Goal: Task Accomplishment & Management: Manage account settings

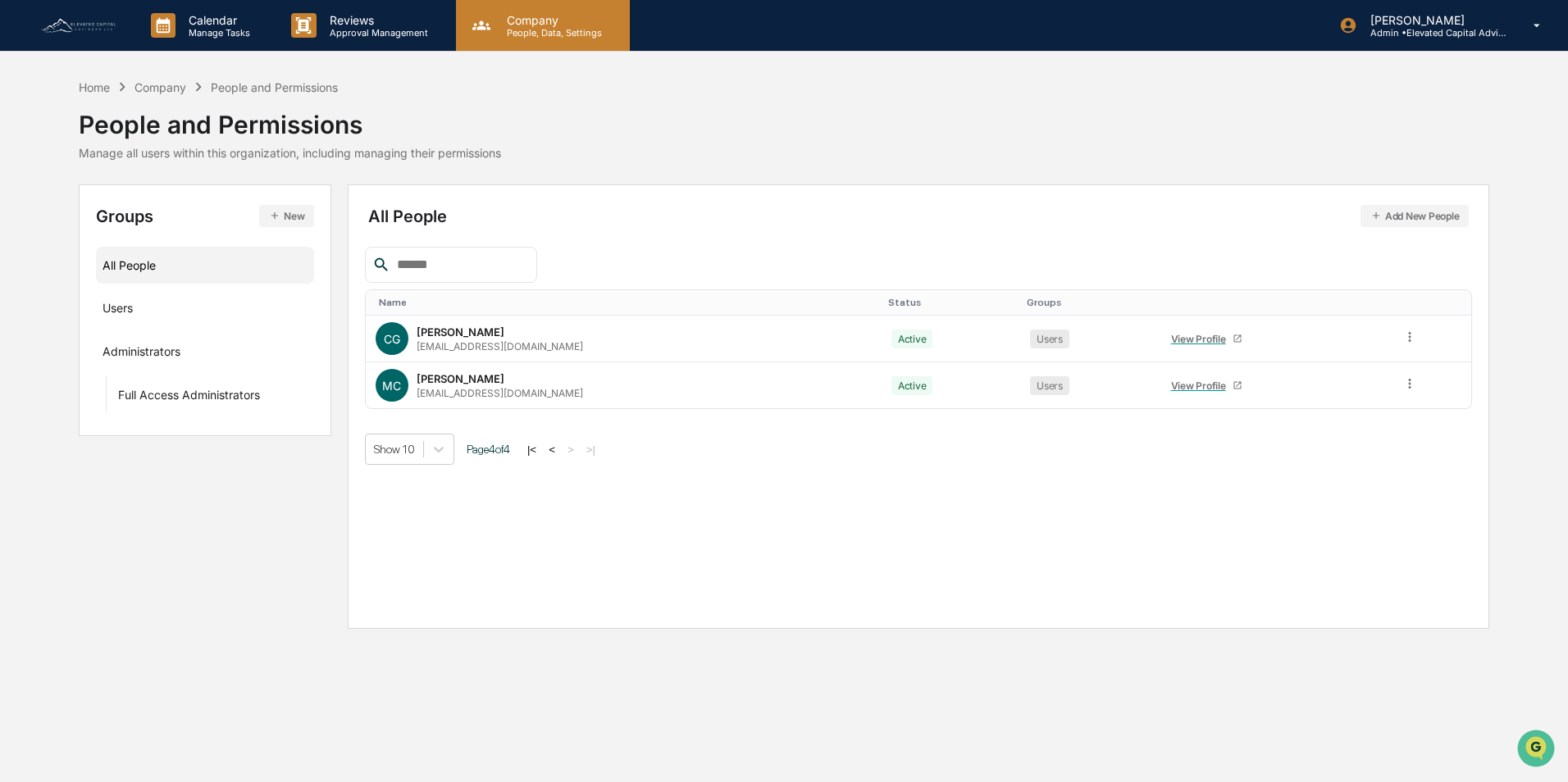
click at [520, 25] on p "Company" at bounding box center [552, 20] width 117 height 14
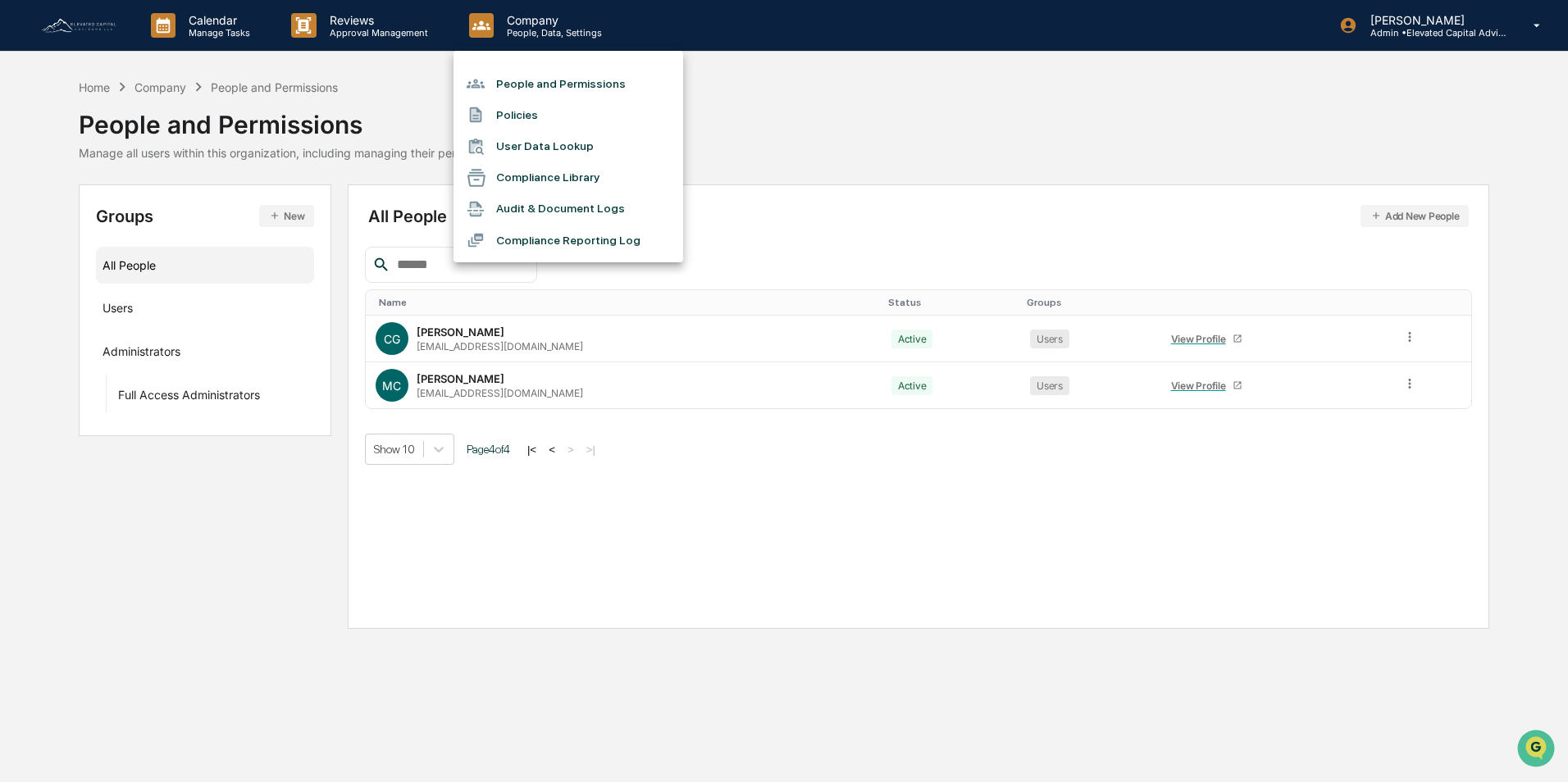
drag, startPoint x: 790, startPoint y: 137, endPoint x: 774, endPoint y: 157, distance: 25.6
click at [791, 137] on div at bounding box center [784, 391] width 1568 height 782
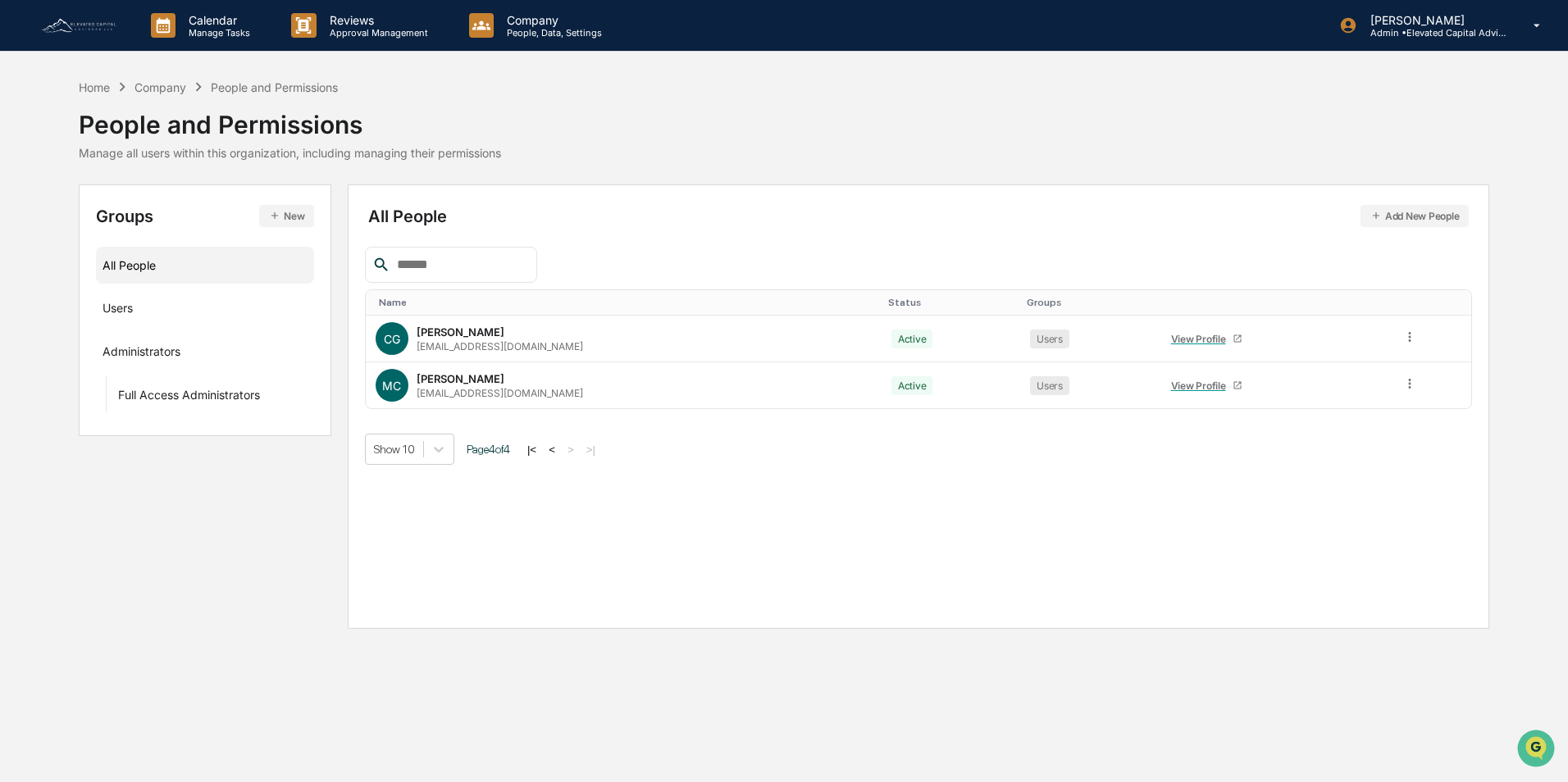
click at [541, 445] on button "|<" at bounding box center [531, 449] width 19 height 14
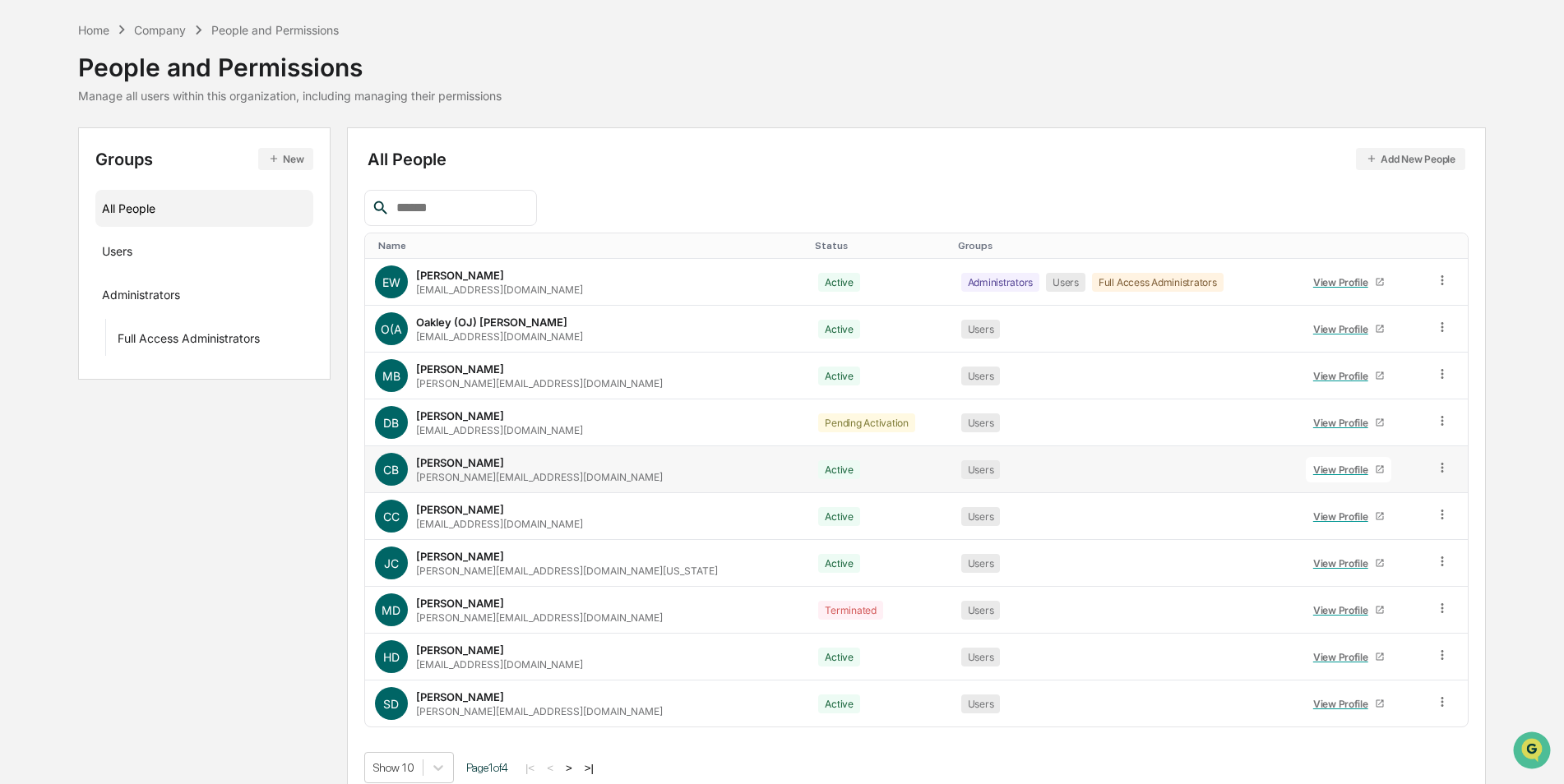
scroll to position [74, 0]
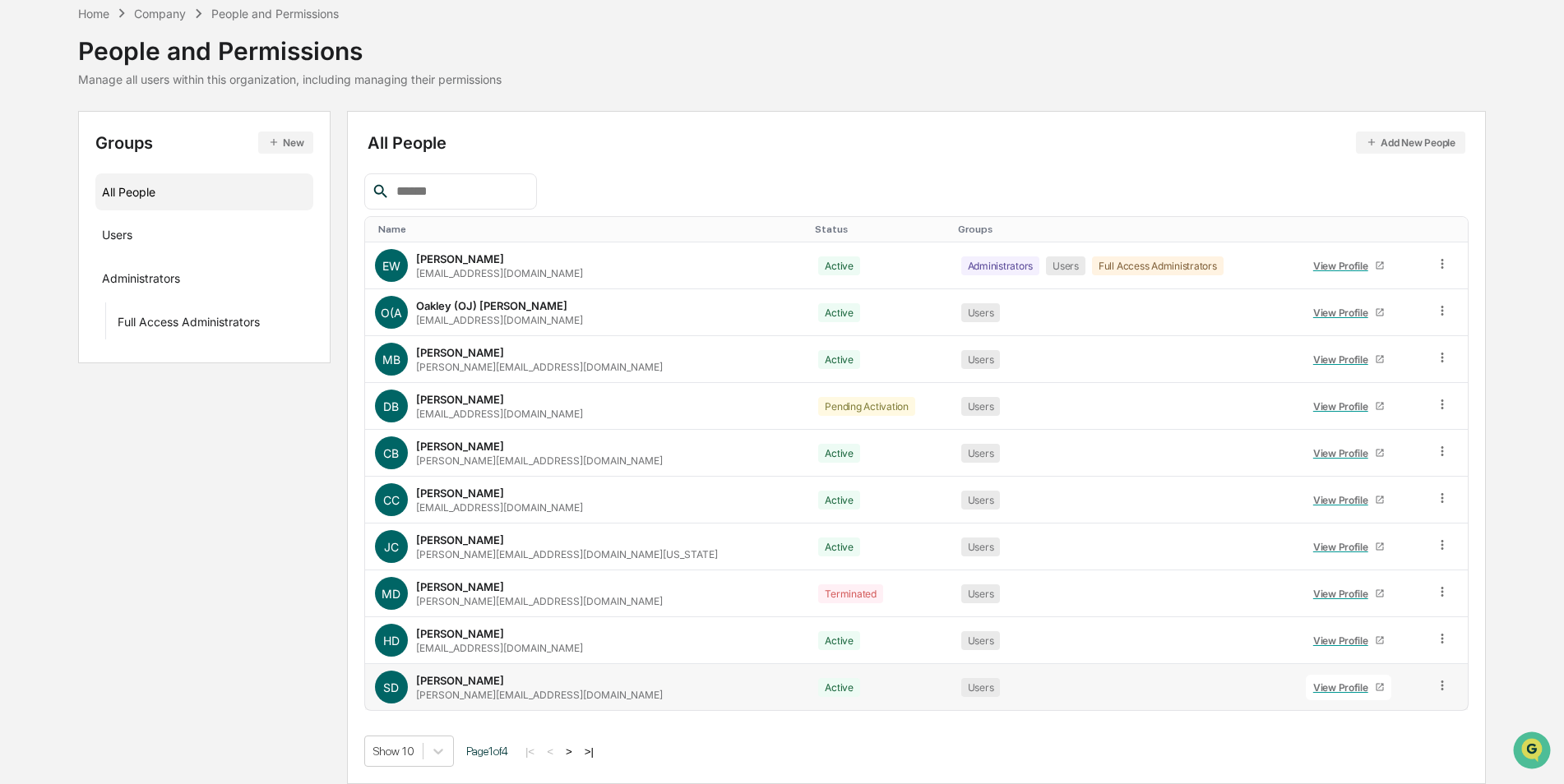
click at [1436, 687] on icon at bounding box center [1443, 686] width 15 height 15
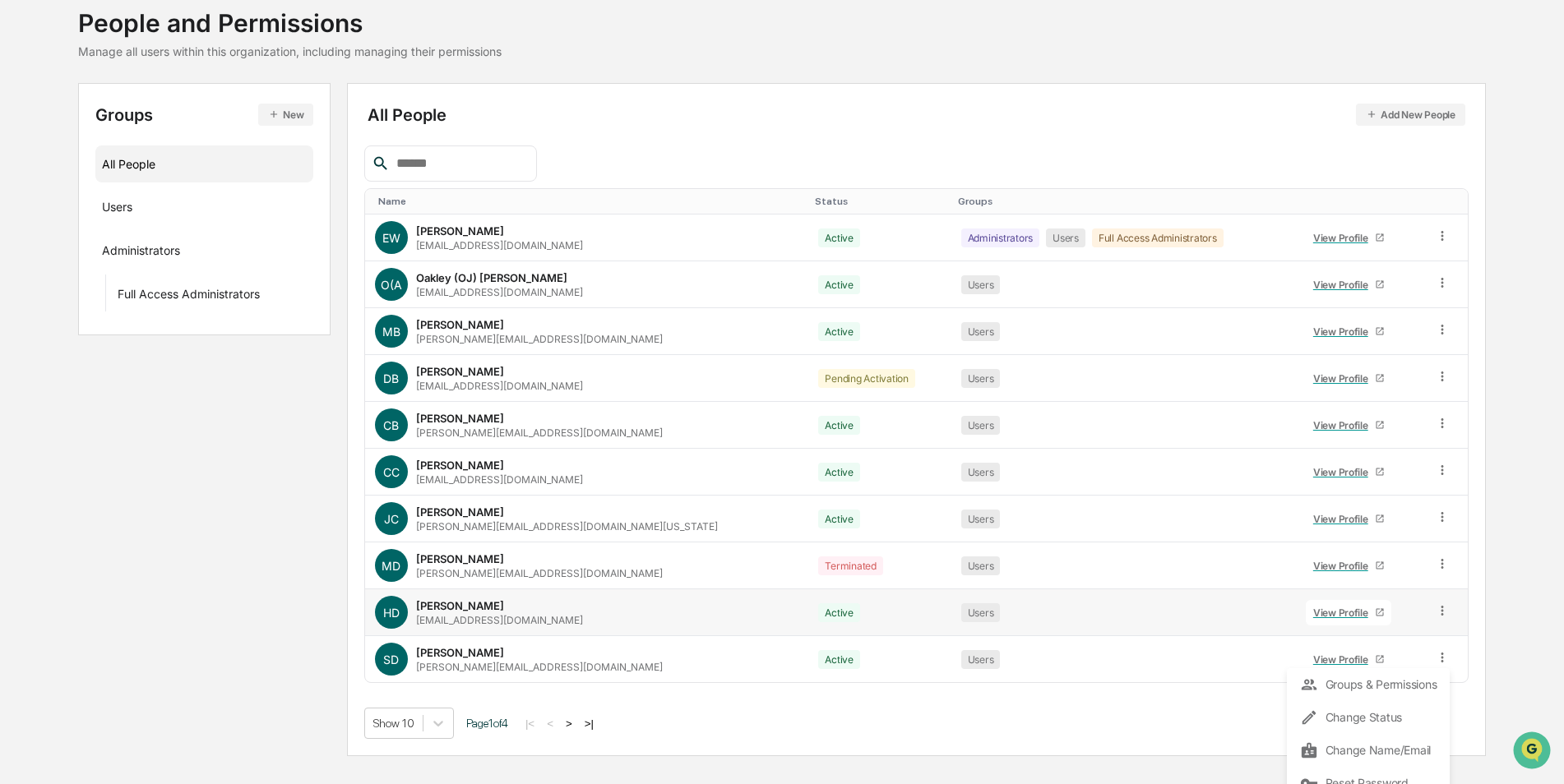
scroll to position [118, 0]
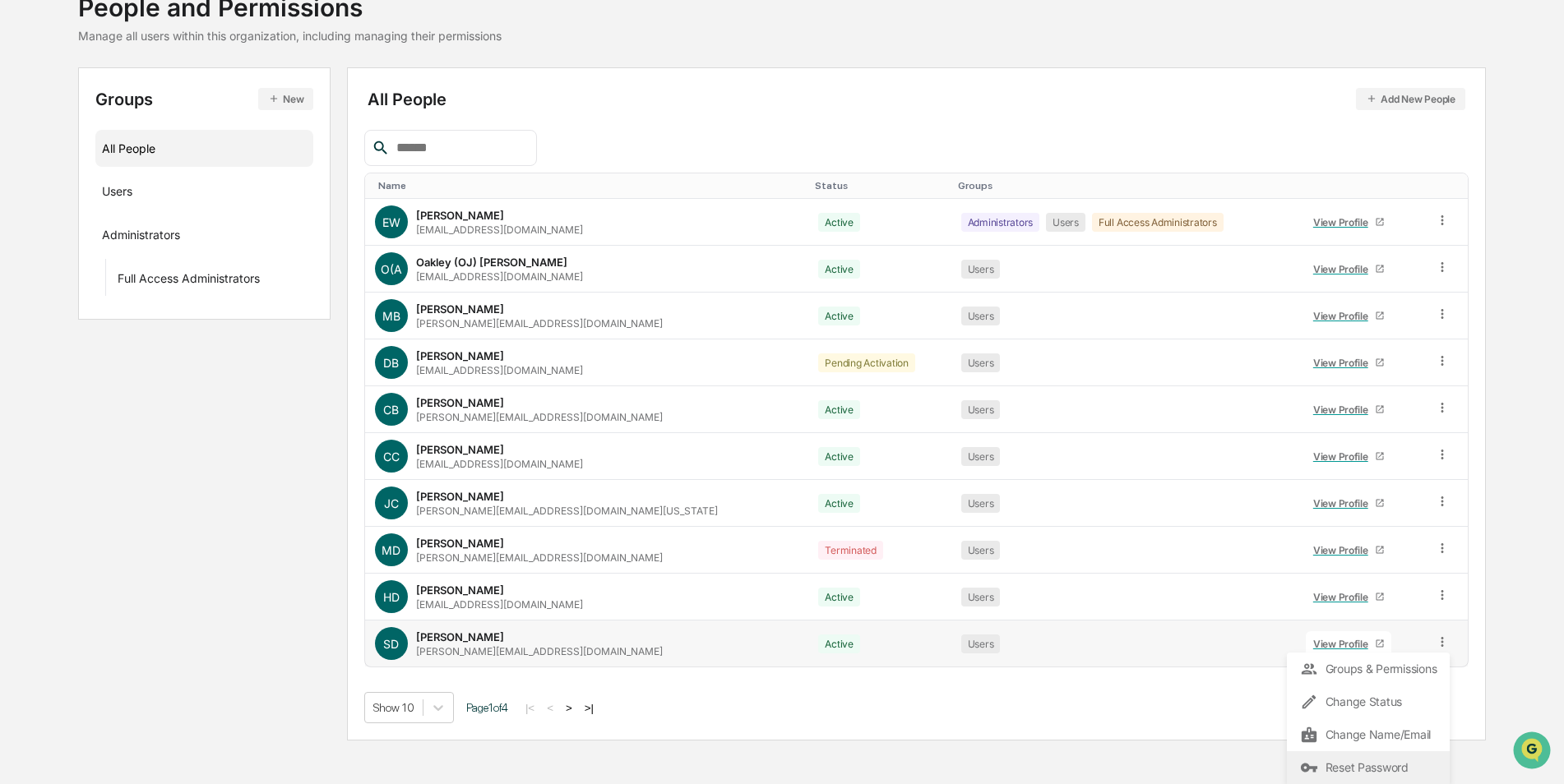
click at [1371, 768] on div "Reset Password" at bounding box center [1368, 767] width 137 height 20
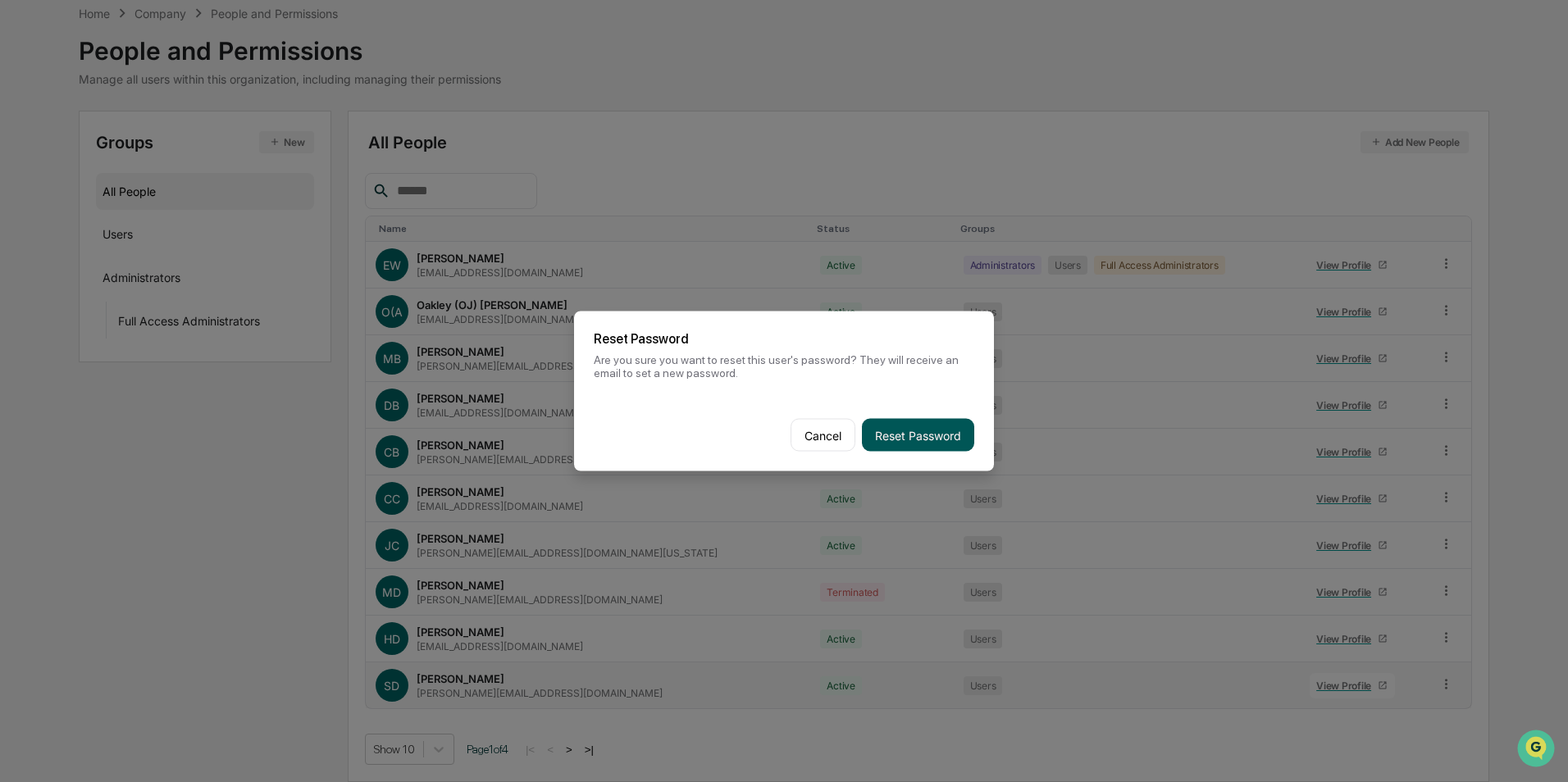
click at [921, 433] on button "Reset Password" at bounding box center [917, 435] width 113 height 33
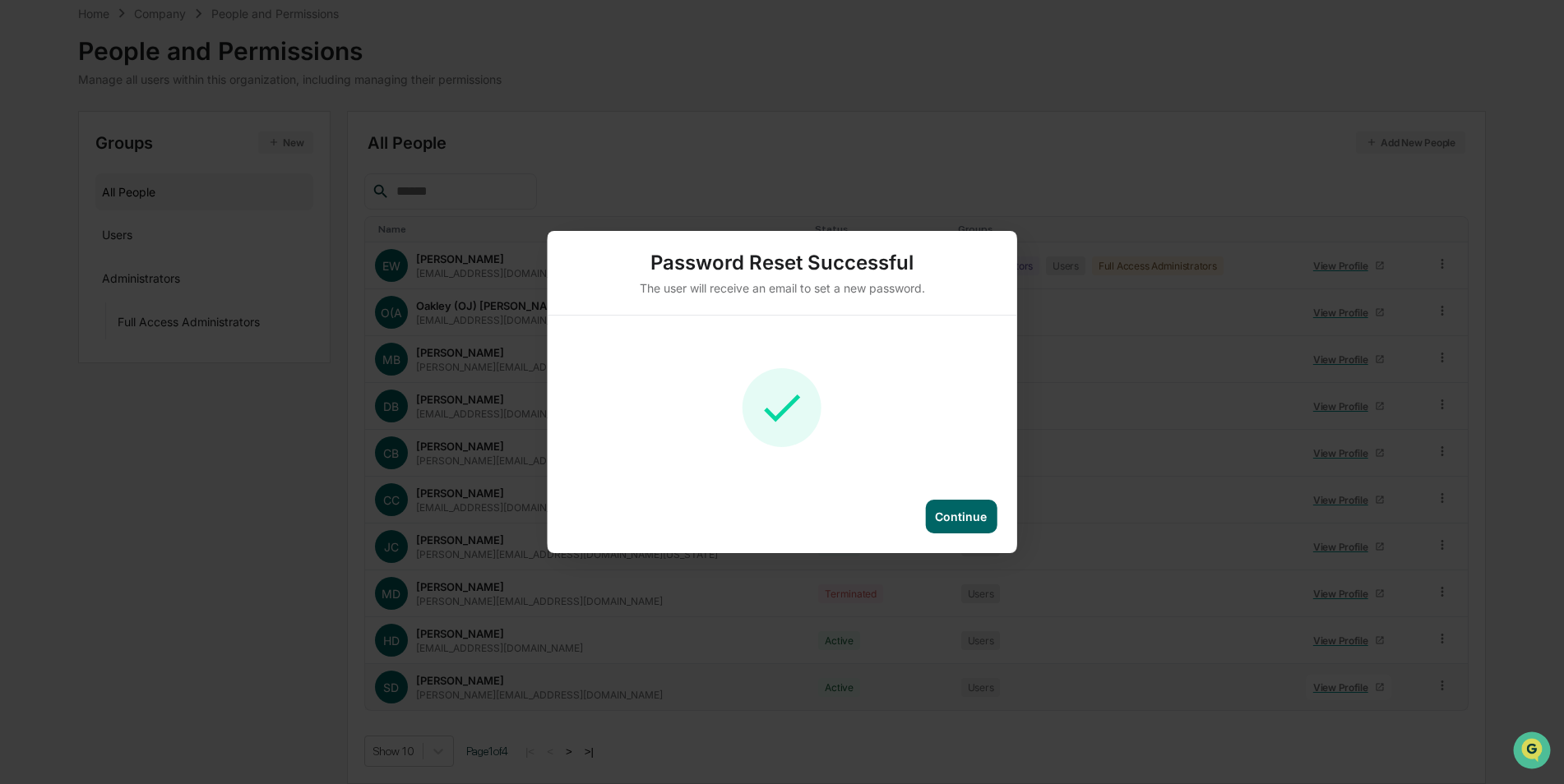
click at [976, 514] on div "Continue" at bounding box center [961, 517] width 52 height 14
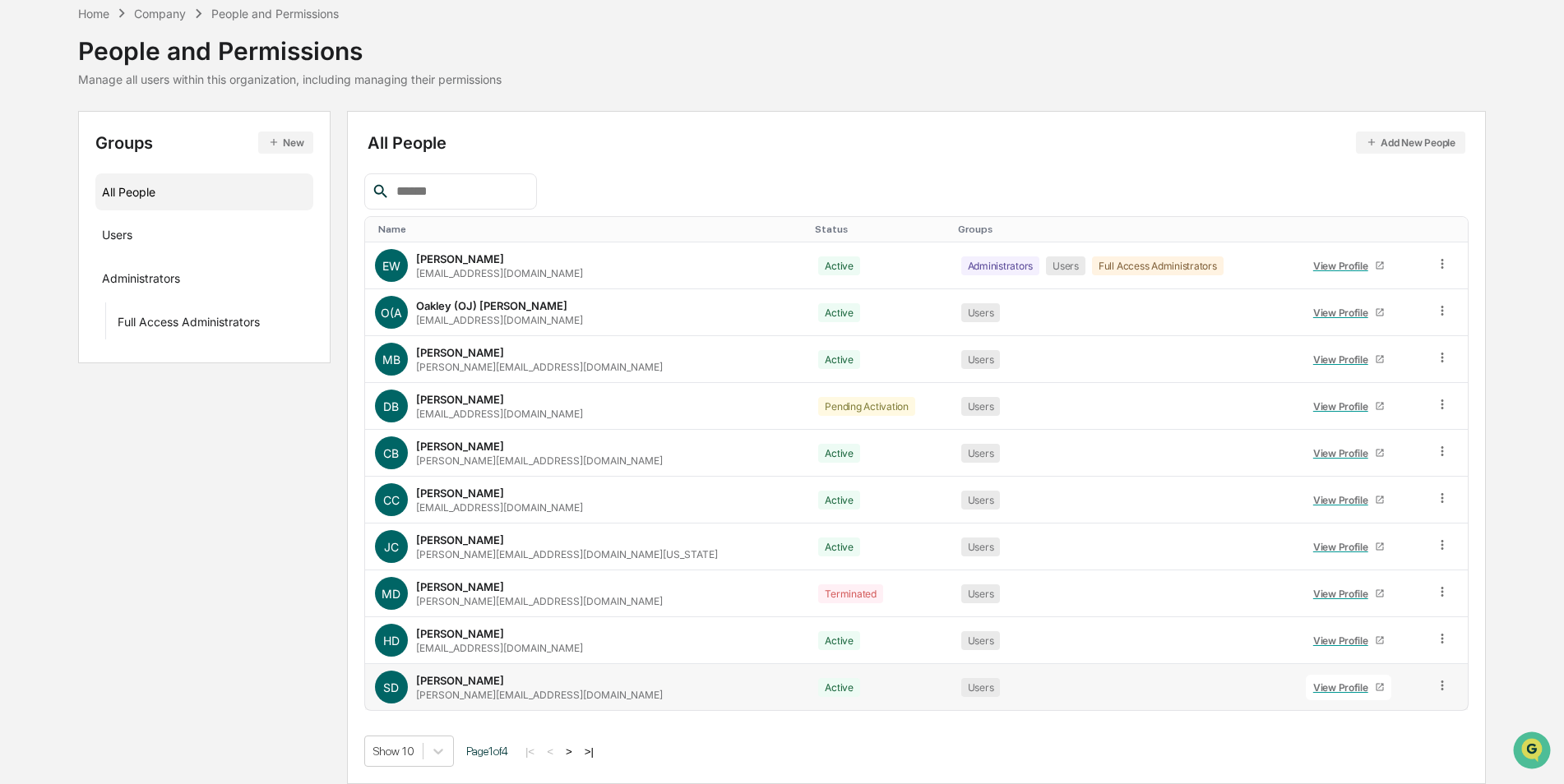
click at [598, 754] on button ">|" at bounding box center [589, 752] width 19 height 14
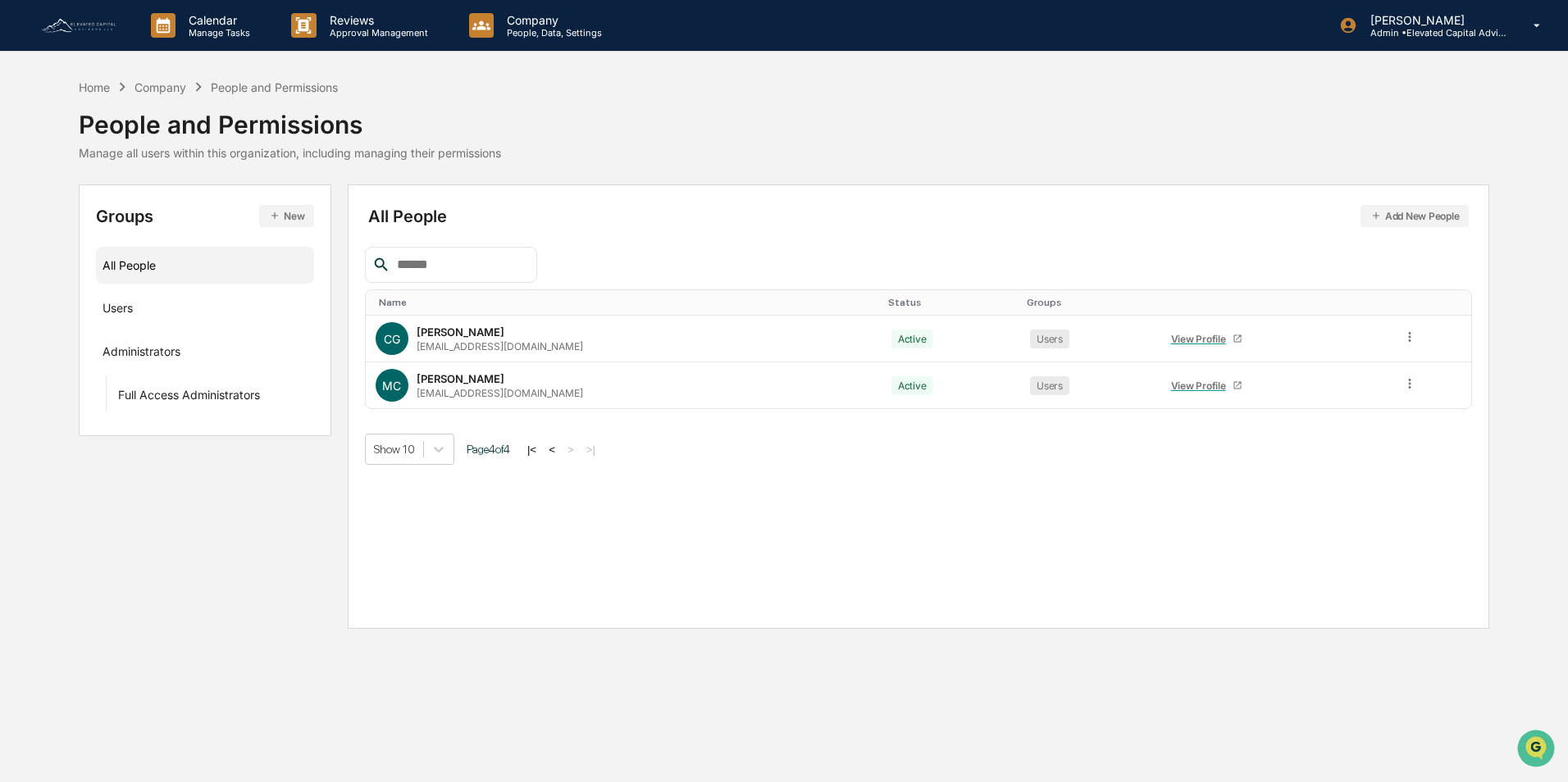
click at [1037, 120] on div "Home Company People and Permissions People and Permissions Manage all users wit…" at bounding box center [784, 118] width 1411 height 82
click at [79, 23] on img at bounding box center [79, 25] width 79 height 18
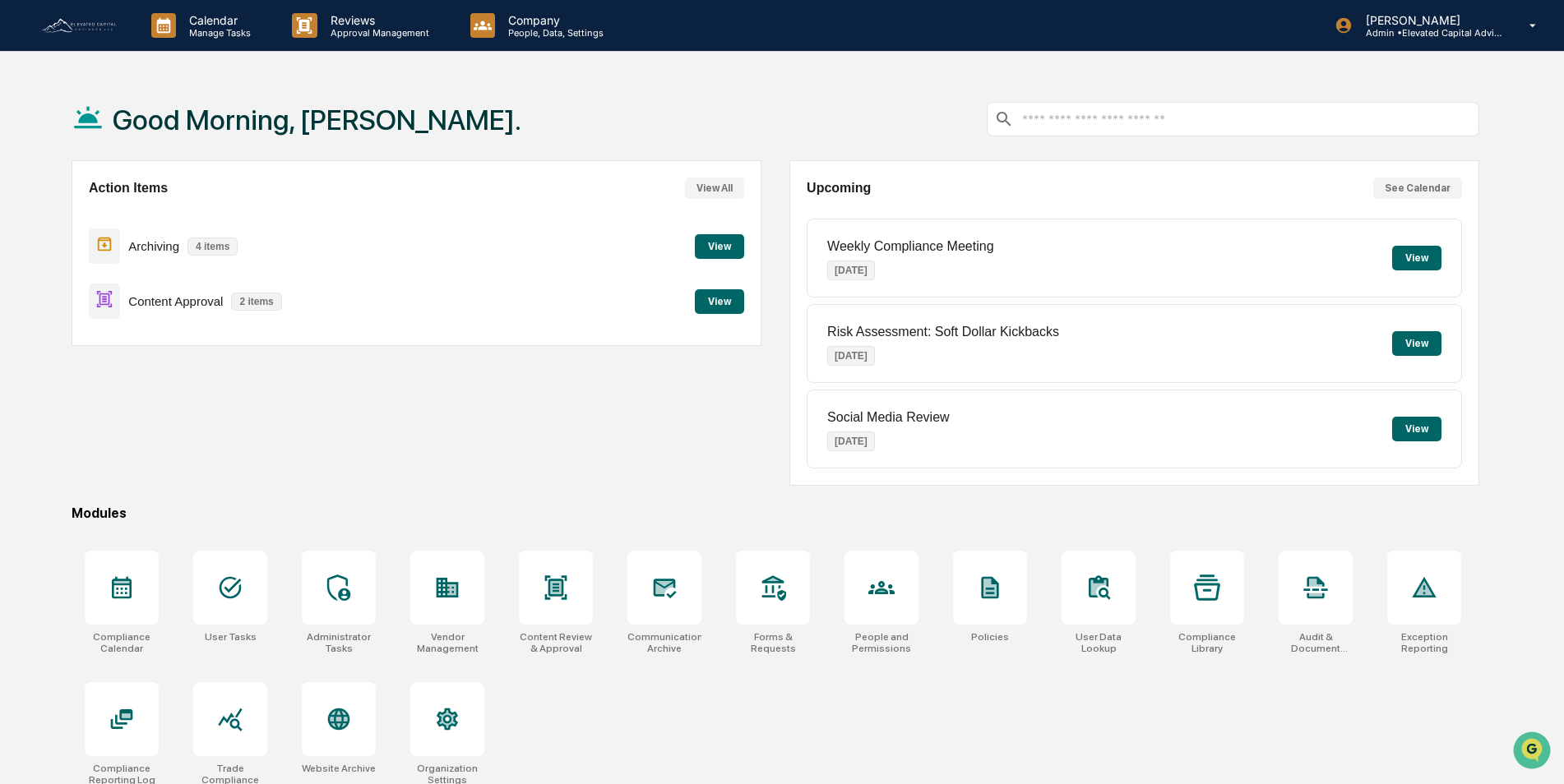
click at [715, 299] on button "View" at bounding box center [720, 301] width 49 height 25
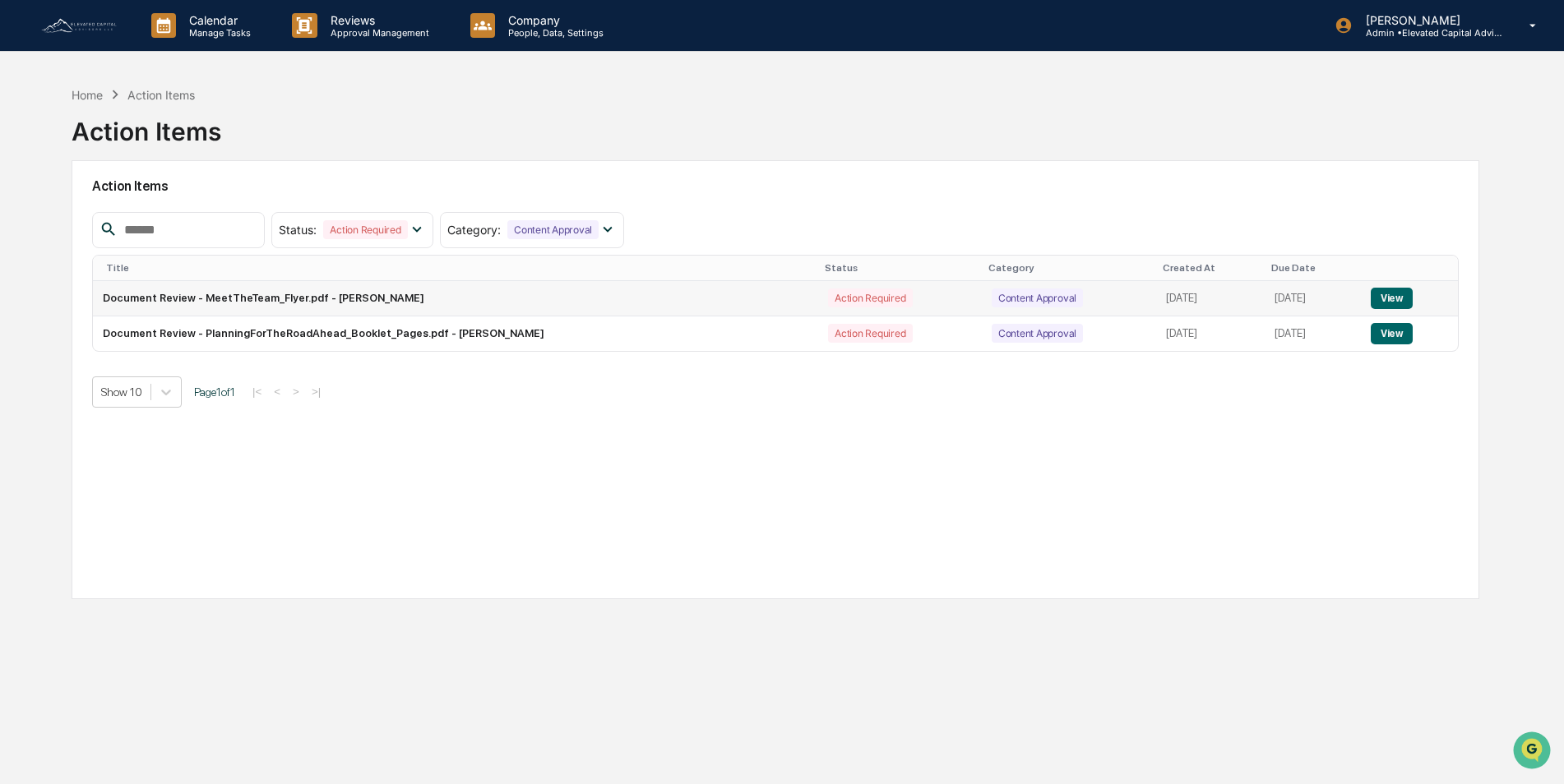
click at [1392, 300] on button "View" at bounding box center [1391, 298] width 42 height 21
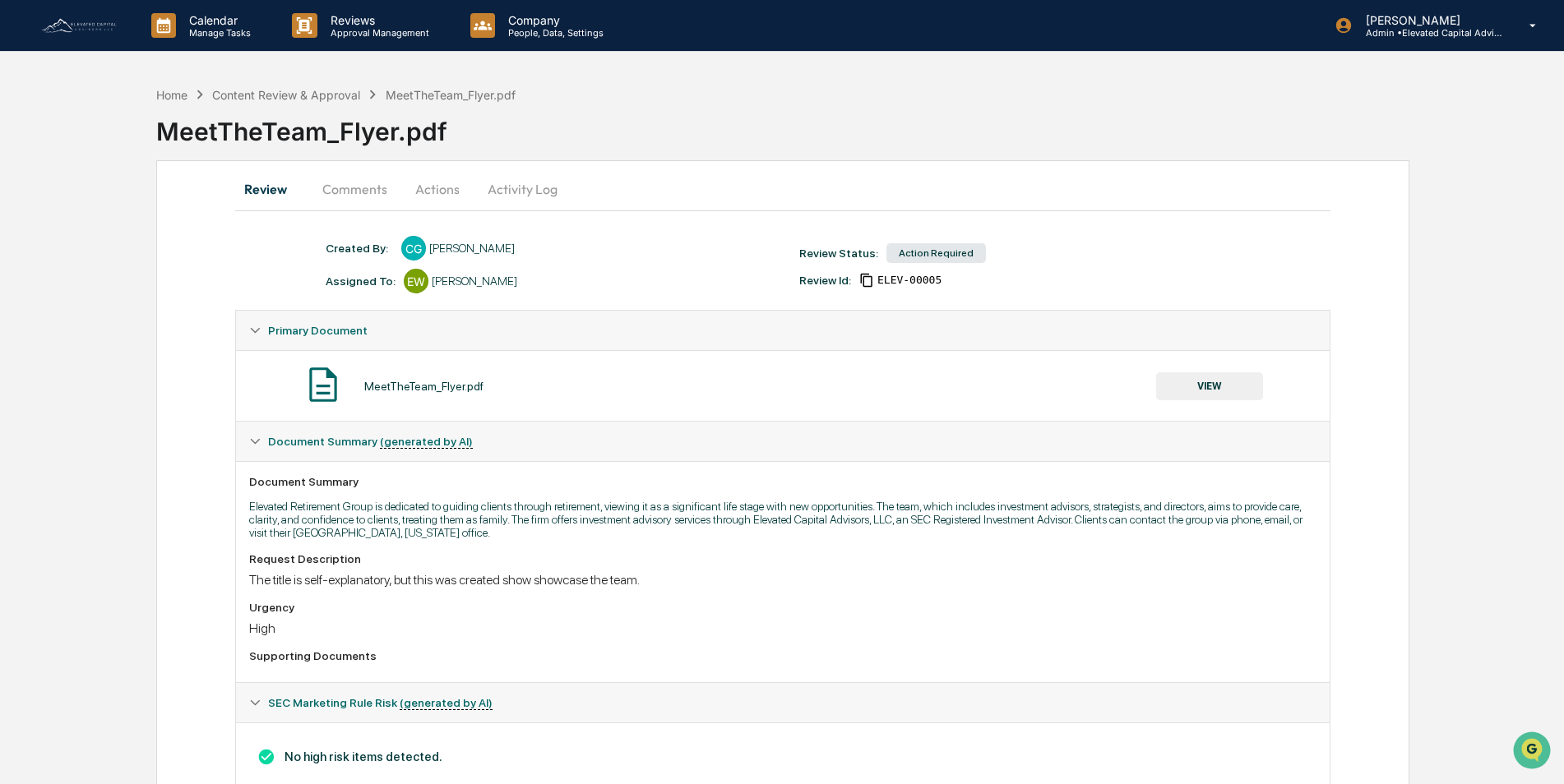
click at [1205, 384] on button "VIEW" at bounding box center [1209, 386] width 107 height 28
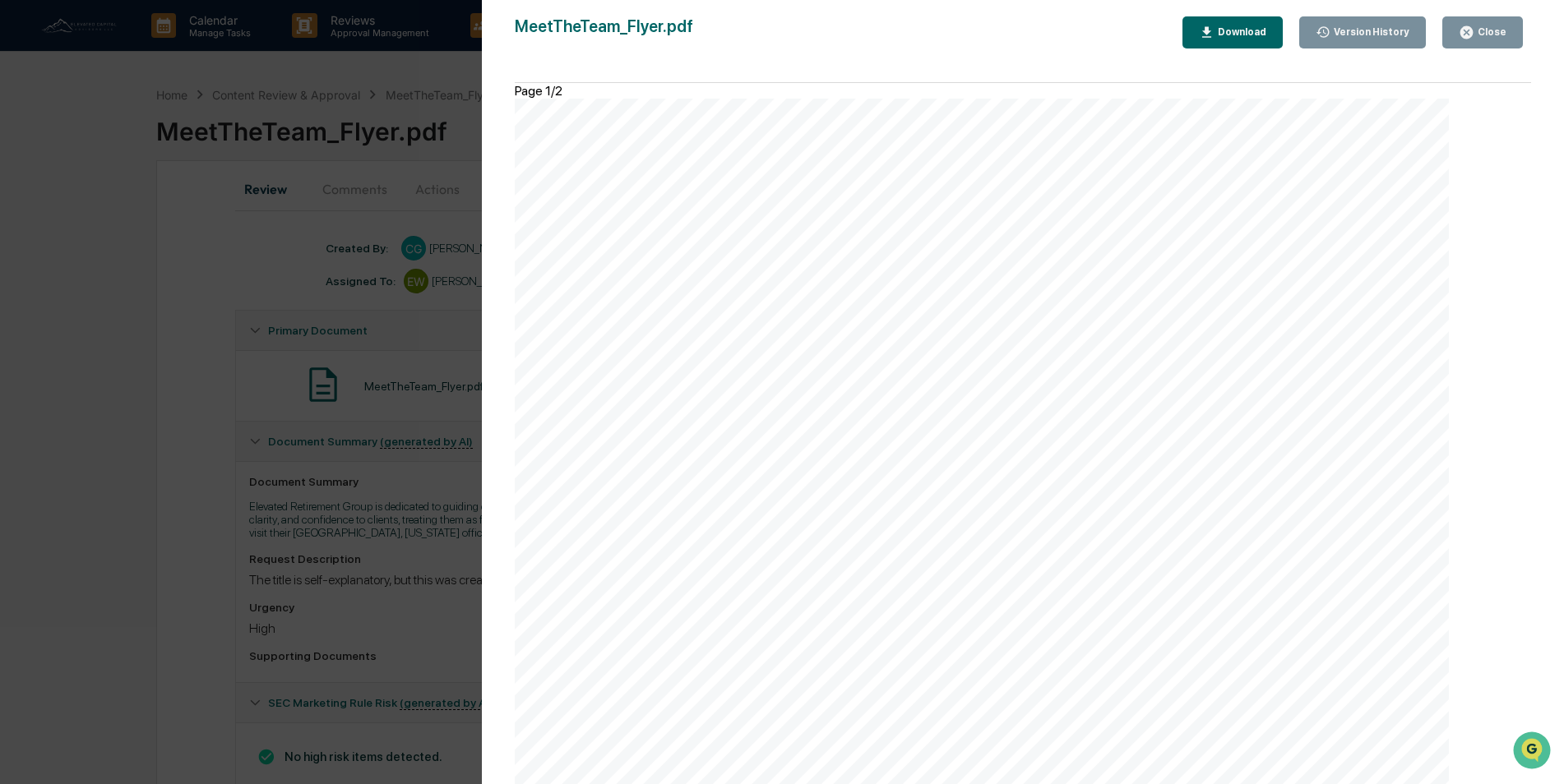
scroll to position [1773, 0]
click at [1486, 27] on div "Close" at bounding box center [1490, 32] width 32 height 12
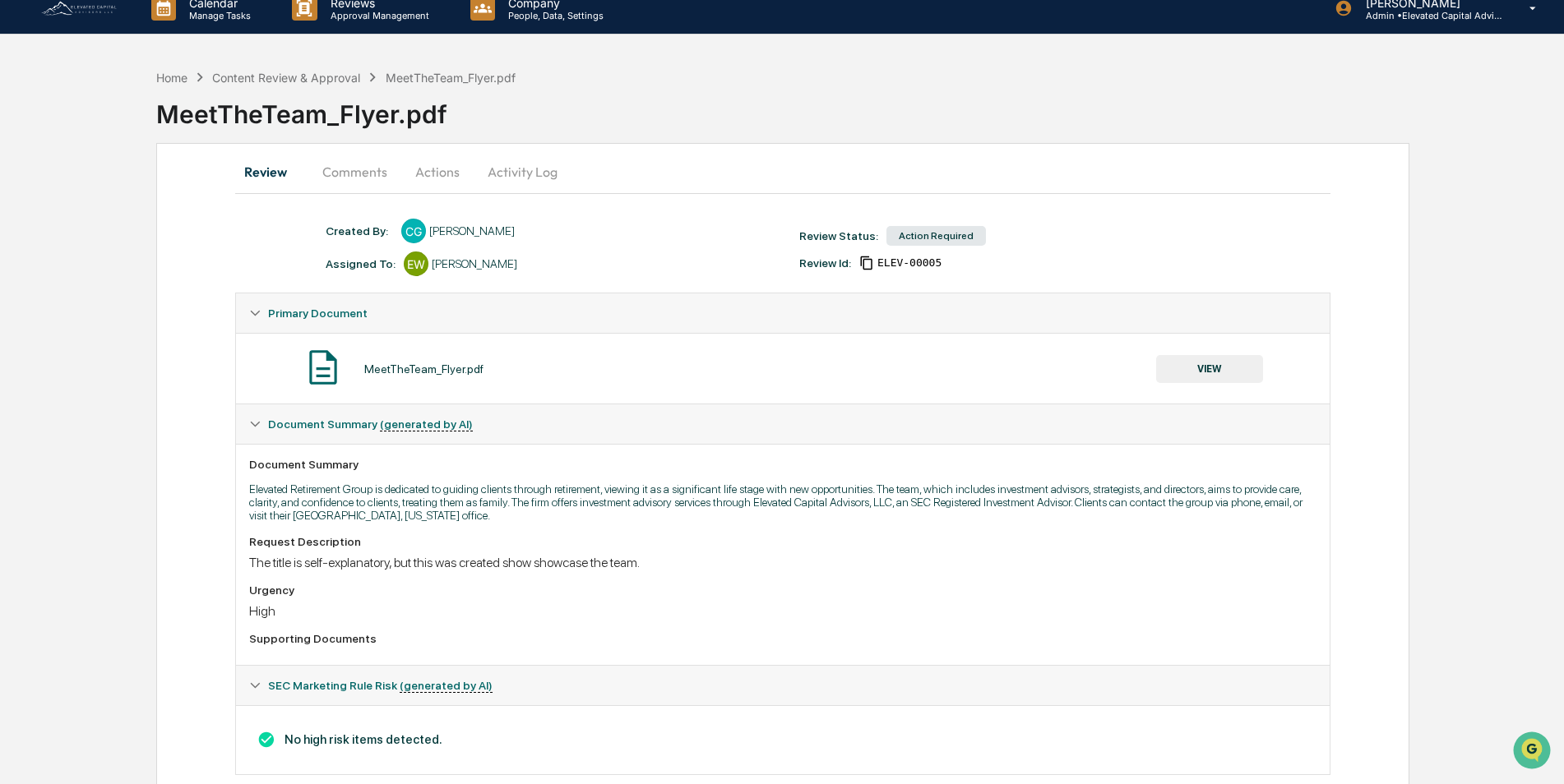
scroll to position [0, 0]
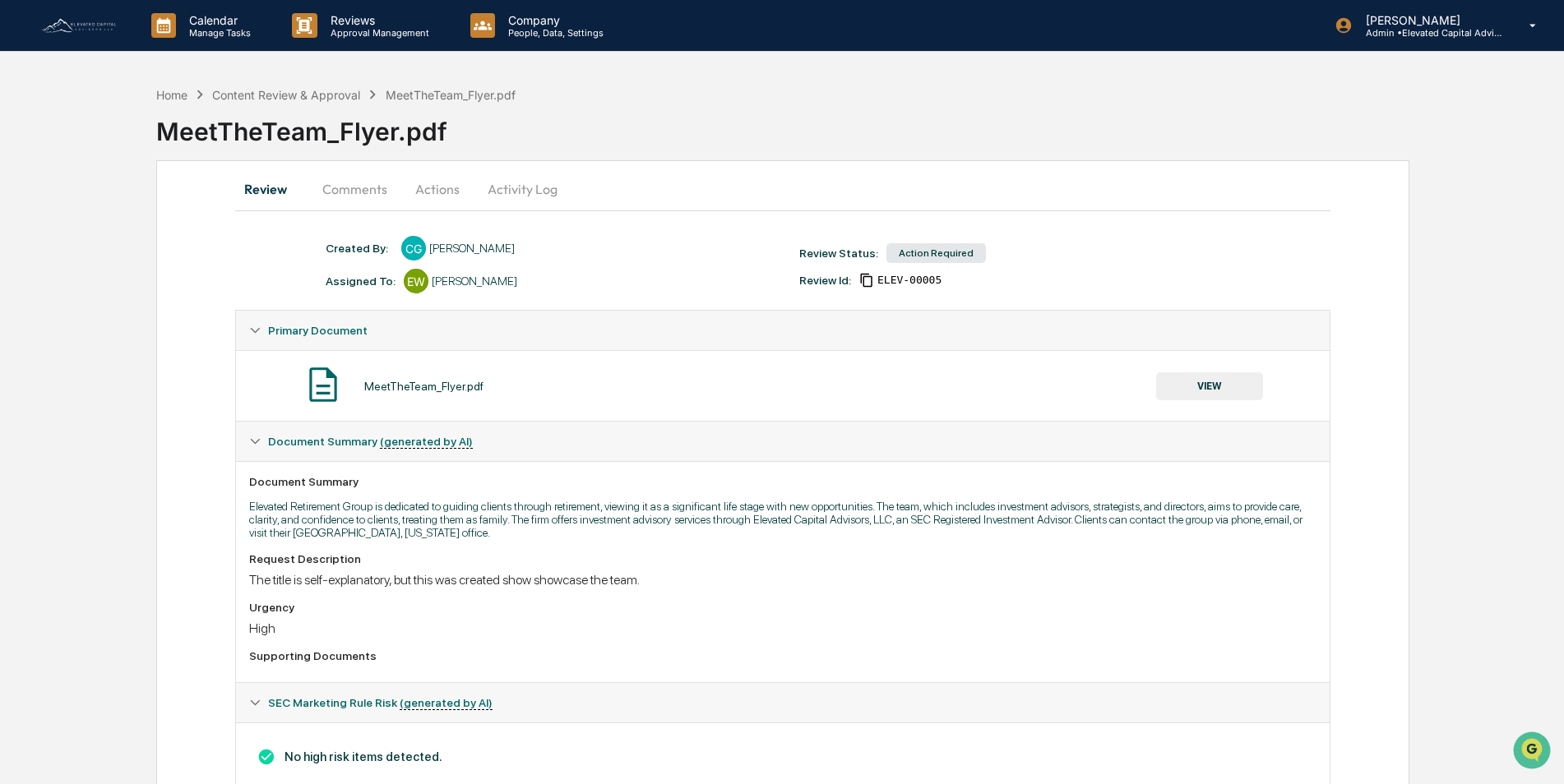
click at [436, 189] on button "Actions" at bounding box center [437, 189] width 74 height 40
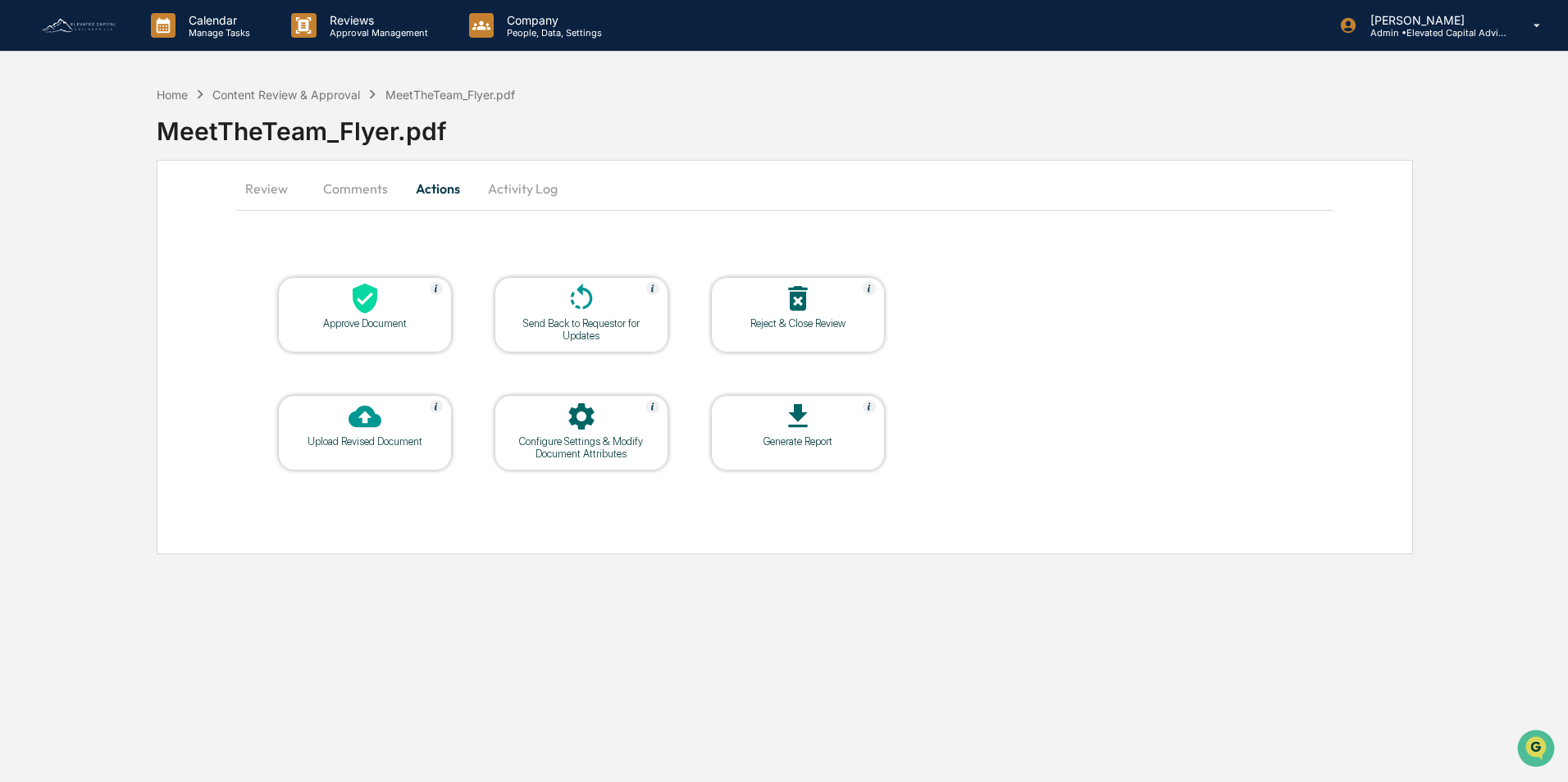
click at [370, 312] on icon at bounding box center [365, 298] width 33 height 33
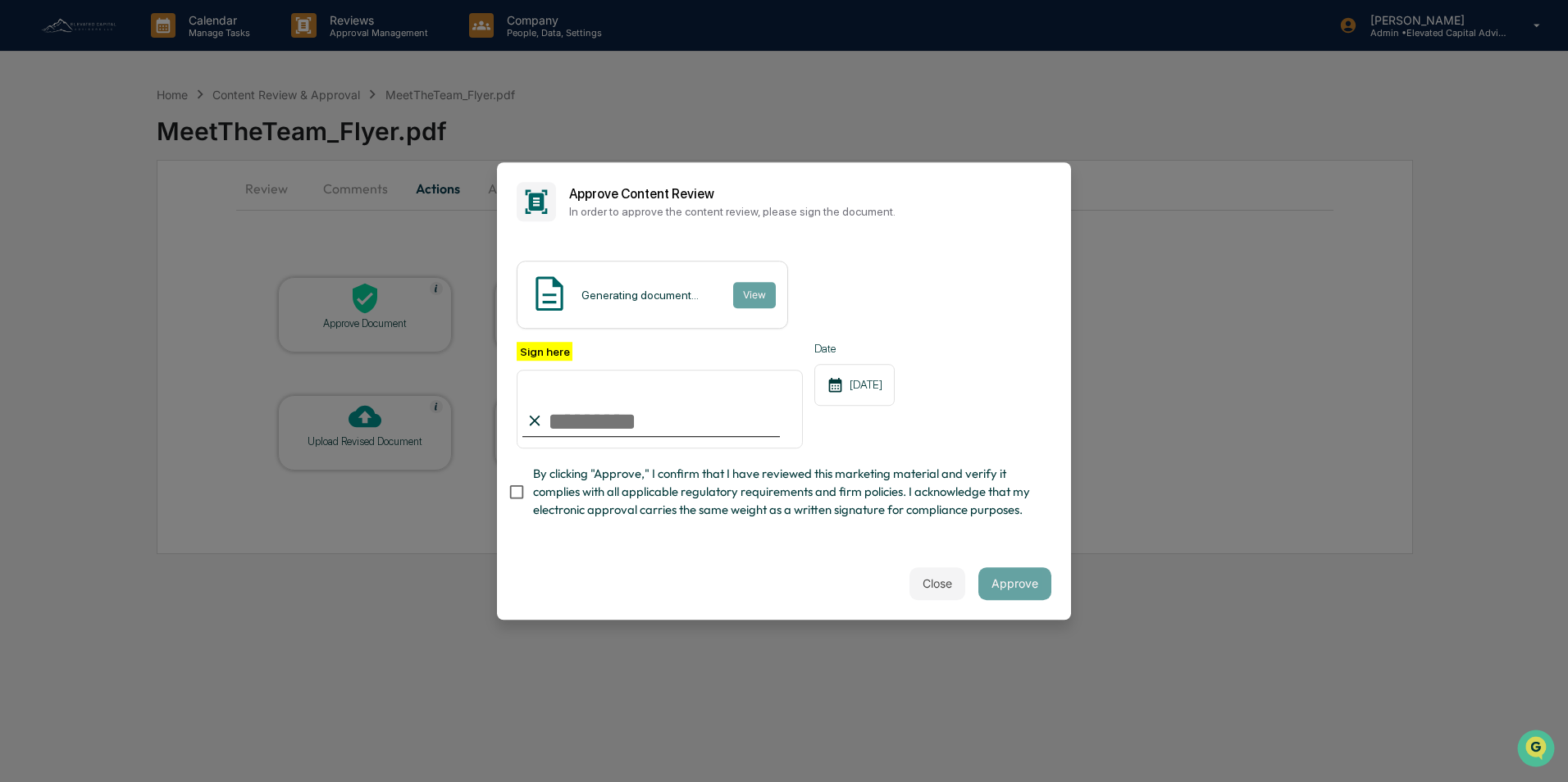
click at [646, 427] on input "Sign here" at bounding box center [659, 409] width 286 height 79
type input "**********"
click at [1013, 593] on button "Approve" at bounding box center [1015, 583] width 73 height 33
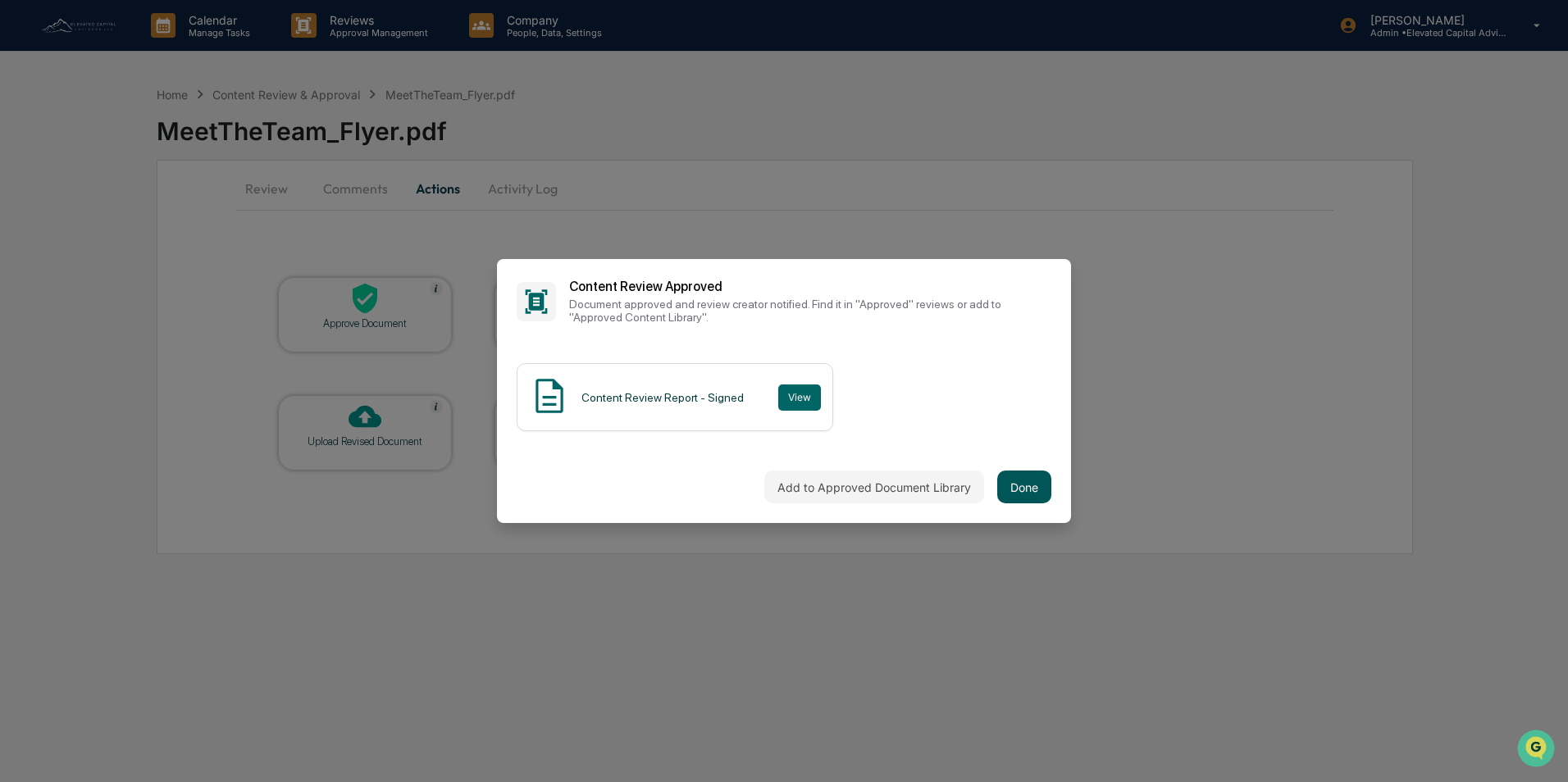
click at [1027, 489] on button "Done" at bounding box center [1024, 487] width 54 height 33
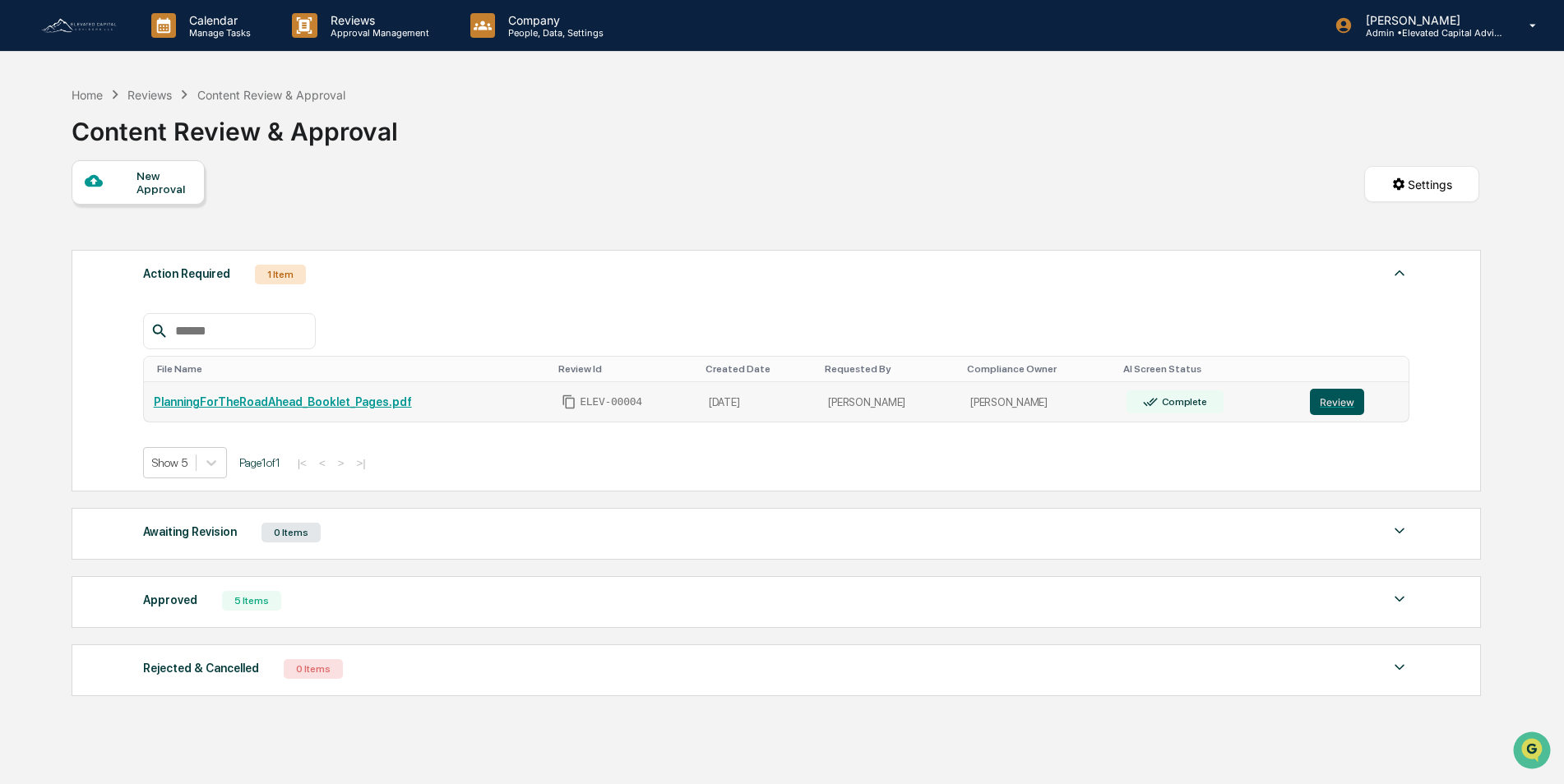
click at [1330, 400] on button "Review" at bounding box center [1337, 401] width 54 height 26
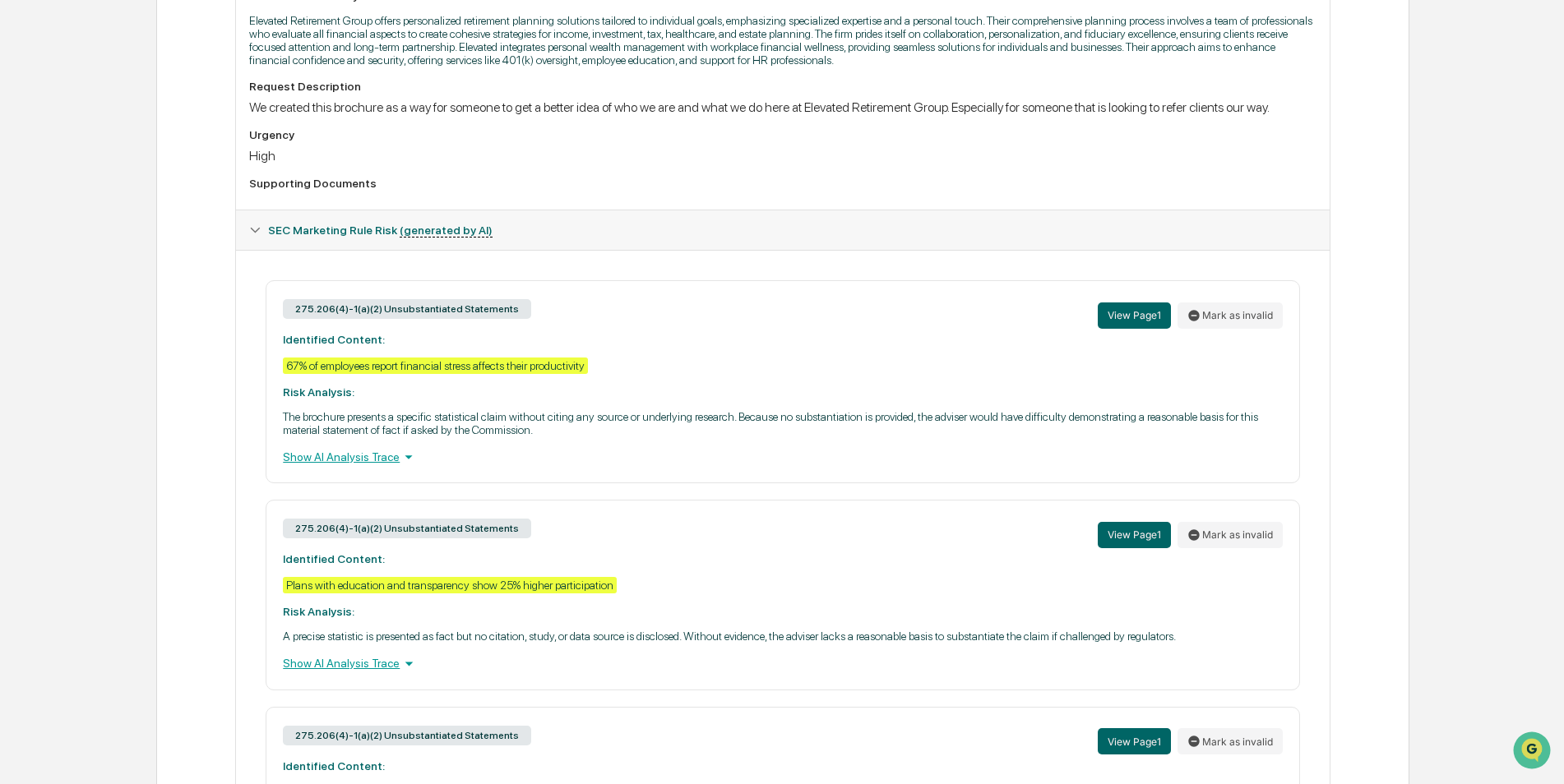
scroll to position [493, 0]
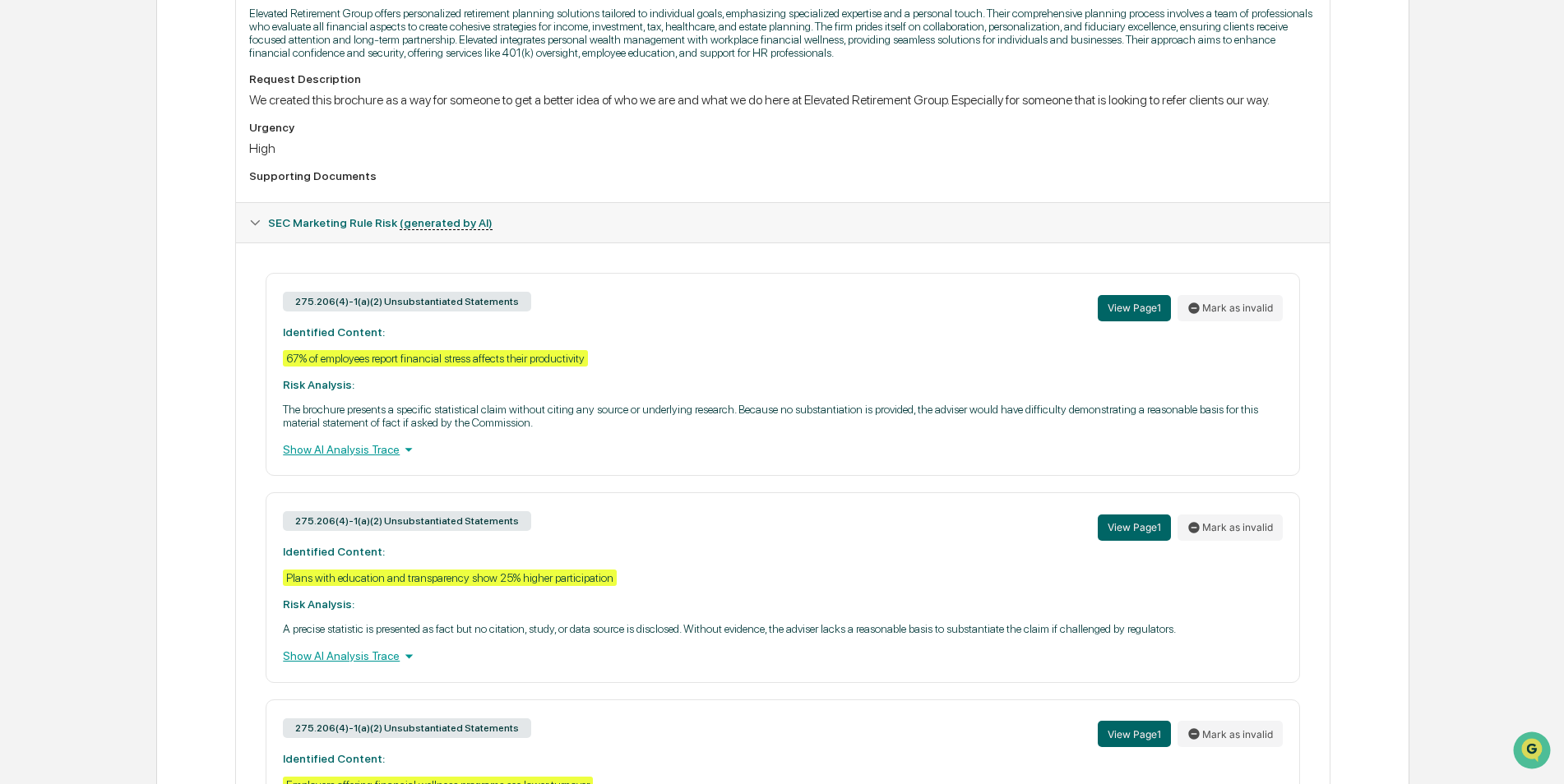
click at [406, 449] on icon at bounding box center [409, 450] width 8 height 4
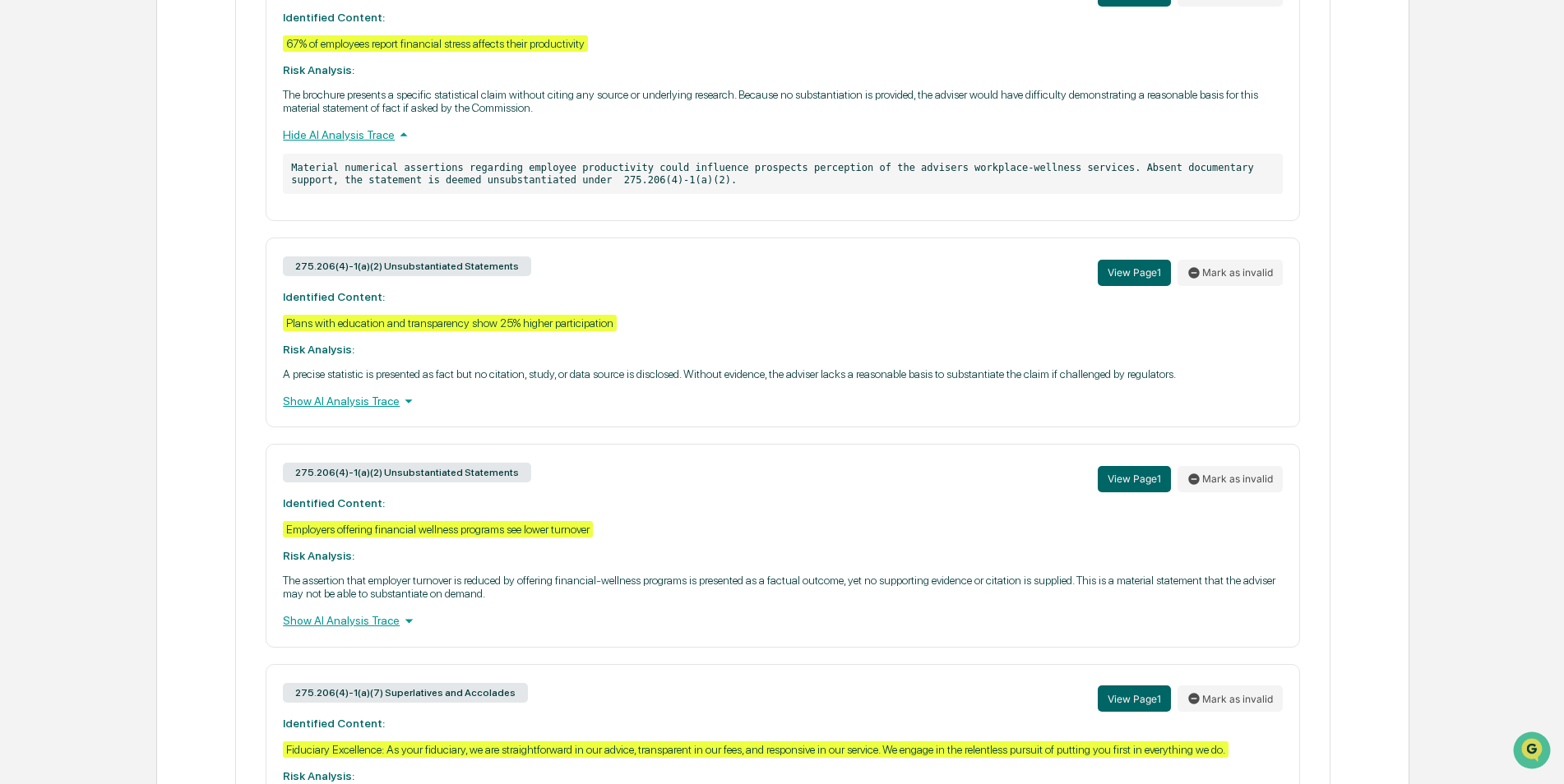
scroll to position [964, 0]
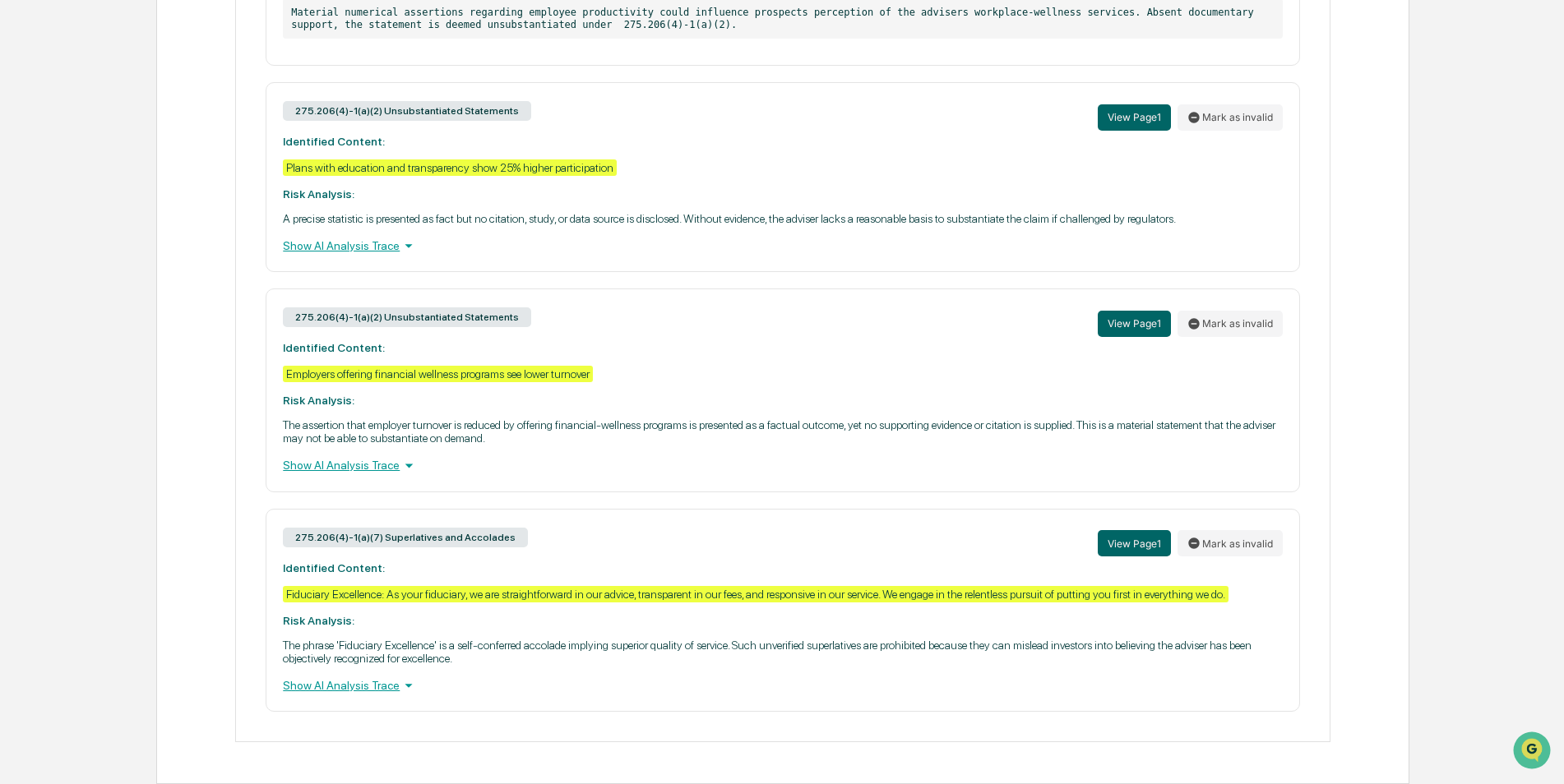
drag, startPoint x: 507, startPoint y: 535, endPoint x: 297, endPoint y: 540, distance: 210.1
click at [297, 540] on div "275.206(4)-1(a)(7) Superlatives and Accolades" at bounding box center [405, 537] width 245 height 20
drag, startPoint x: 297, startPoint y: 540, endPoint x: 395, endPoint y: 538, distance: 98.0
copy div "275.206(4)-1(a)(7) Superlatives and Accolades"
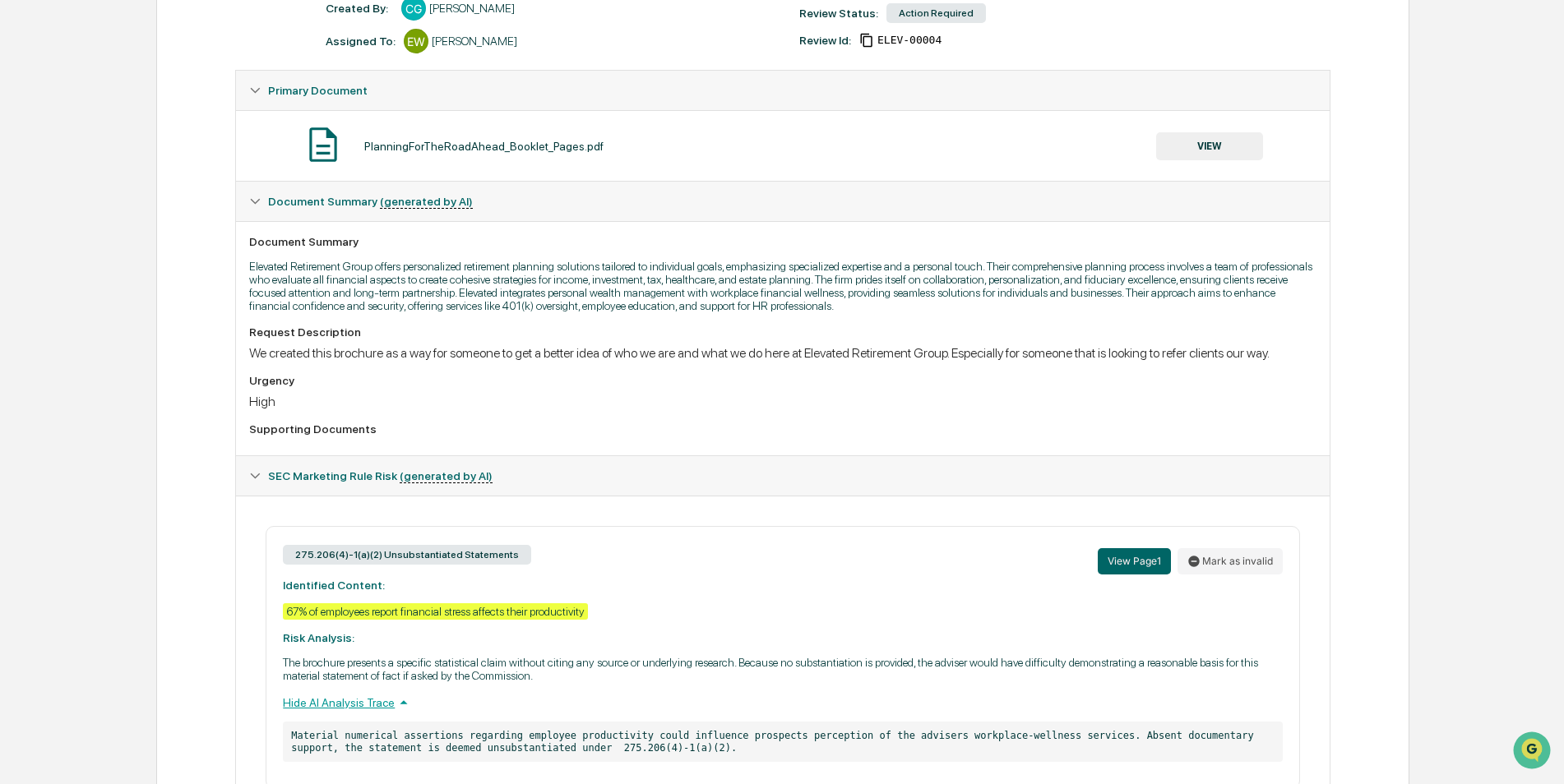
scroll to position [0, 0]
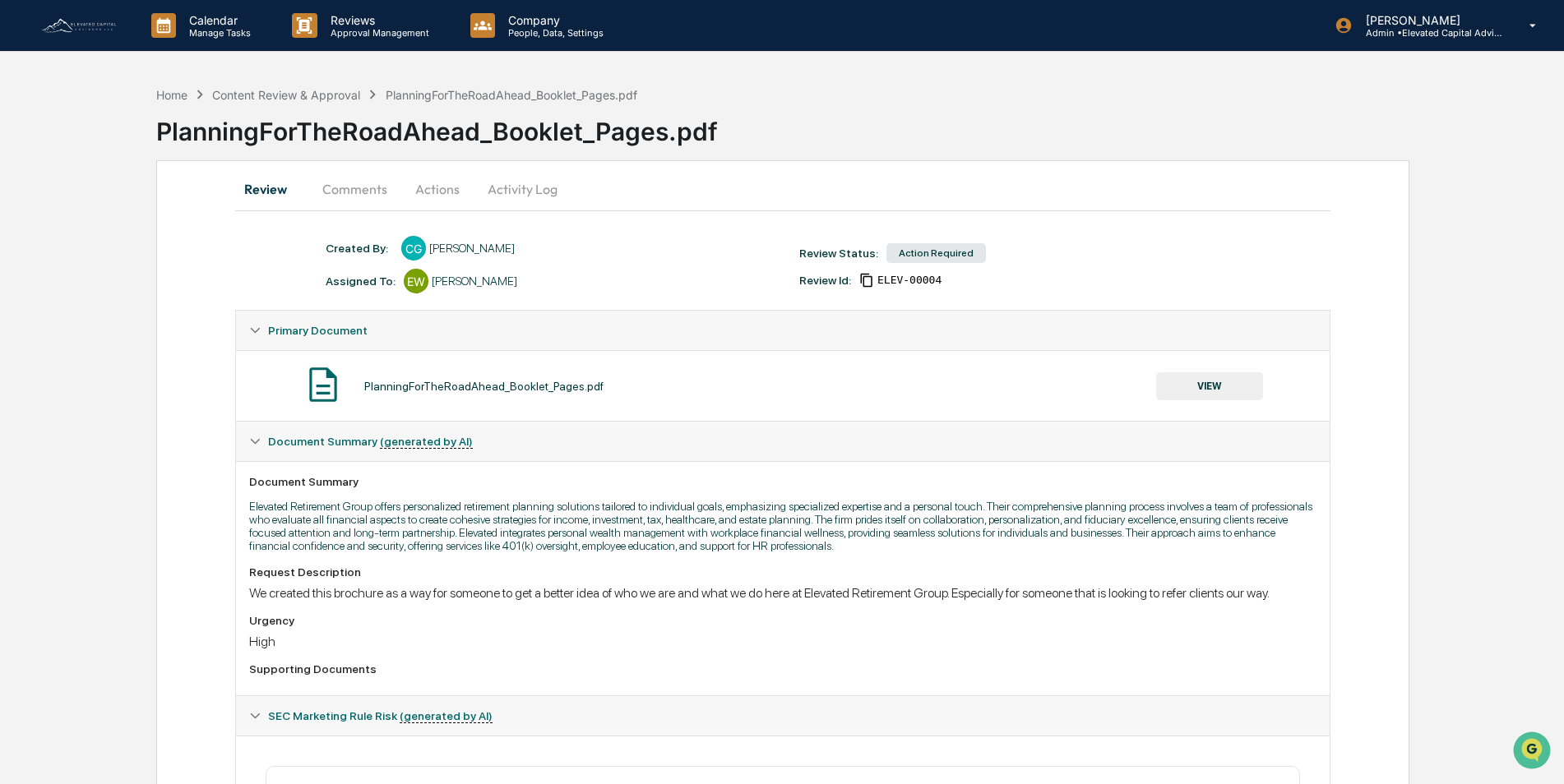
click at [1211, 384] on button "VIEW" at bounding box center [1209, 386] width 107 height 28
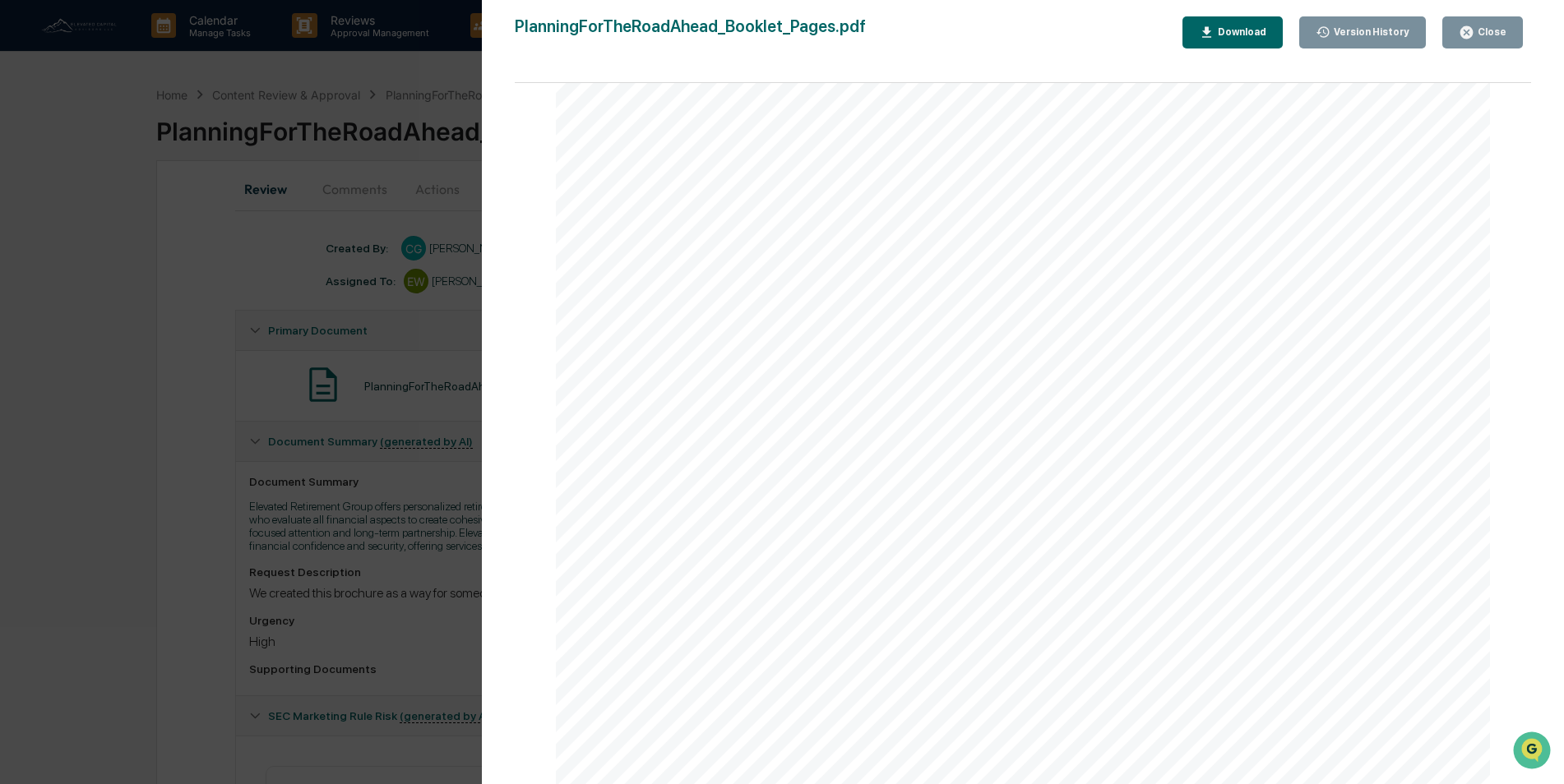
scroll to position [2960, 0]
click at [1483, 40] on div "Close" at bounding box center [1483, 32] width 48 height 15
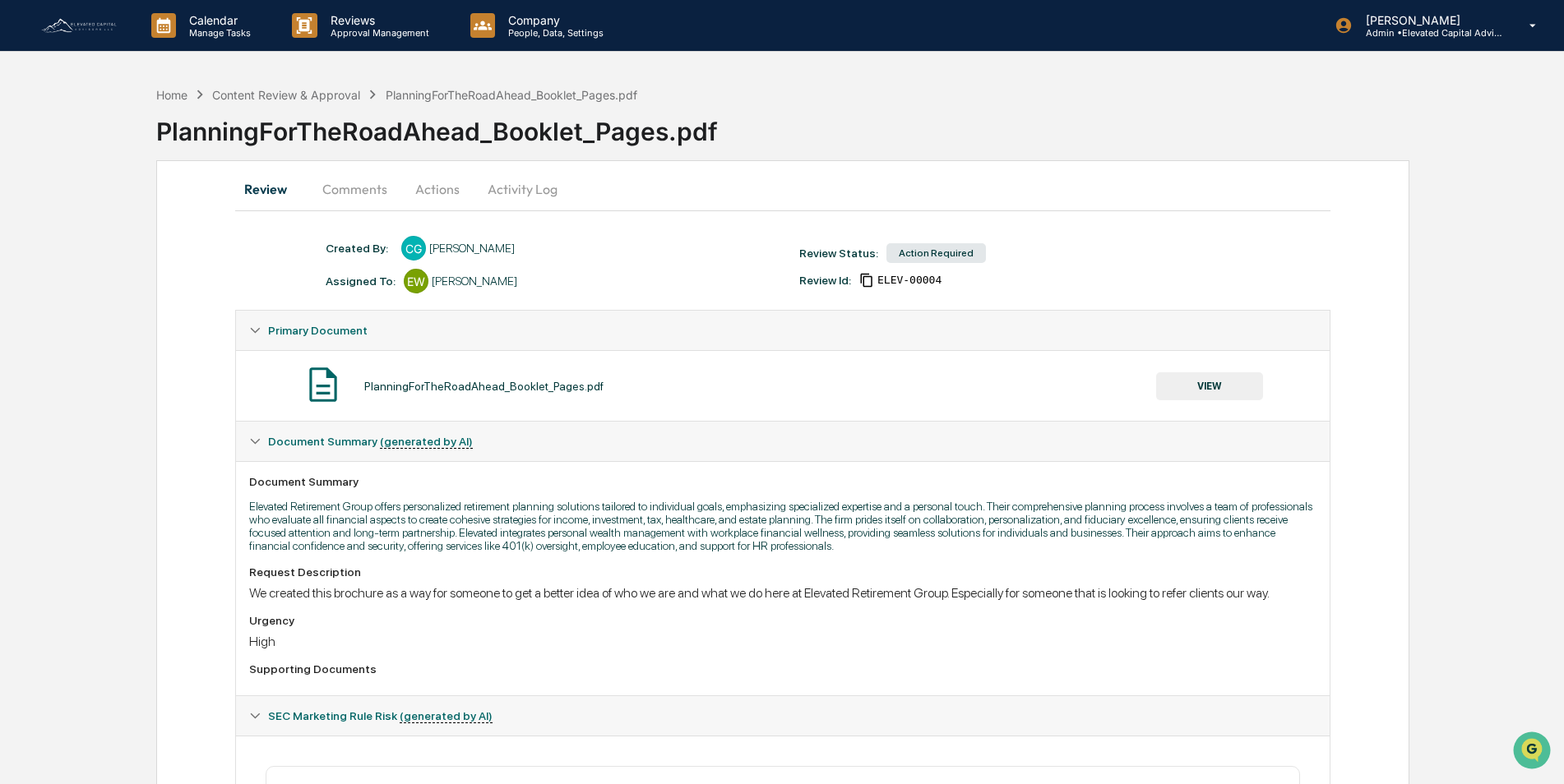
click at [439, 188] on button "Actions" at bounding box center [437, 189] width 74 height 40
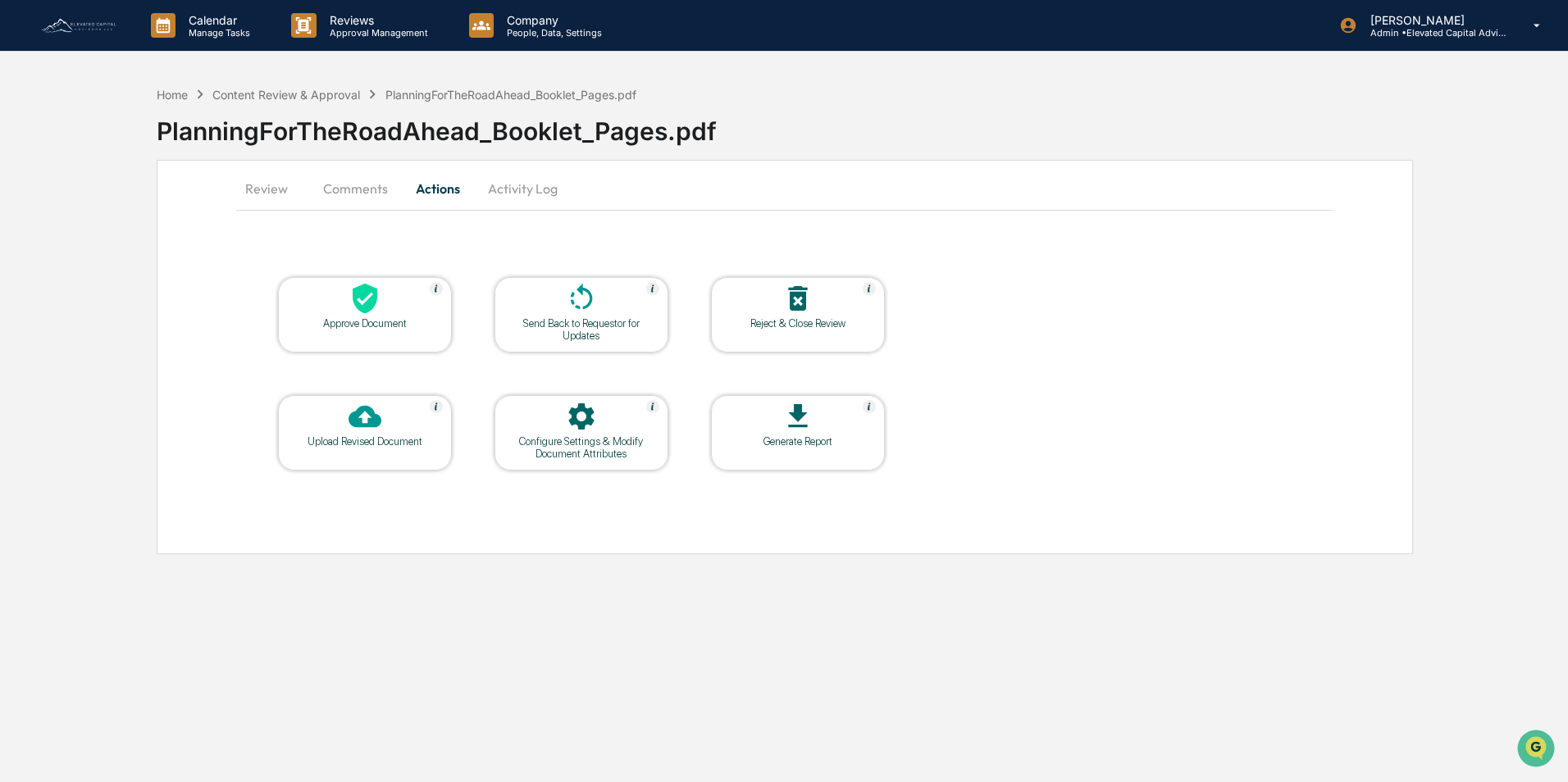
click at [586, 317] on div "Send Back to Requestor for Updates" at bounding box center [581, 329] width 147 height 25
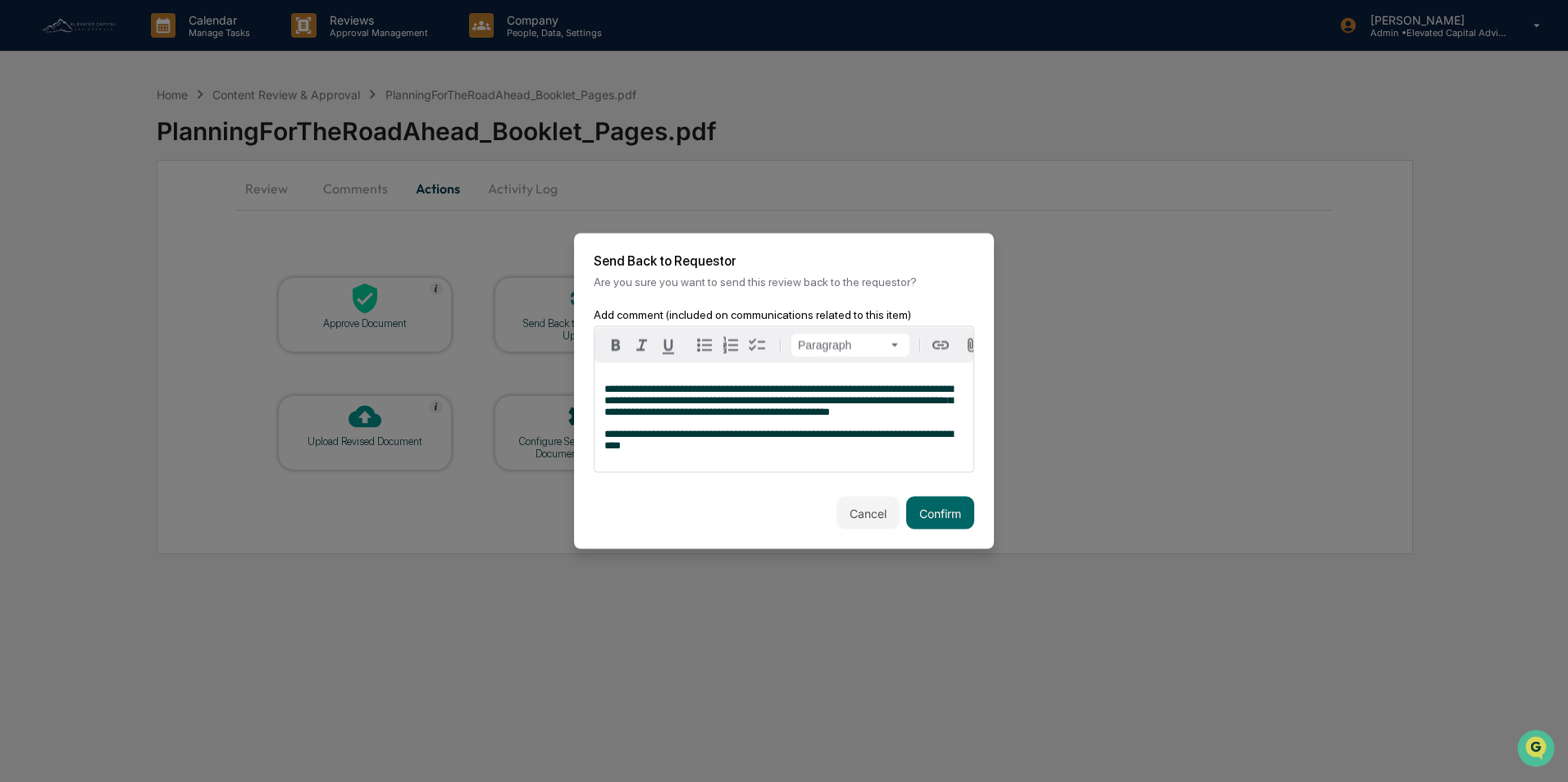
click at [781, 438] on span "**********" at bounding box center [778, 440] width 349 height 22
click at [685, 452] on p "**********" at bounding box center [784, 440] width 359 height 23
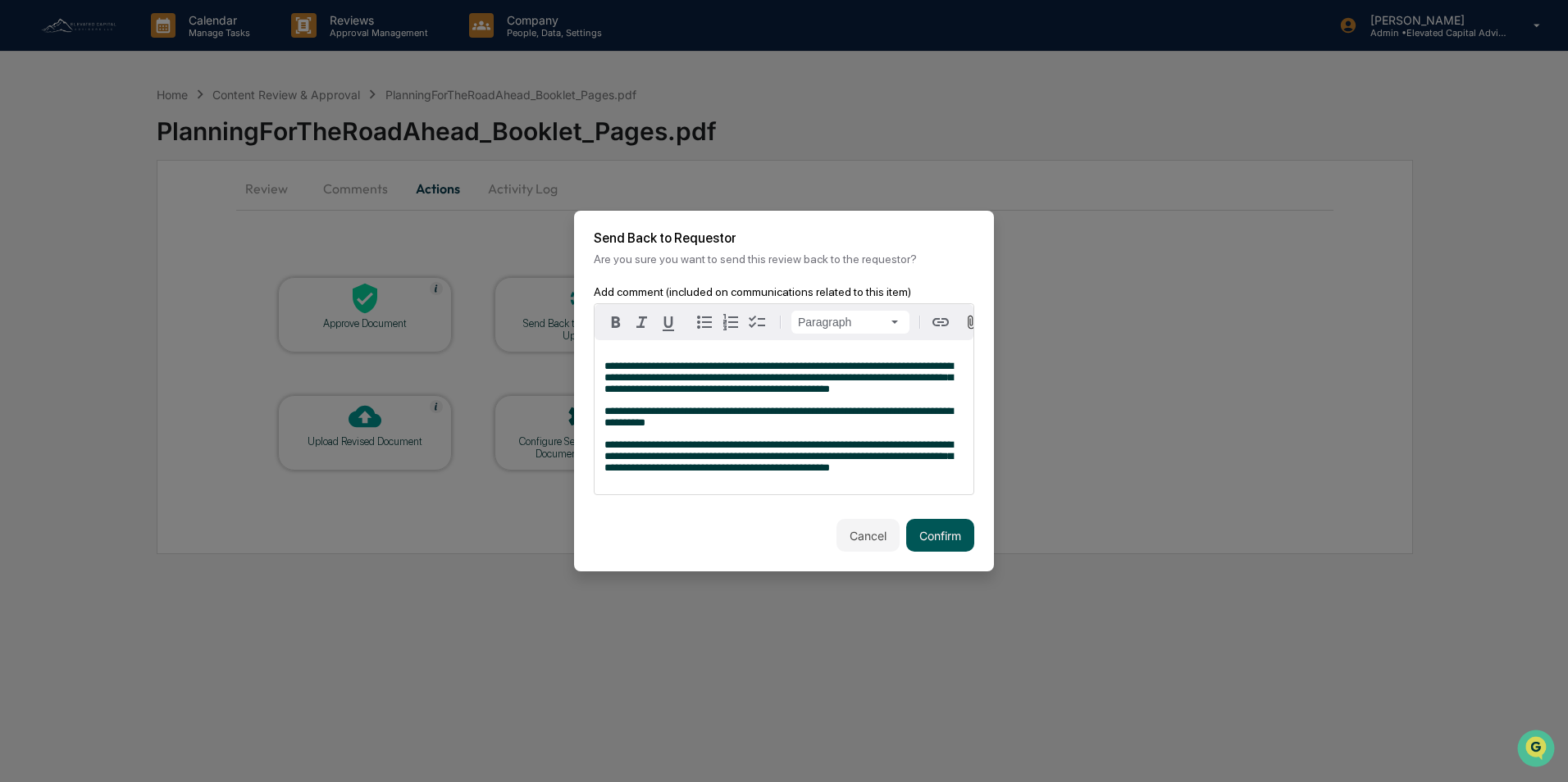
click at [944, 541] on button "Confirm" at bounding box center [940, 535] width 68 height 33
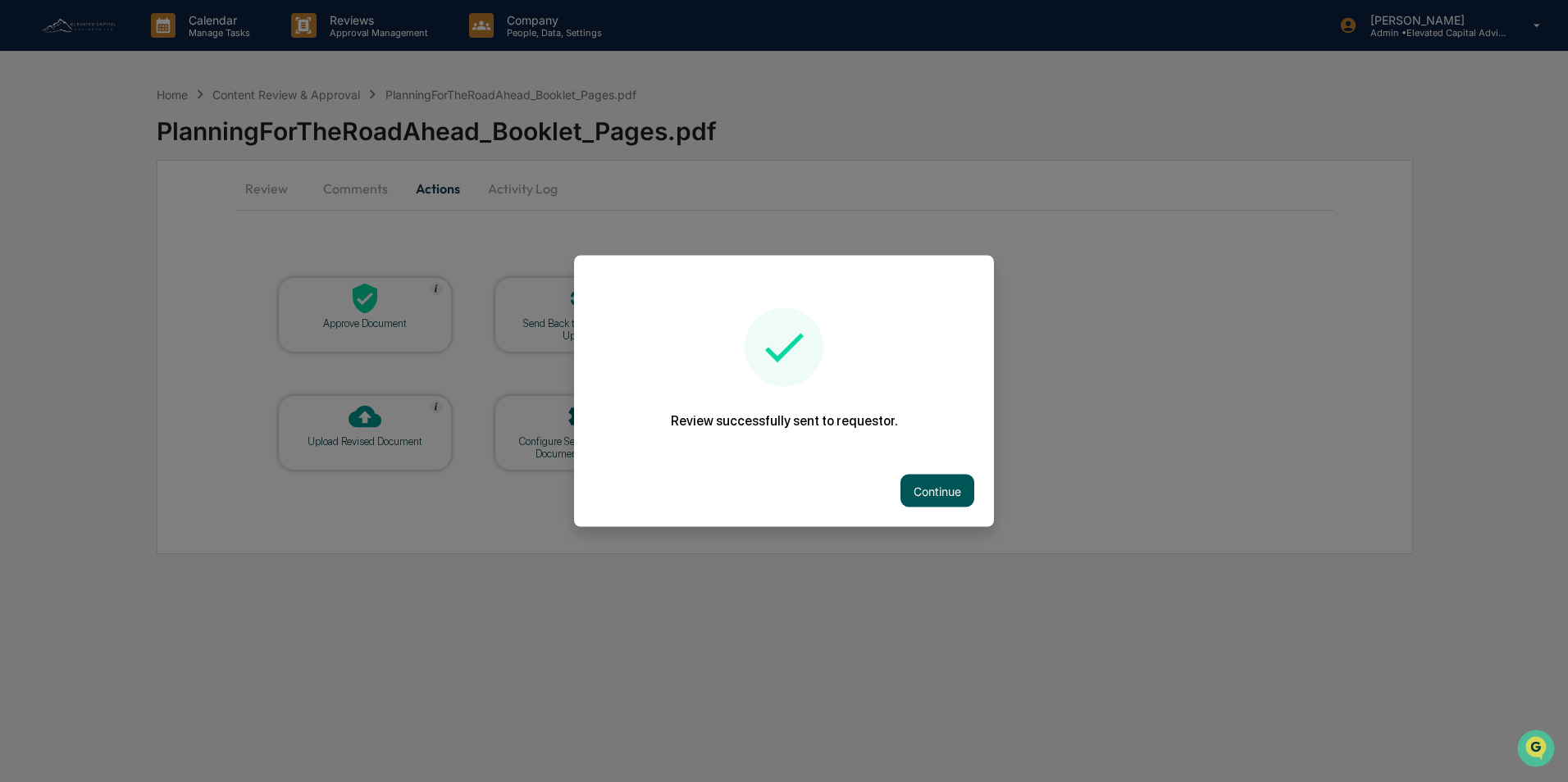
click at [943, 489] on button "Continue" at bounding box center [937, 491] width 74 height 33
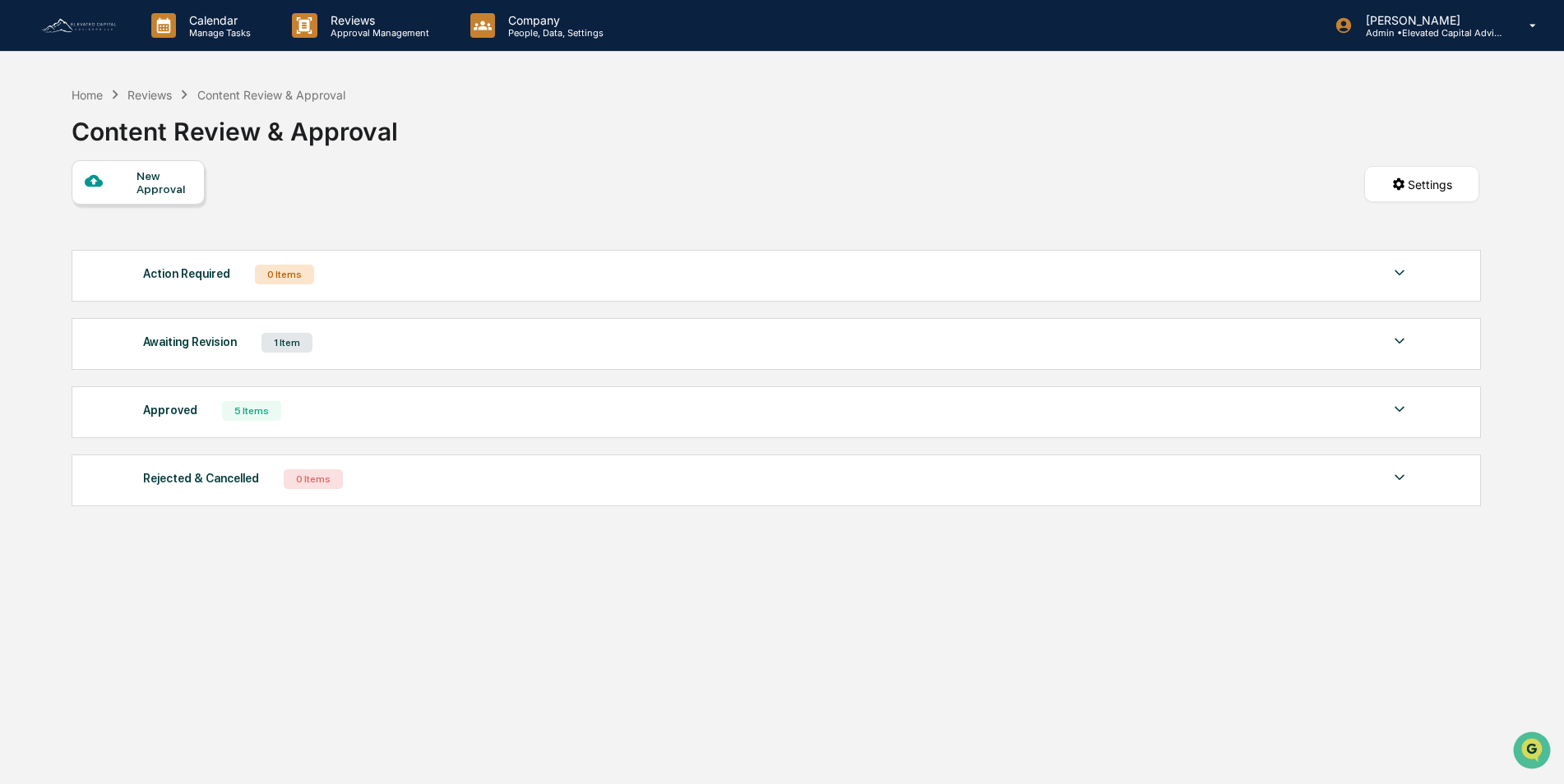
click at [98, 27] on img at bounding box center [79, 25] width 79 height 18
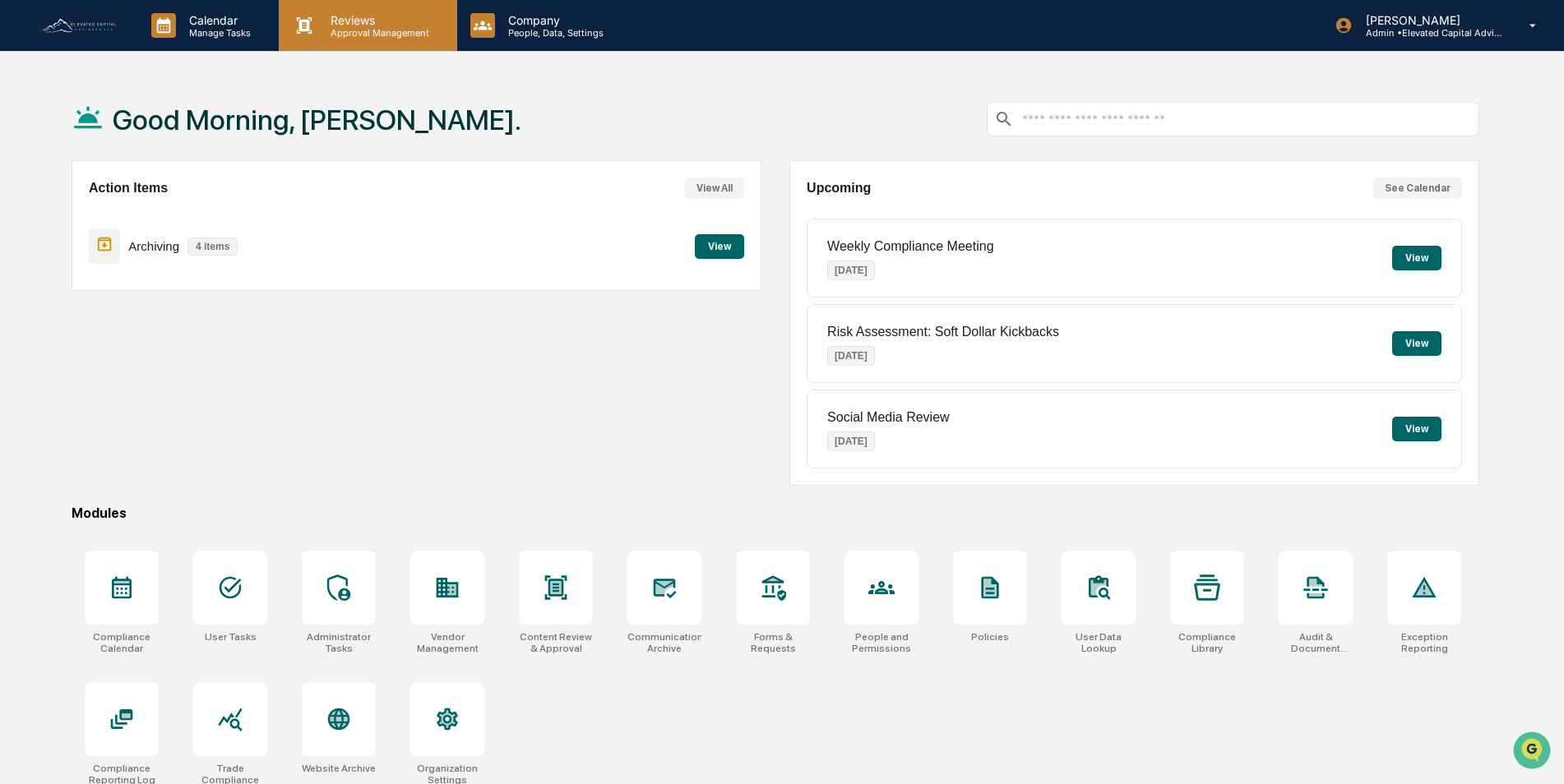
click at [349, 27] on p "Approval Management" at bounding box center [377, 33] width 120 height 12
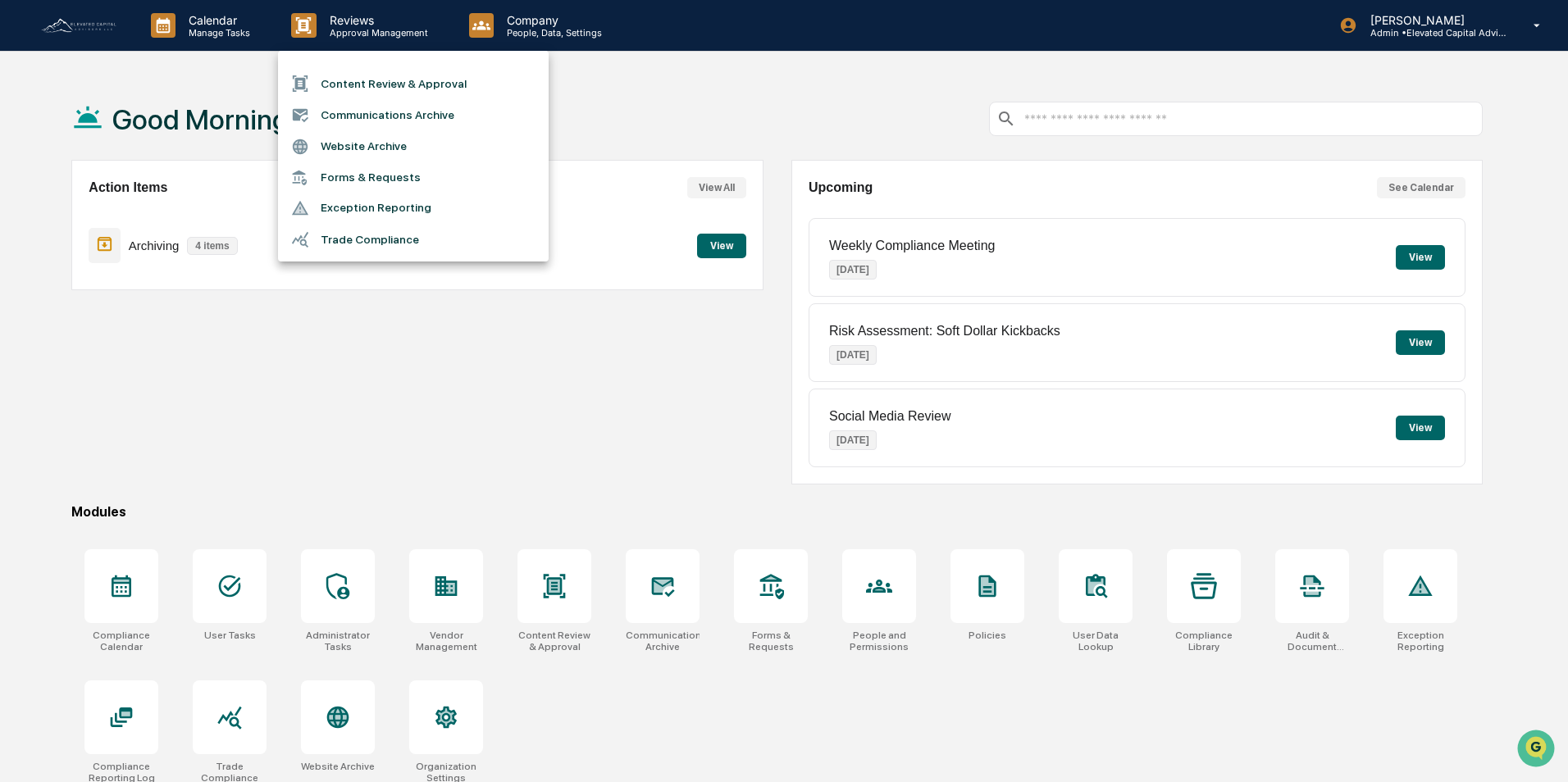
click at [365, 77] on li "Content Review & Approval" at bounding box center [413, 83] width 271 height 31
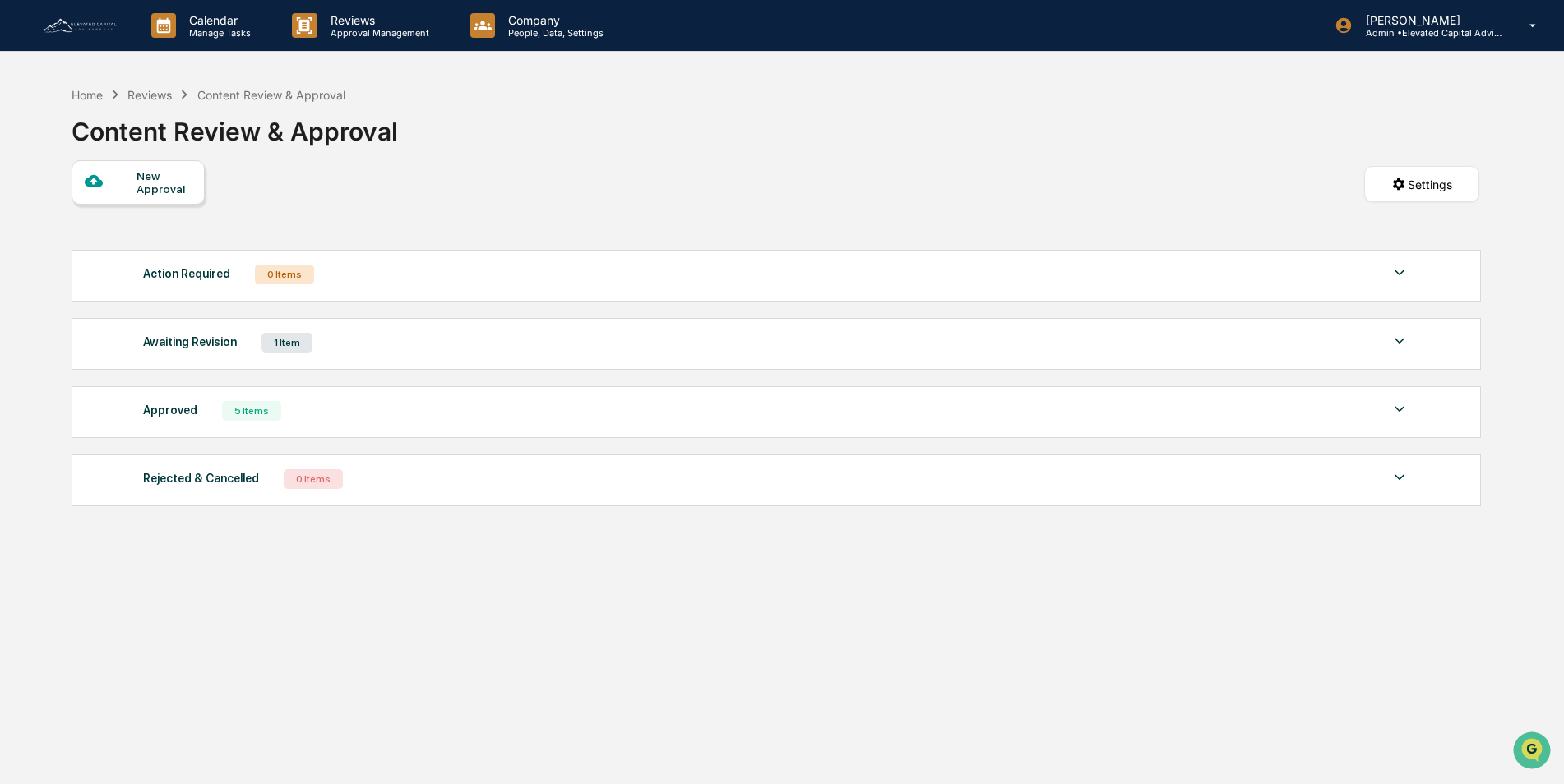
click at [201, 342] on div "Awaiting Revision" at bounding box center [190, 341] width 93 height 21
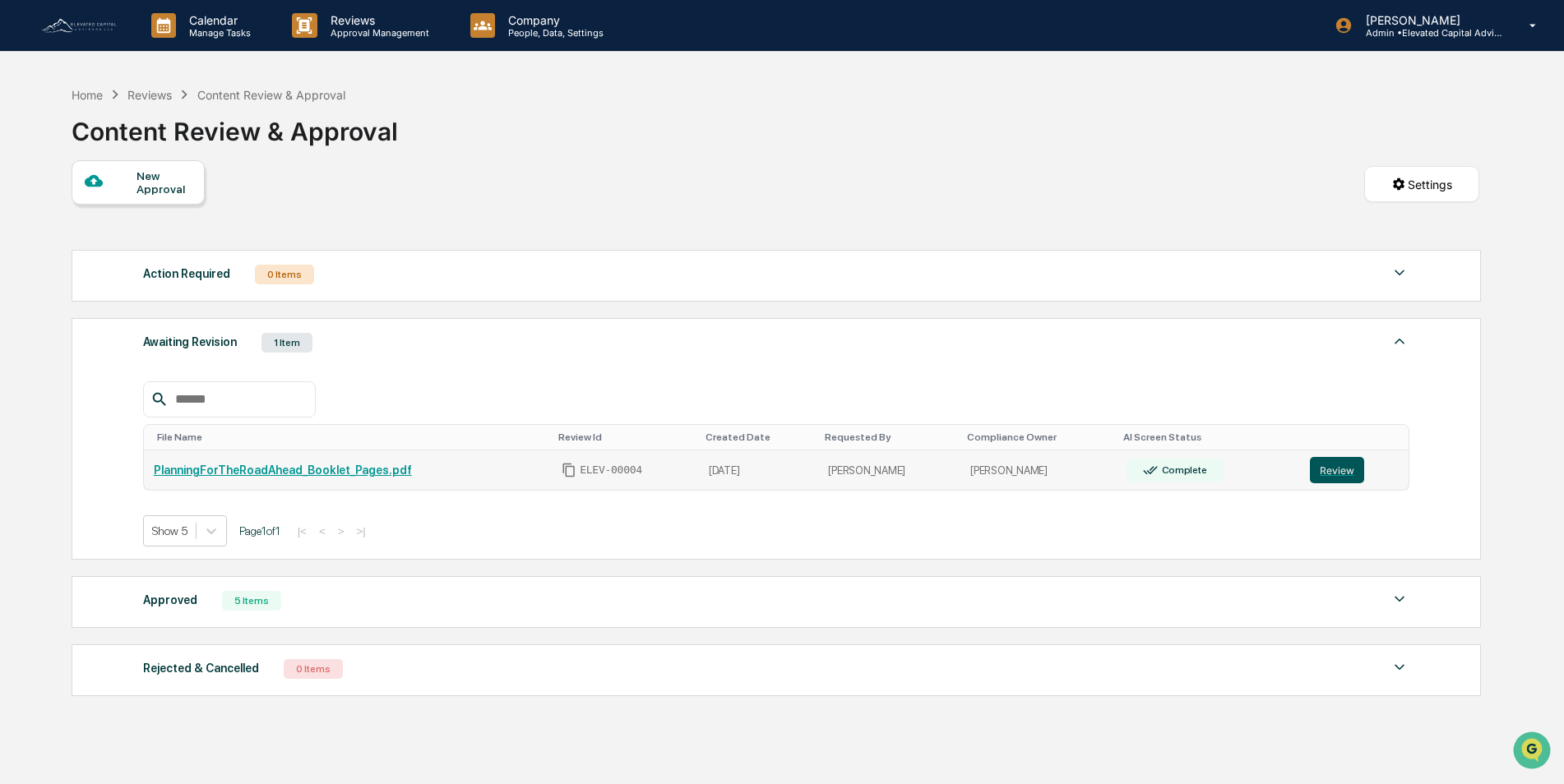
click at [1322, 471] on button "Review" at bounding box center [1337, 470] width 54 height 26
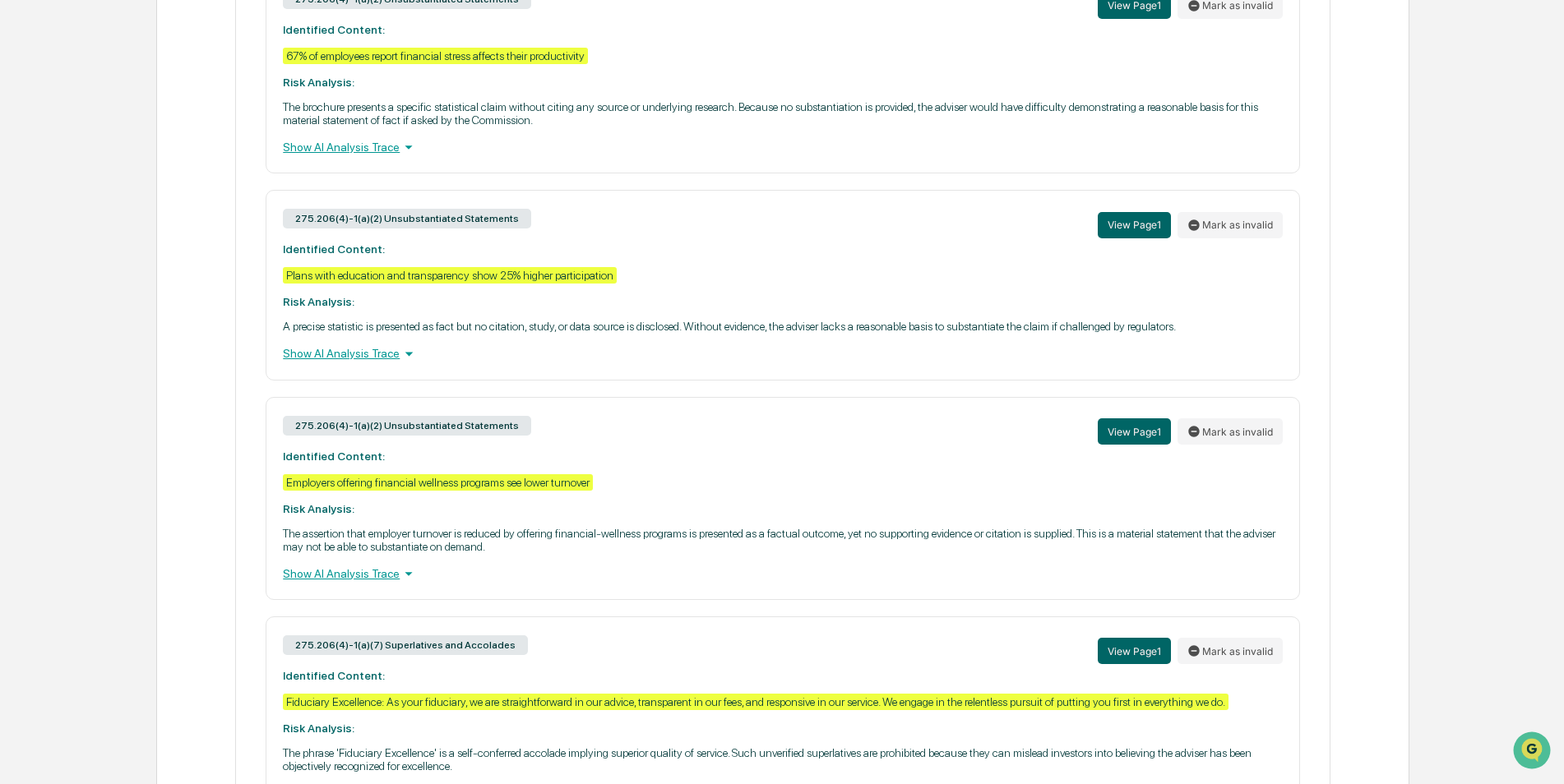
scroll to position [657, 0]
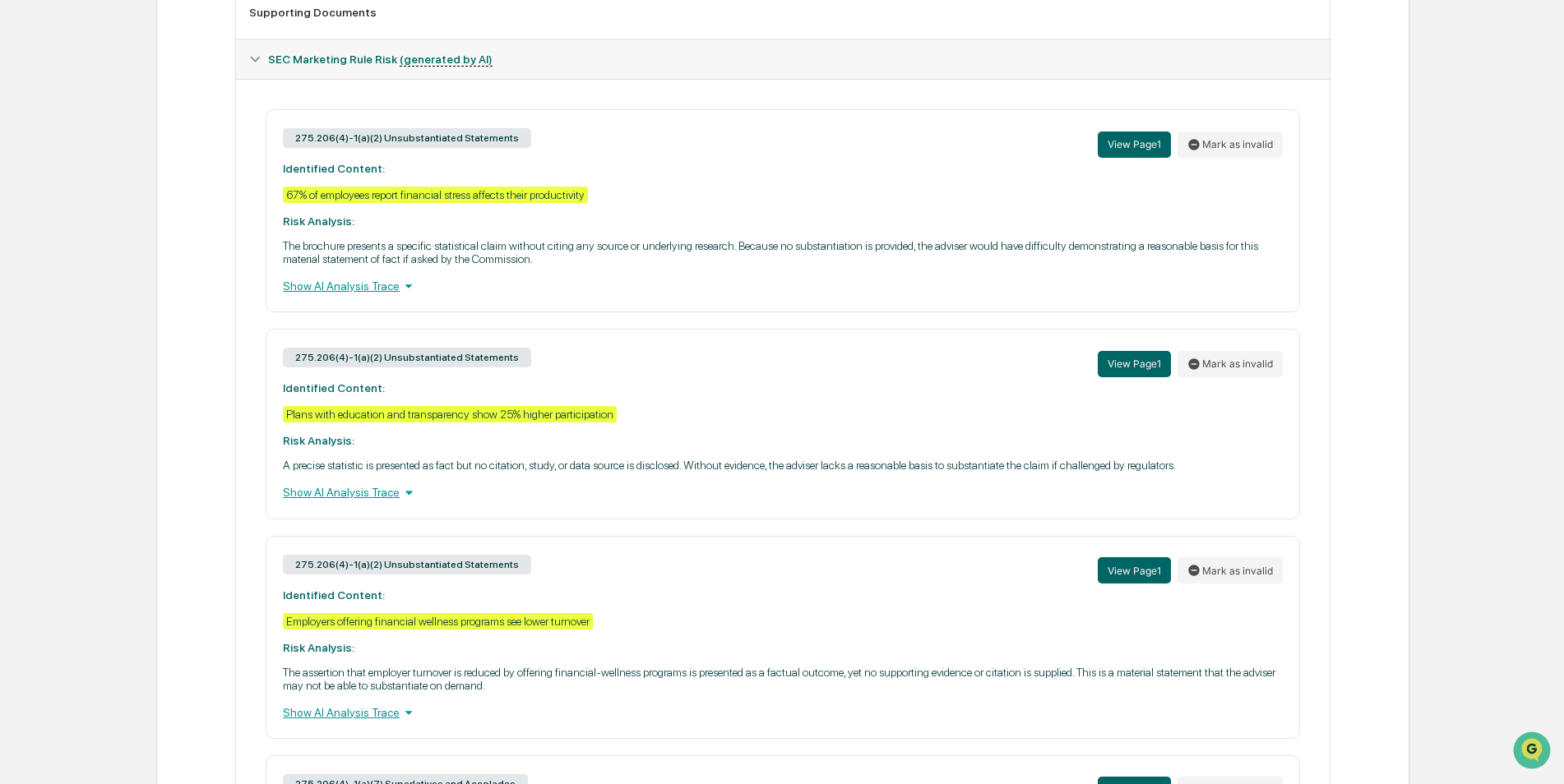
click at [401, 493] on icon at bounding box center [408, 492] width 18 height 18
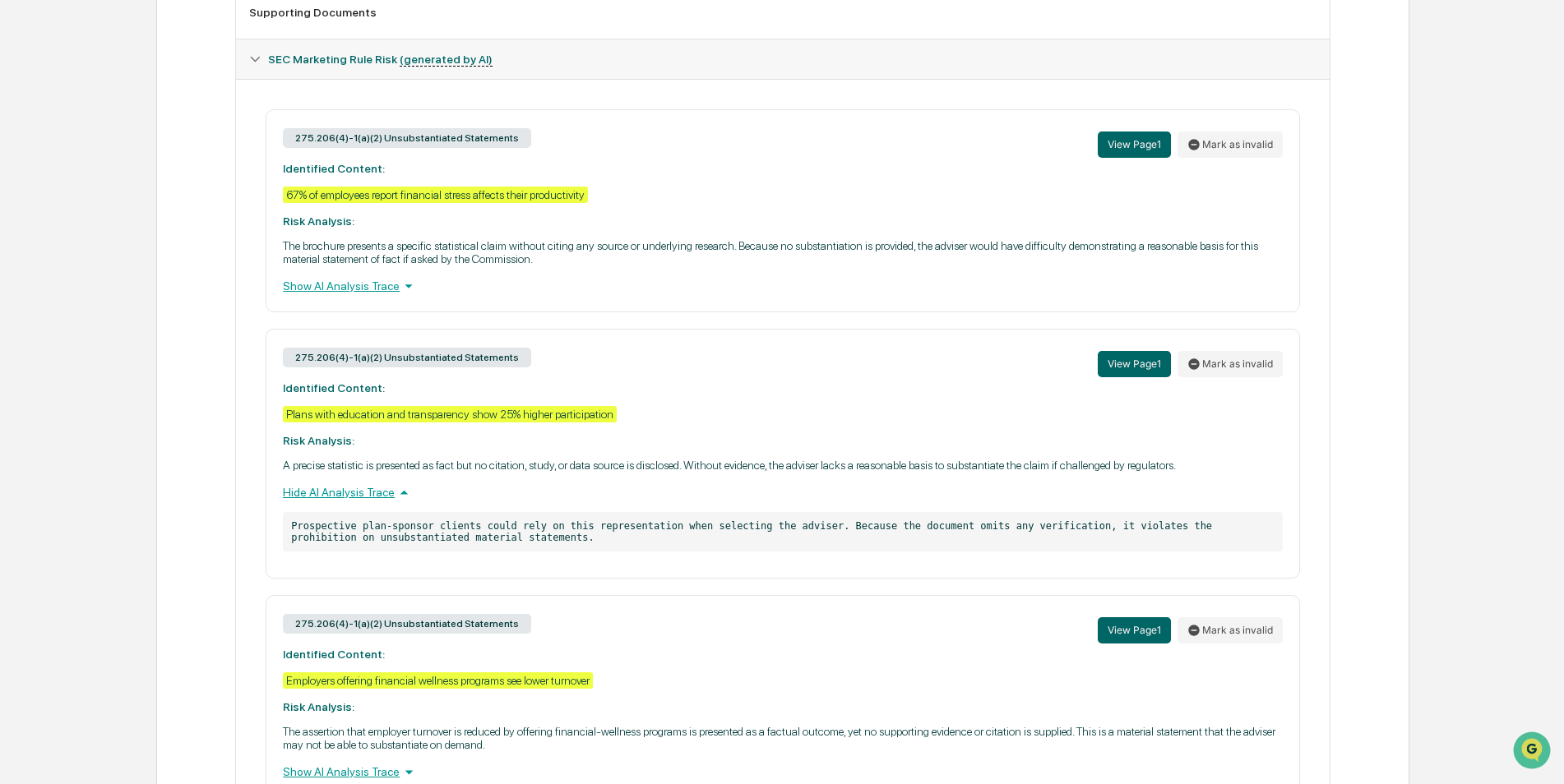
click at [401, 492] on icon at bounding box center [404, 492] width 8 height 4
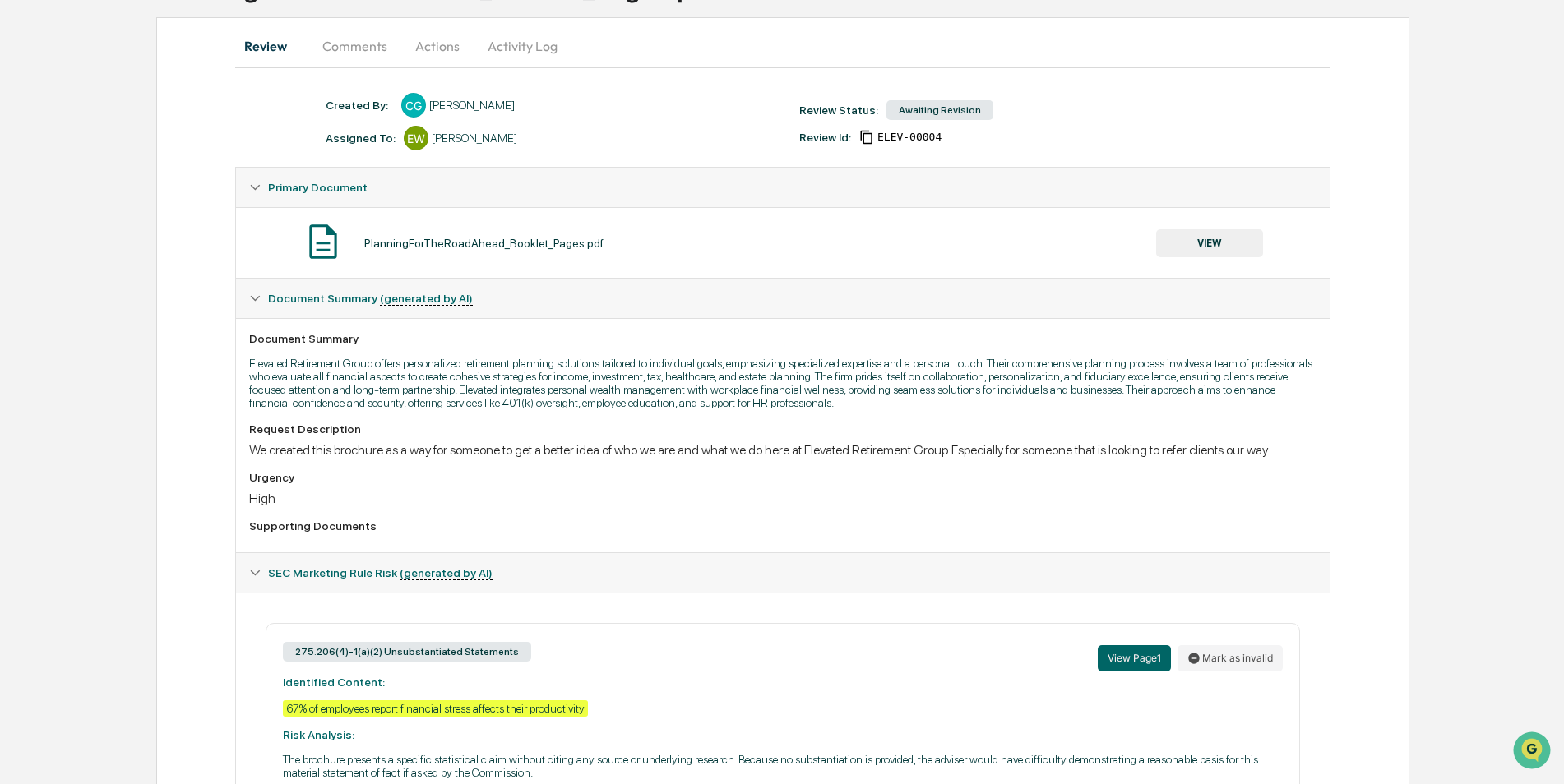
scroll to position [0, 0]
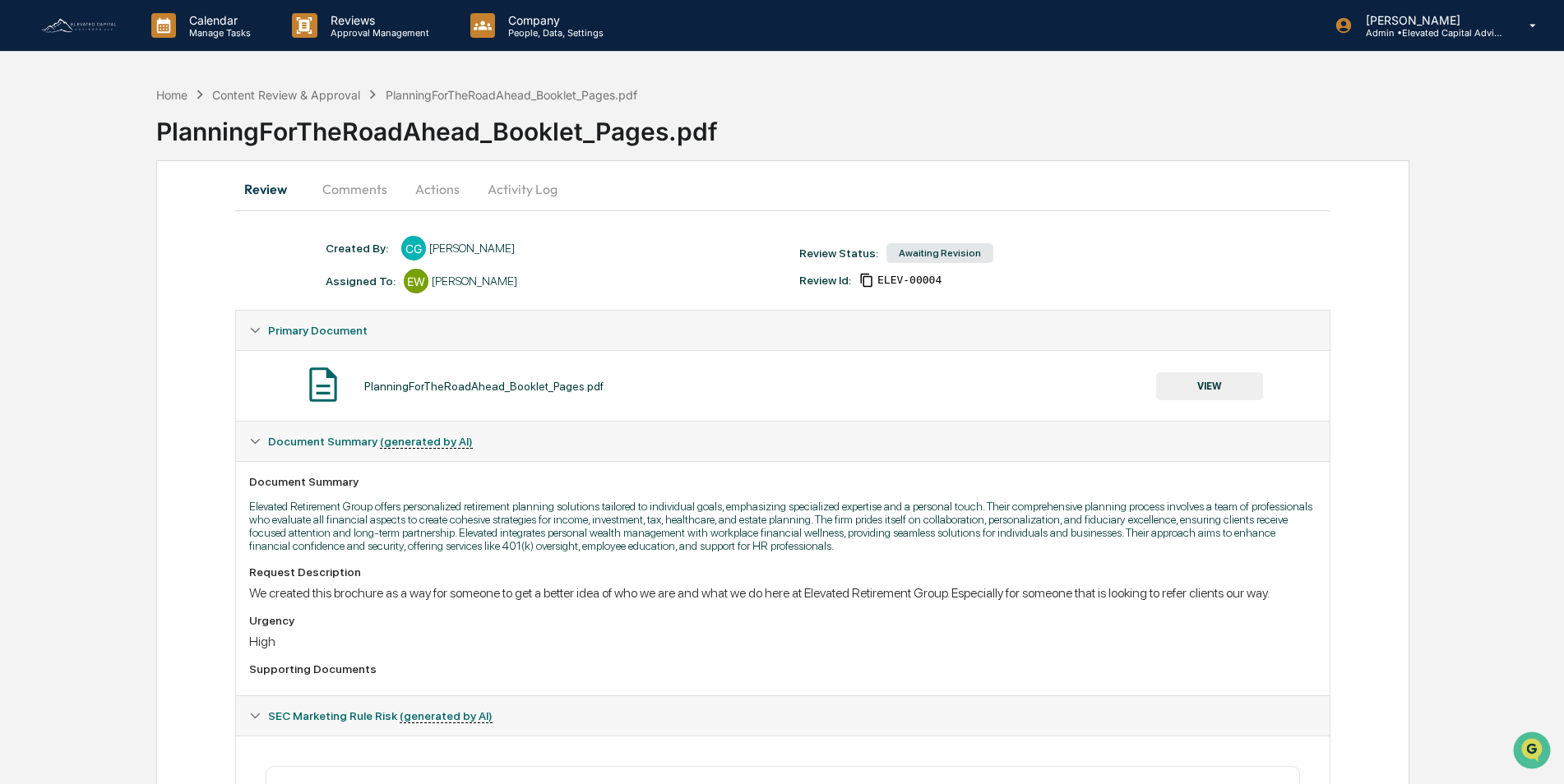
click at [95, 25] on img at bounding box center [79, 25] width 79 height 18
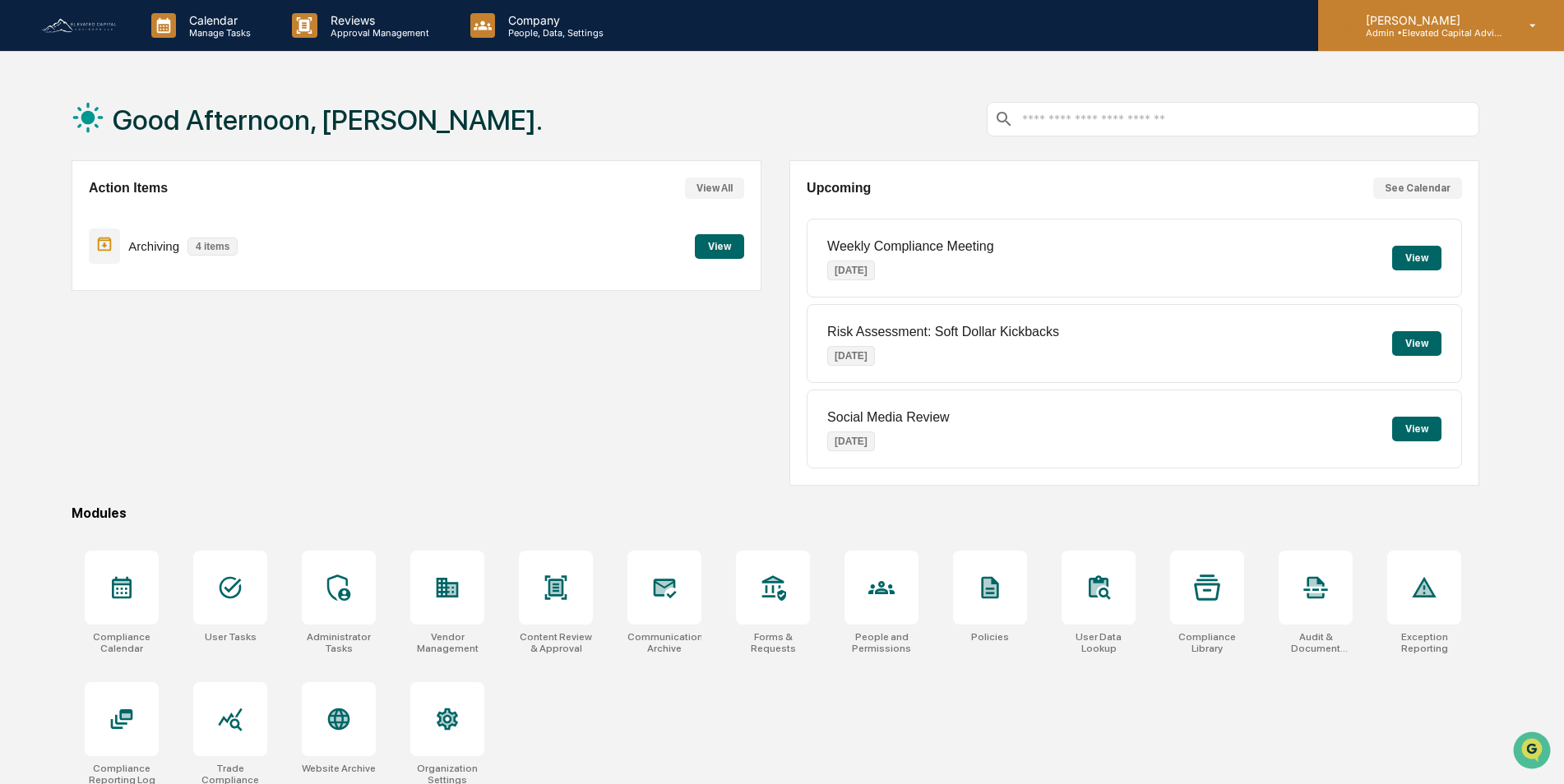
click at [1532, 31] on icon at bounding box center [1533, 25] width 29 height 15
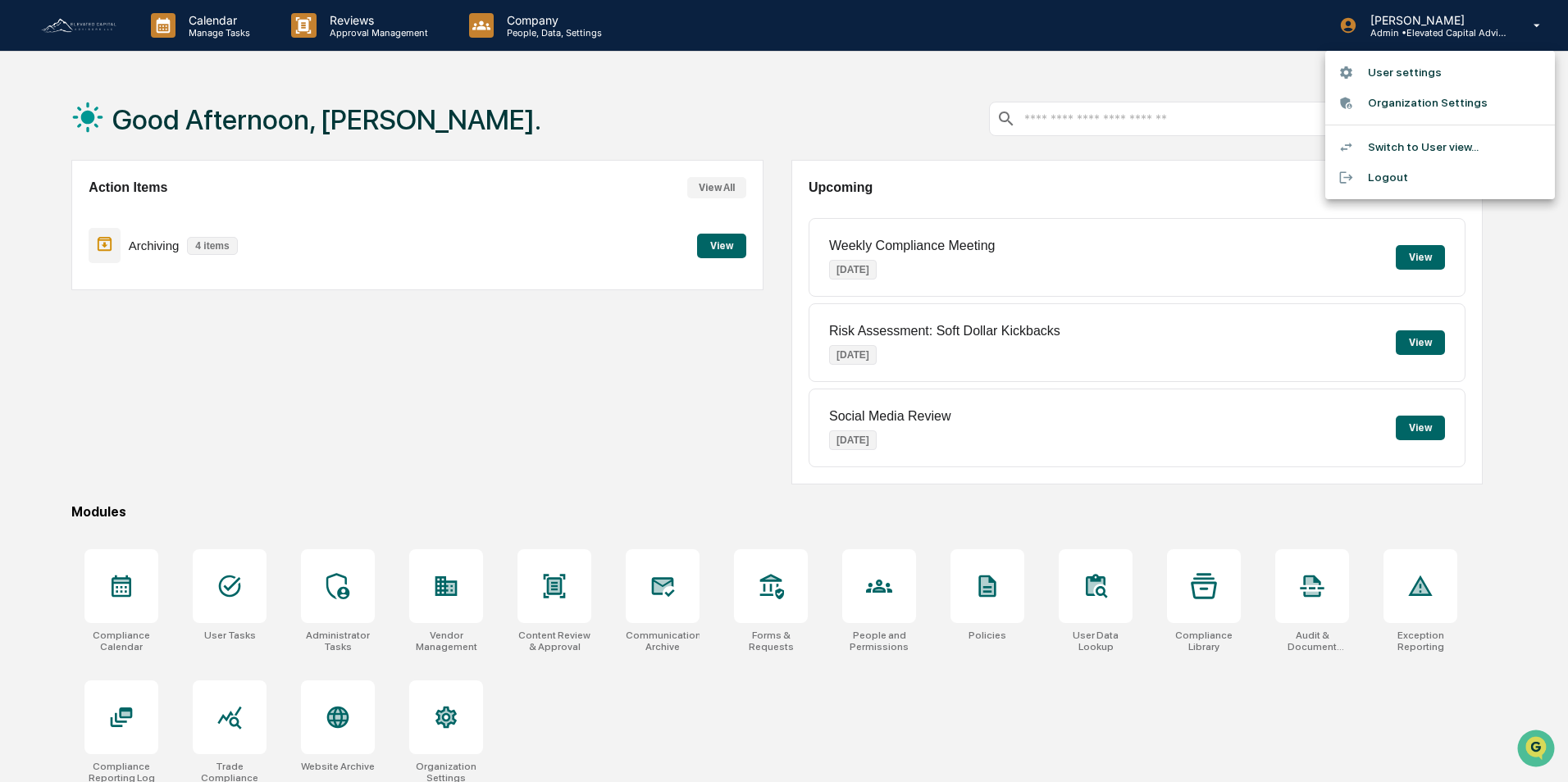
click at [1436, 151] on li "Switch to User view..." at bounding box center [1439, 147] width 229 height 30
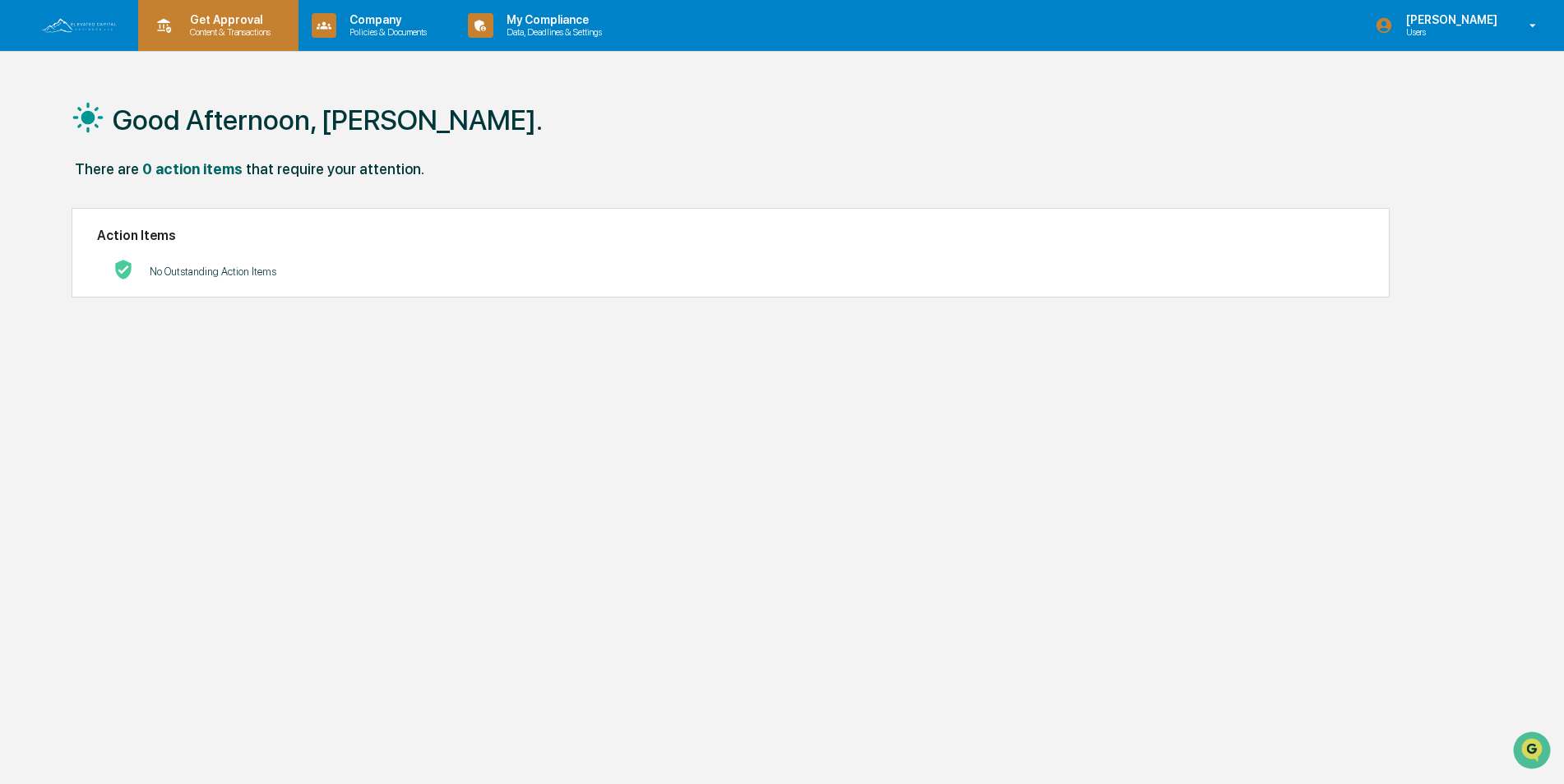
click at [236, 22] on p "Get Approval" at bounding box center [227, 20] width 102 height 14
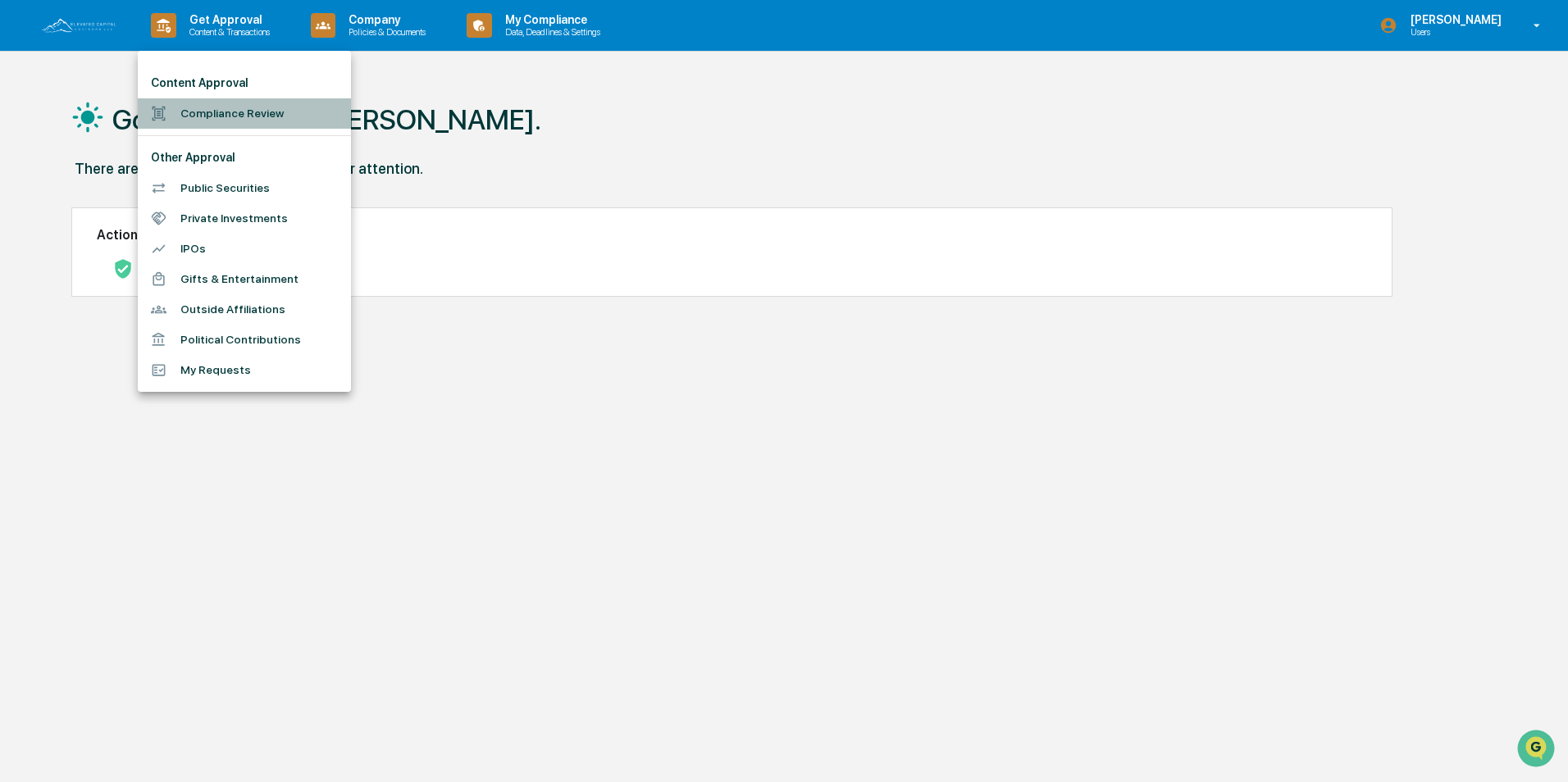
click at [225, 114] on li "Compliance Review" at bounding box center [245, 113] width 213 height 30
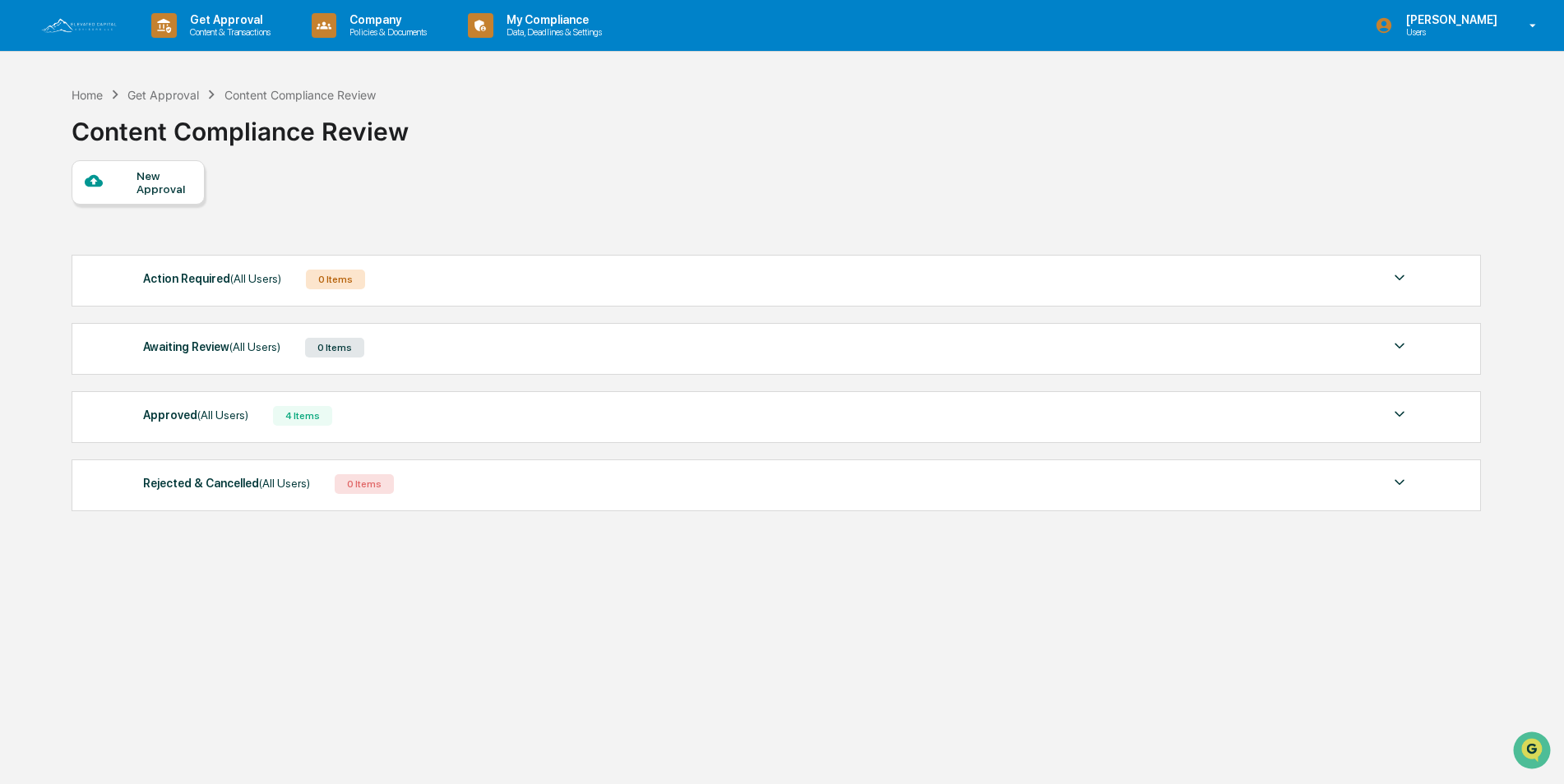
click at [142, 191] on div "New Approval" at bounding box center [164, 182] width 55 height 26
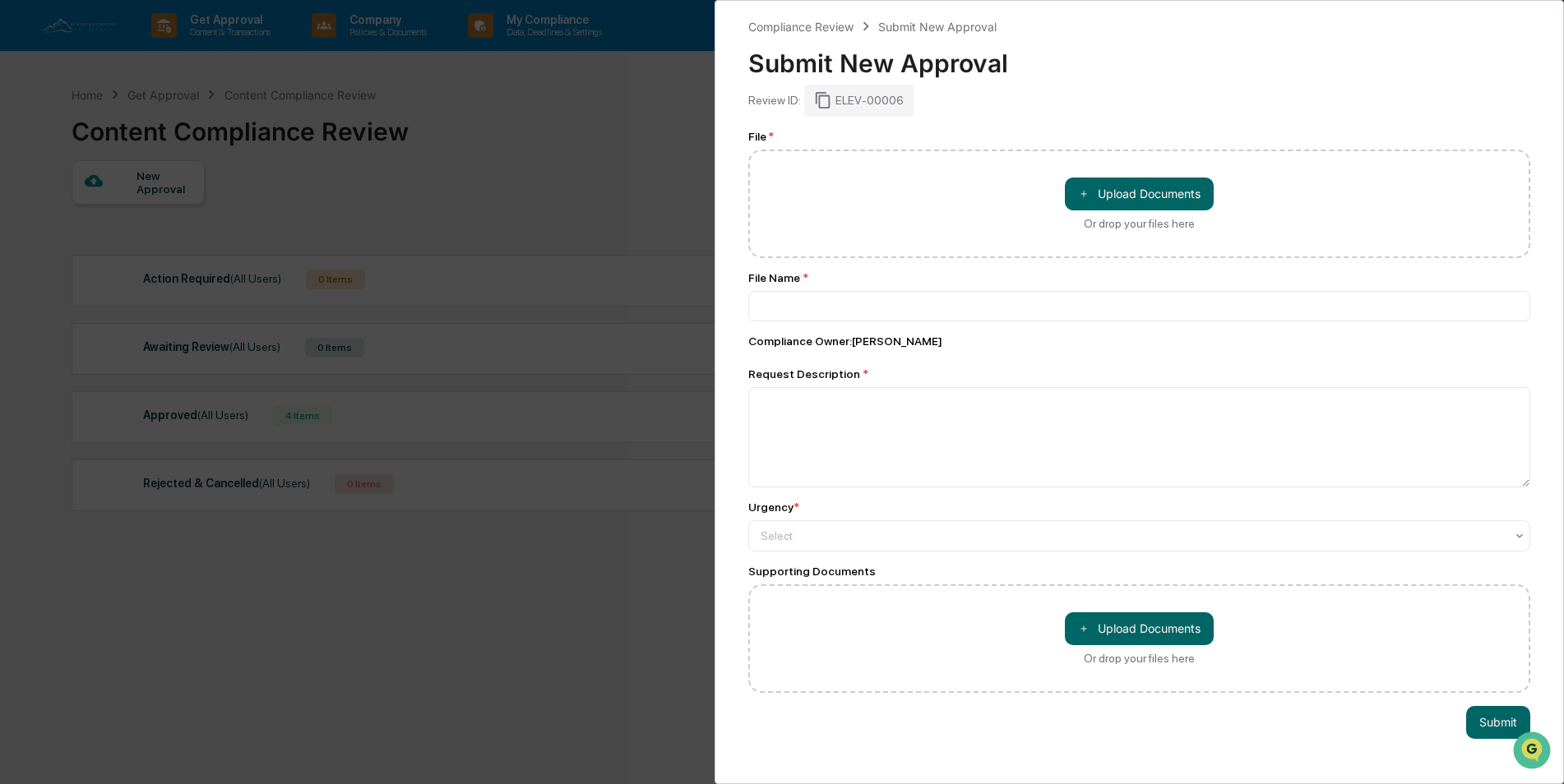
click at [520, 129] on div "Compliance Review Submit New Approval Submit New Approval Review ID: ELEV-00006…" at bounding box center [782, 392] width 1564 height 784
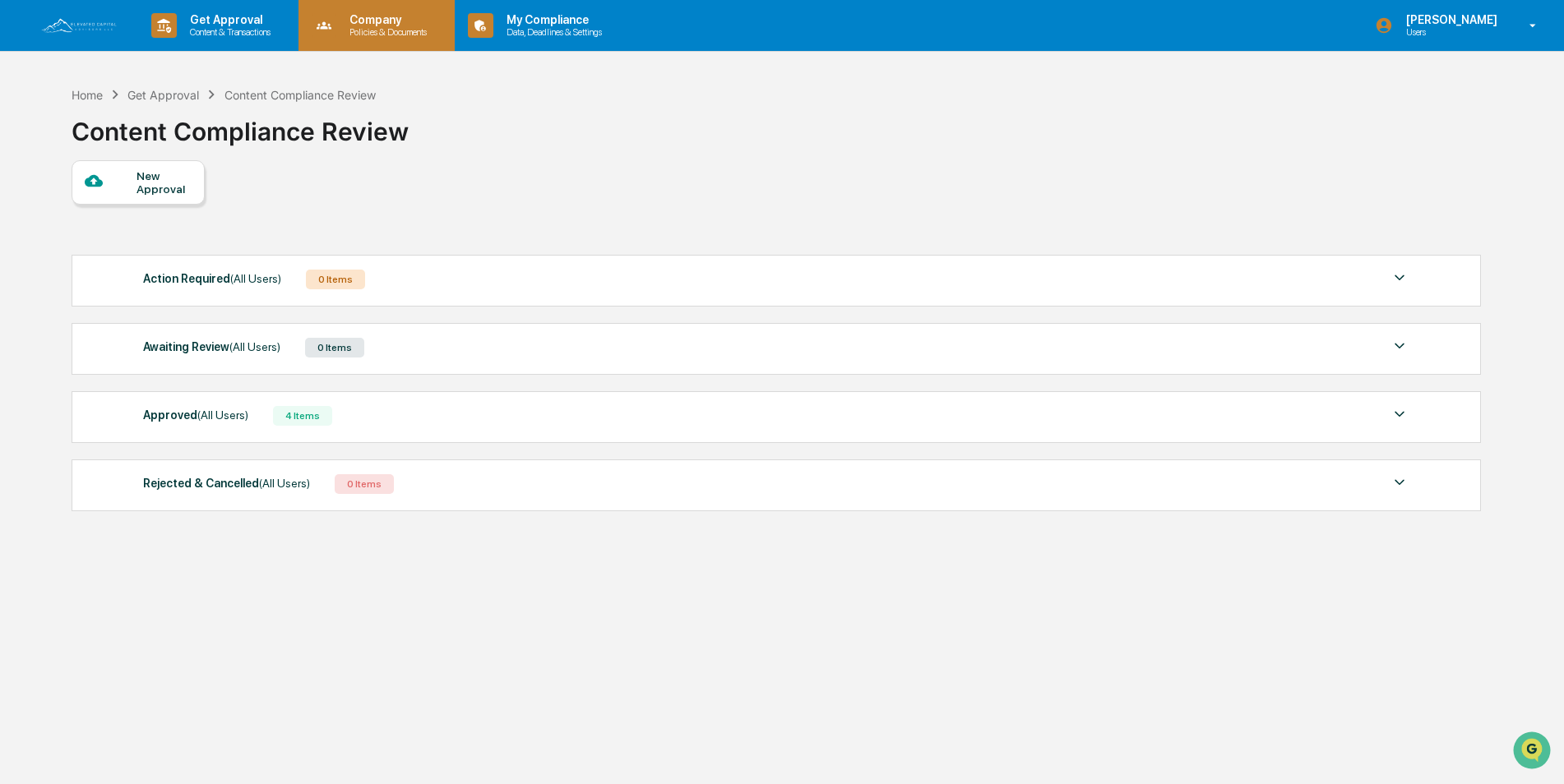
click at [375, 22] on p "Company" at bounding box center [385, 20] width 98 height 14
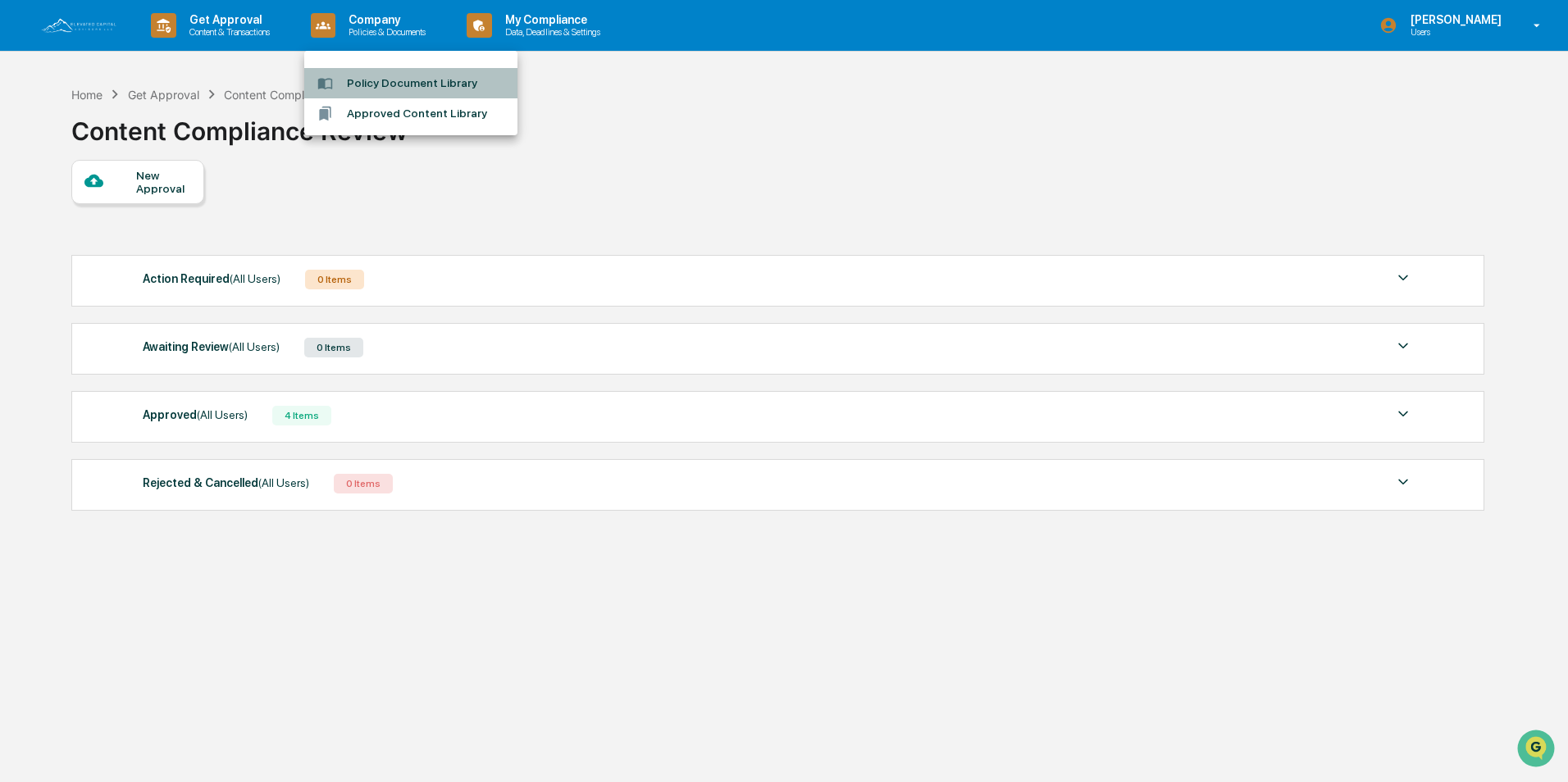
click at [421, 85] on li "Policy Document Library" at bounding box center [410, 83] width 213 height 30
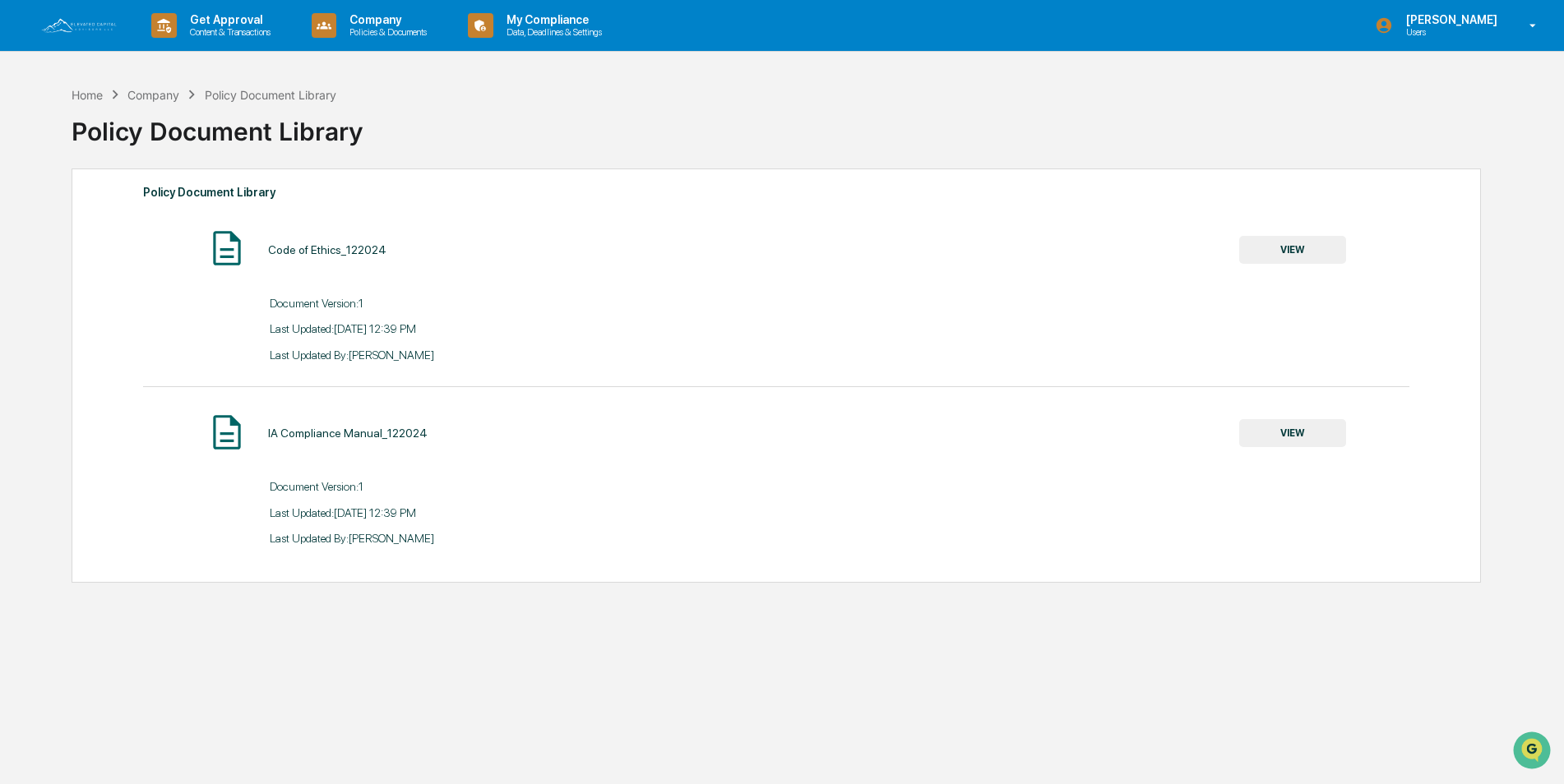
click at [1277, 433] on button "VIEW" at bounding box center [1292, 433] width 107 height 28
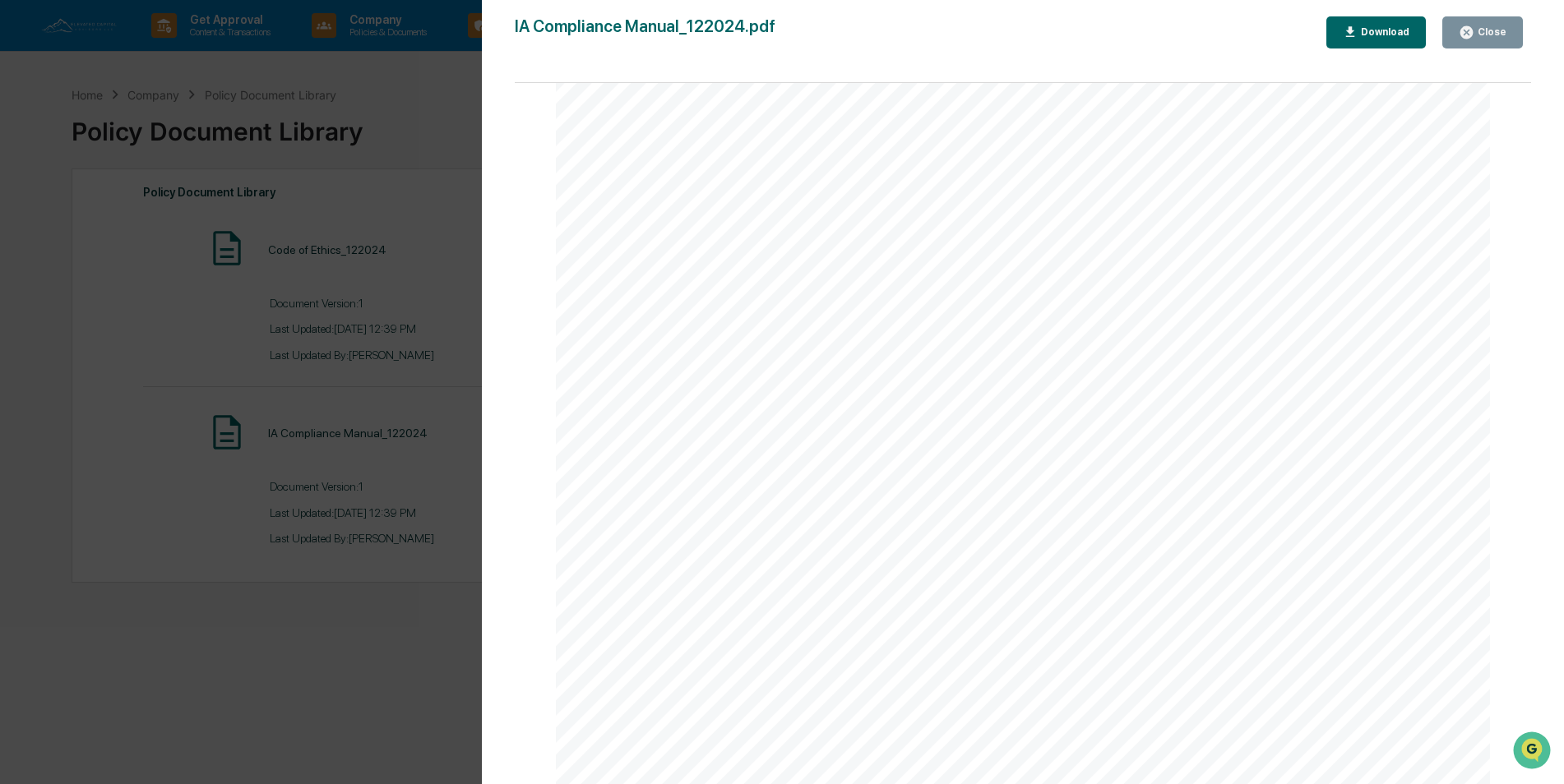
scroll to position [1562, 0]
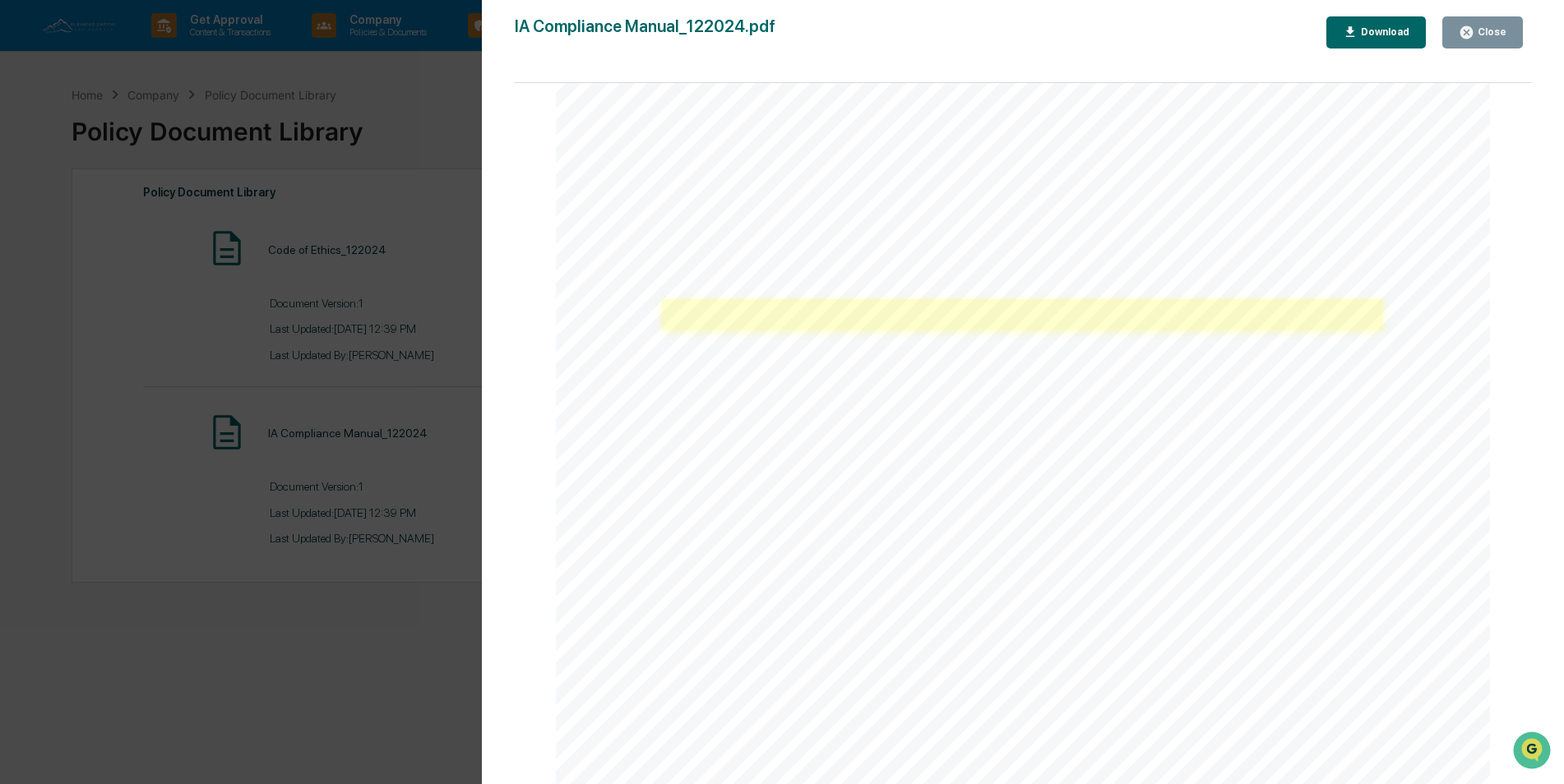
click at [715, 316] on link at bounding box center [1022, 315] width 720 height 31
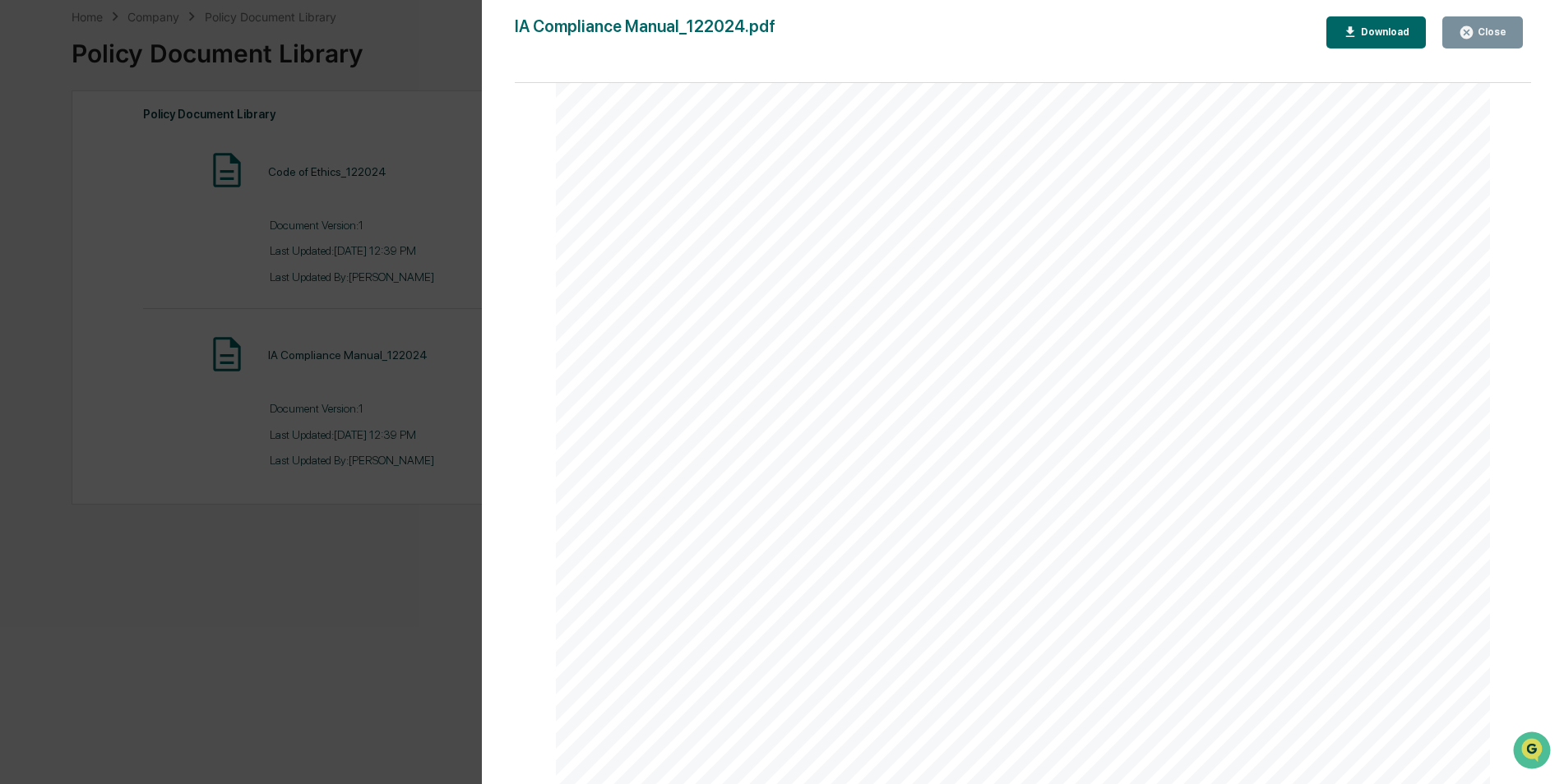
scroll to position [33033, 0]
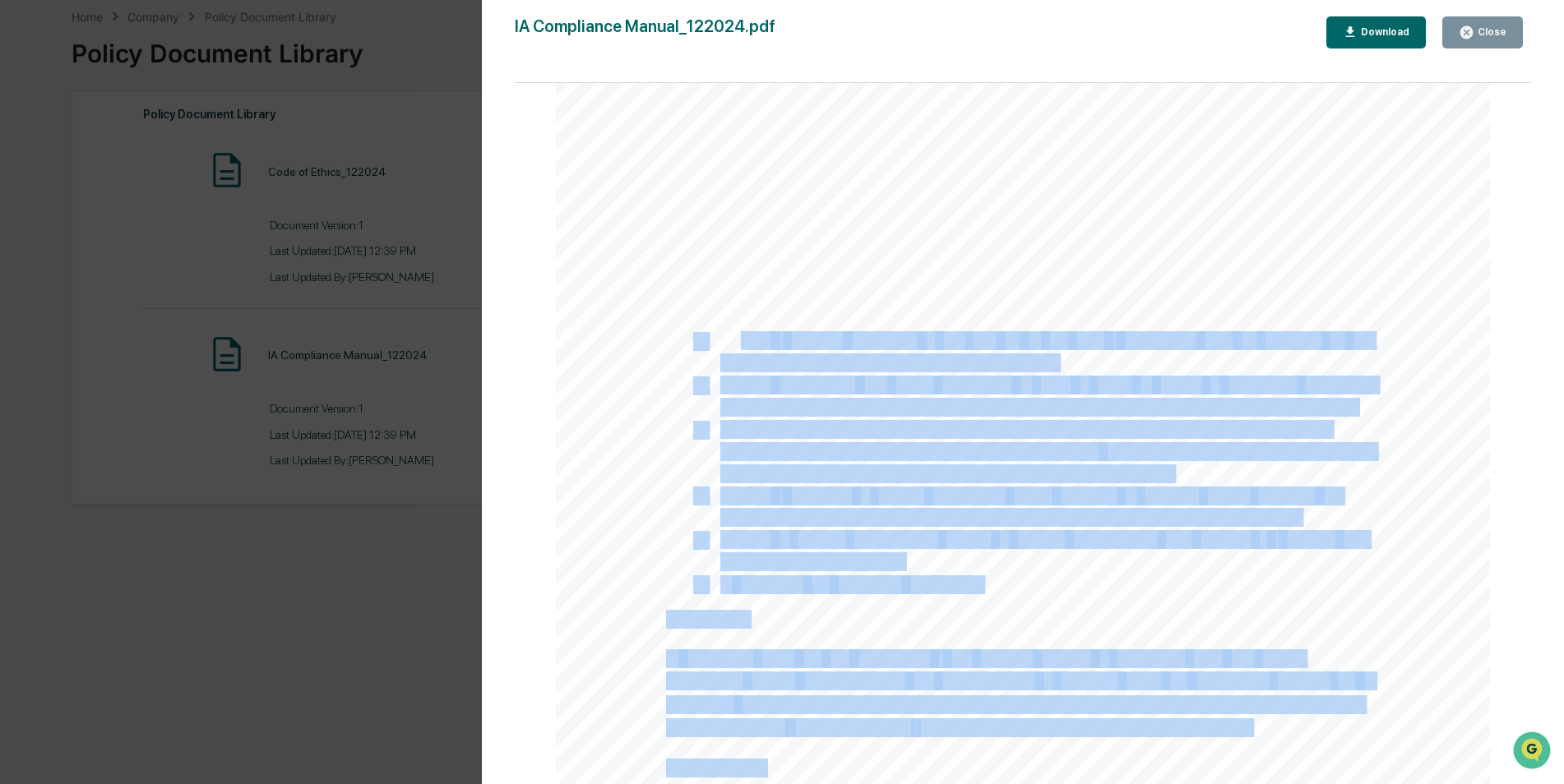
drag, startPoint x: 984, startPoint y: 587, endPoint x: 740, endPoint y: 355, distance: 336.7
click at [740, 355] on div "Advertising Policy Elevated Capital Advisors, LLC uses various advertising and …" at bounding box center [1023, 523] width 934 height 1209
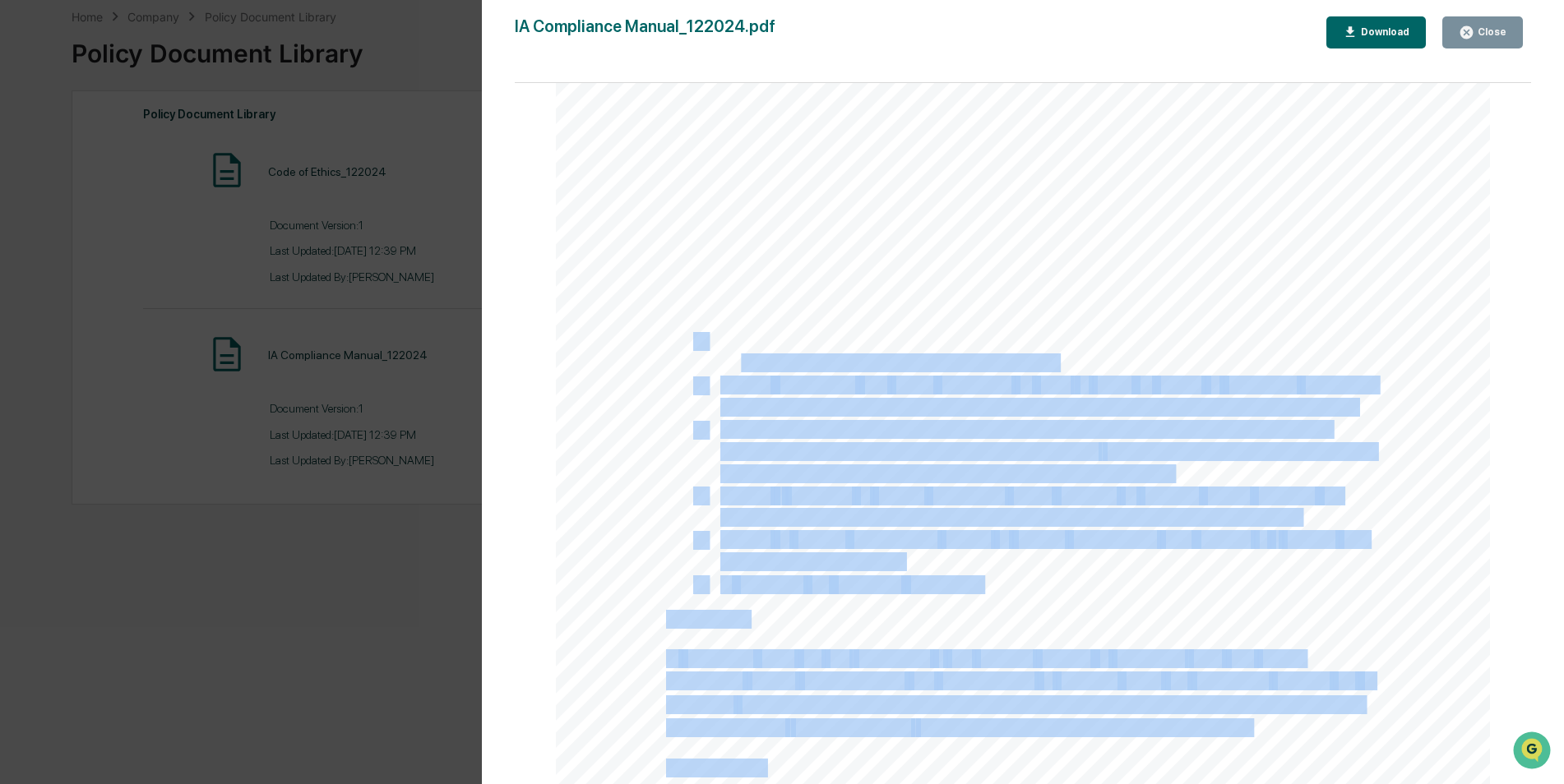
drag, startPoint x: 740, startPoint y: 355, endPoint x: 760, endPoint y: 389, distance: 39.4
click at [760, 387] on span "Include" at bounding box center [745, 386] width 50 height 17
click at [809, 619] on div "Advertising Policy Elevated Capital Advisors, LLC uses various advertising and …" at bounding box center [1023, 523] width 934 height 1209
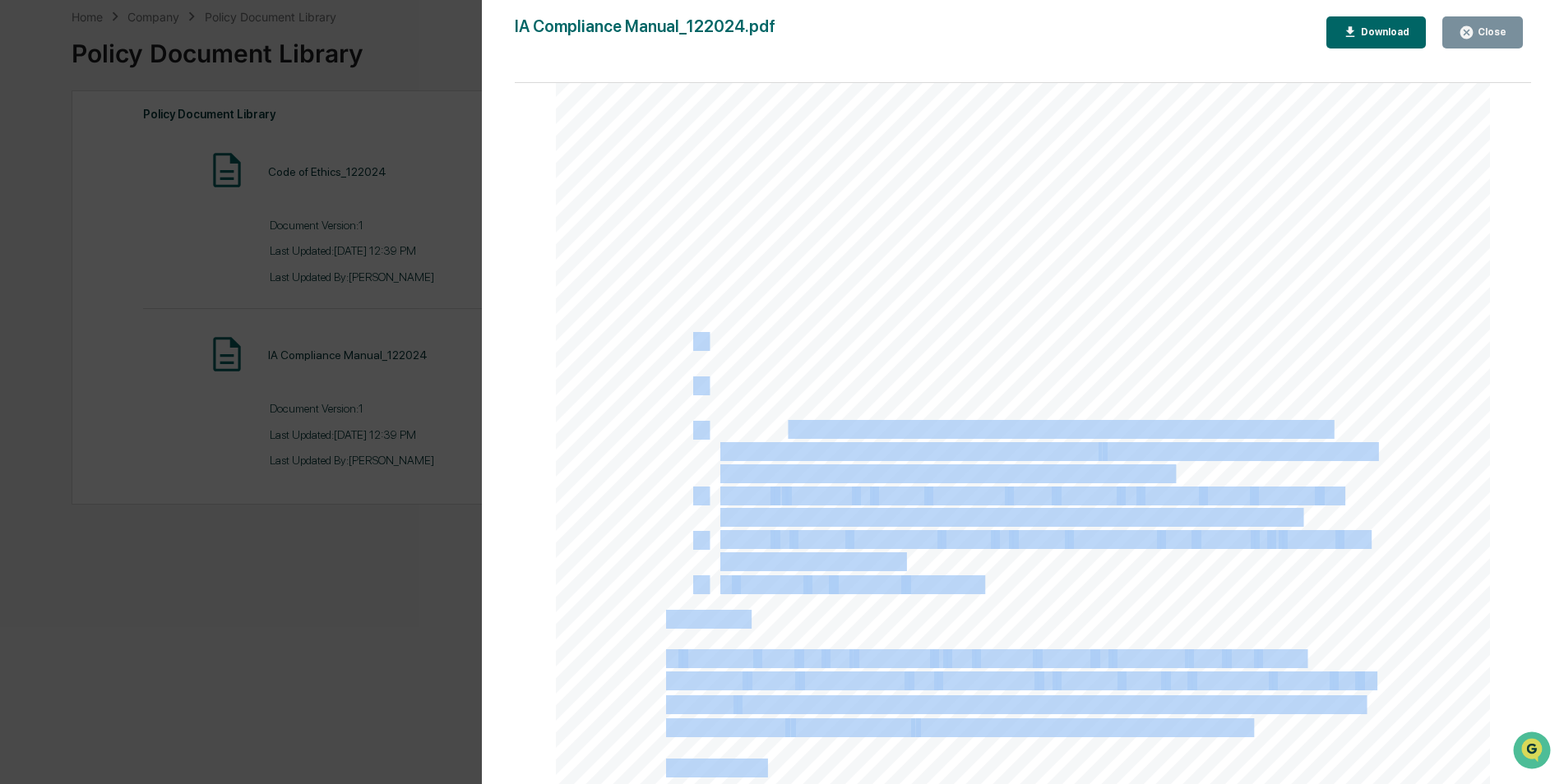
drag, startPoint x: 877, startPoint y: 600, endPoint x: 780, endPoint y: 428, distance: 197.5
click at [780, 428] on div "Advertising Policy Elevated Capital Advisors, LLC uses various advertising and …" at bounding box center [1023, 523] width 934 height 1209
drag, startPoint x: 780, startPoint y: 428, endPoint x: 739, endPoint y: 487, distance: 71.8
click at [739, 489] on span "Include" at bounding box center [745, 497] width 50 height 17
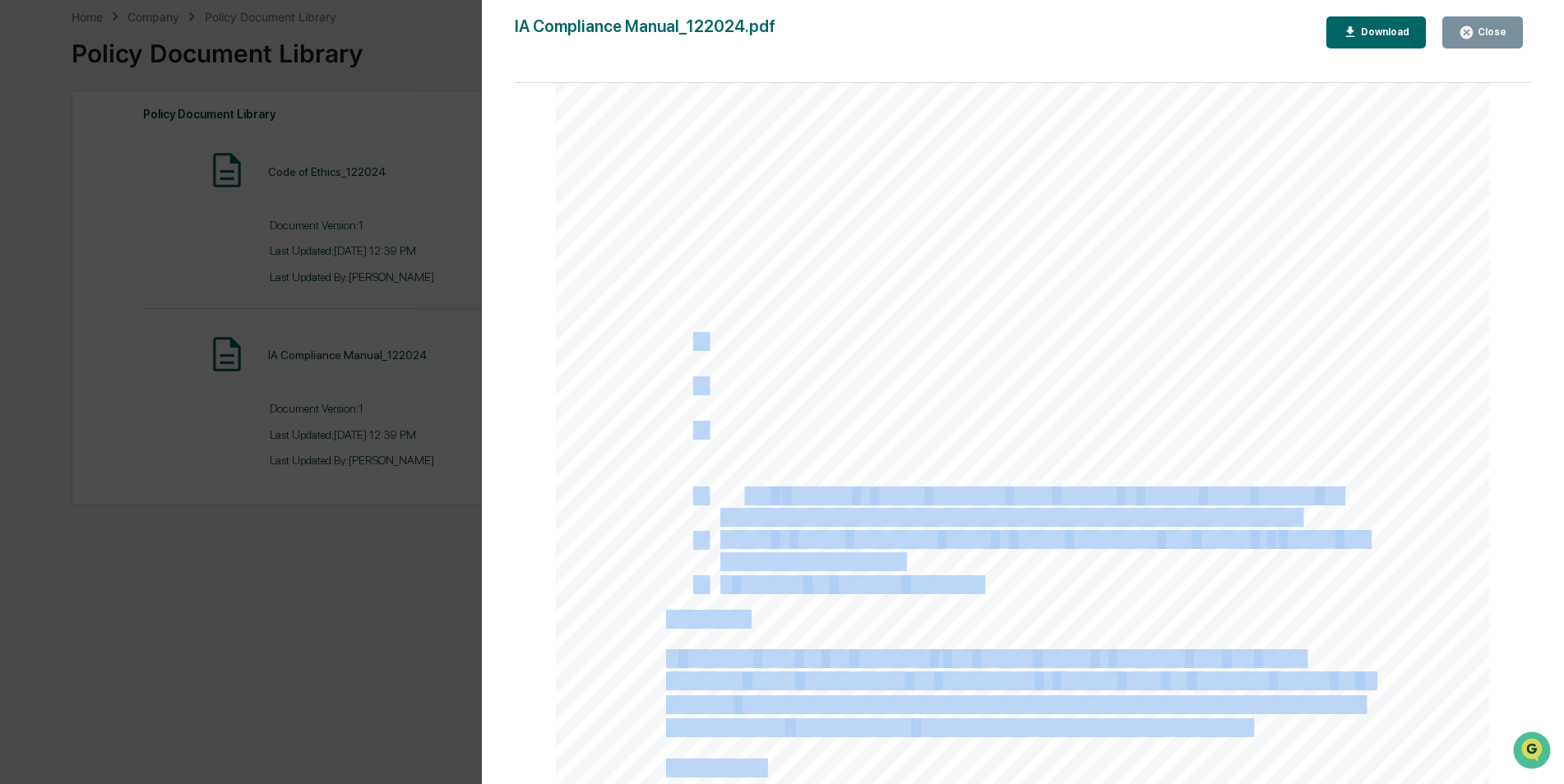
drag, startPoint x: 714, startPoint y: 337, endPoint x: 737, endPoint y: 470, distance: 135.0
click at [737, 470] on div "Advertising Policy Elevated Capital Advisors, LLC uses various advertising and …" at bounding box center [1023, 523] width 934 height 1209
drag, startPoint x: 737, startPoint y: 470, endPoint x: 709, endPoint y: 352, distance: 121.3
click at [710, 354] on div "Advertising Policy Elevated Capital Advisors, LLC uses various advertising and …" at bounding box center [1023, 523] width 934 height 1209
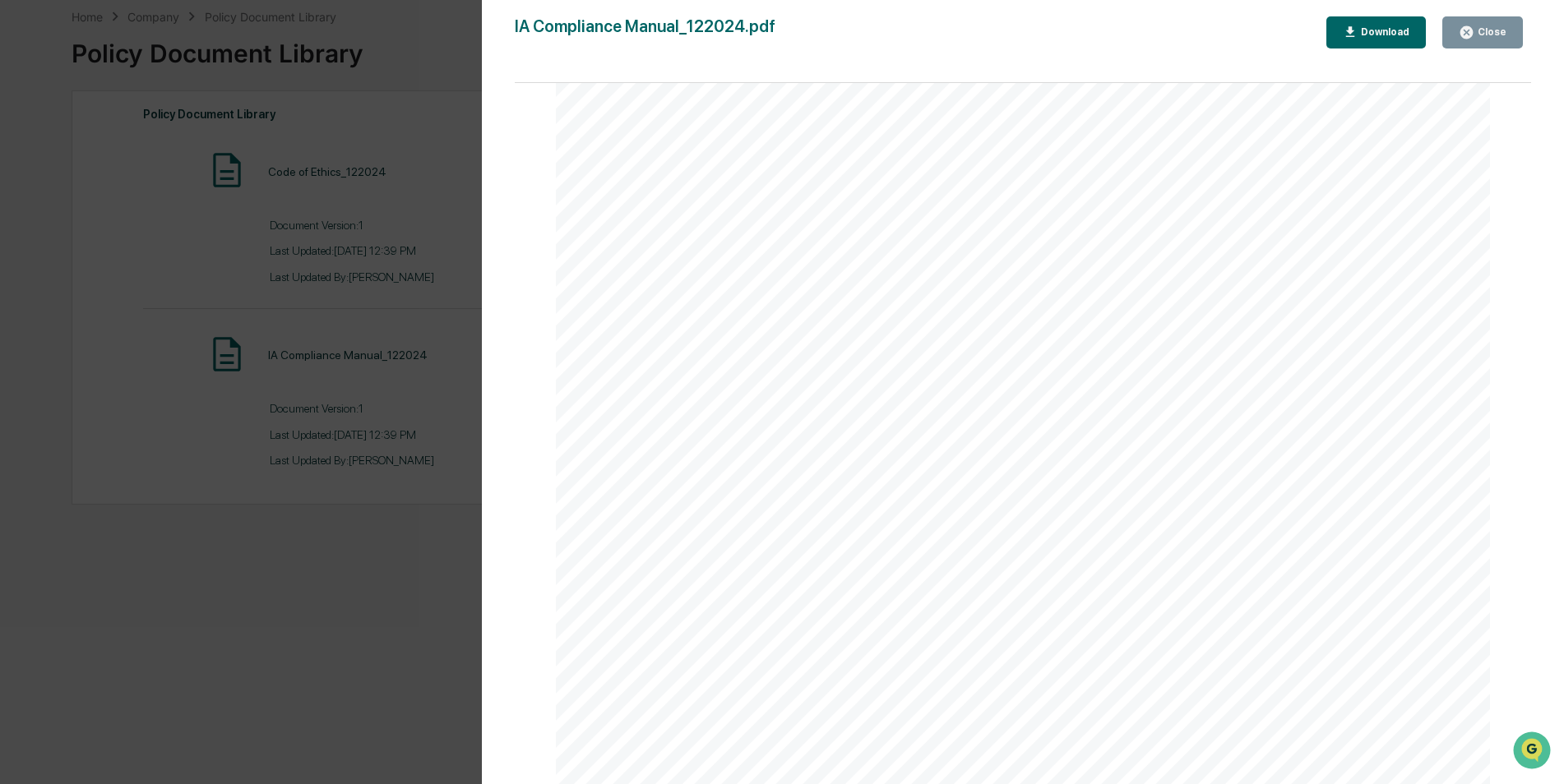
click at [403, 140] on div "Version History 07/30/2025, 06:39 PM Elton Wilcox IA Compliance Manual_122024.p…" at bounding box center [782, 392] width 1564 height 784
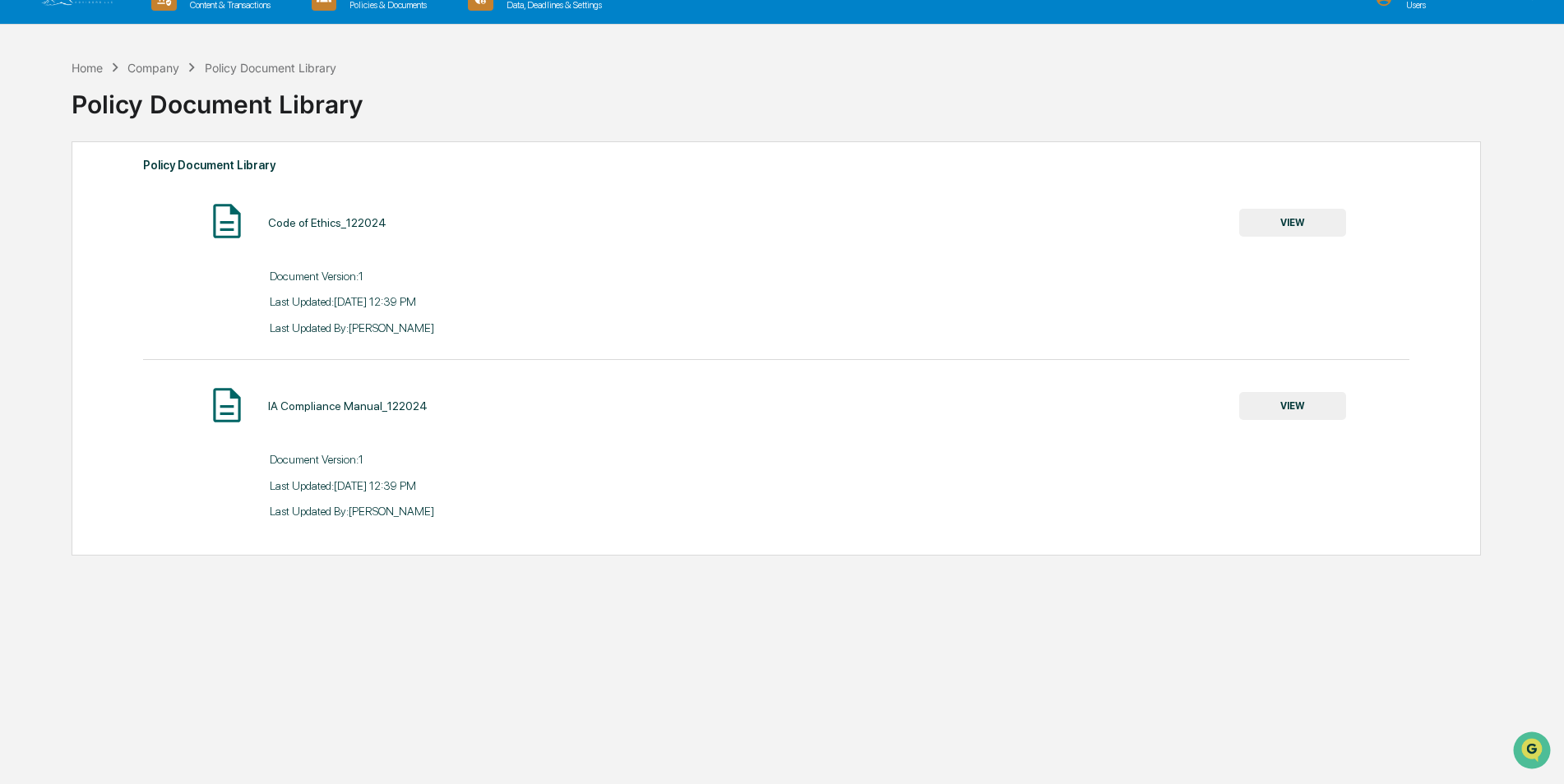
scroll to position [0, 0]
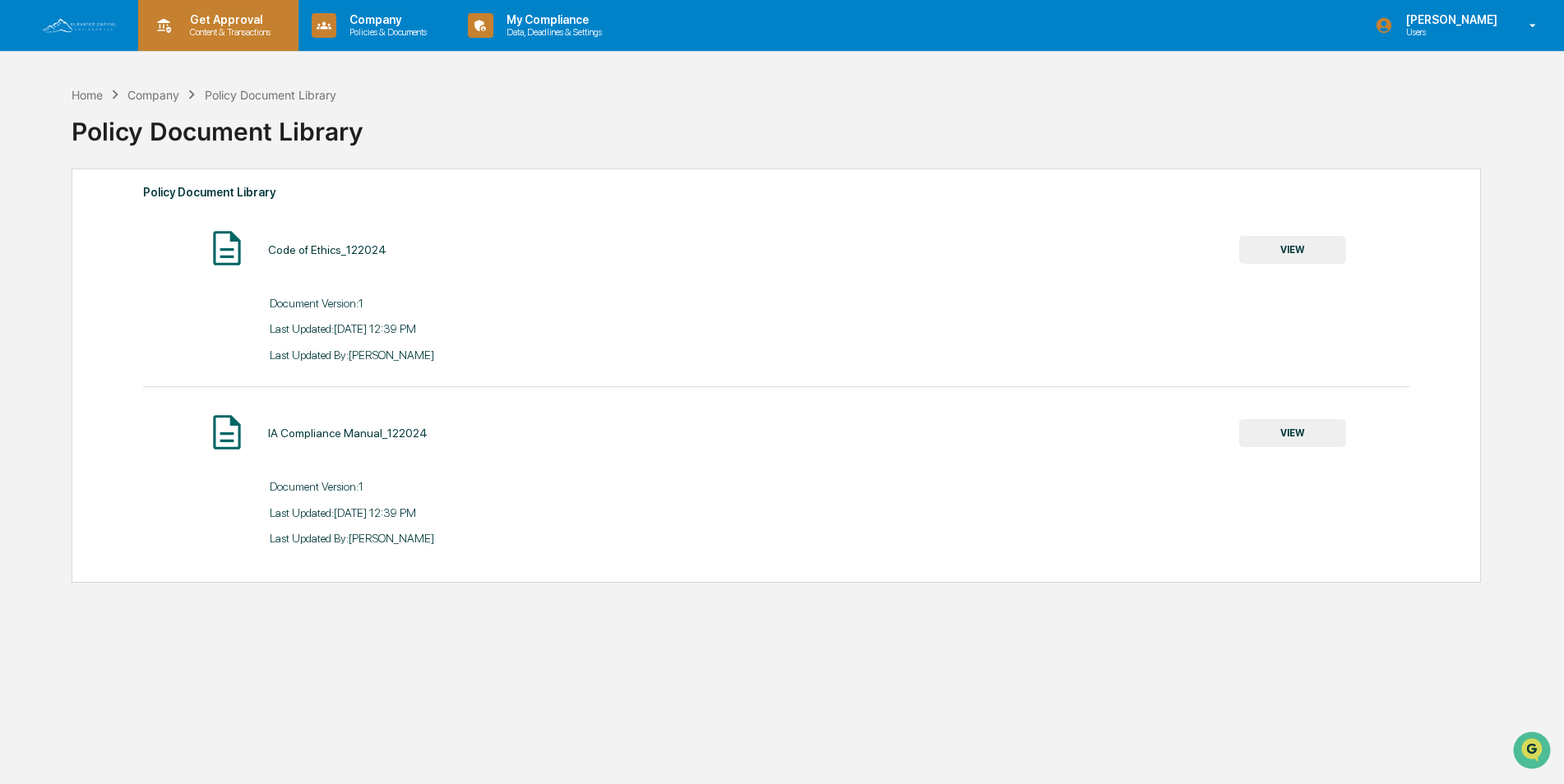
click at [220, 21] on p "Get Approval" at bounding box center [227, 20] width 102 height 14
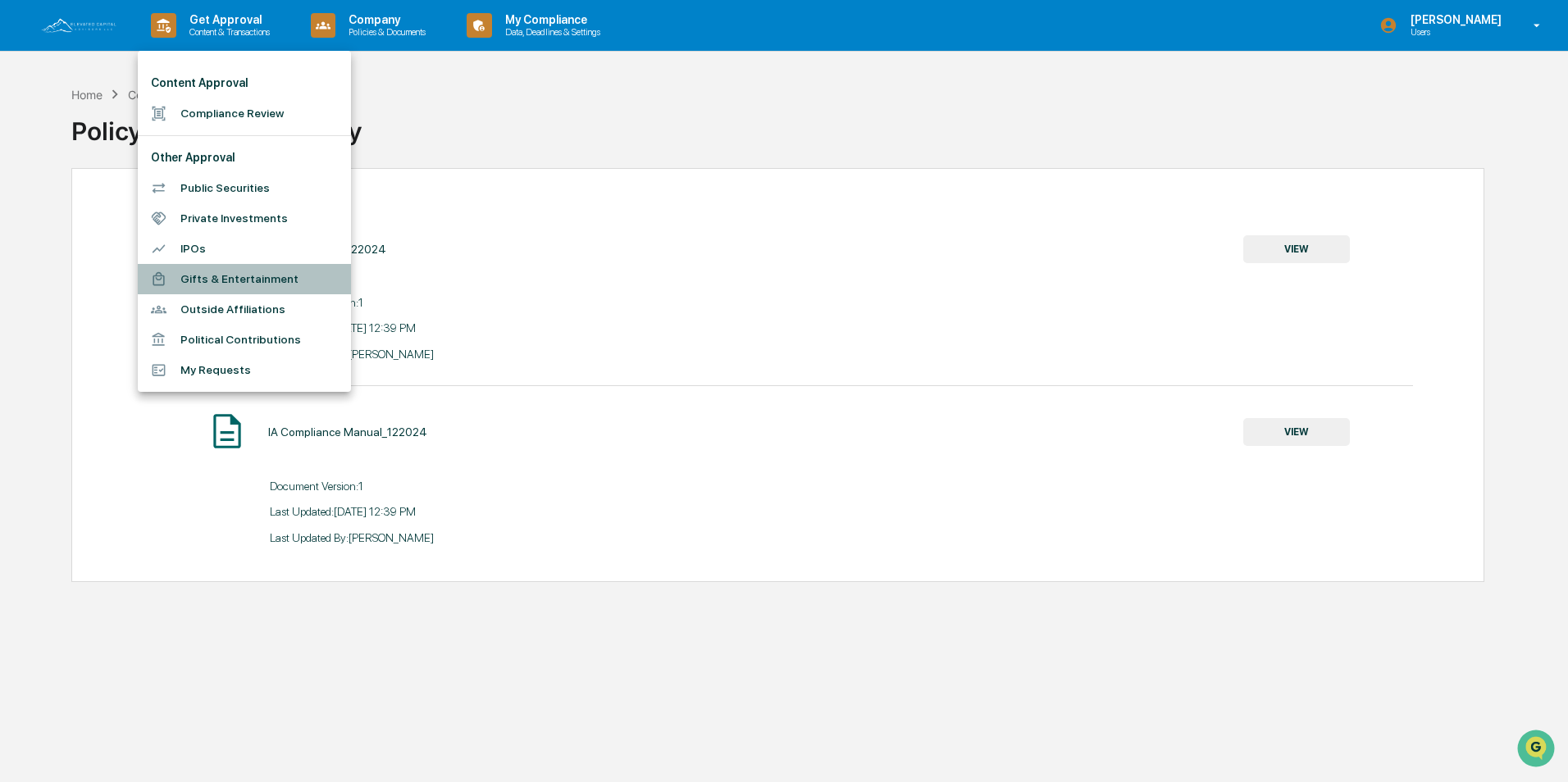
click at [227, 280] on li "Gifts & Entertainment" at bounding box center [245, 279] width 213 height 30
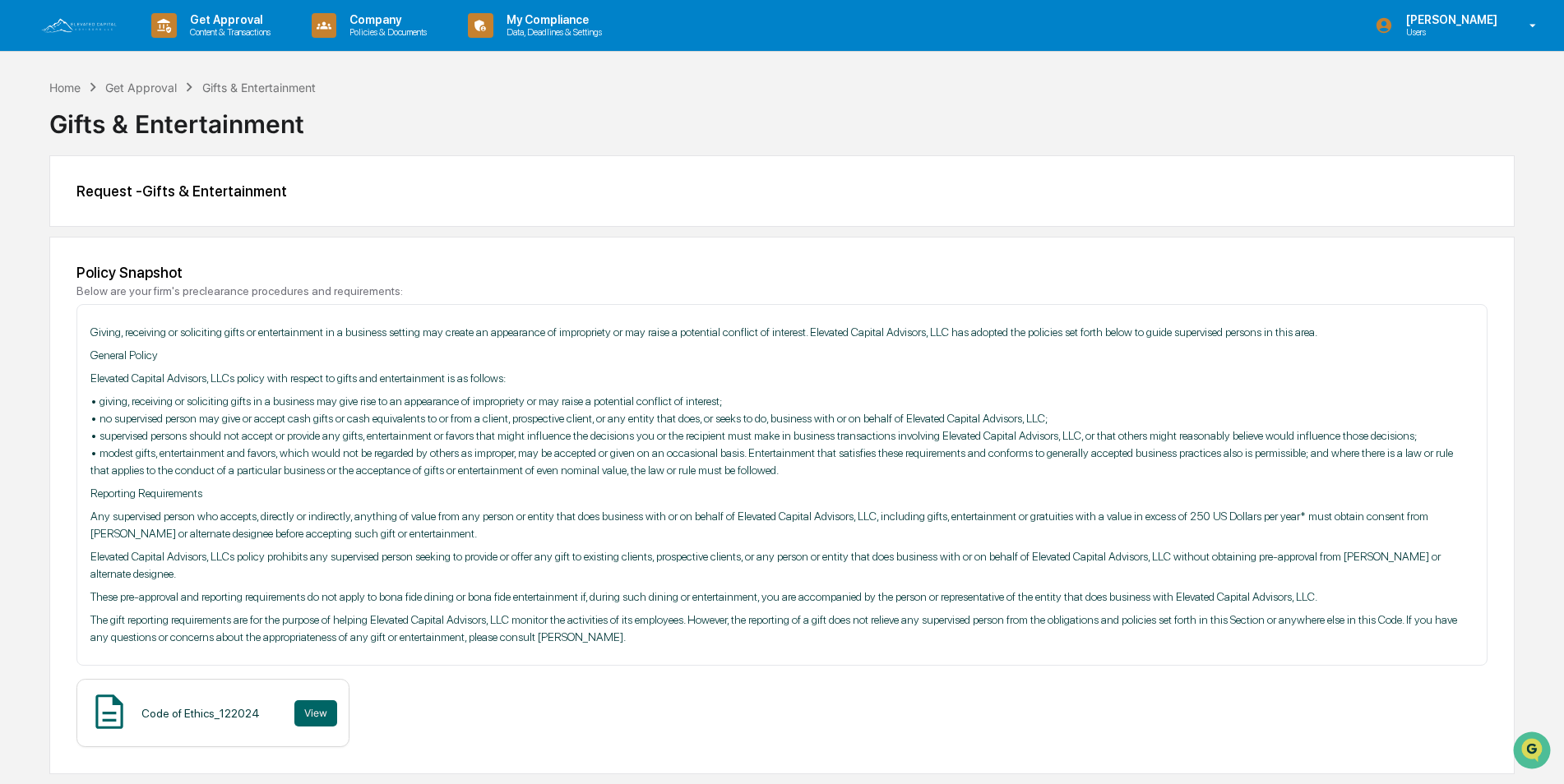
click at [92, 31] on img at bounding box center [79, 25] width 79 height 18
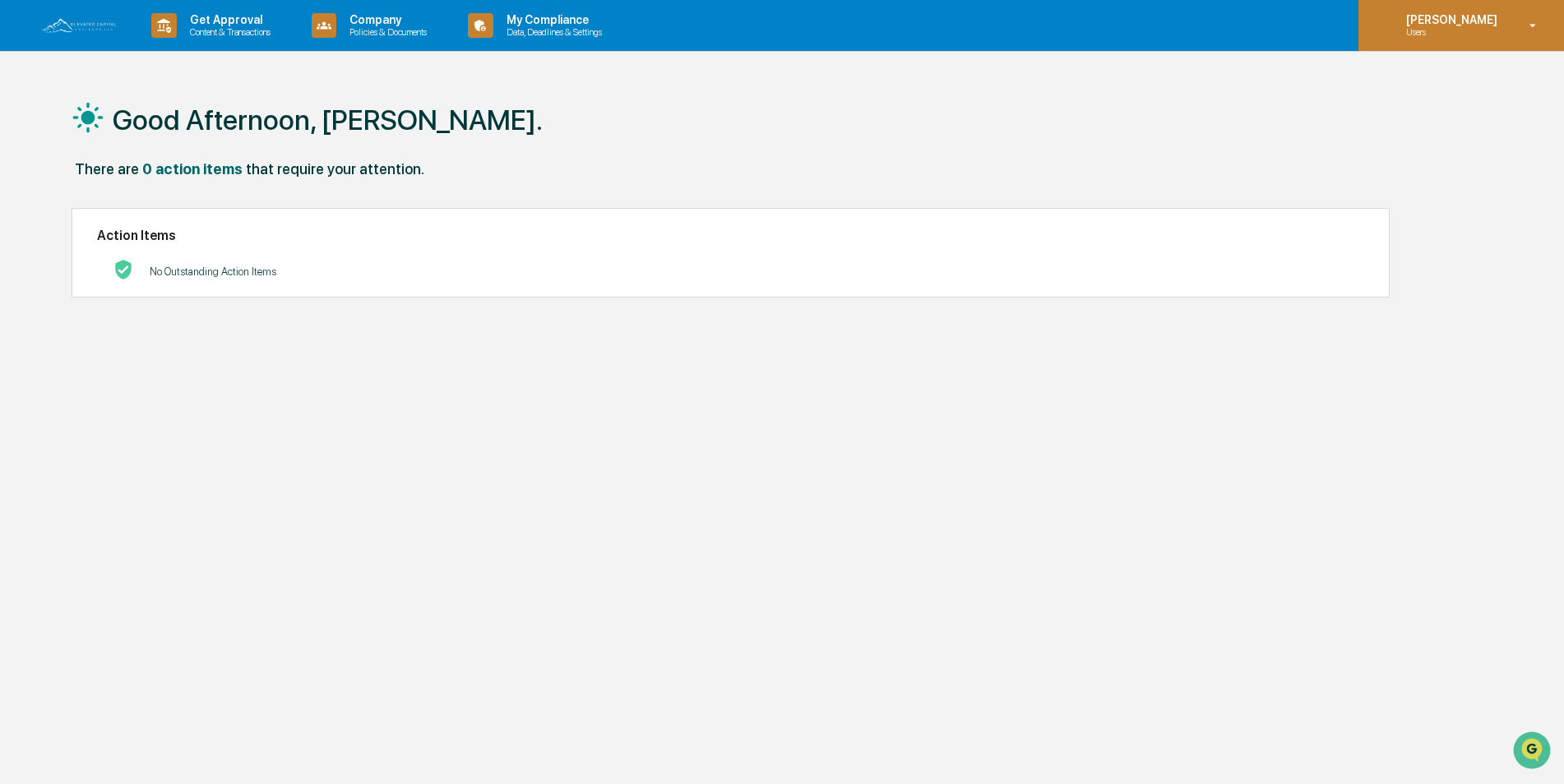
click at [1523, 23] on icon at bounding box center [1533, 25] width 29 height 15
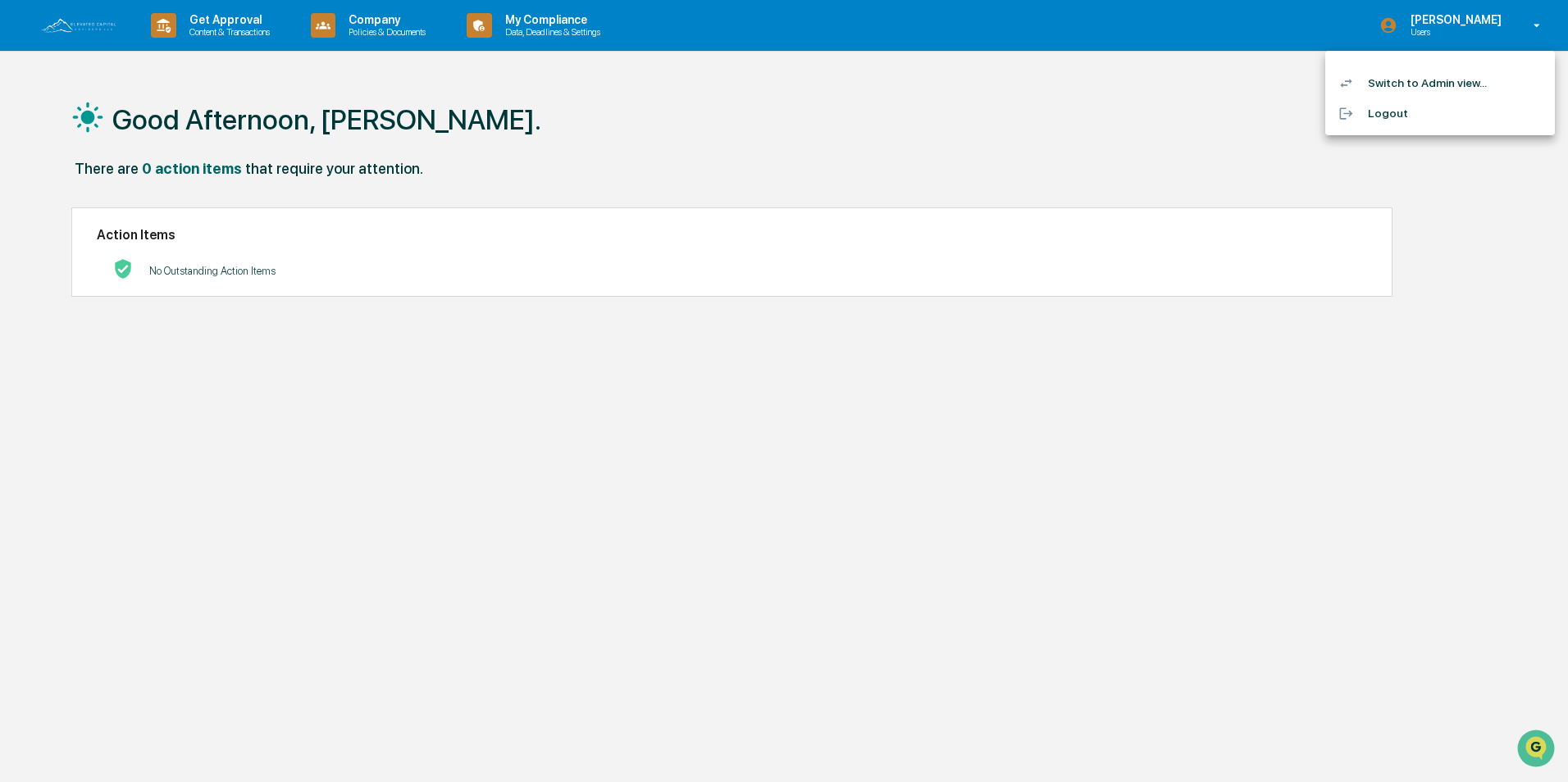
click at [1425, 85] on li "Switch to Admin view..." at bounding box center [1439, 83] width 229 height 30
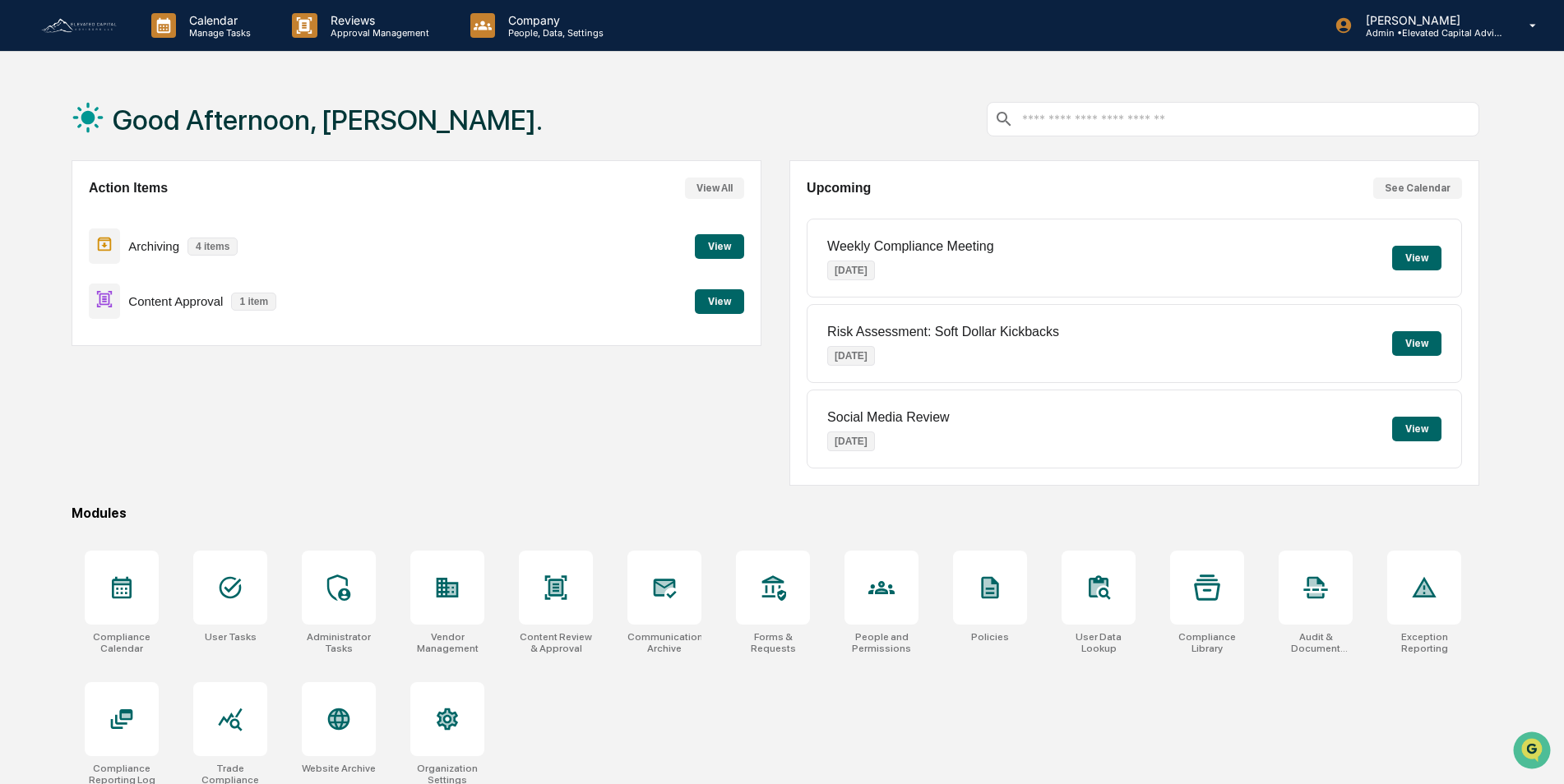
click at [720, 300] on button "View" at bounding box center [720, 301] width 49 height 25
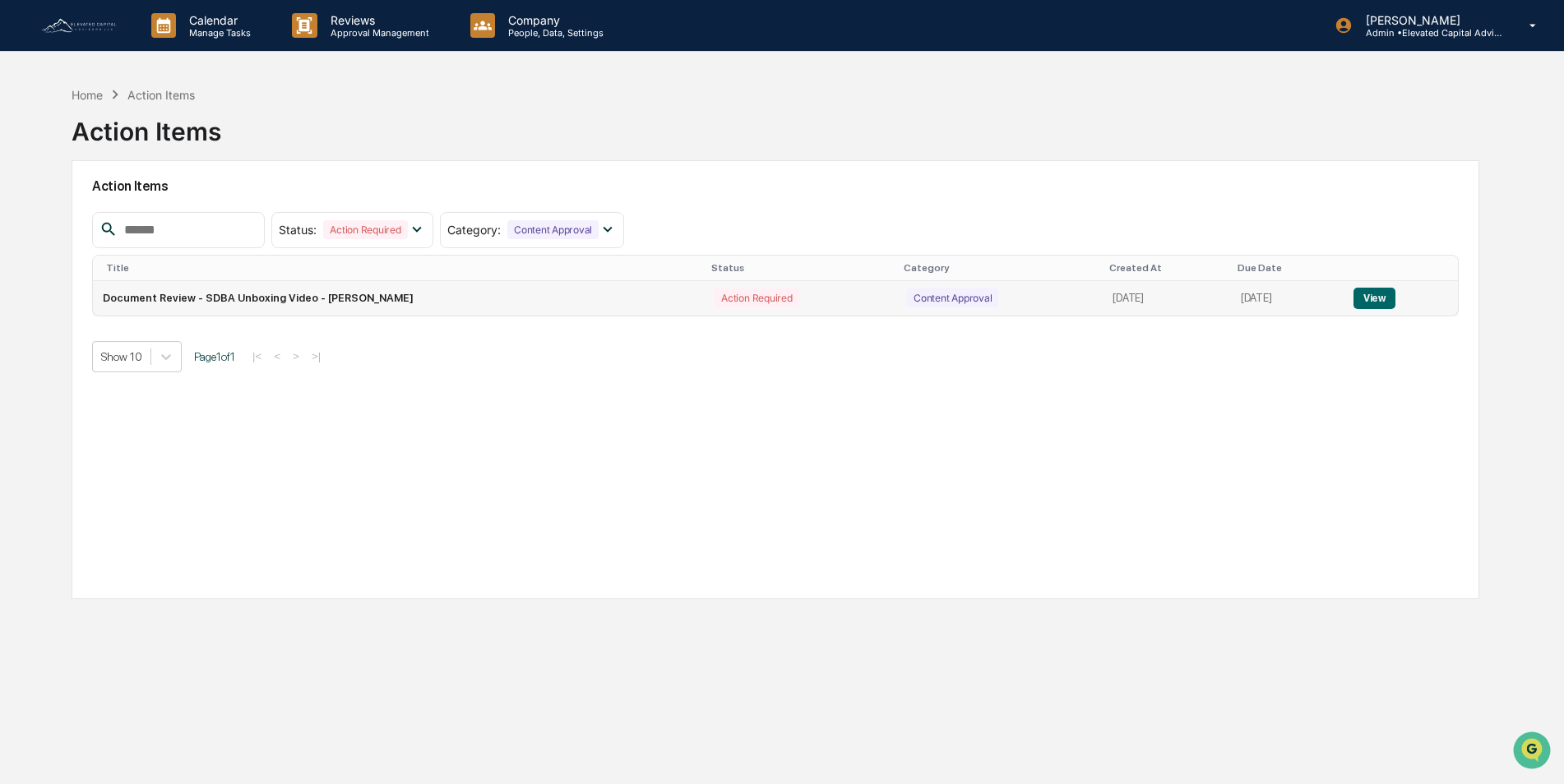
click at [1376, 295] on button "View" at bounding box center [1374, 298] width 42 height 21
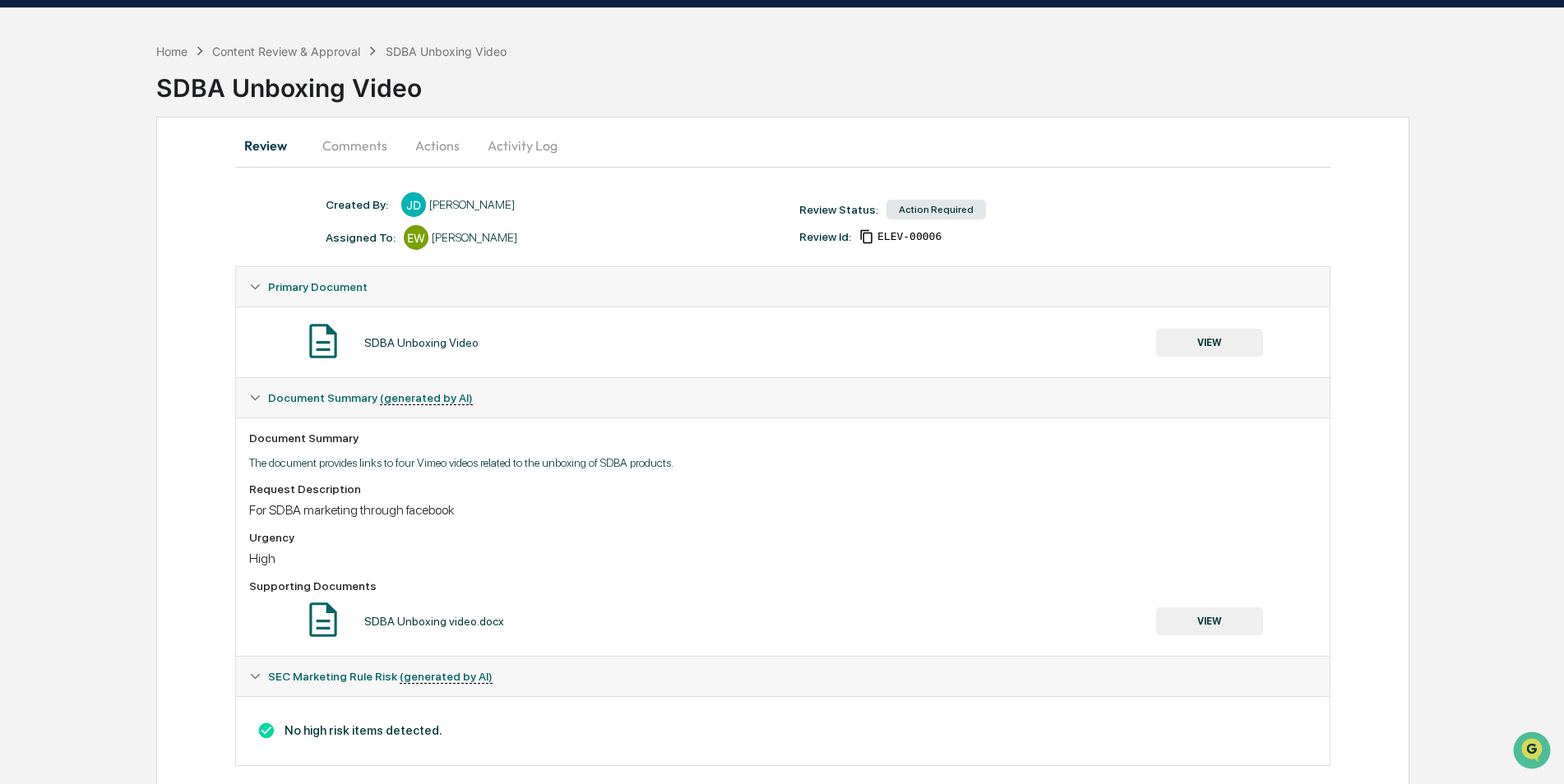
scroll to position [67, 0]
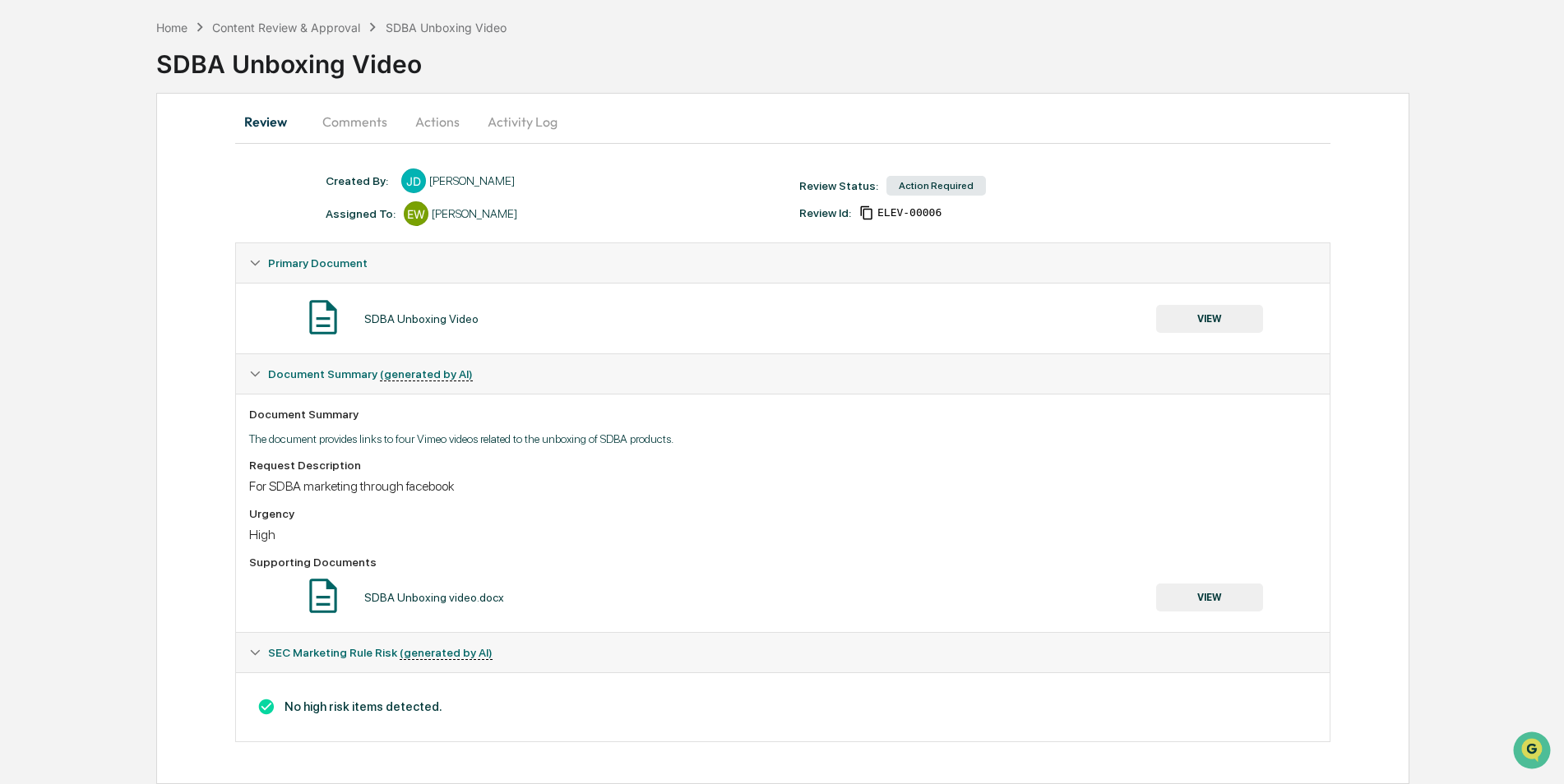
click at [1222, 322] on button "VIEW" at bounding box center [1209, 318] width 107 height 28
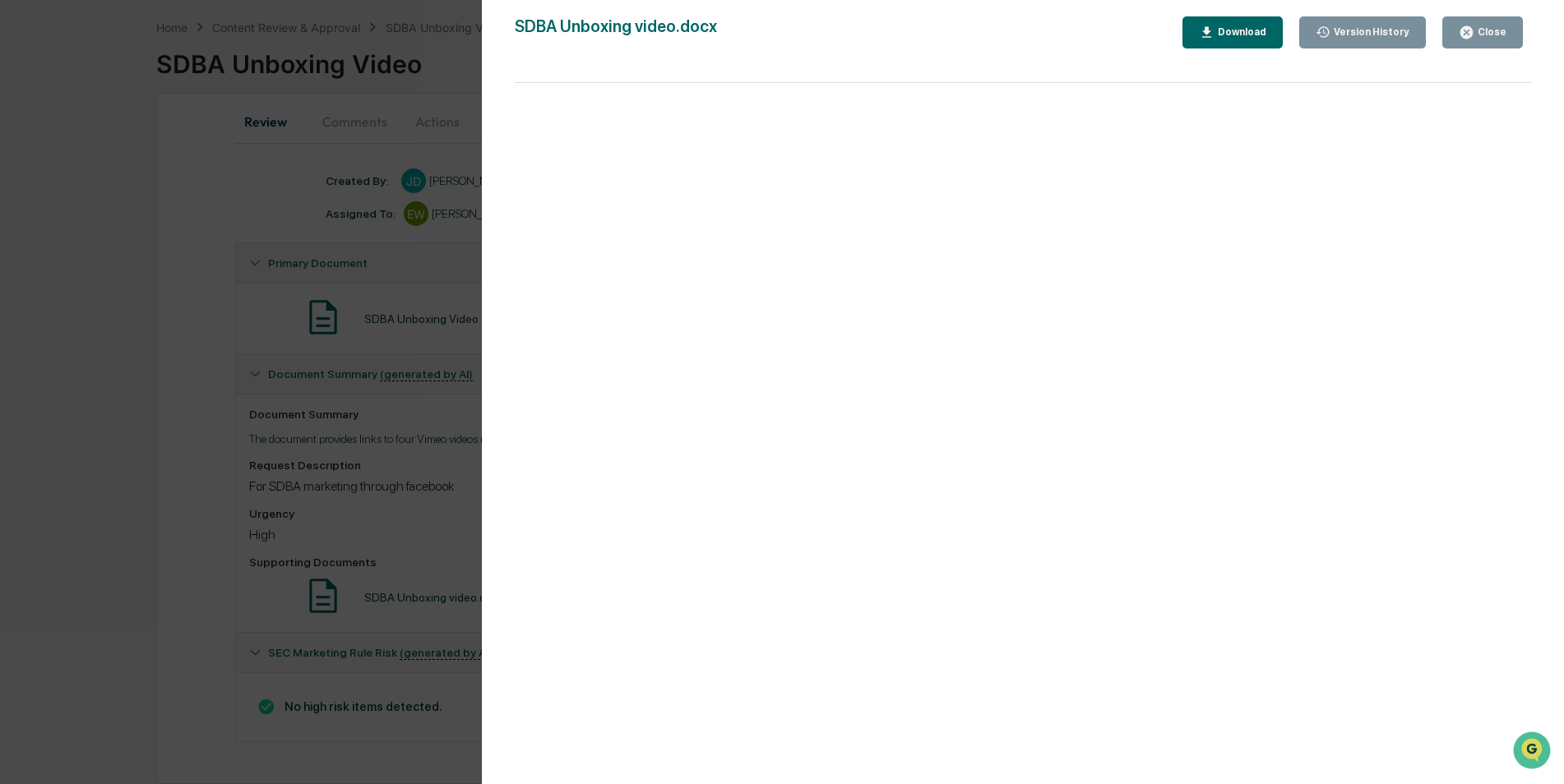
click at [1483, 32] on div "Close" at bounding box center [1490, 32] width 32 height 12
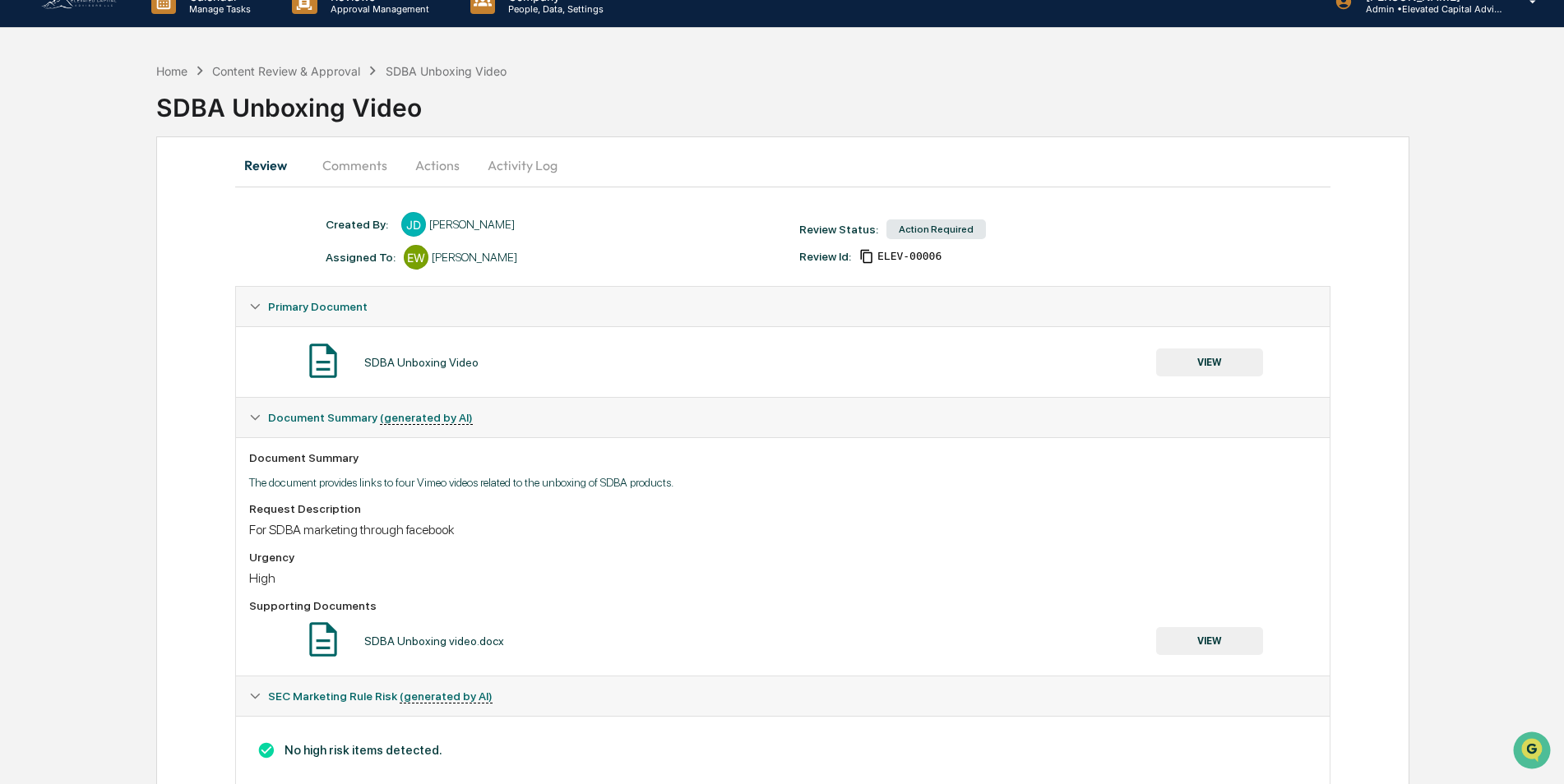
scroll to position [0, 0]
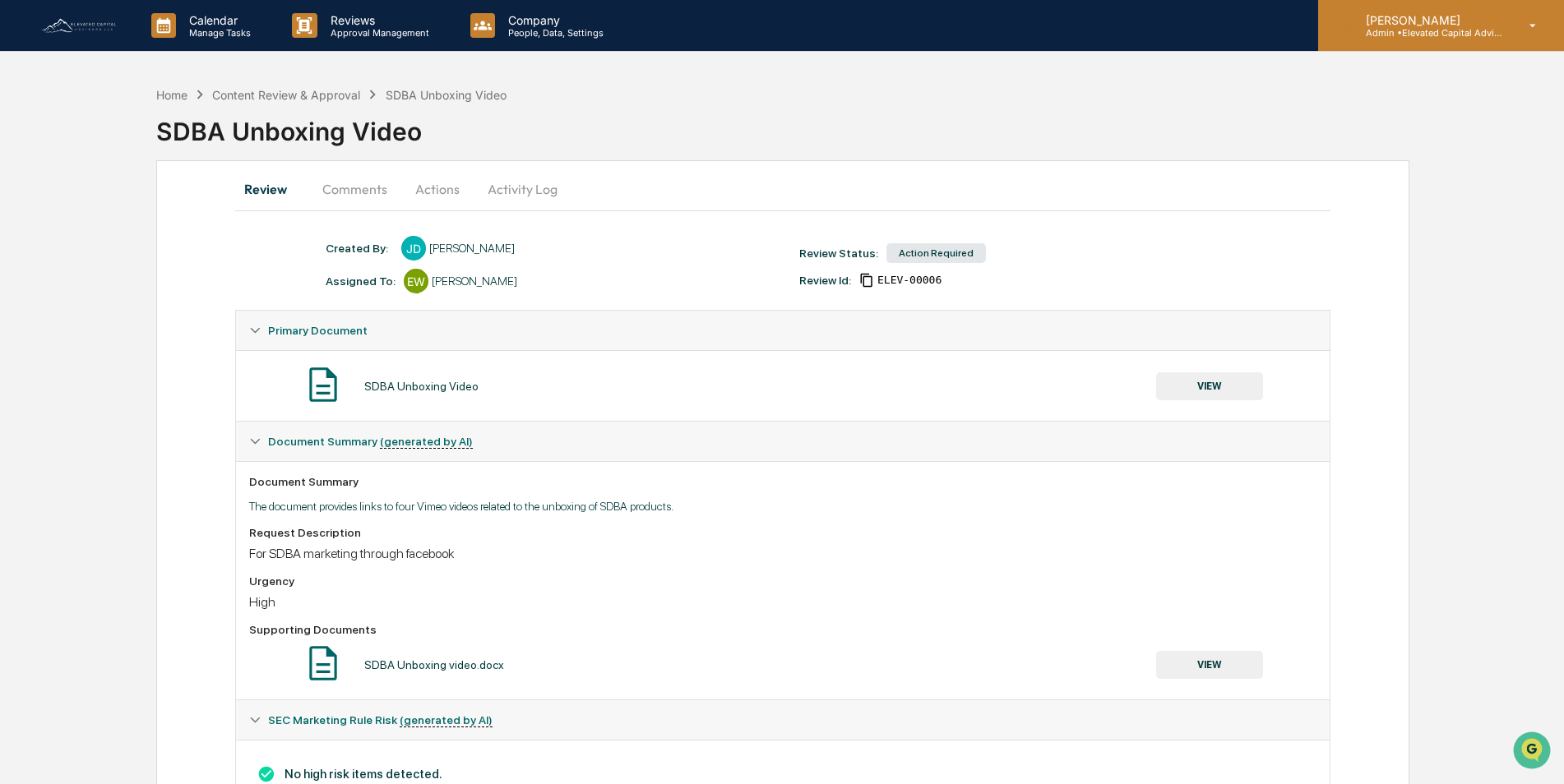
click at [1521, 15] on div "Elton Wilcox Admin • Elevated Capital Advisors" at bounding box center [1441, 25] width 246 height 51
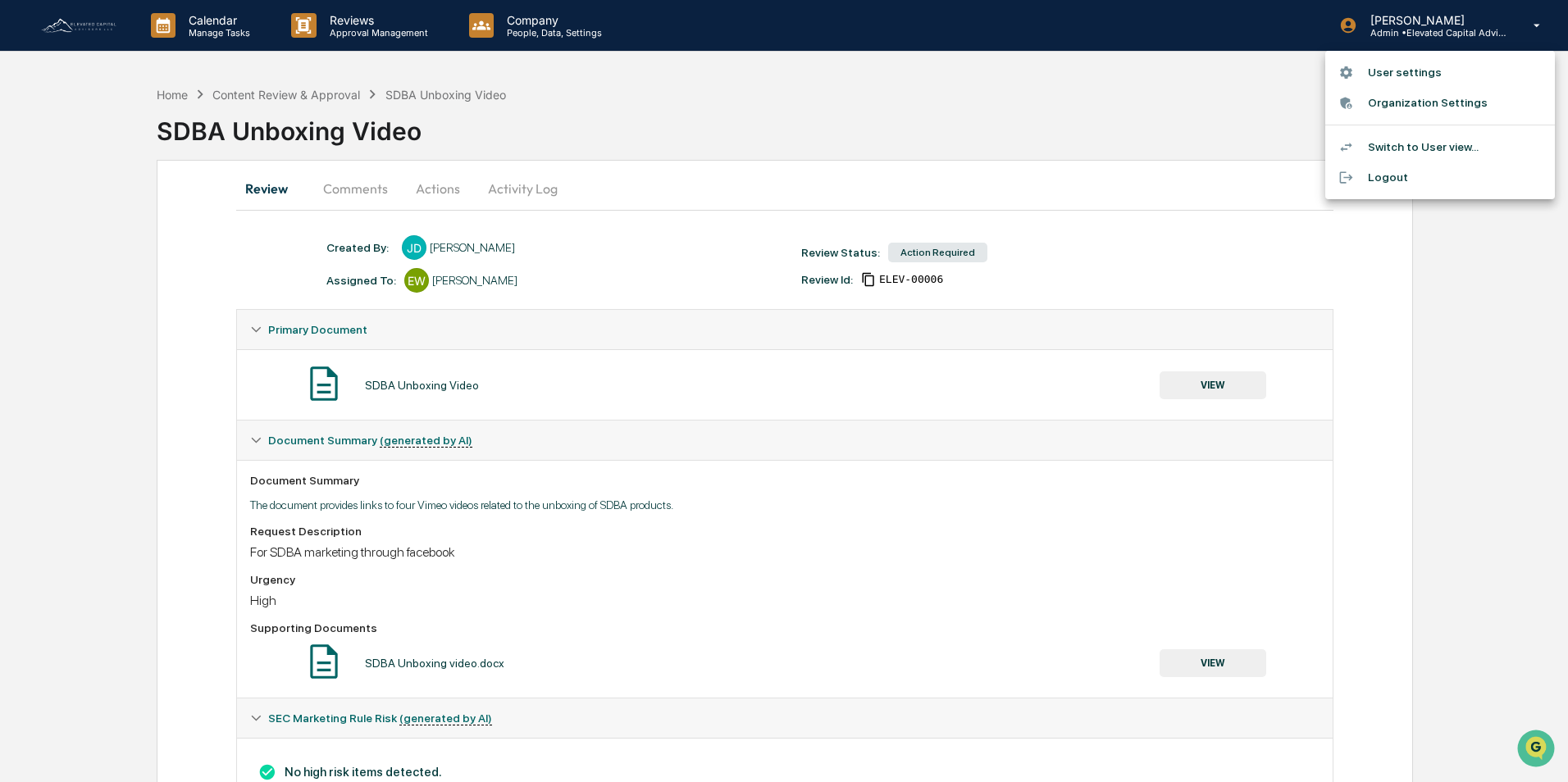
click at [366, 24] on div at bounding box center [784, 391] width 1568 height 782
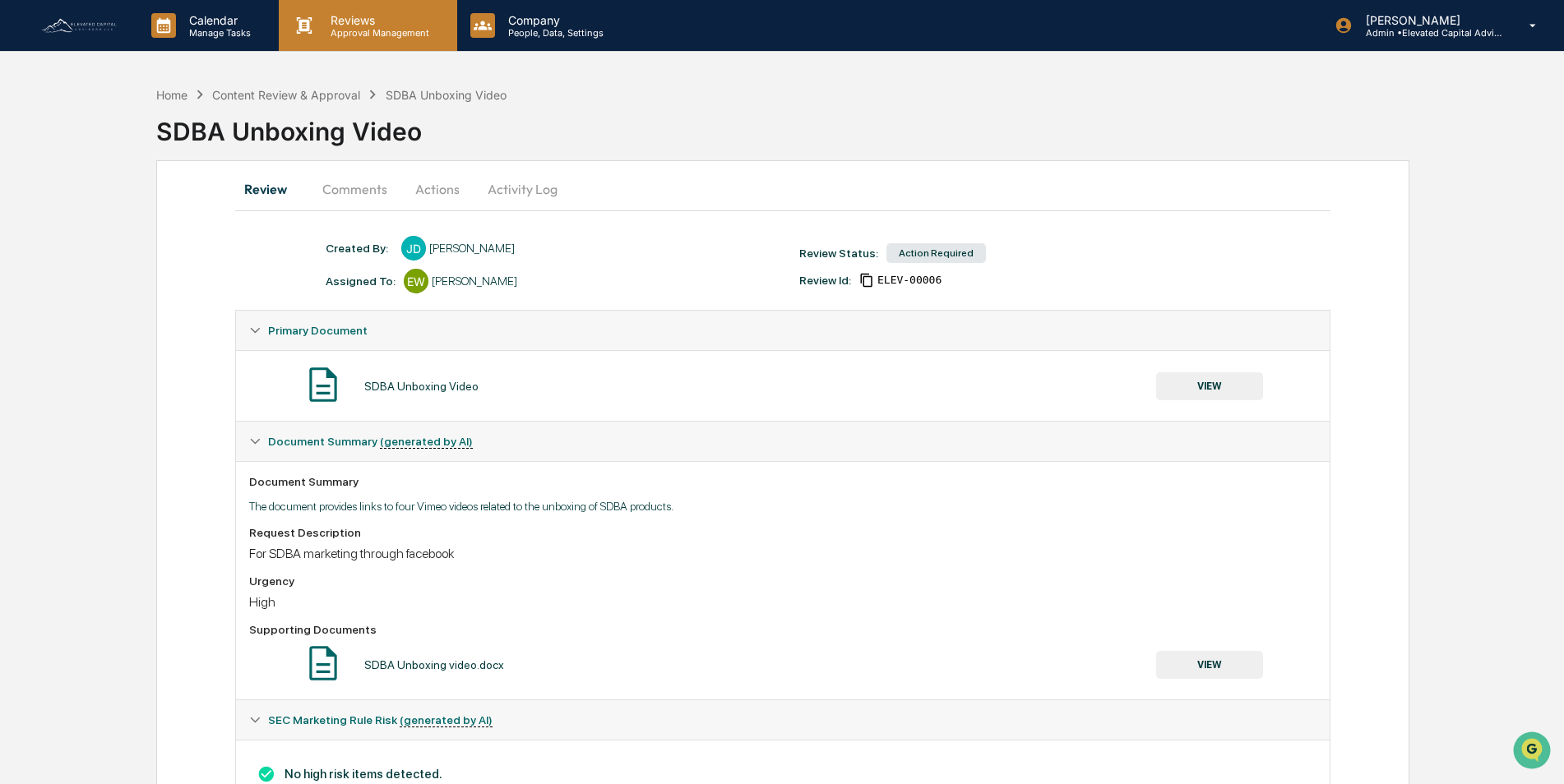
click at [348, 23] on p "Reviews" at bounding box center [377, 20] width 120 height 14
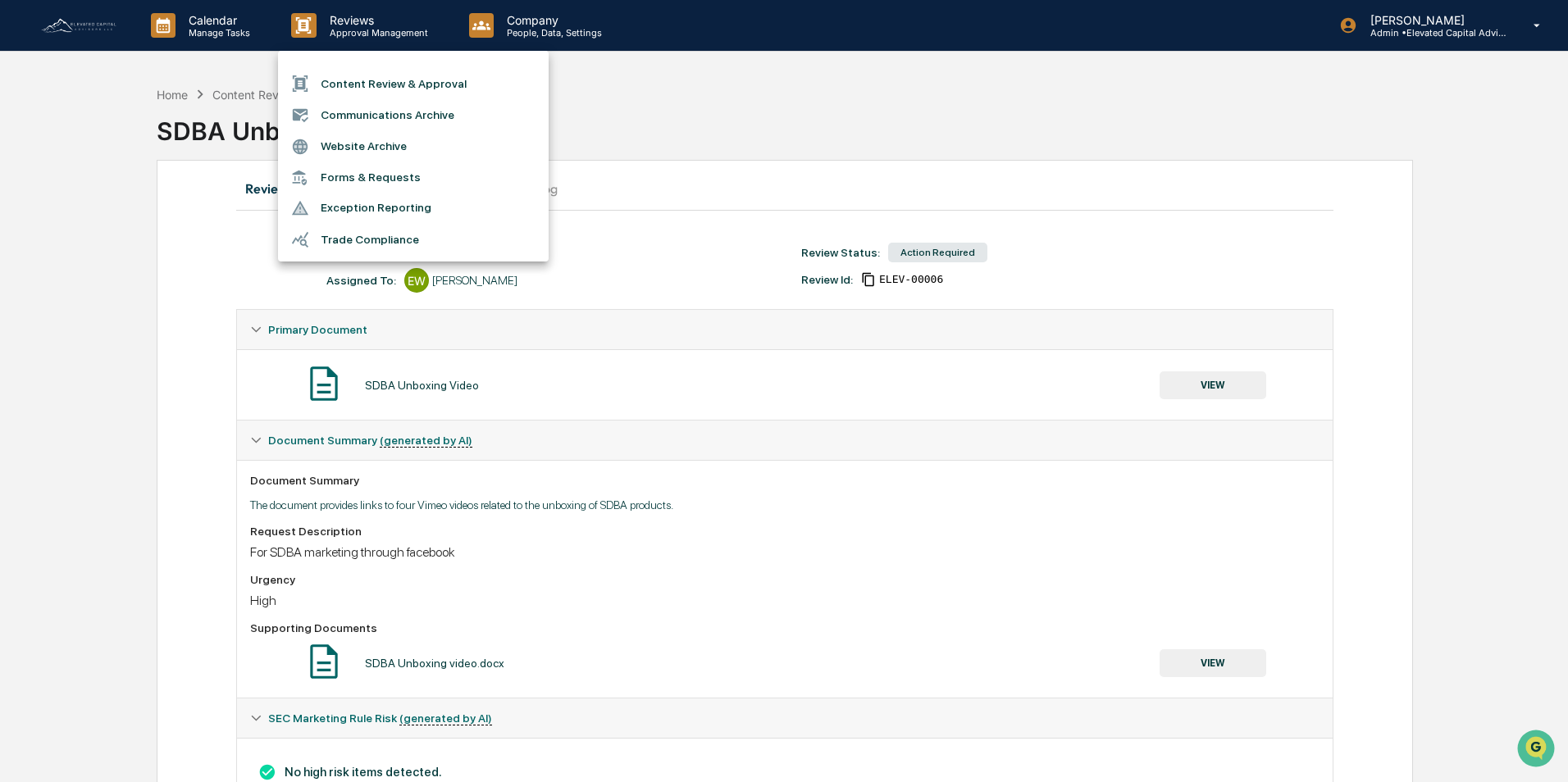
click at [379, 85] on li "Content Review & Approval" at bounding box center [413, 83] width 271 height 31
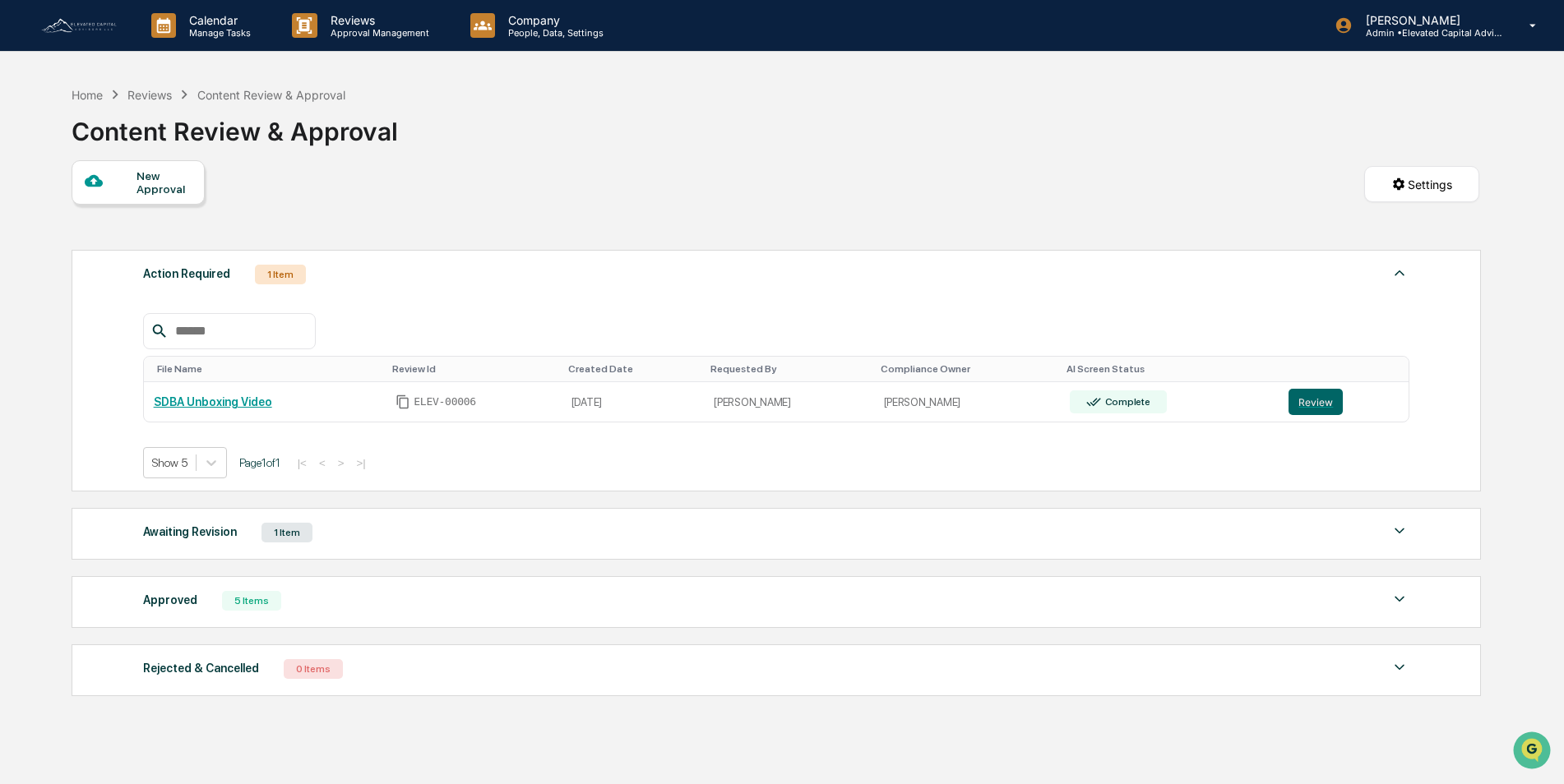
click at [145, 181] on div "New Approval" at bounding box center [164, 182] width 55 height 26
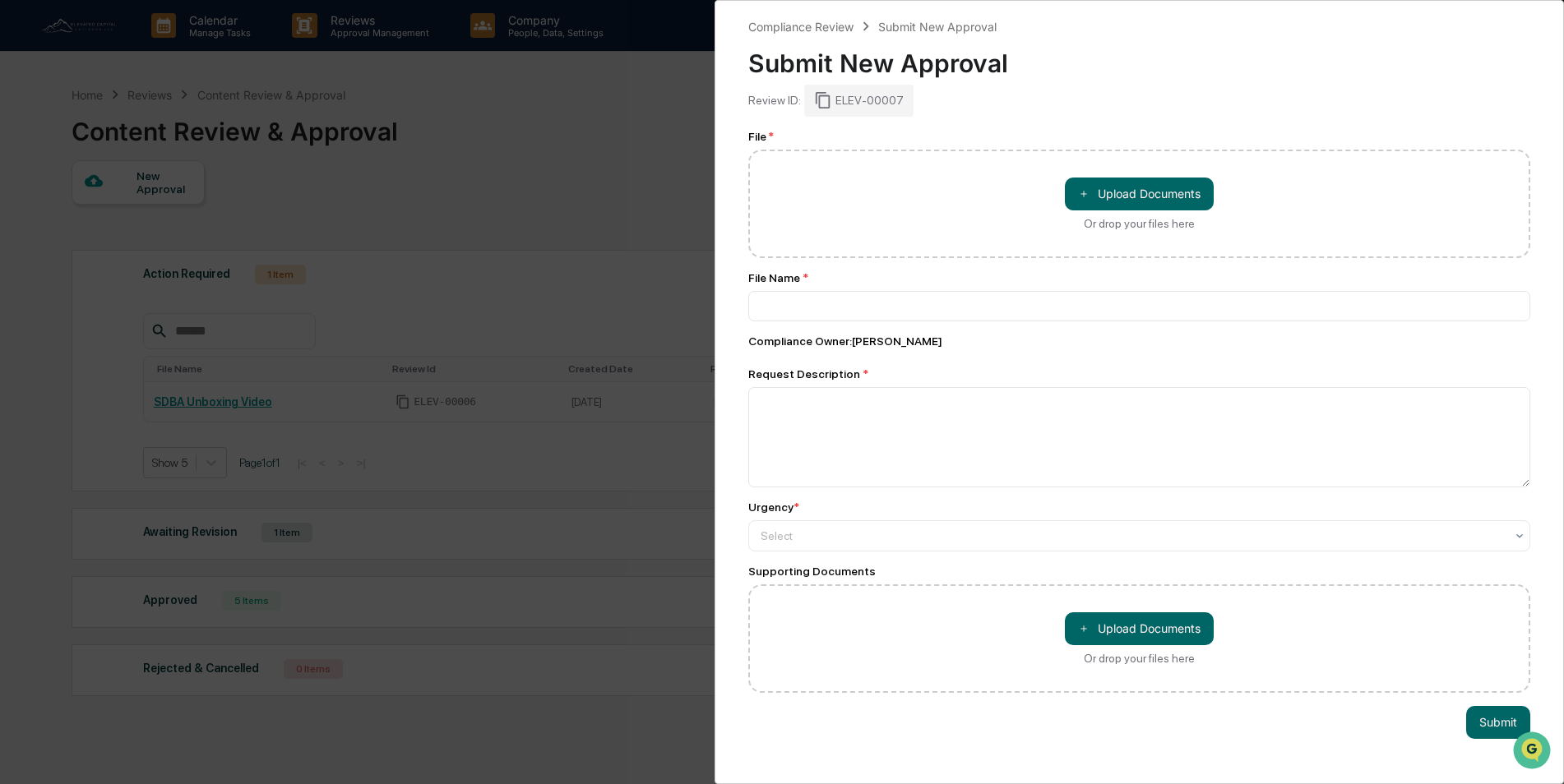
click at [1045, 232] on div "＋ Upload Documents Or drop your files here" at bounding box center [1139, 204] width 782 height 109
click at [952, 280] on div "File Name *" at bounding box center [1139, 278] width 782 height 14
click at [1113, 197] on button "＋ Upload Documents" at bounding box center [1139, 193] width 149 height 33
click at [867, 399] on textarea at bounding box center [1139, 437] width 782 height 100
paste textarea "**********"
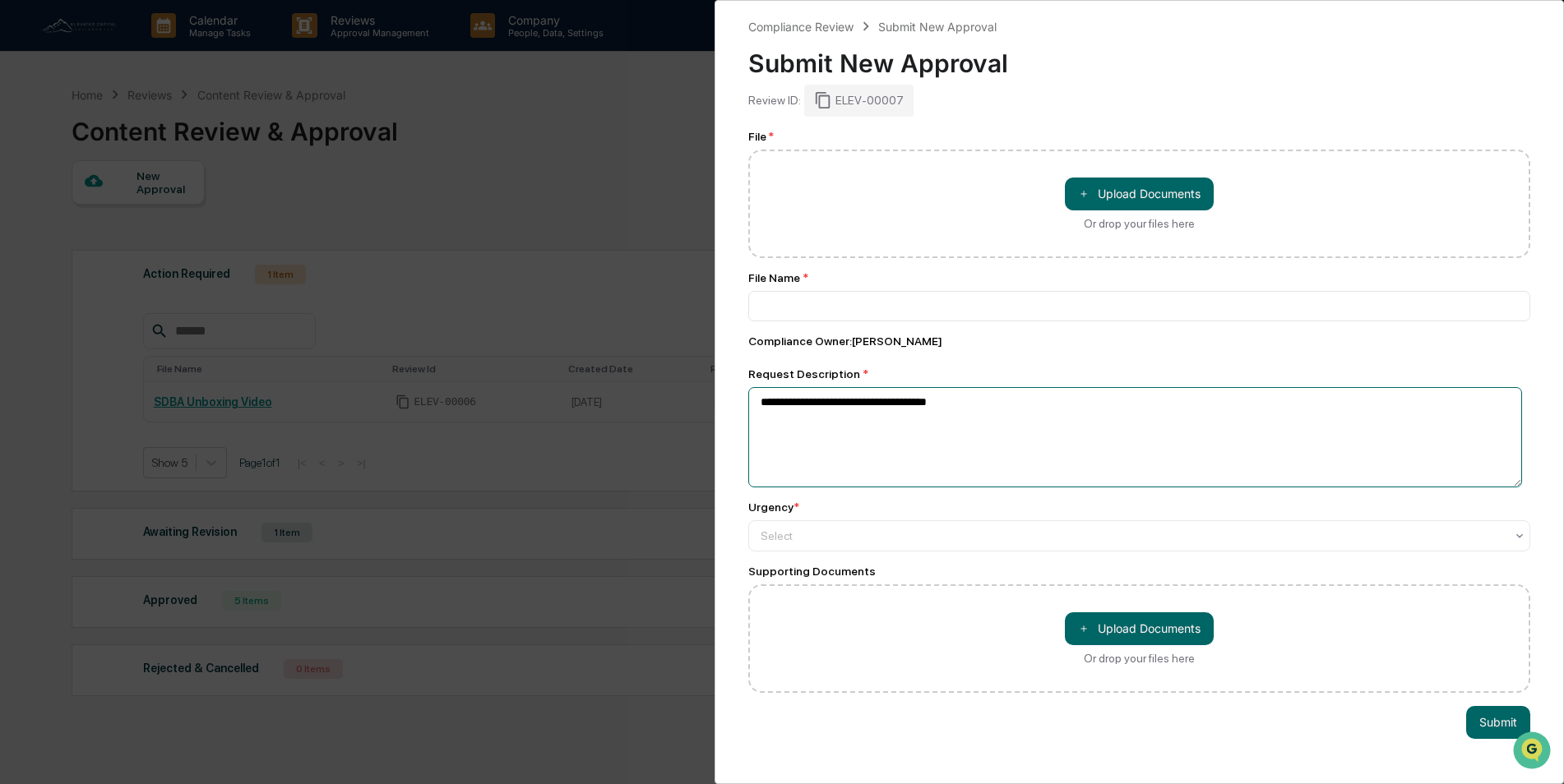
type textarea "**********"
click at [966, 340] on div "Compliance Owner : Elton Wilcox" at bounding box center [1139, 341] width 782 height 14
click at [1114, 224] on div "Or drop your files here" at bounding box center [1139, 224] width 111 height 14
click at [0, 0] on input "＋ Upload Documents Or drop your files here" at bounding box center [0, 0] width 0 height 0
click at [625, 138] on div "**********" at bounding box center [782, 392] width 1564 height 784
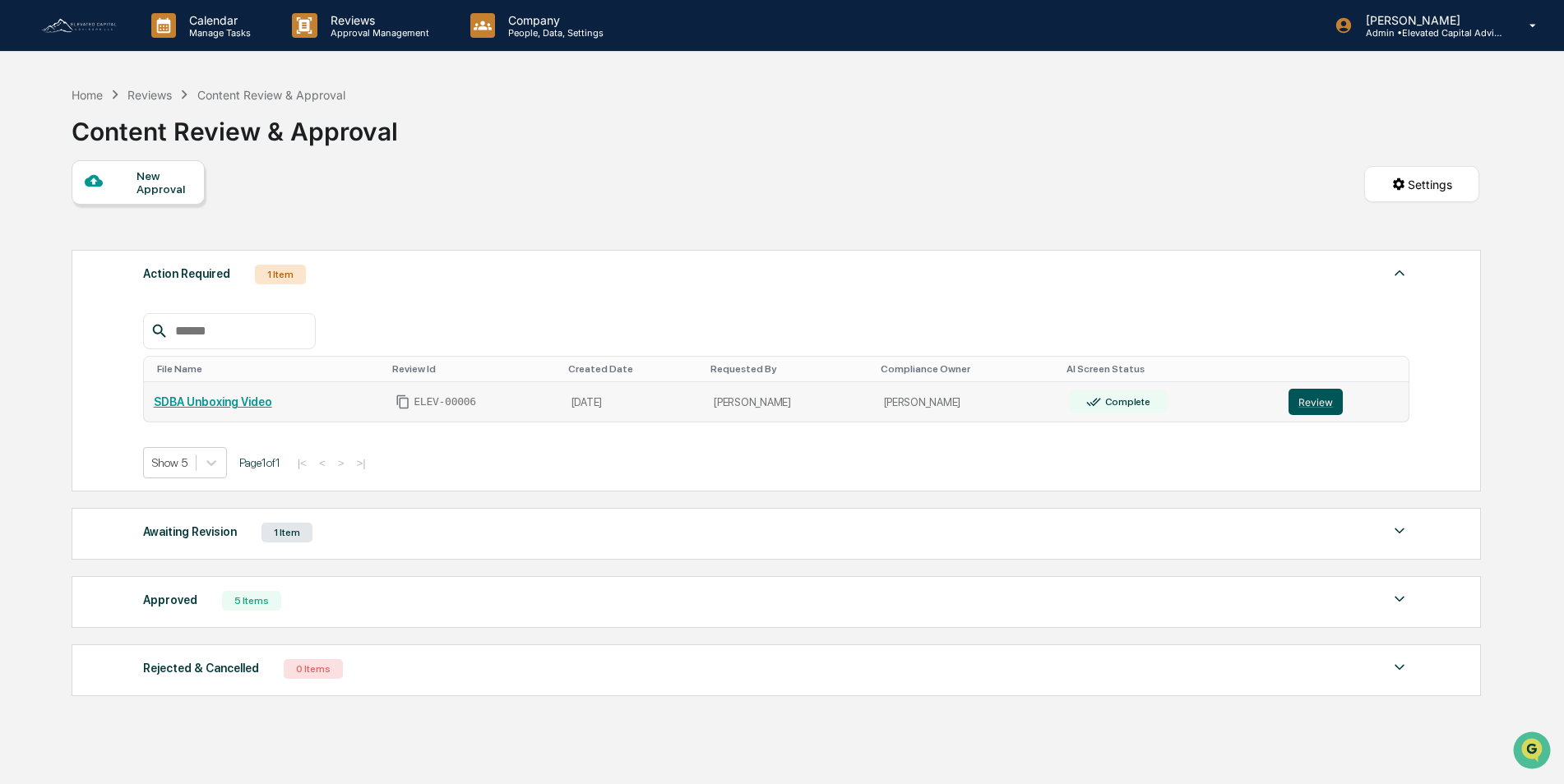
click at [1303, 400] on button "Review" at bounding box center [1315, 401] width 54 height 26
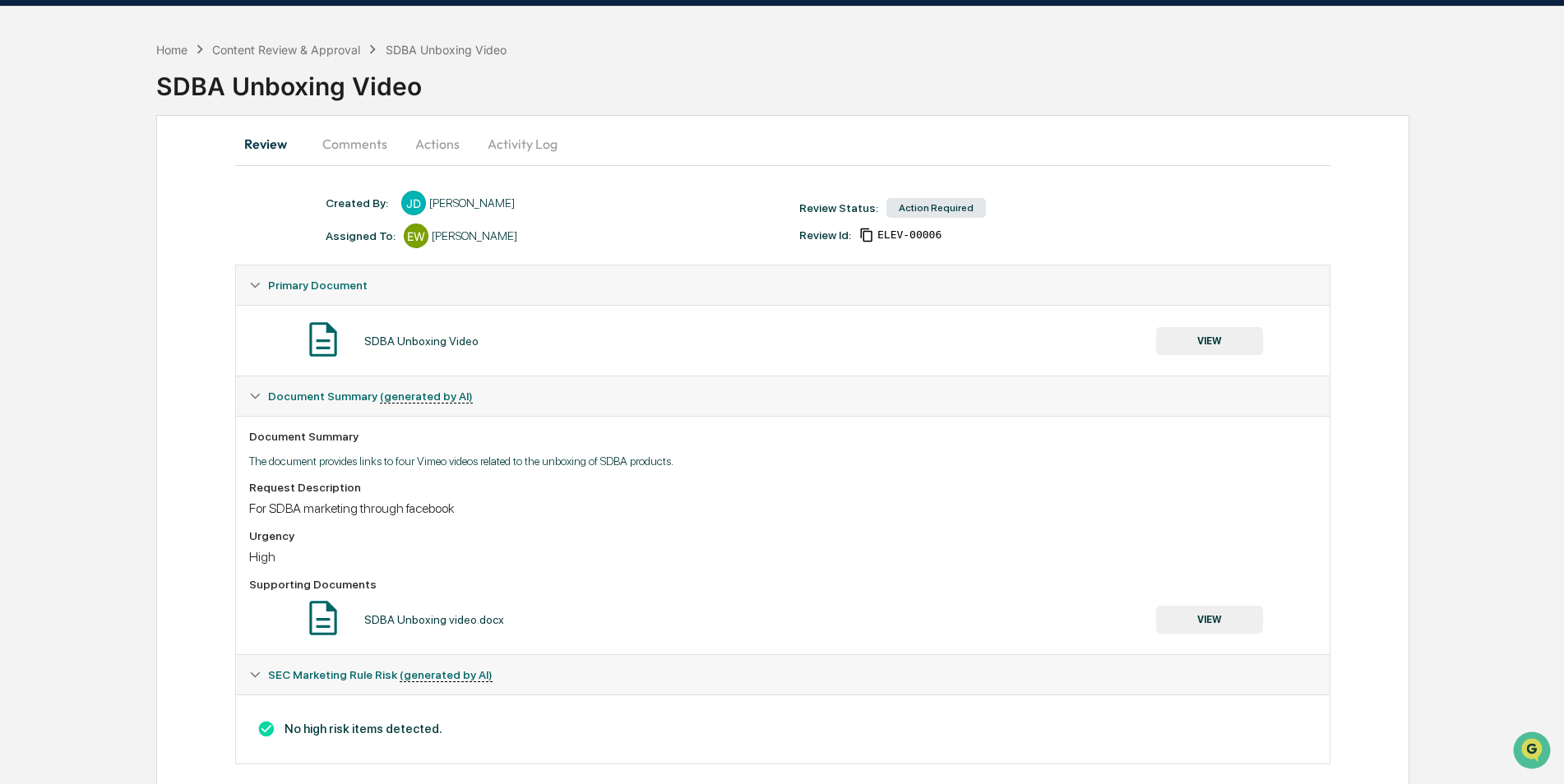
scroll to position [67, 0]
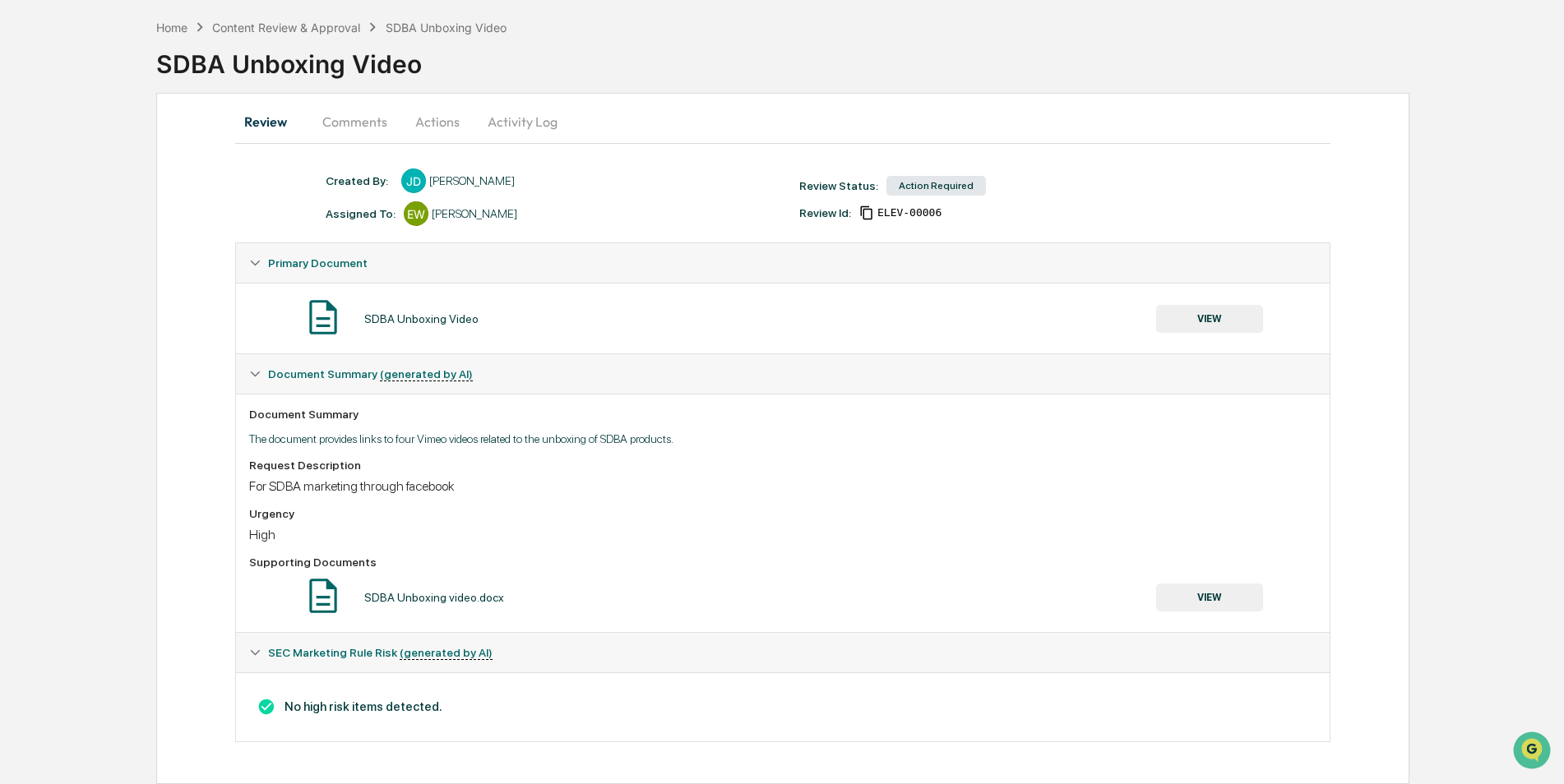
click at [1199, 596] on button "VIEW" at bounding box center [1209, 597] width 107 height 28
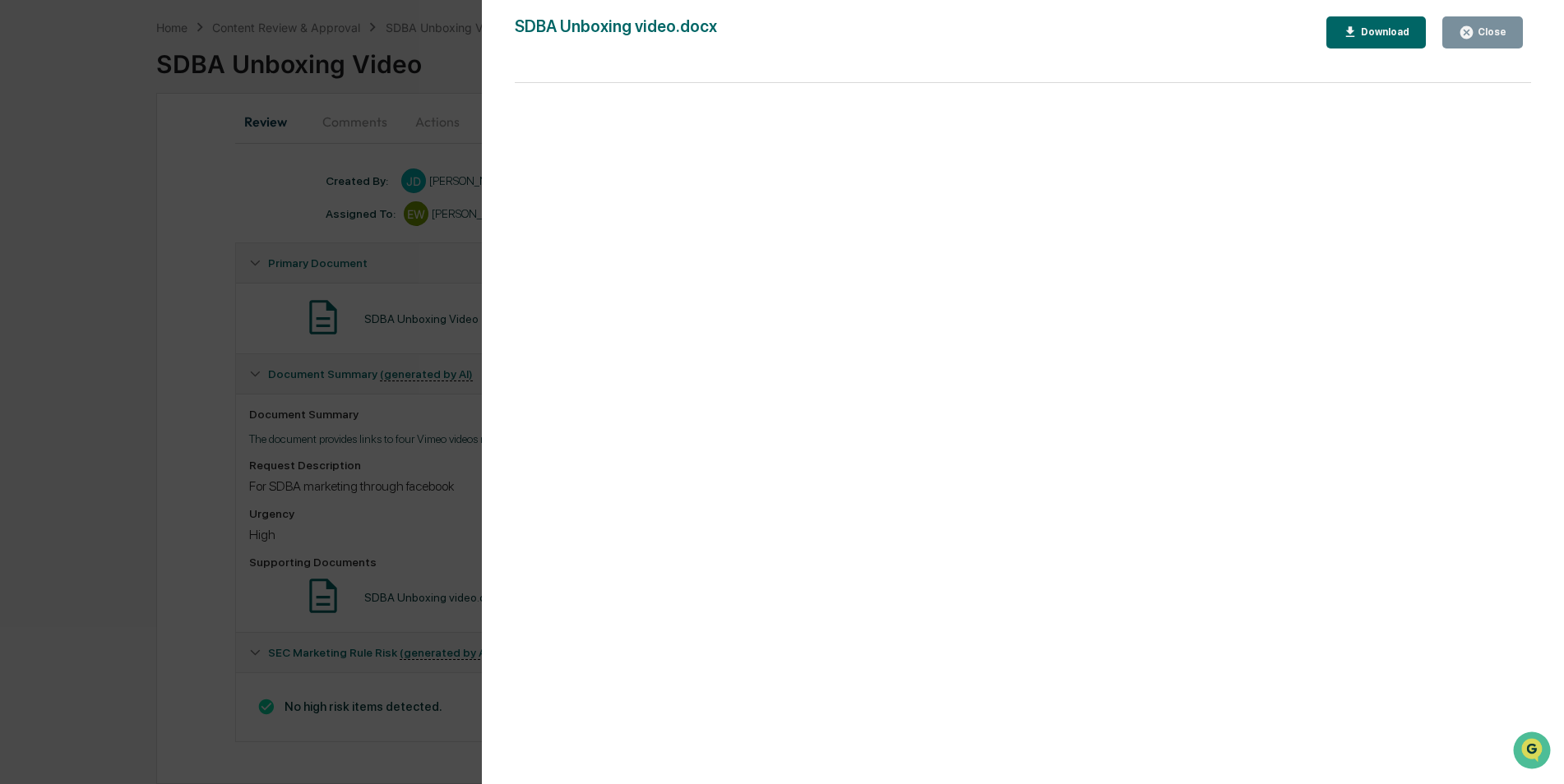
click at [1359, 35] on icon "button" at bounding box center [1350, 32] width 15 height 15
click at [1471, 31] on icon "button" at bounding box center [1466, 32] width 15 height 15
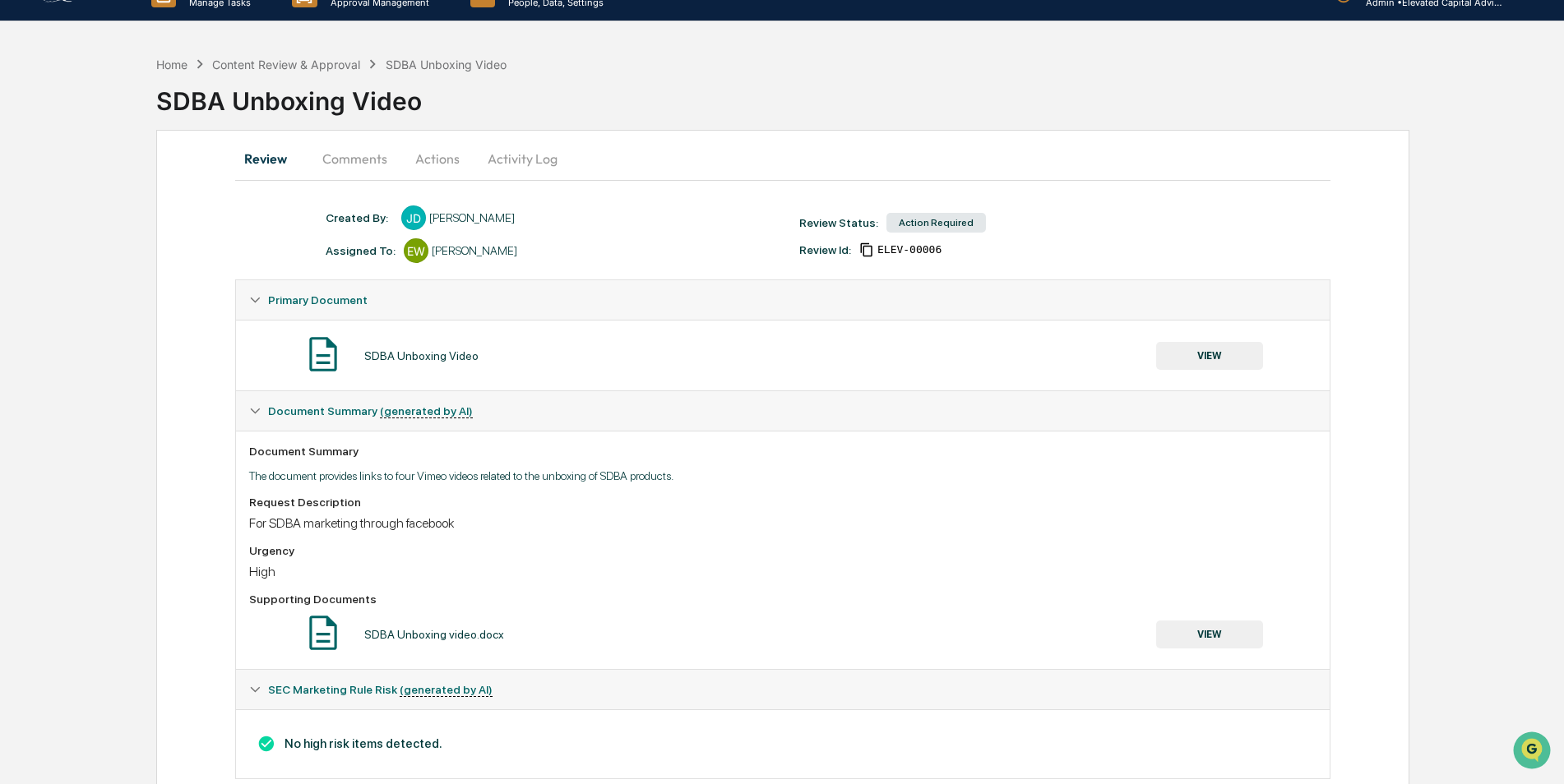
scroll to position [0, 0]
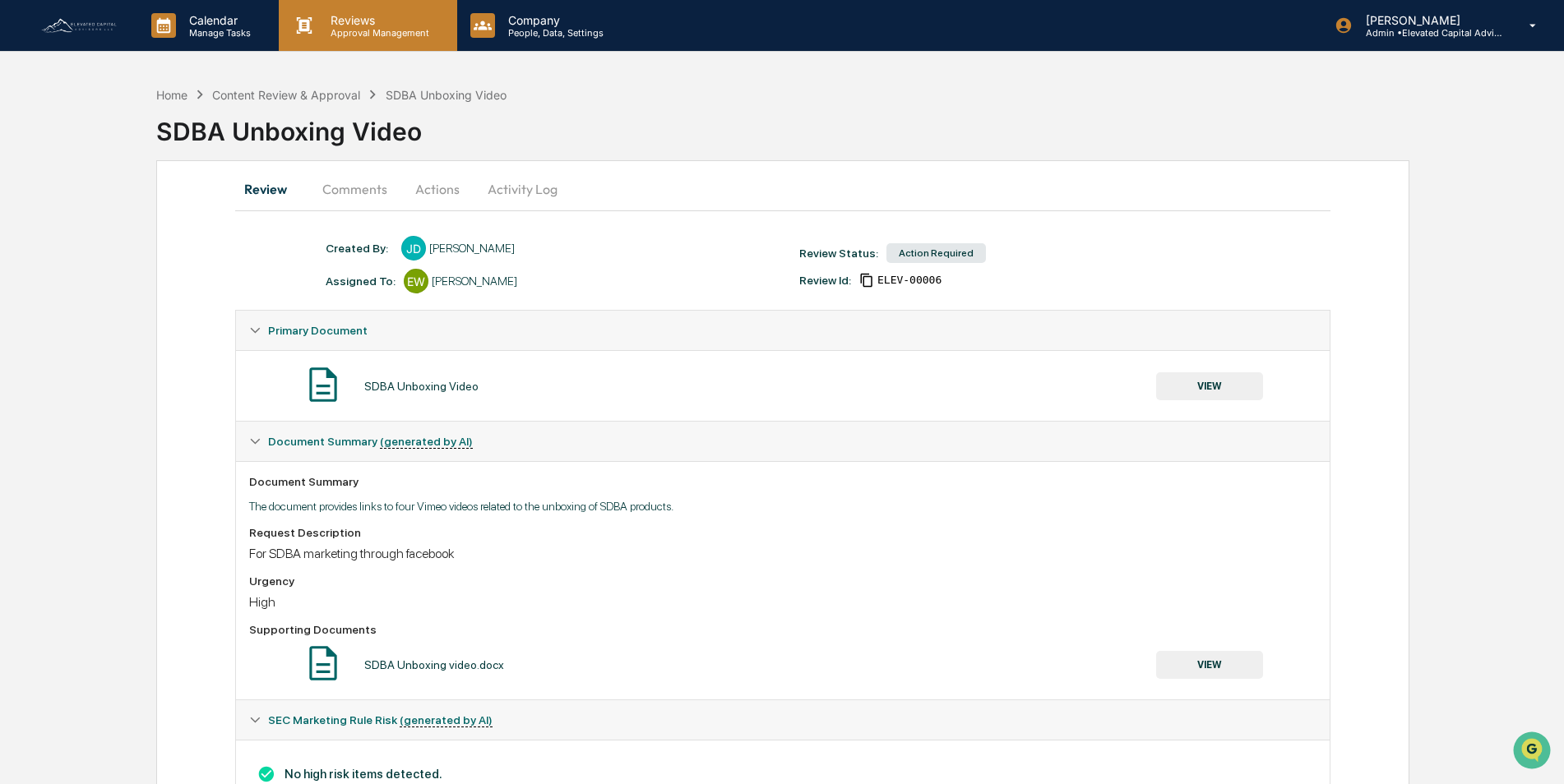
click at [345, 20] on p "Reviews" at bounding box center [377, 20] width 120 height 14
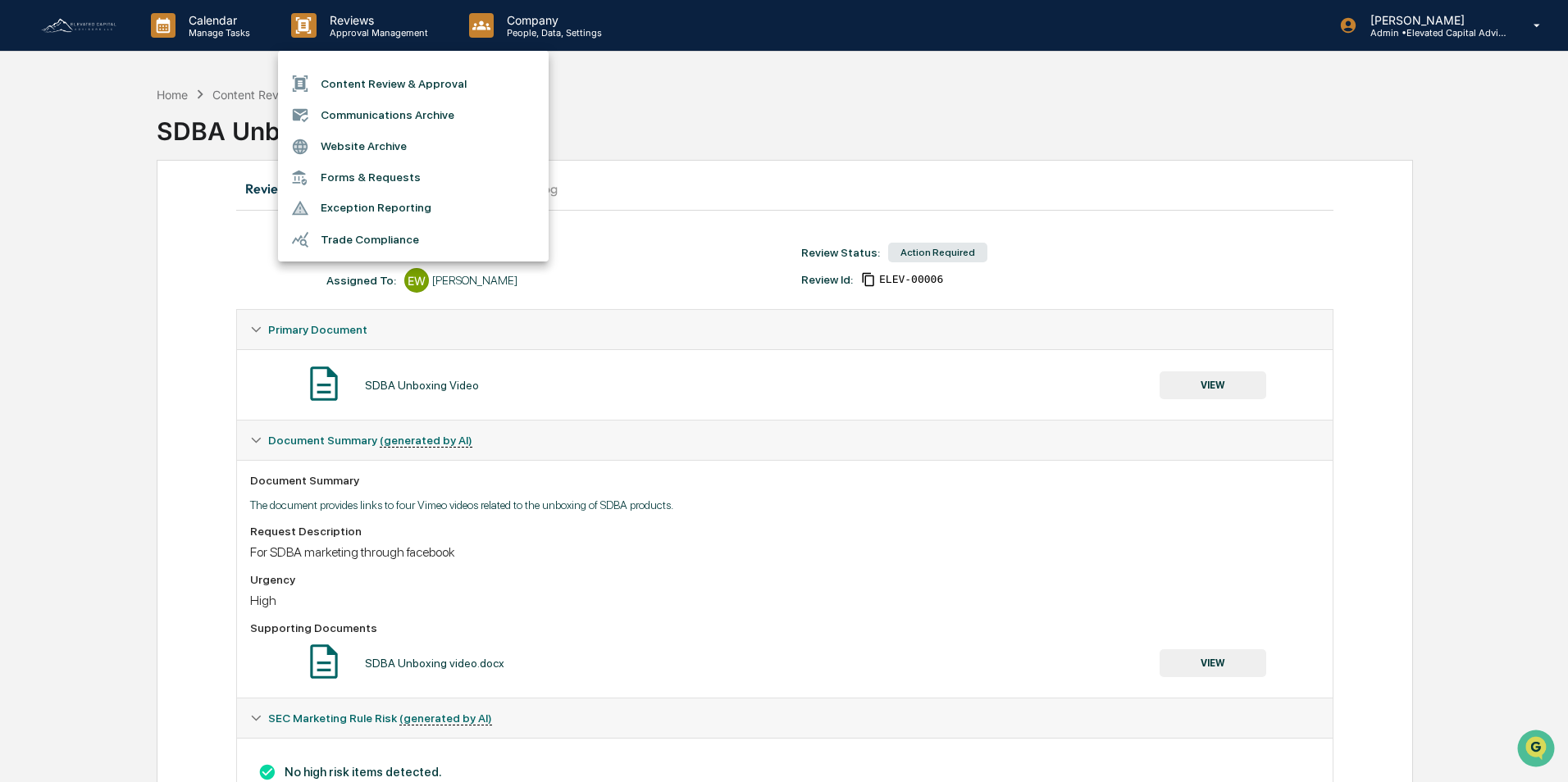
click at [373, 90] on li "Content Review & Approval" at bounding box center [413, 83] width 271 height 31
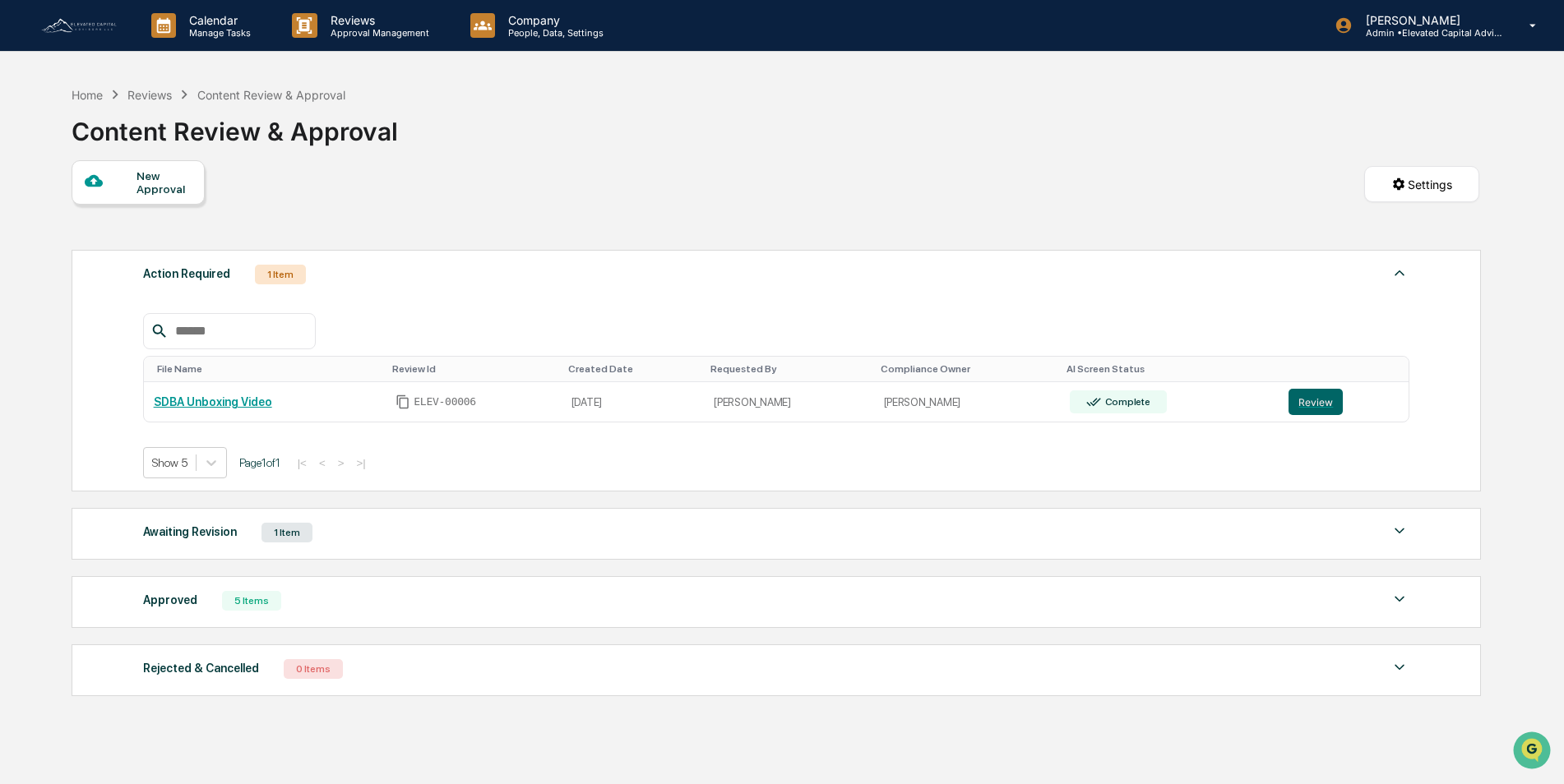
click at [140, 179] on div "New Approval" at bounding box center [164, 182] width 55 height 26
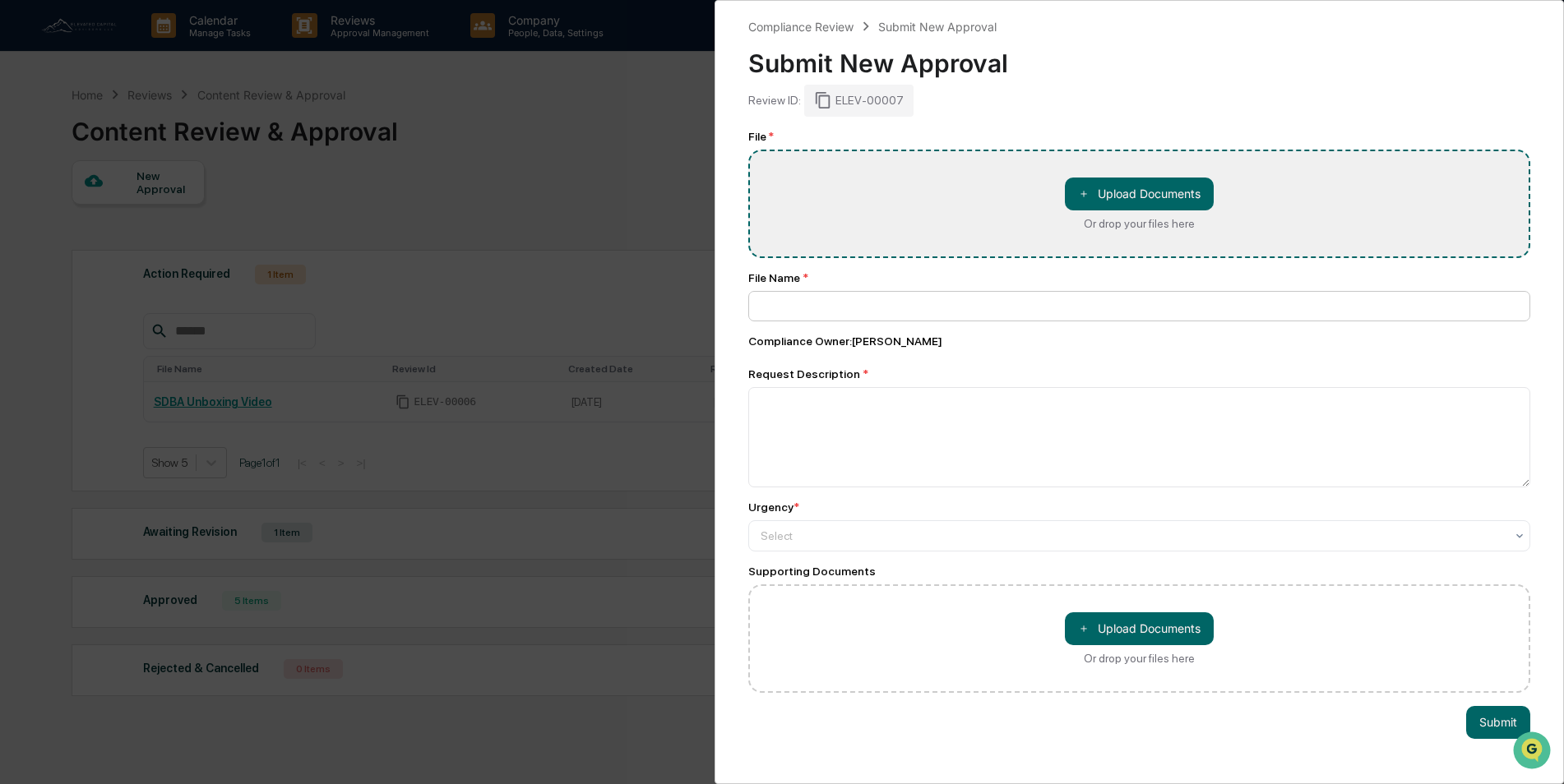
type input "**********"
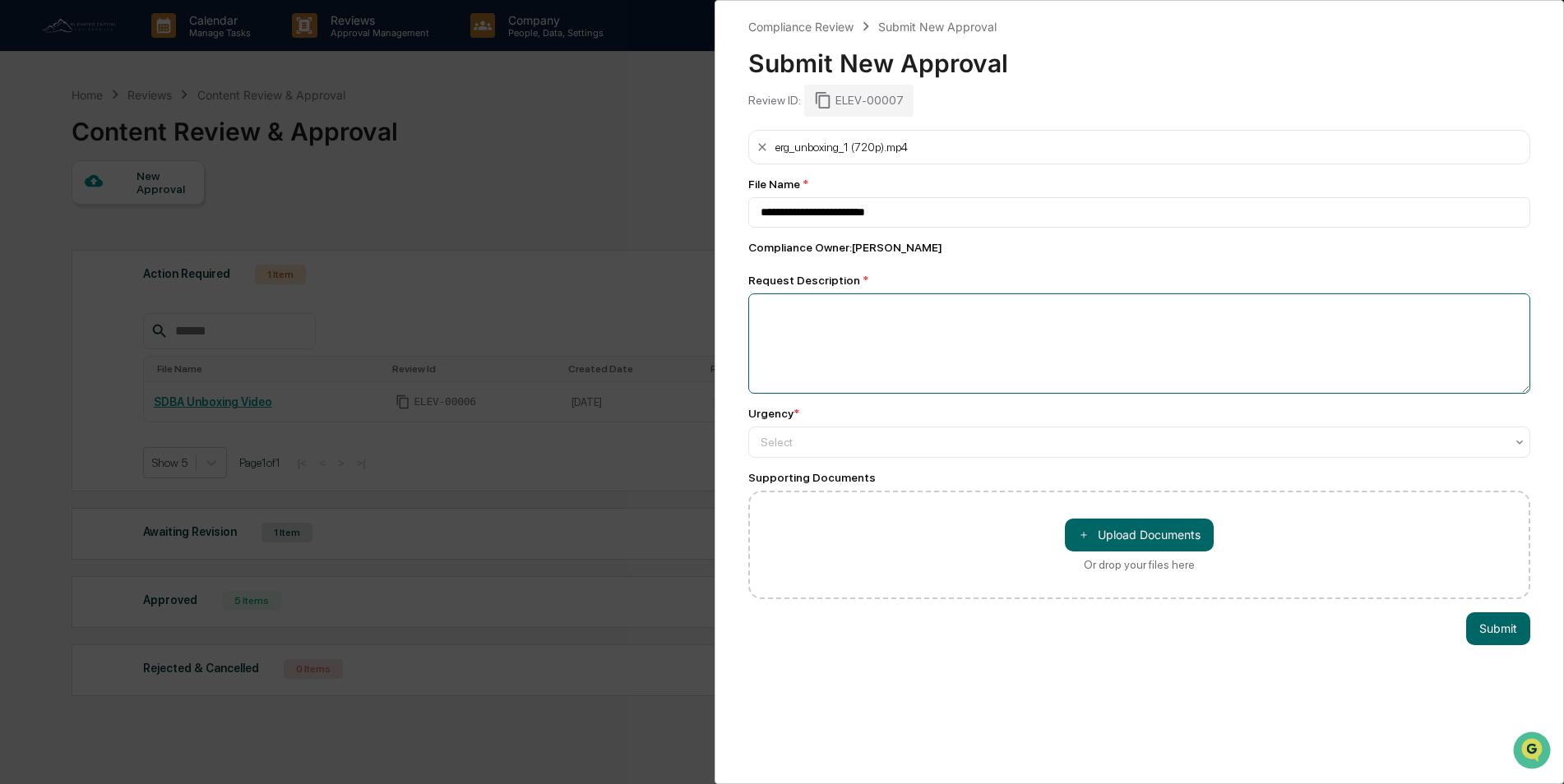
click at [874, 305] on textarea at bounding box center [1139, 344] width 782 height 100
type textarea "**********"
click at [872, 432] on div "Select" at bounding box center [1133, 442] width 760 height 23
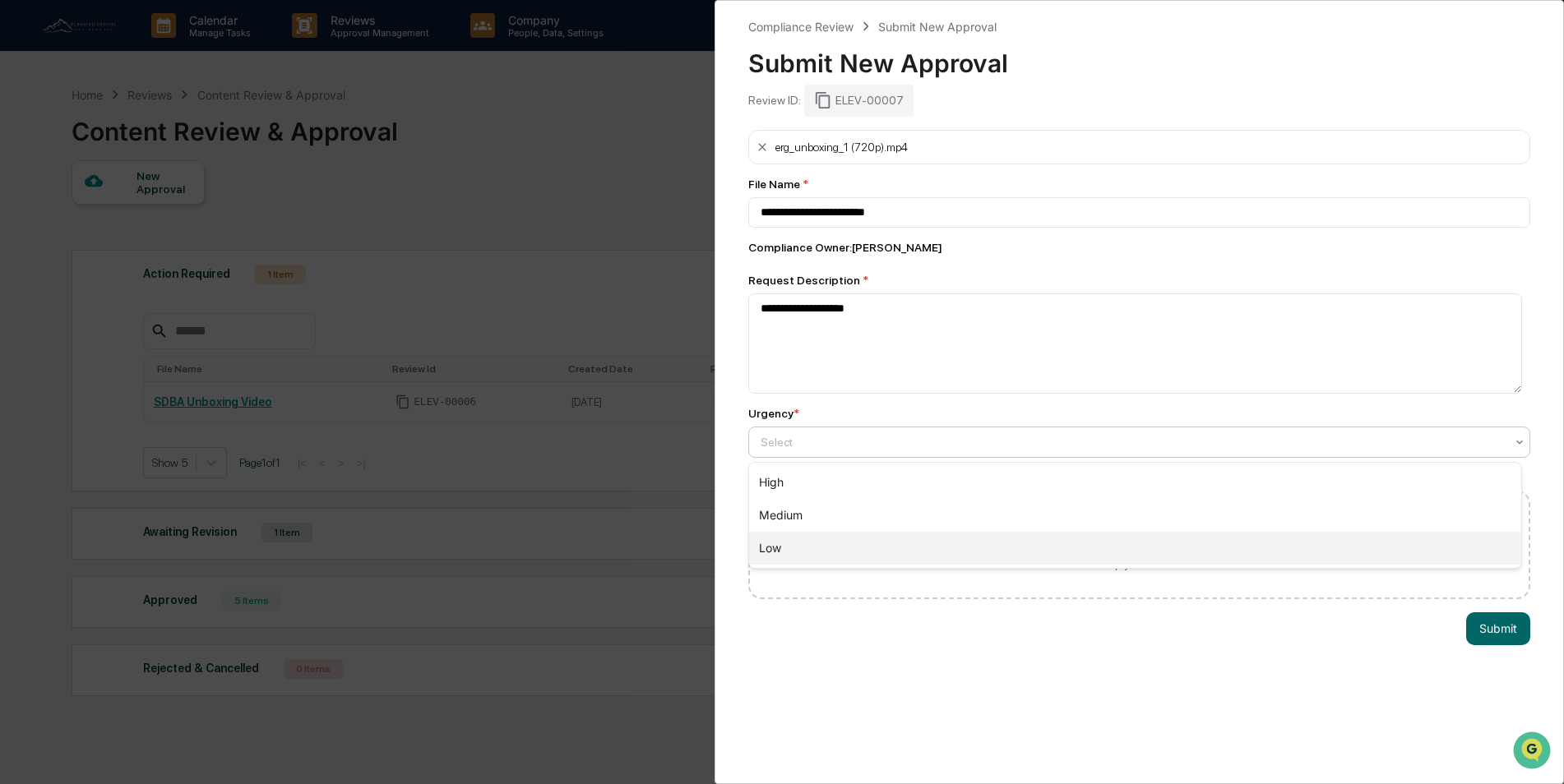
click at [804, 546] on div "Low" at bounding box center [1135, 548] width 772 height 33
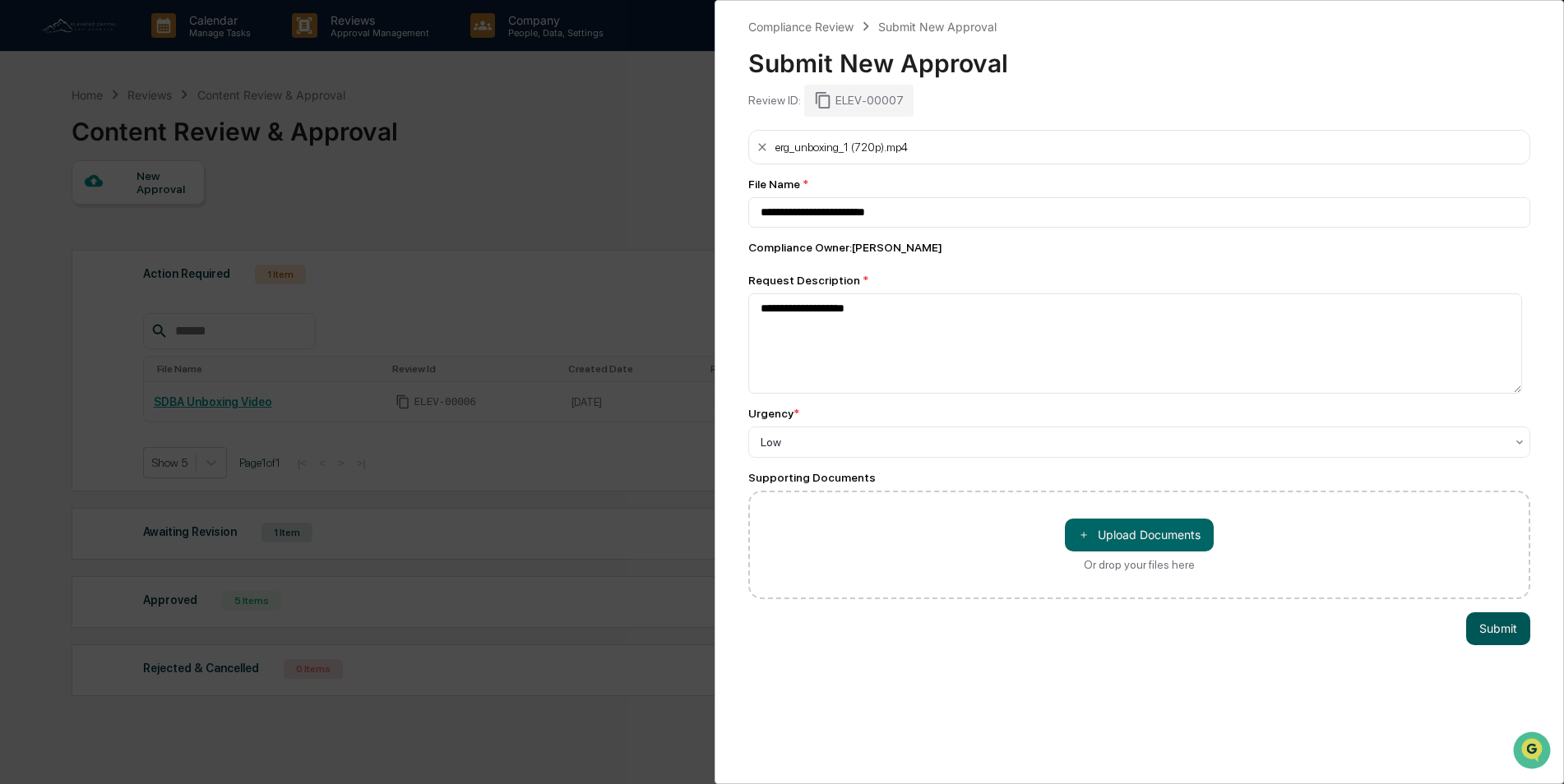
click at [1490, 631] on button "Submit" at bounding box center [1499, 629] width 64 height 33
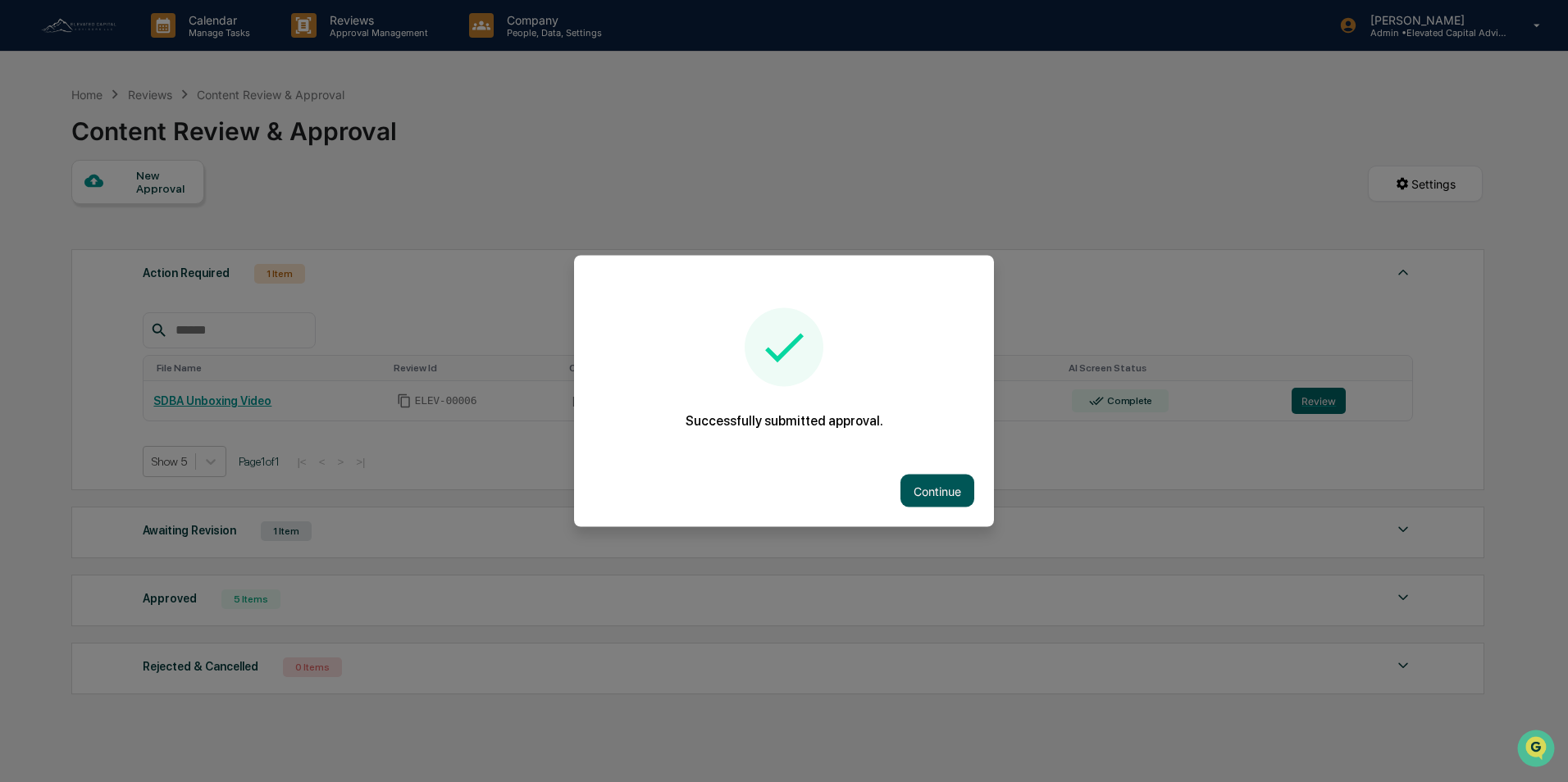
click at [936, 491] on button "Continue" at bounding box center [937, 491] width 74 height 33
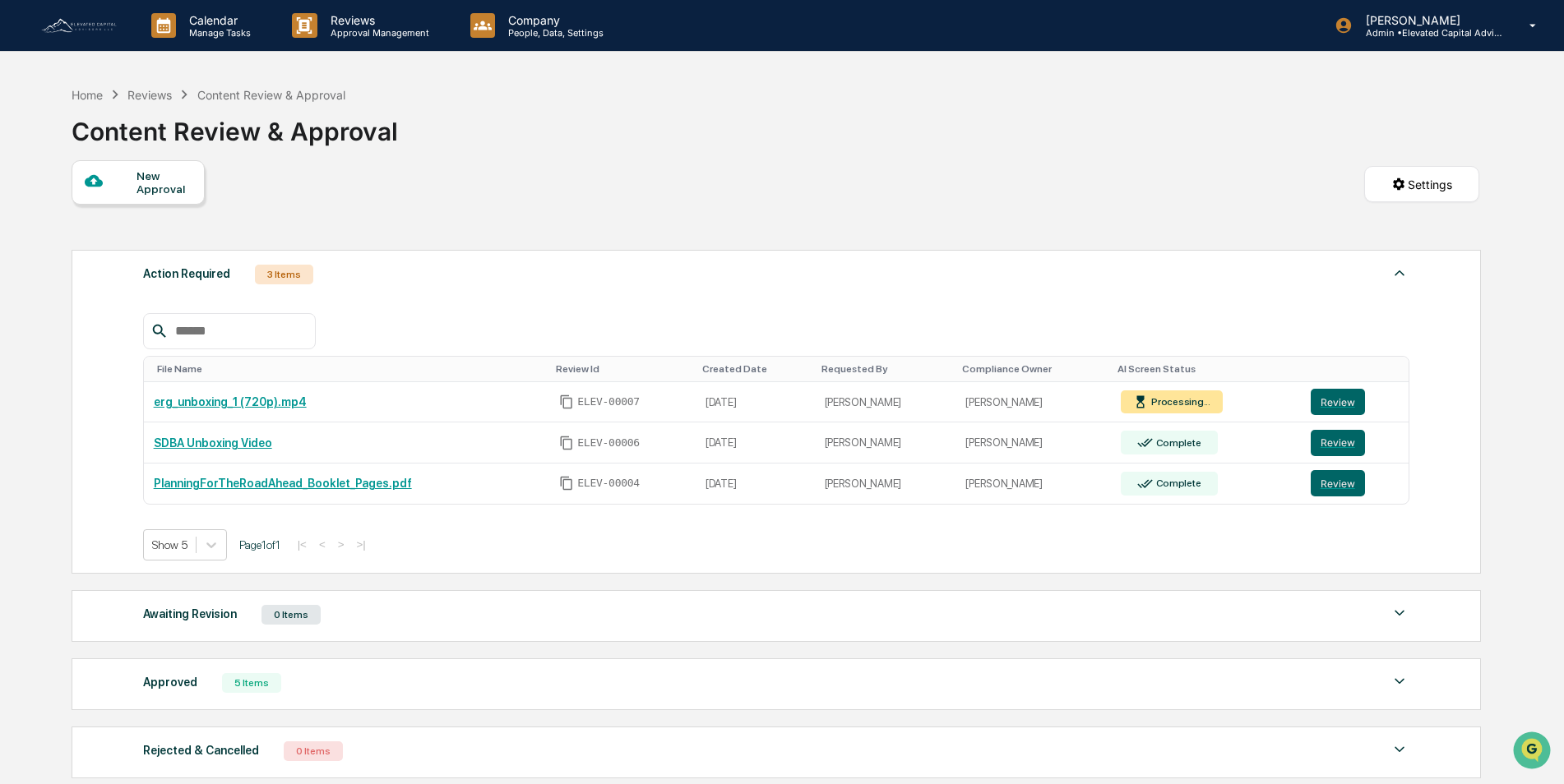
click at [1285, 320] on div at bounding box center [776, 331] width 1267 height 36
click at [883, 538] on div "Show 5 Page 1 of 1 |< < > >|" at bounding box center [776, 545] width 1267 height 31
click at [1327, 488] on button "Review" at bounding box center [1337, 483] width 54 height 26
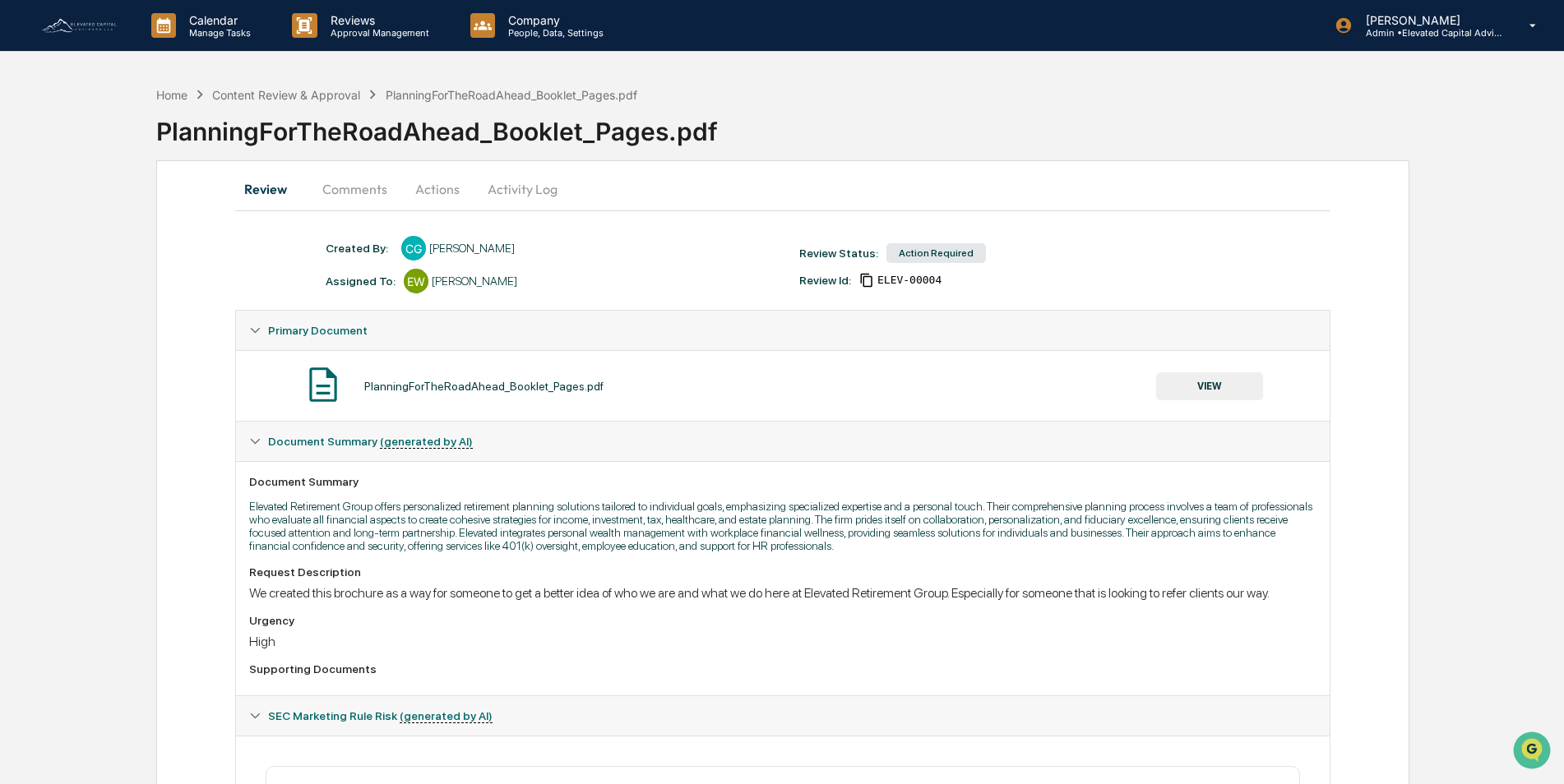
click at [1207, 386] on button "VIEW" at bounding box center [1209, 386] width 107 height 28
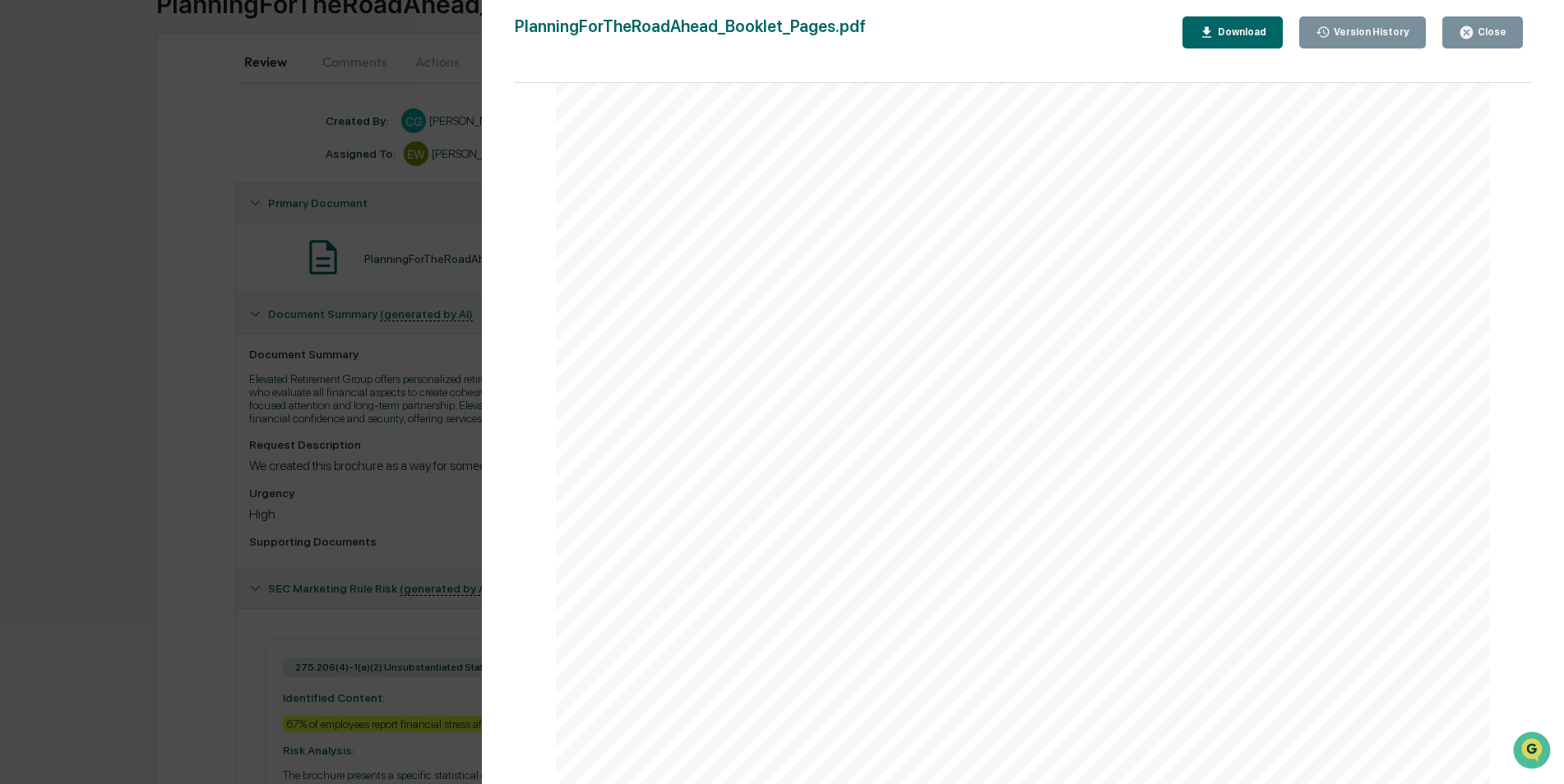
scroll to position [165, 0]
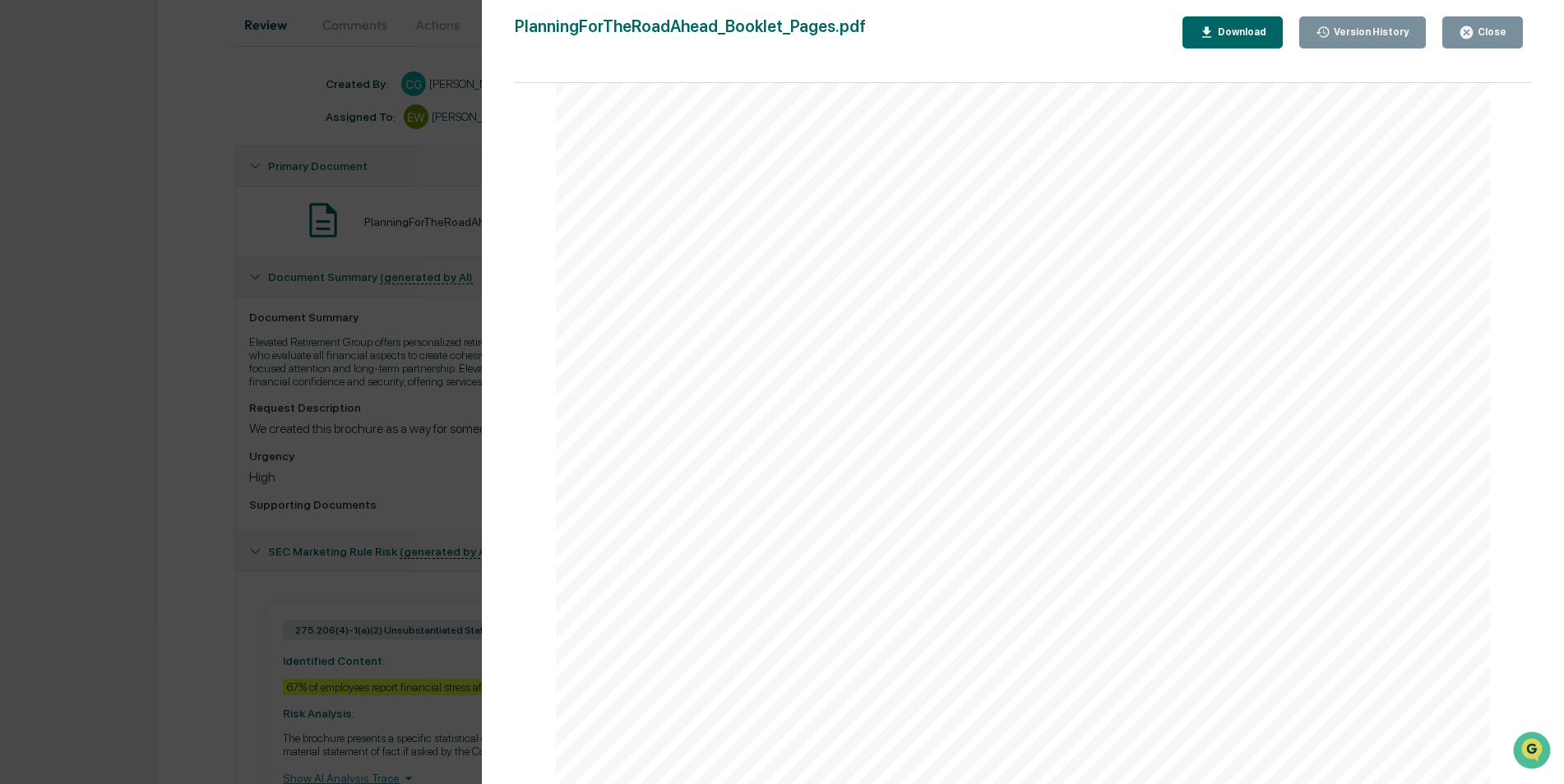
click at [375, 417] on div "Version History [DATE] 11:03 PM [PERSON_NAME] PlanningForTheRoadAhead_Booklet_P…" at bounding box center [782, 392] width 1564 height 784
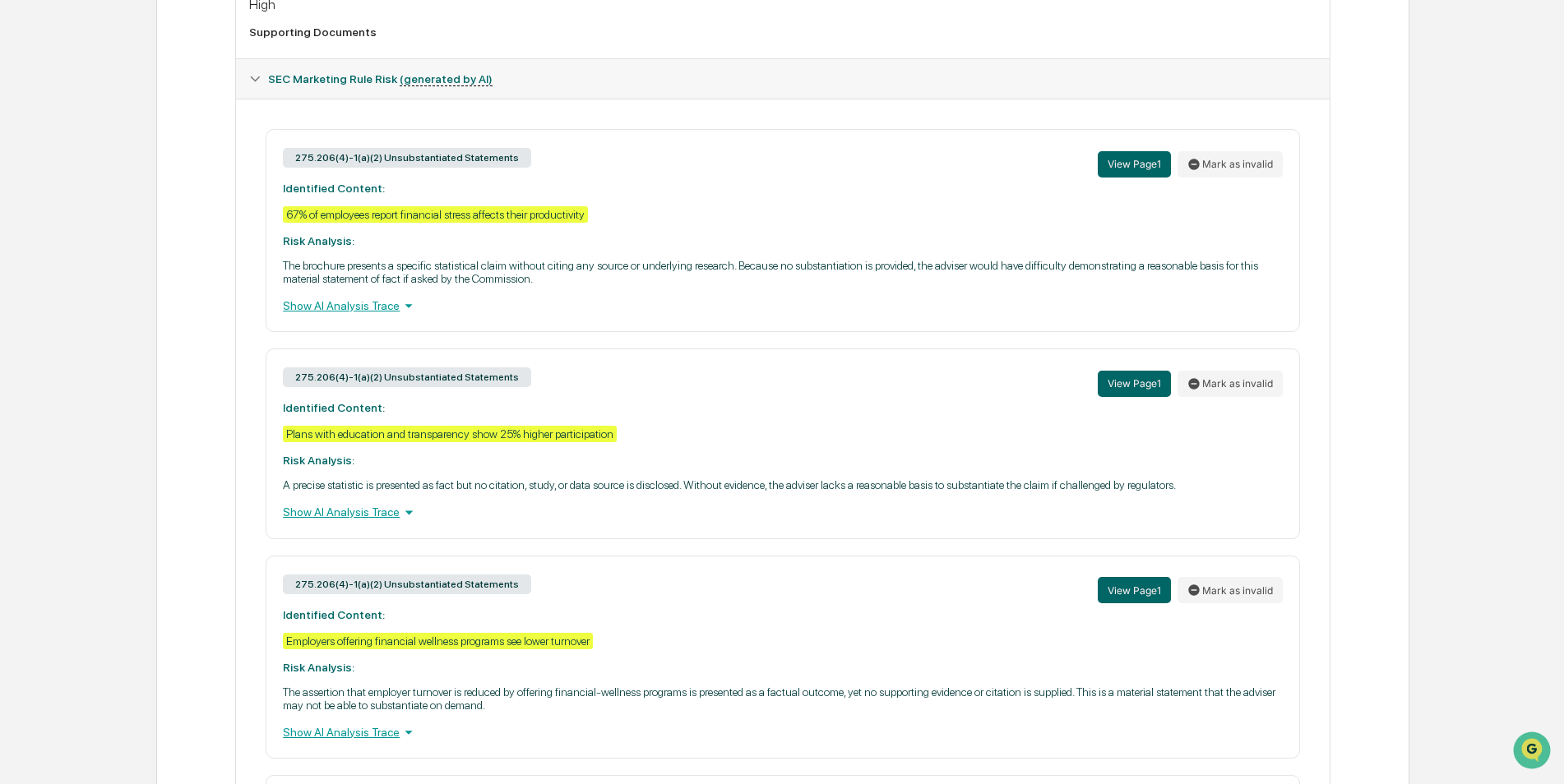
scroll to position [904, 0]
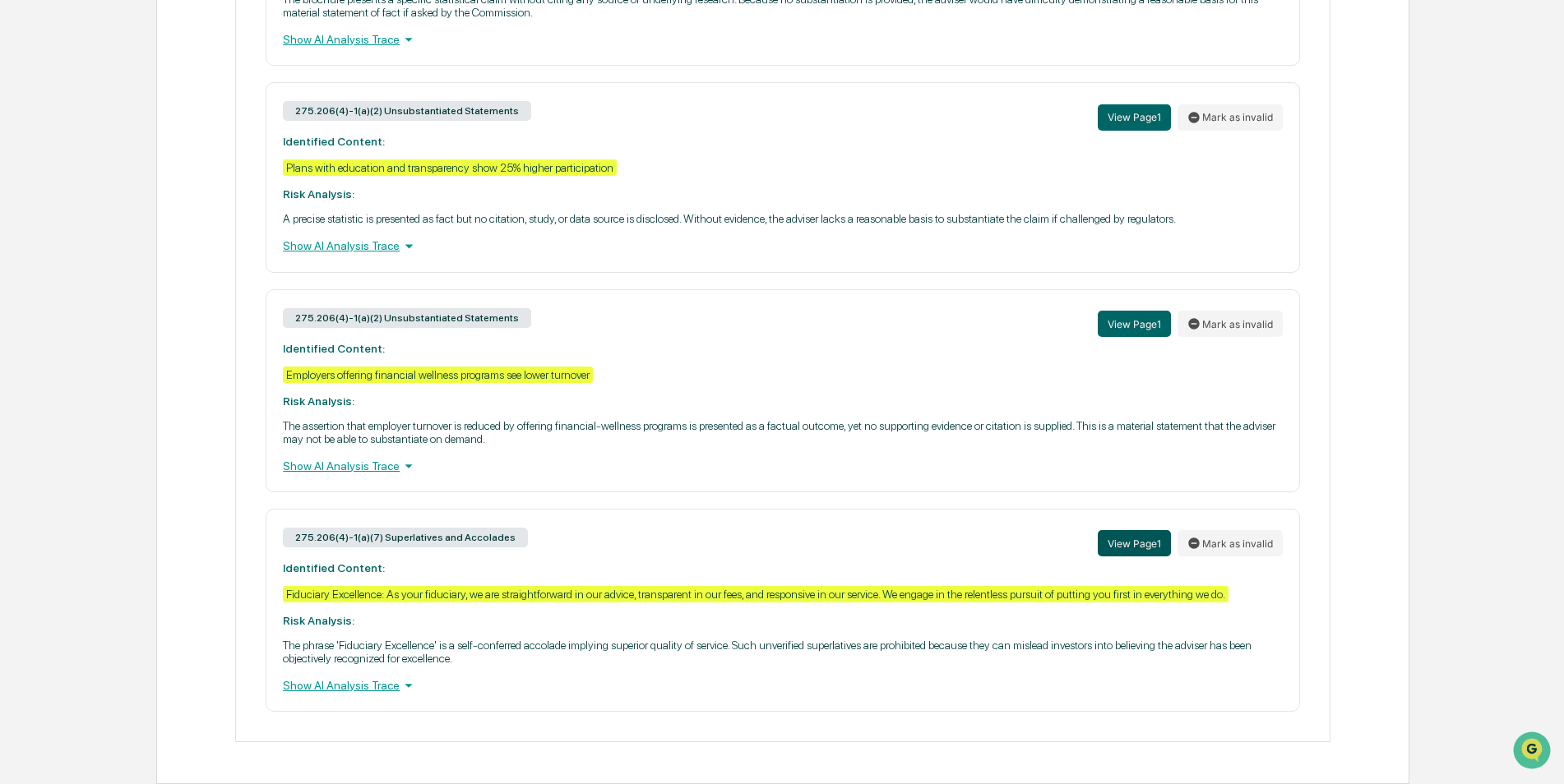
click at [1122, 547] on button "View Page 1" at bounding box center [1134, 543] width 73 height 26
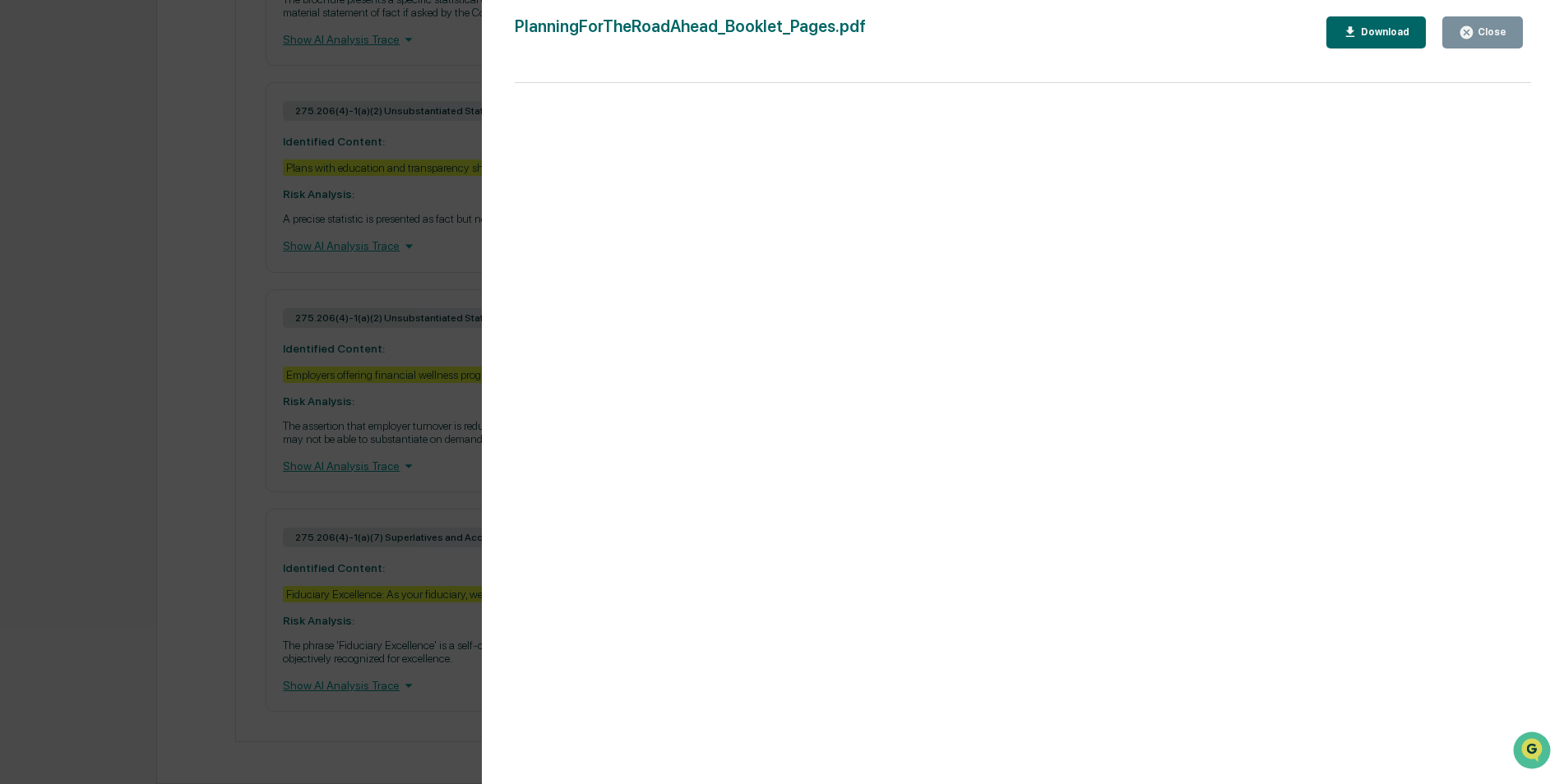
click at [429, 247] on div "Version History [DATE] 11:03 PM [PERSON_NAME] PlanningForTheRoadAhead_Booklet_P…" at bounding box center [782, 392] width 1564 height 784
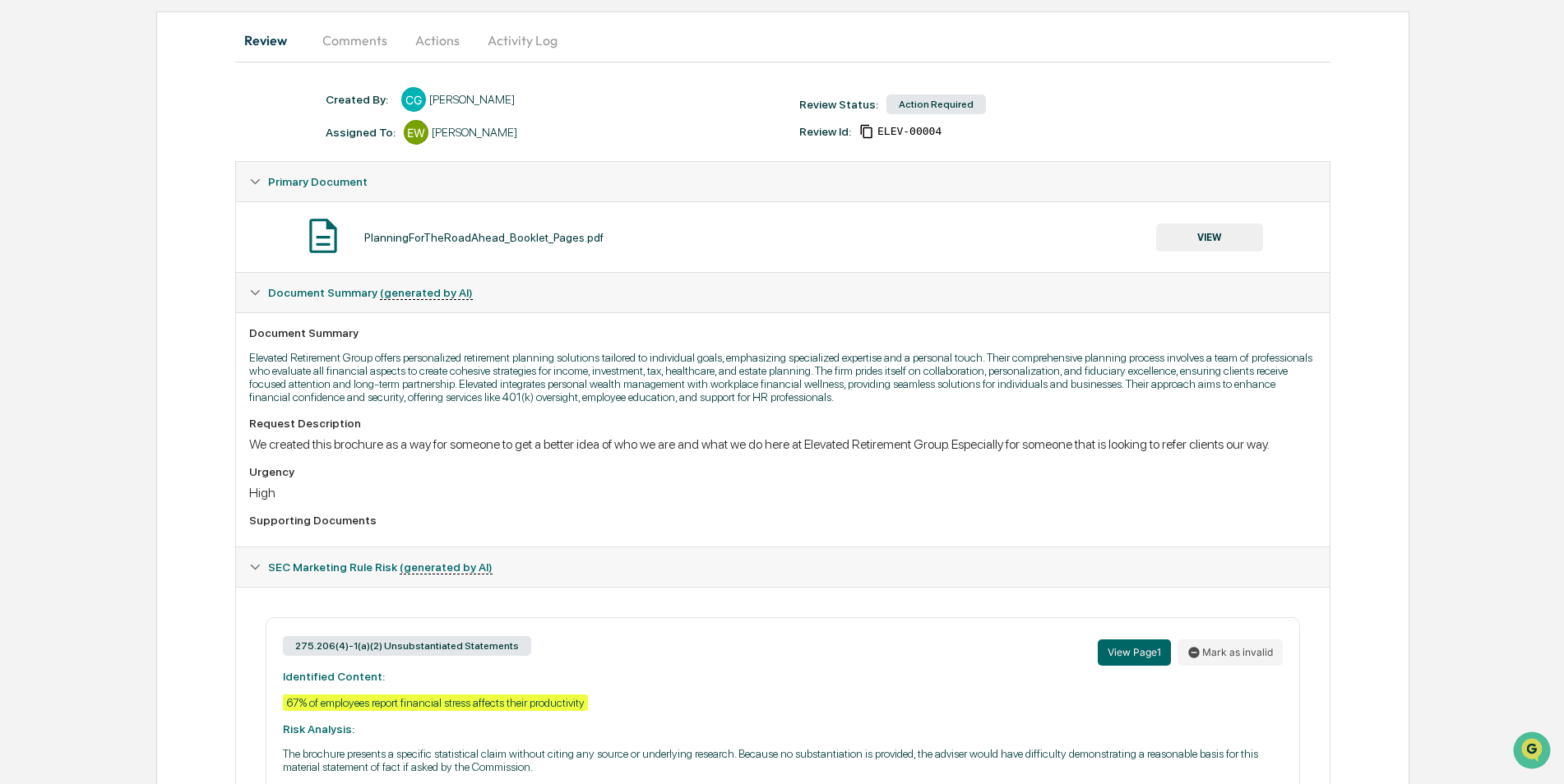
scroll to position [0, 0]
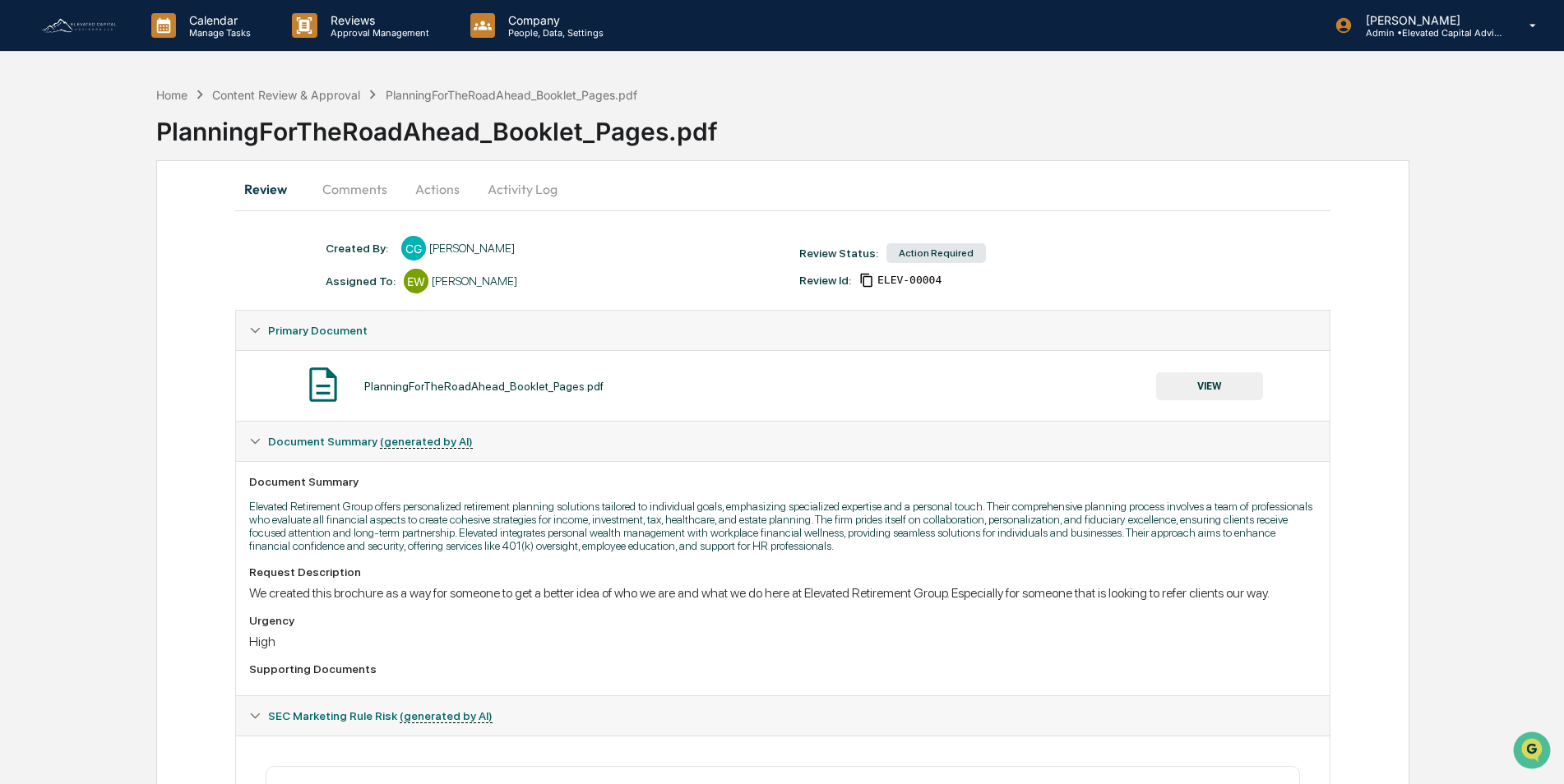
click at [350, 193] on button "Comments" at bounding box center [355, 189] width 92 height 40
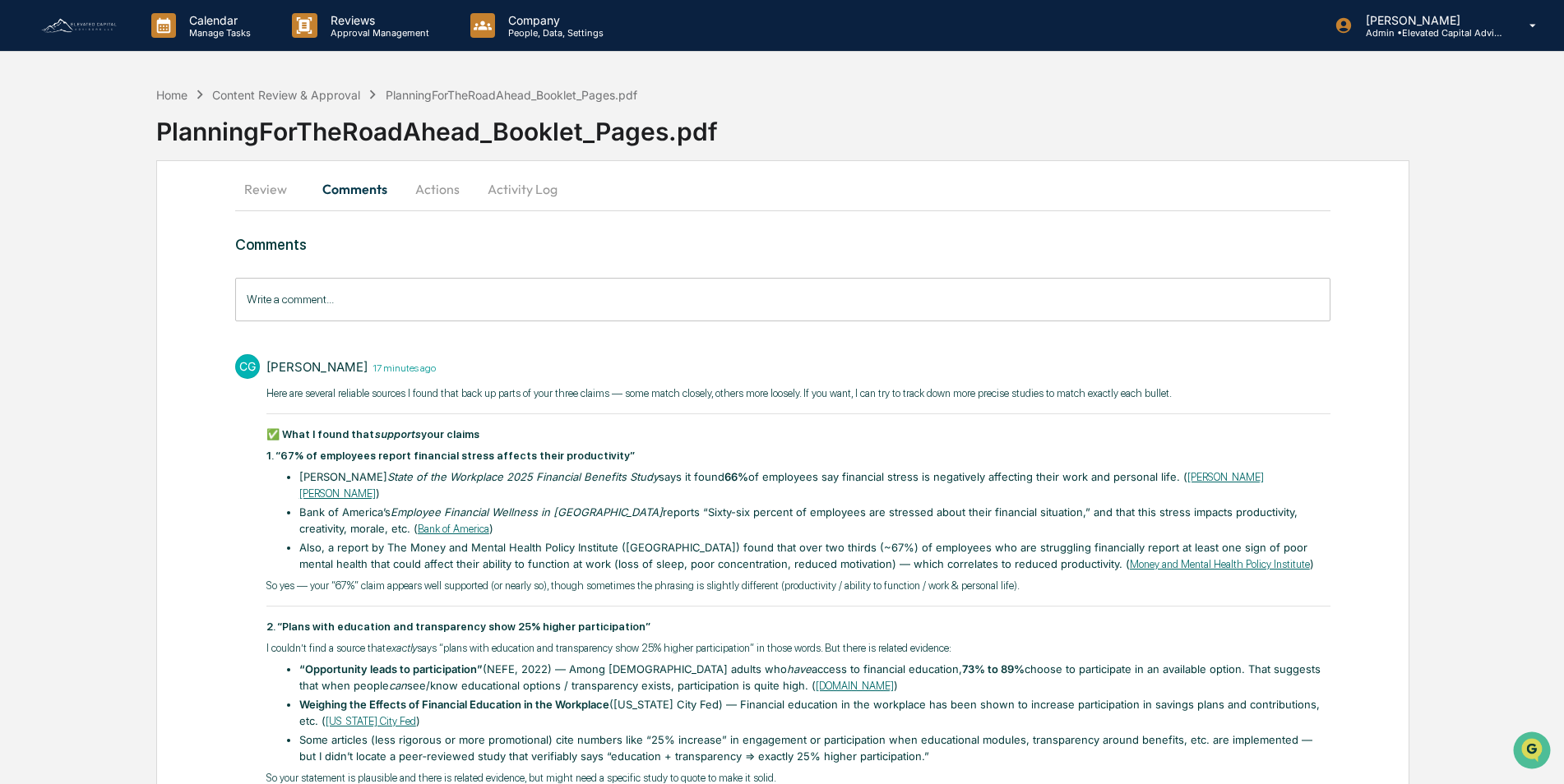
click at [436, 190] on button "Actions" at bounding box center [437, 189] width 74 height 40
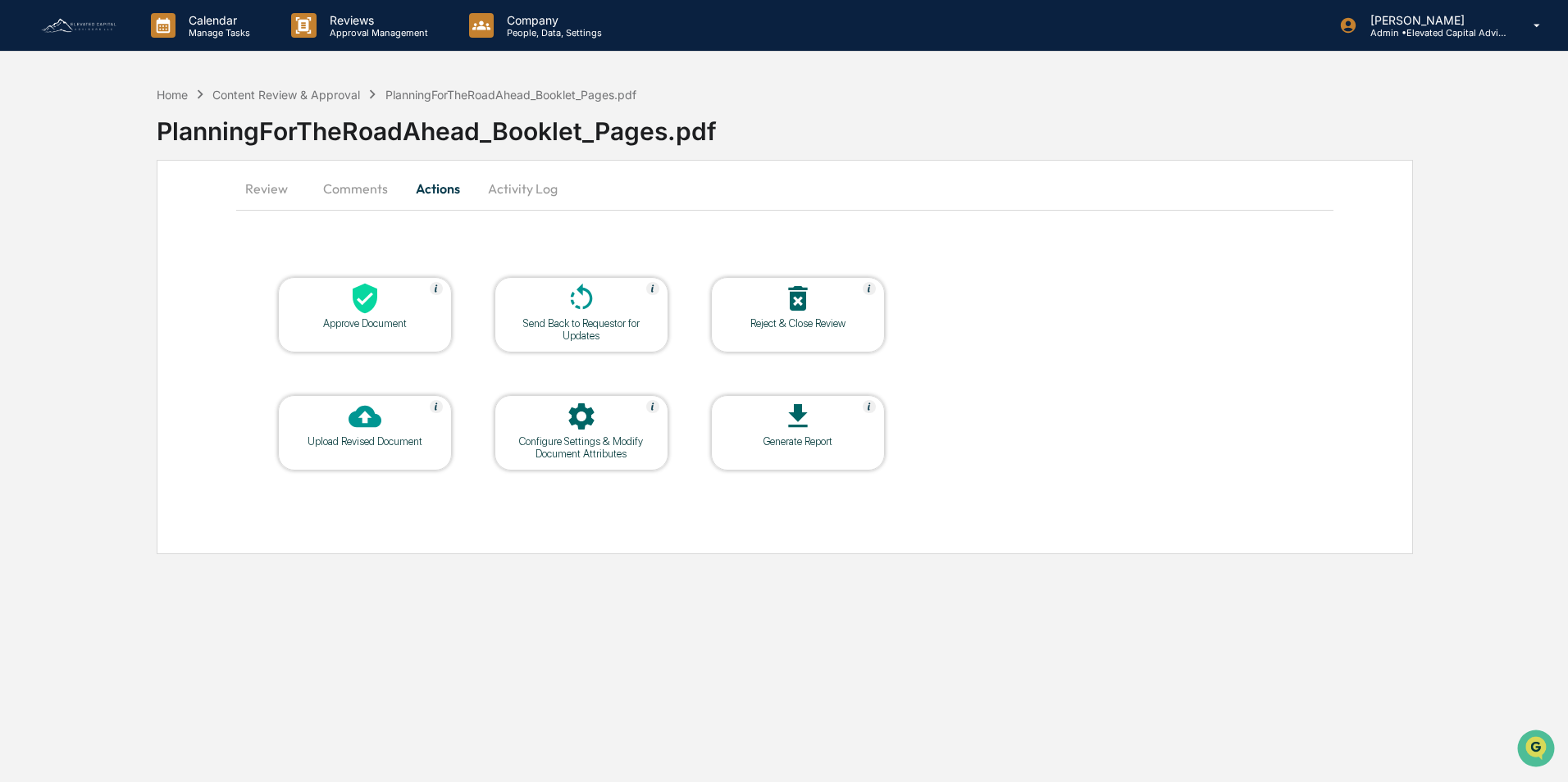
click at [729, 73] on div "Calendar Manage Tasks Reviews Approval Management Company People, Data, Setting…" at bounding box center [784, 391] width 1568 height 782
click at [353, 23] on p "Reviews" at bounding box center [376, 20] width 119 height 14
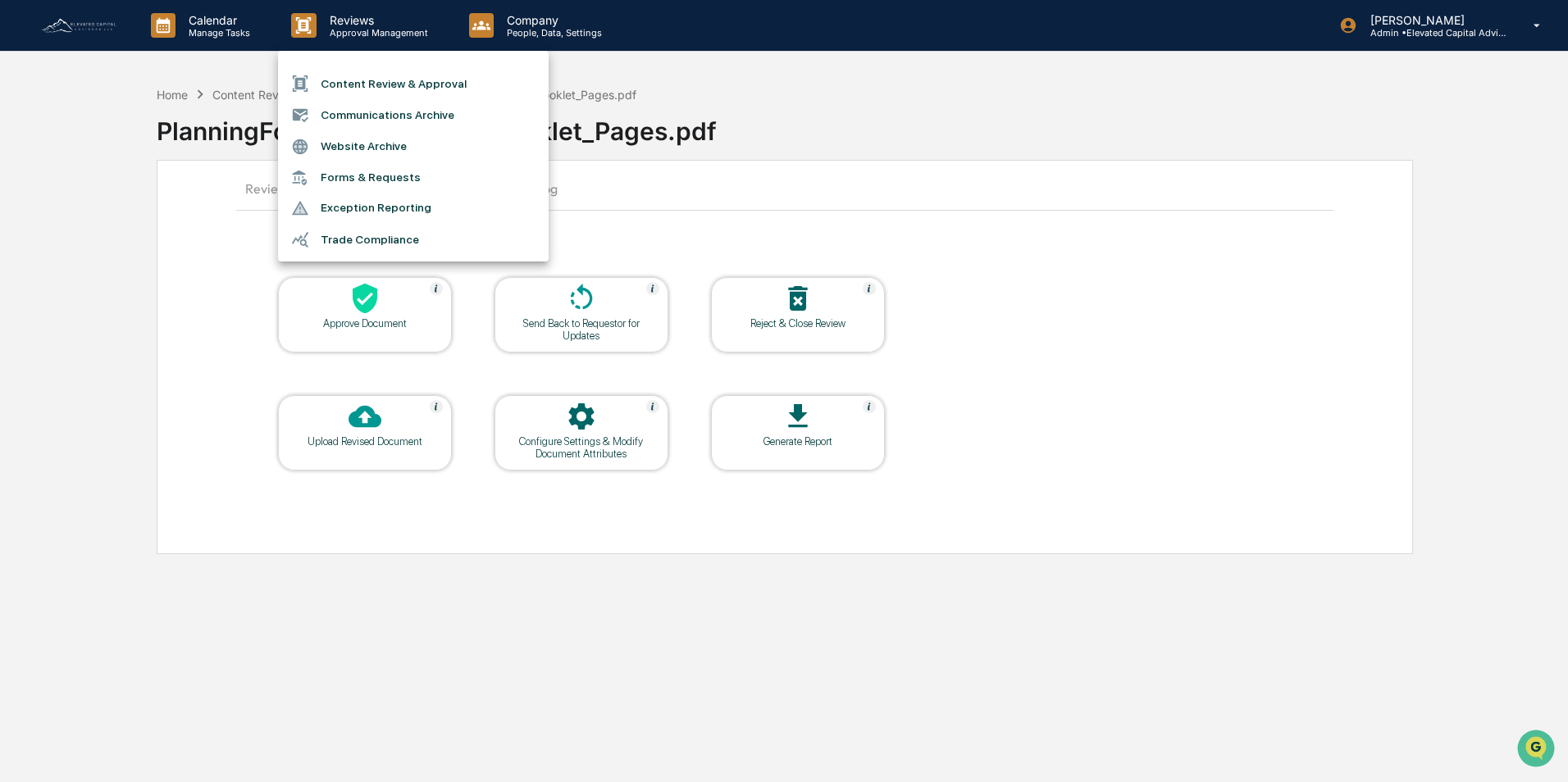
click at [229, 58] on div at bounding box center [784, 391] width 1568 height 782
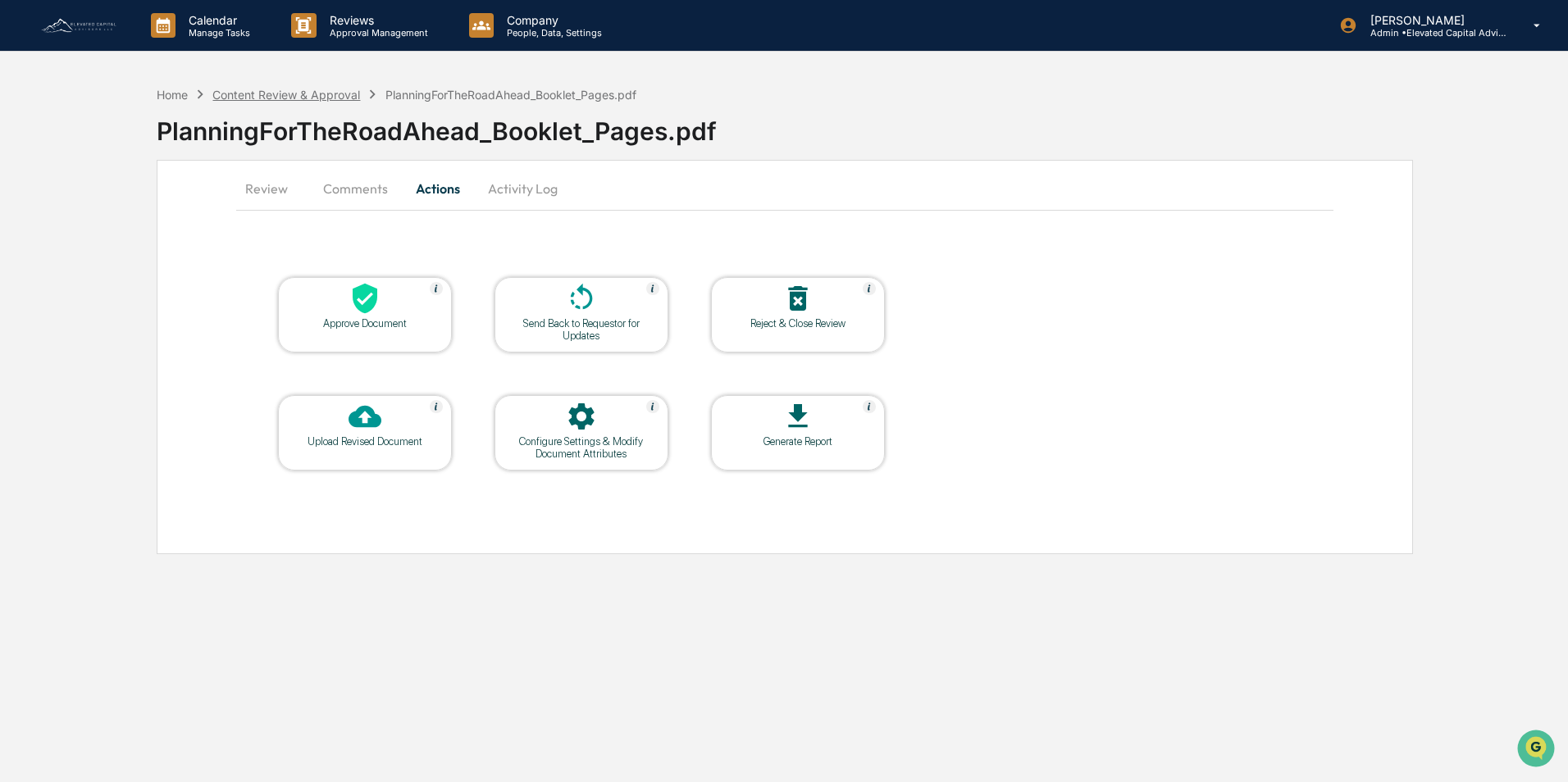
click at [258, 96] on div "Content Review & Approval" at bounding box center [286, 95] width 147 height 14
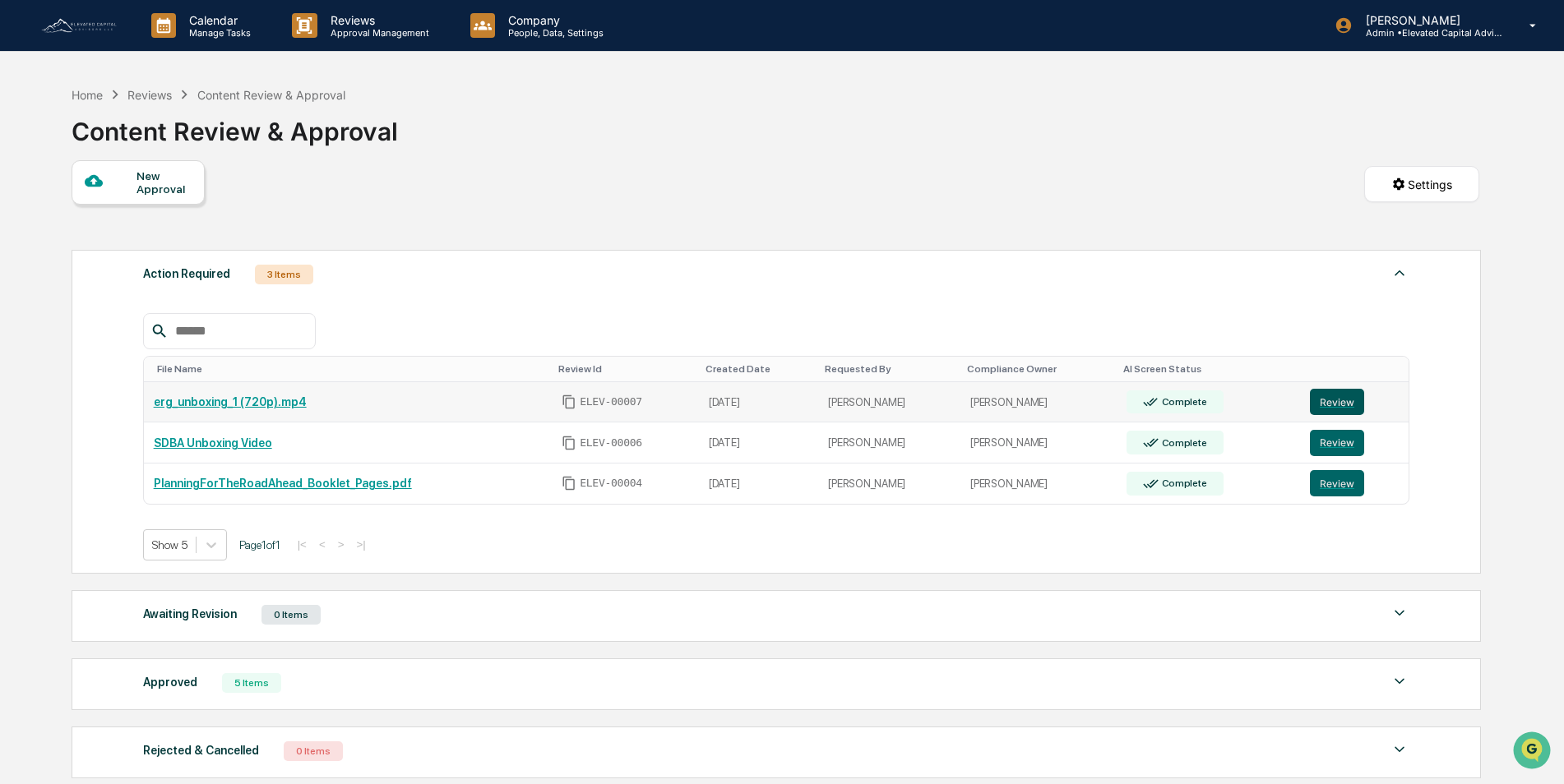
click at [1333, 400] on button "Review" at bounding box center [1337, 401] width 54 height 26
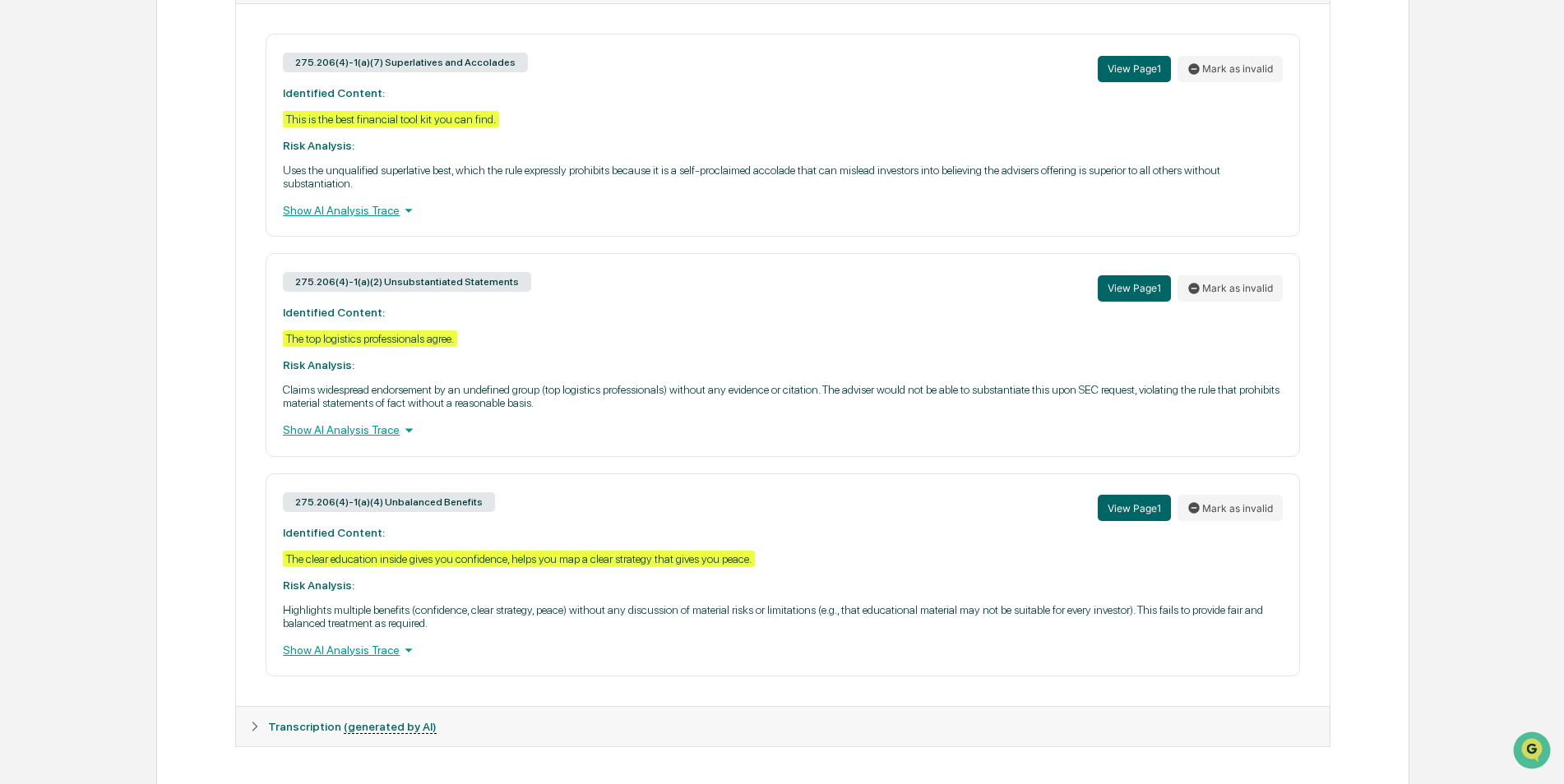
scroll to position [711, 0]
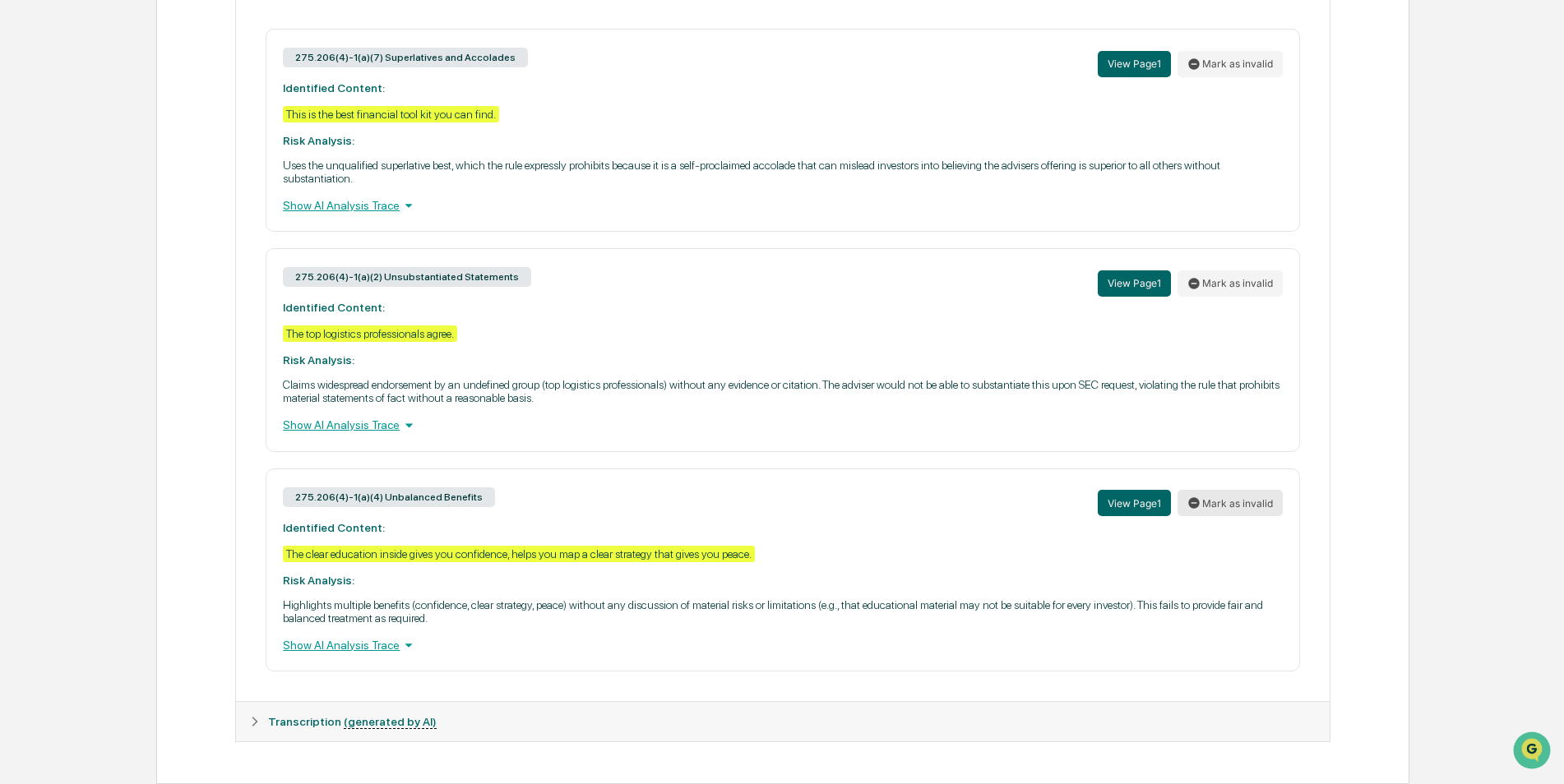
click at [1211, 507] on button "Mark as invalid" at bounding box center [1230, 502] width 105 height 26
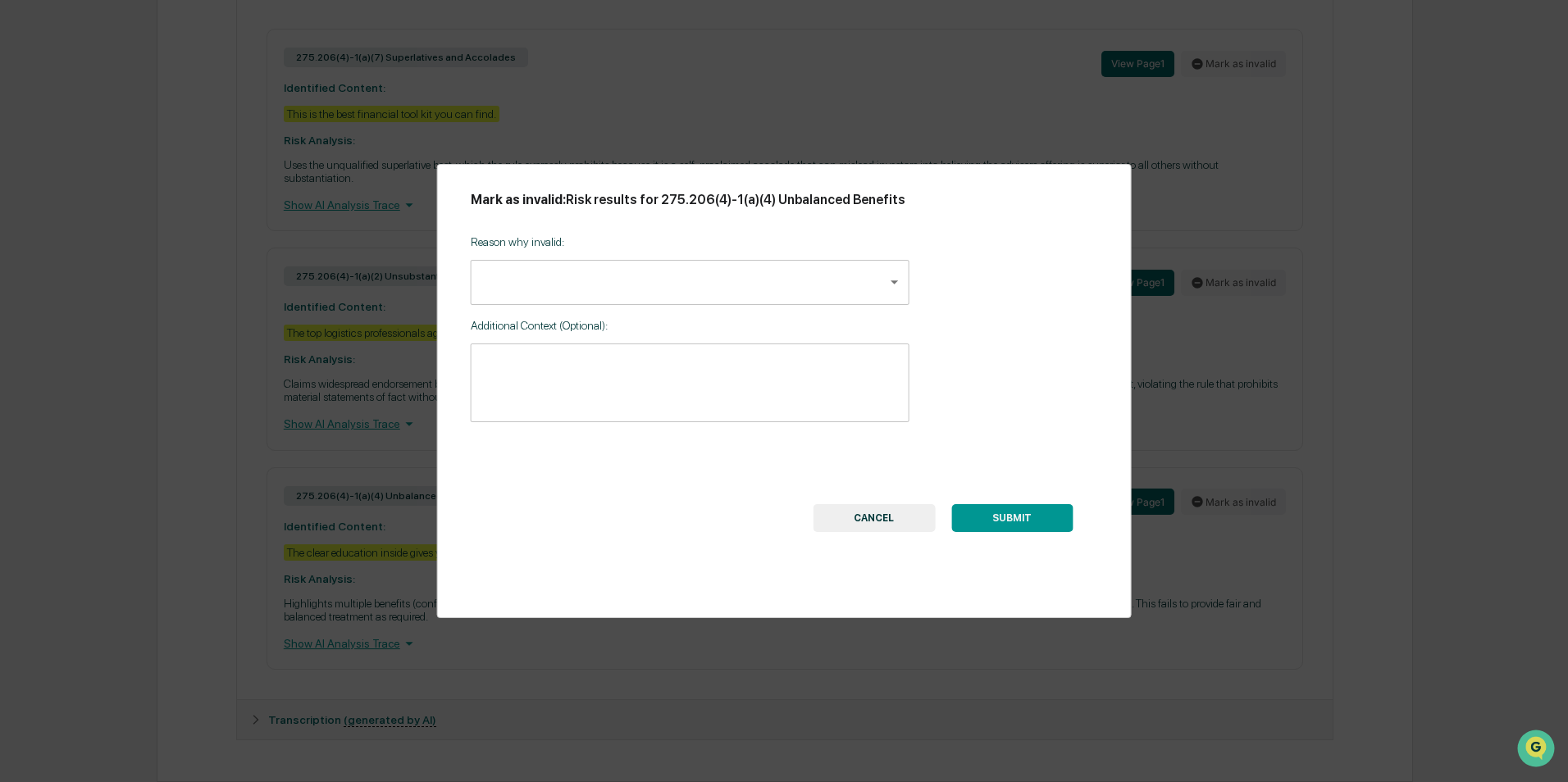
click at [896, 278] on body "Calendar Manage Tasks Reviews Approval Management Company People, Data, Setting…" at bounding box center [784, 36] width 1568 height 1491
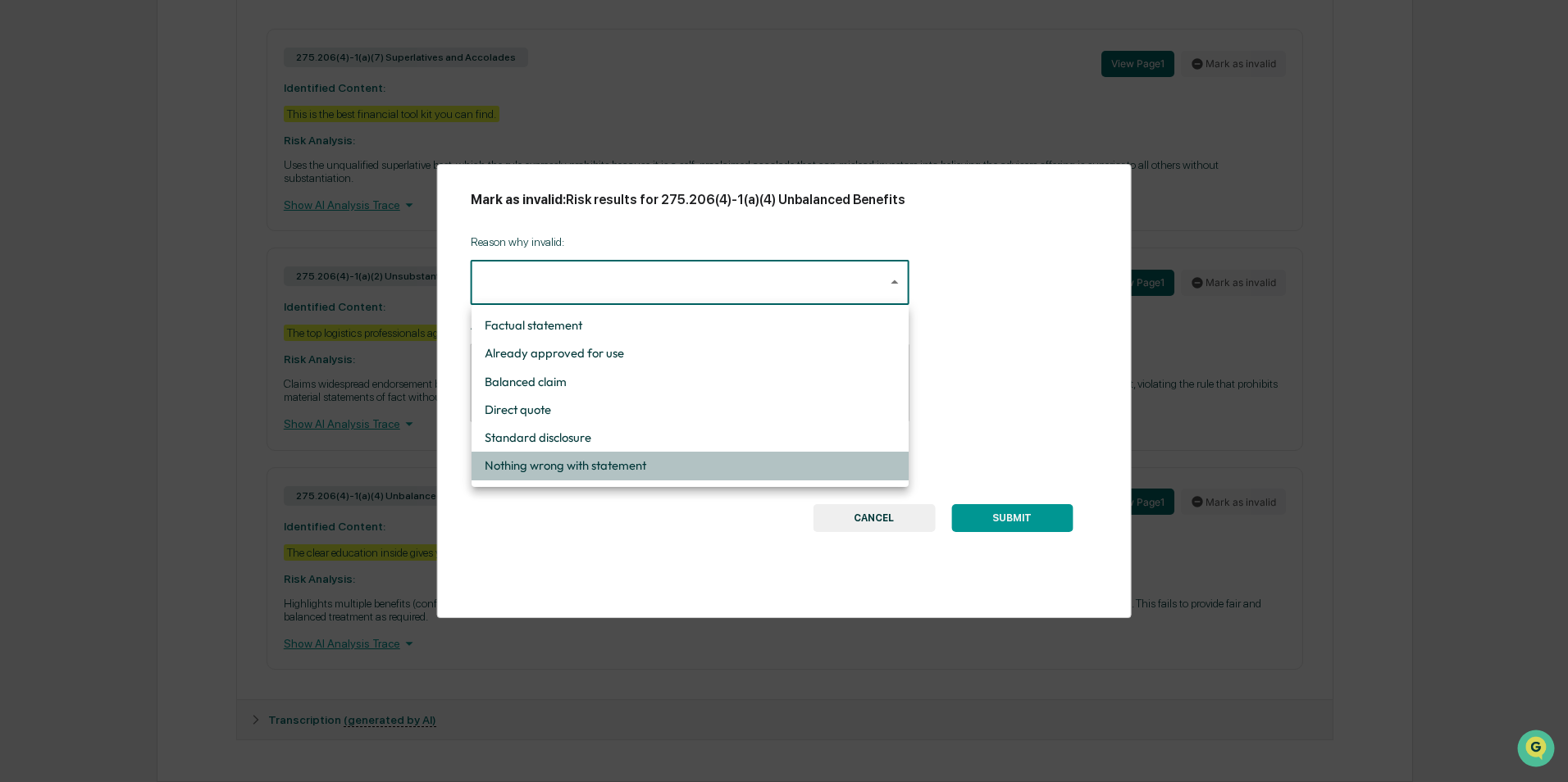
click at [619, 463] on li "Nothing wrong with statement" at bounding box center [690, 465] width 437 height 28
type input "**********"
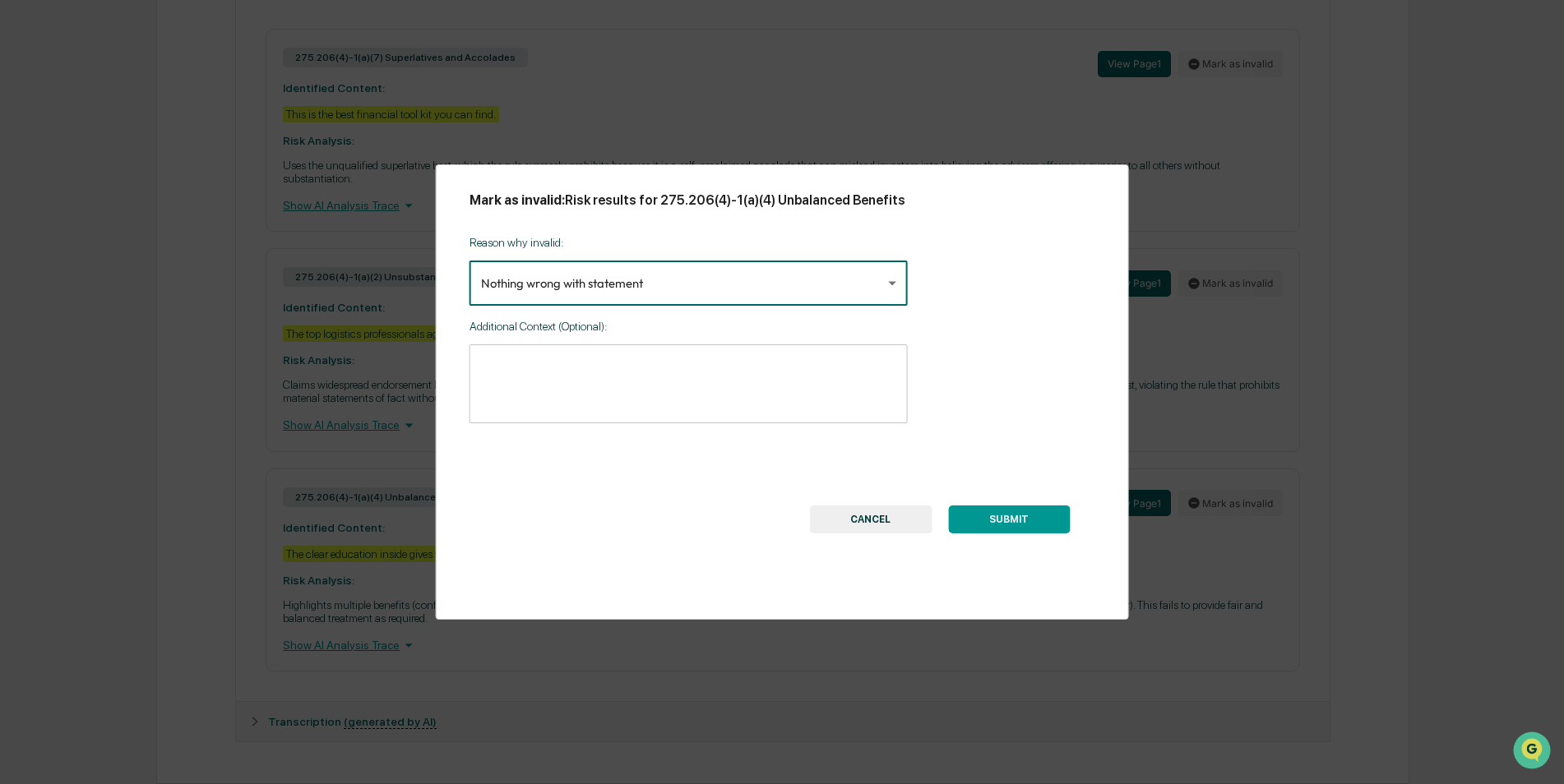
click at [885, 512] on button "CANCEL" at bounding box center [870, 519] width 122 height 28
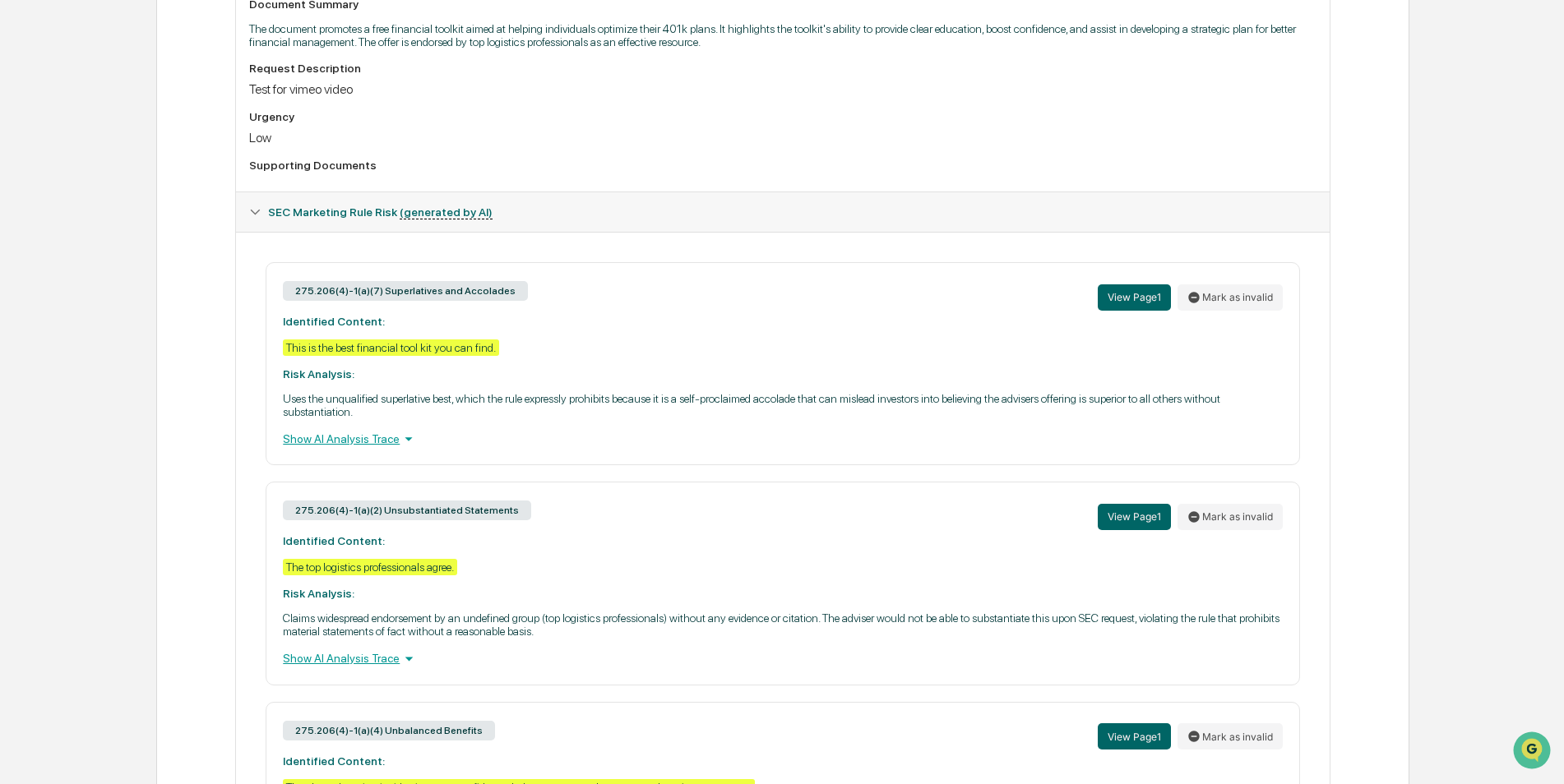
scroll to position [464, 0]
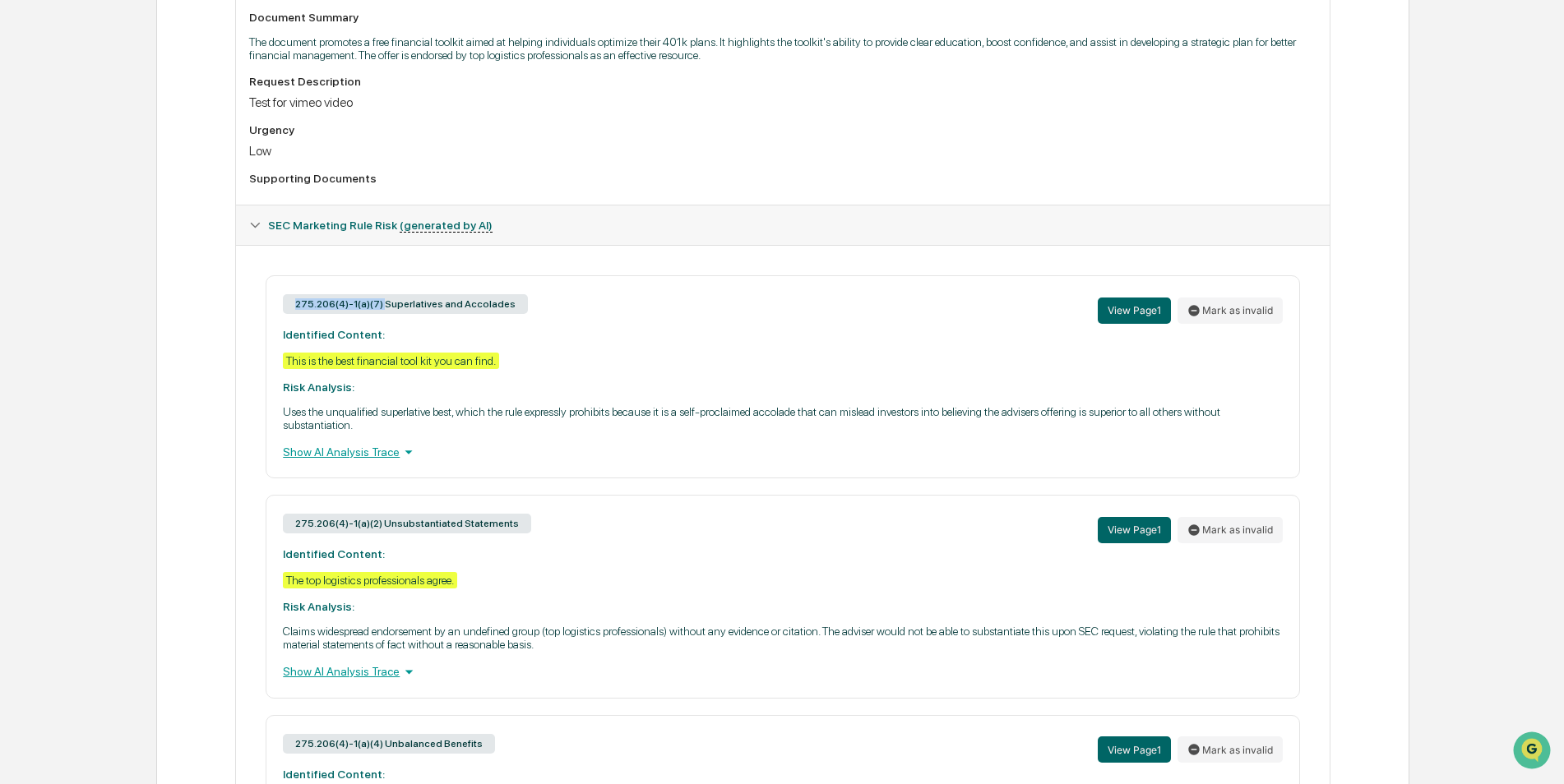
drag, startPoint x: 379, startPoint y: 304, endPoint x: 291, endPoint y: 304, distance: 88.0
click at [291, 304] on div "275.206(4)-1(a)(7) Superlatives and Accolades" at bounding box center [405, 304] width 245 height 20
drag, startPoint x: 291, startPoint y: 304, endPoint x: 326, endPoint y: 304, distance: 35.0
copy div "275.206(4)-1(a)(7)"
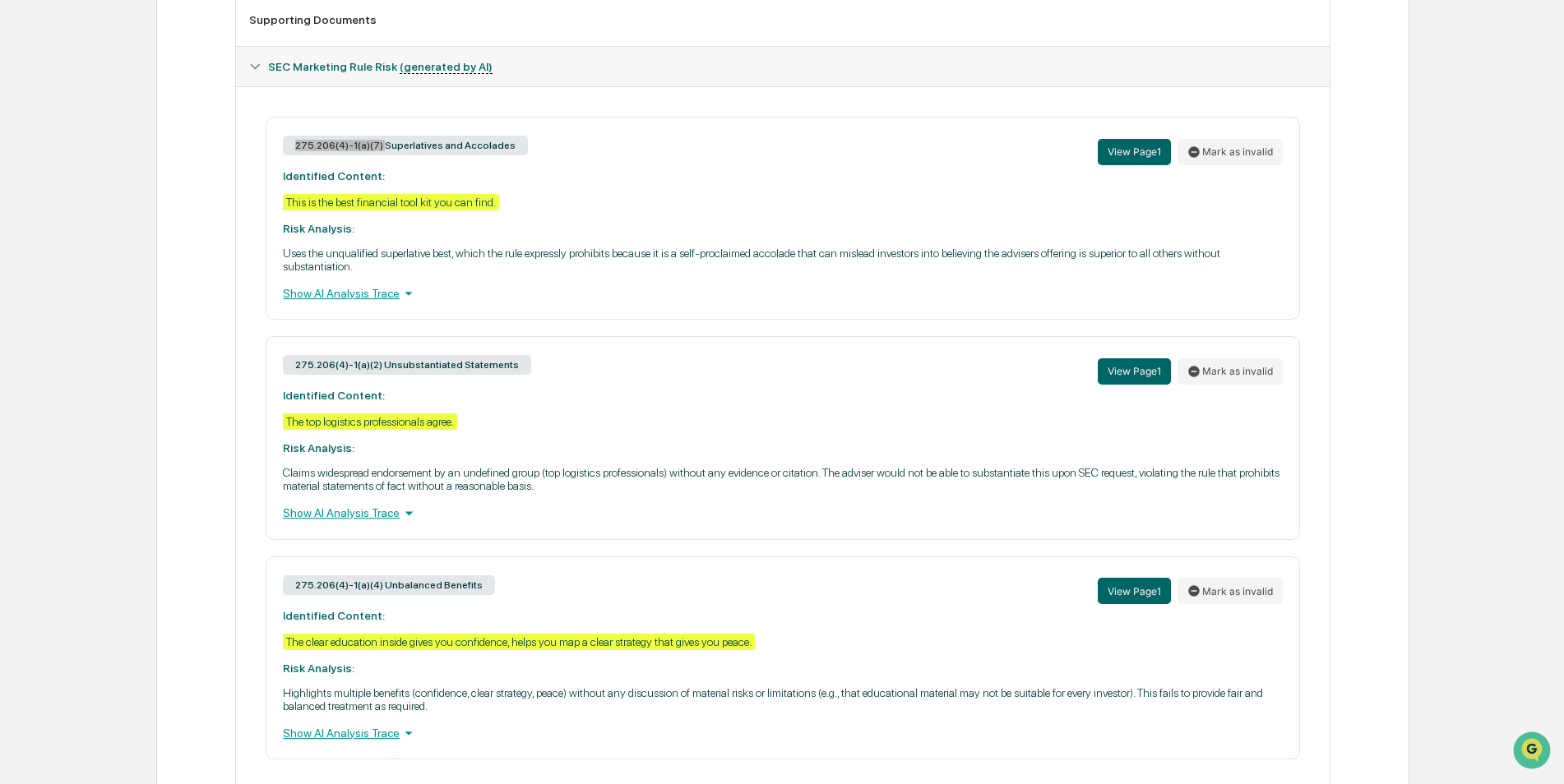
scroll to position [711, 0]
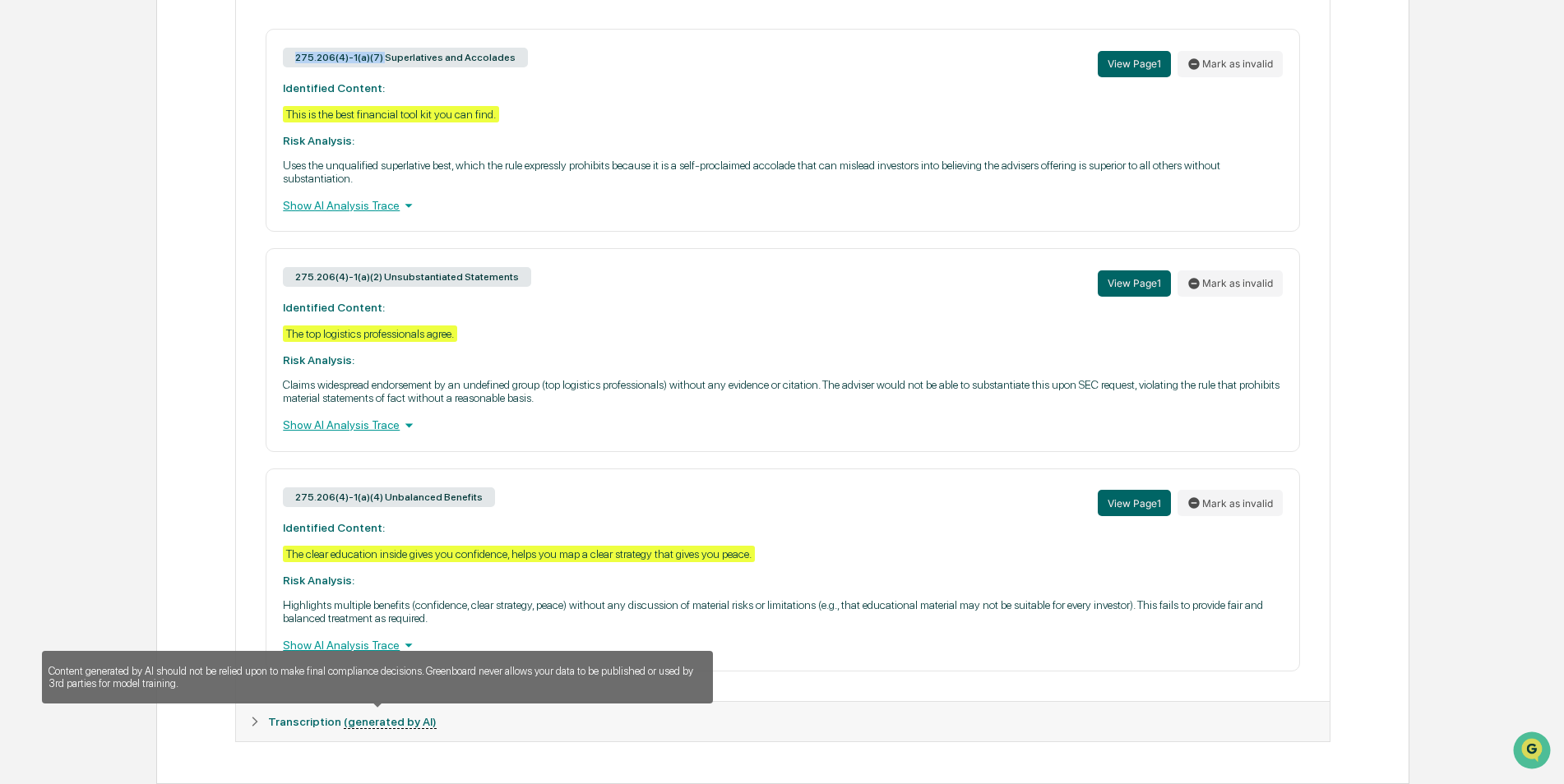
click at [377, 725] on u "(generated by AI)" at bounding box center [390, 722] width 92 height 14
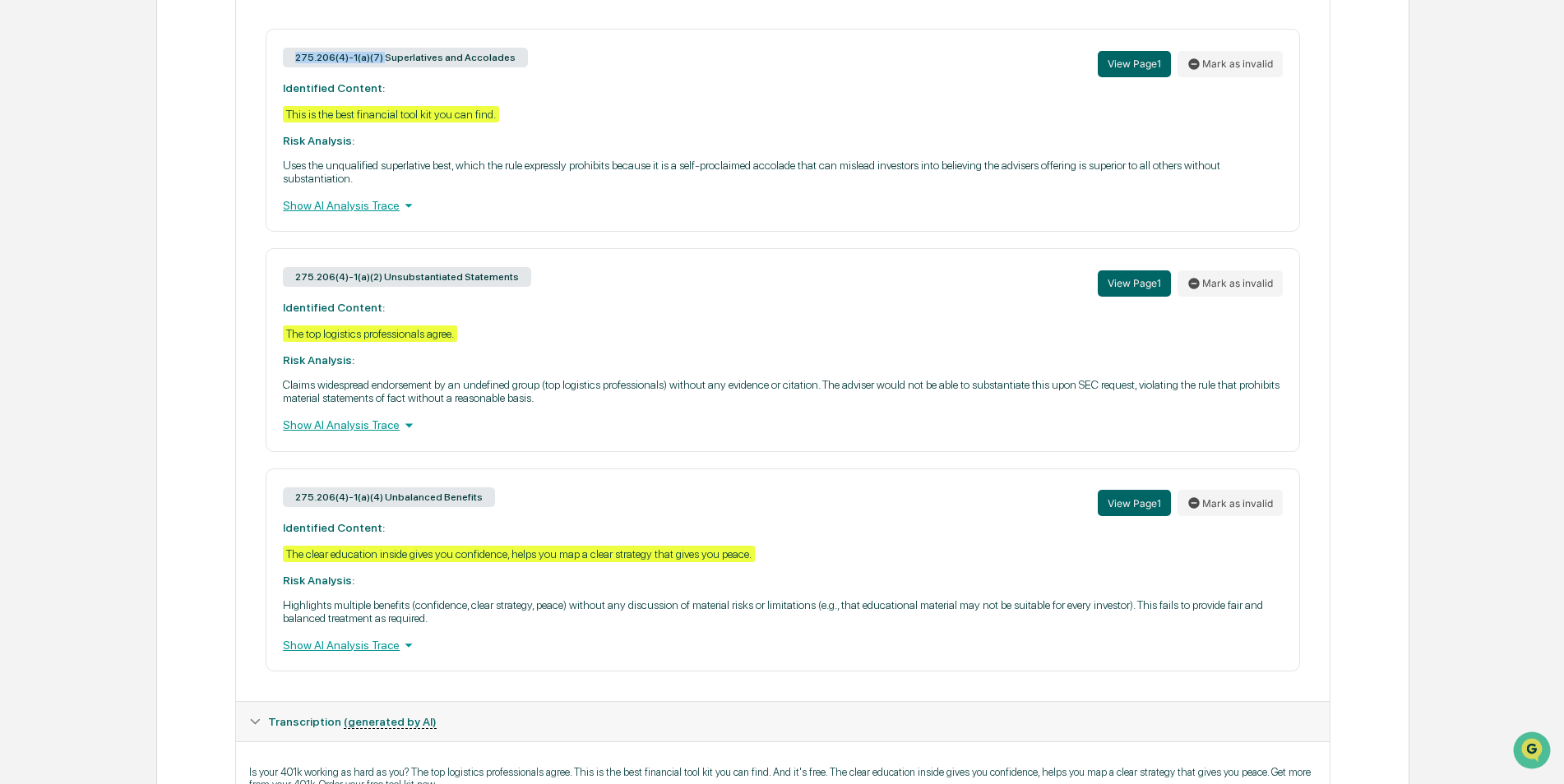
scroll to position [784, 0]
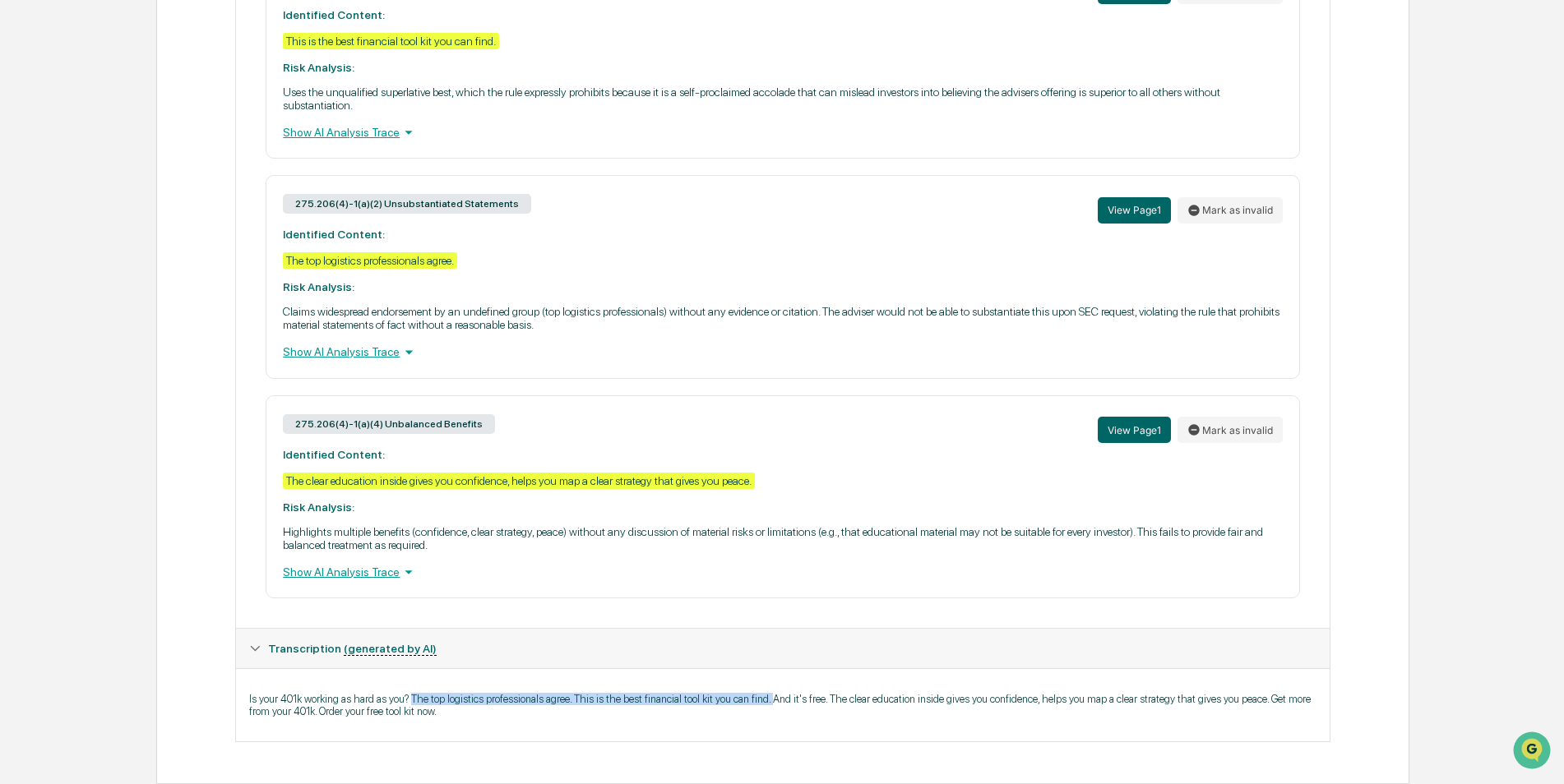
drag, startPoint x: 765, startPoint y: 701, endPoint x: 412, endPoint y: 697, distance: 353.0
click at [412, 697] on p "Is your 401k working as hard as you? The top logistics professionals agree. Thi…" at bounding box center [782, 705] width 1067 height 25
drag, startPoint x: 412, startPoint y: 697, endPoint x: 525, endPoint y: 699, distance: 113.0
copy p "The top logistics professionals agree. This is the best financial tool kit you …"
click at [534, 606] on div "275.206(4)-1(a)(7) Superlatives and Accolades View Page 1 Mark as invalid Ident…" at bounding box center [782, 277] width 1093 height 703
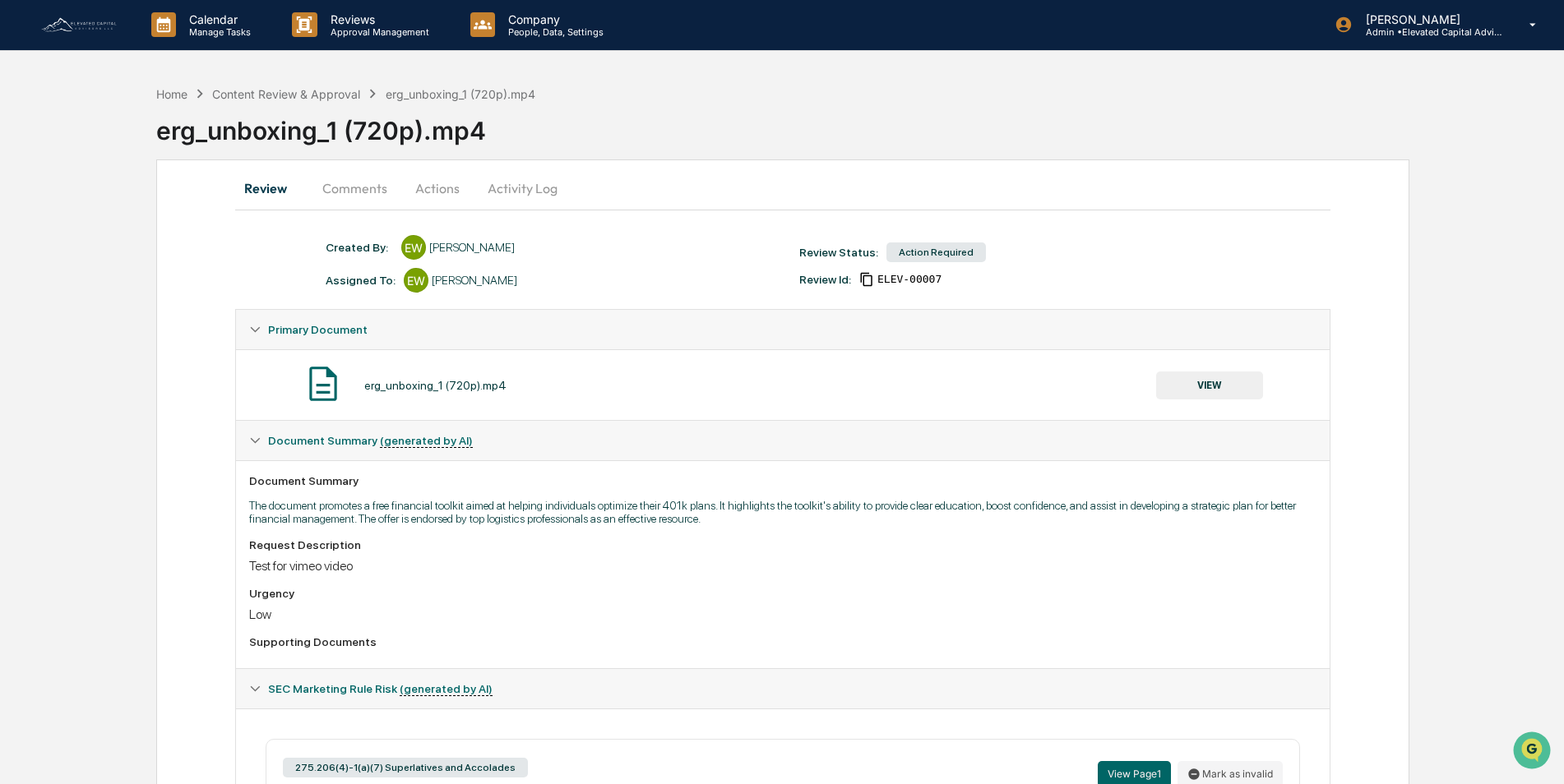
scroll to position [0, 0]
click at [354, 27] on p "Approval Management" at bounding box center [377, 33] width 120 height 12
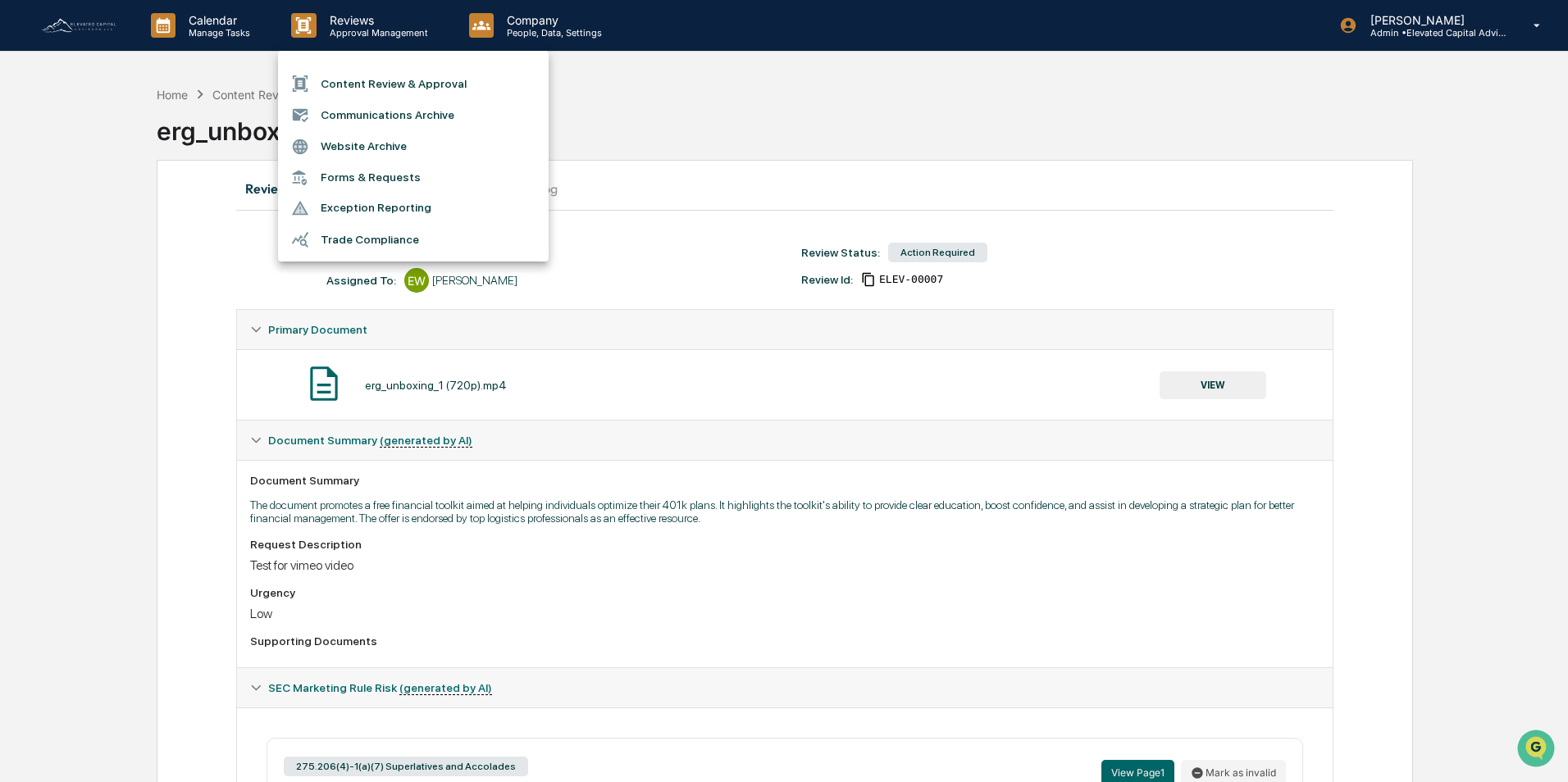
click at [362, 81] on li "Content Review & Approval" at bounding box center [413, 83] width 271 height 31
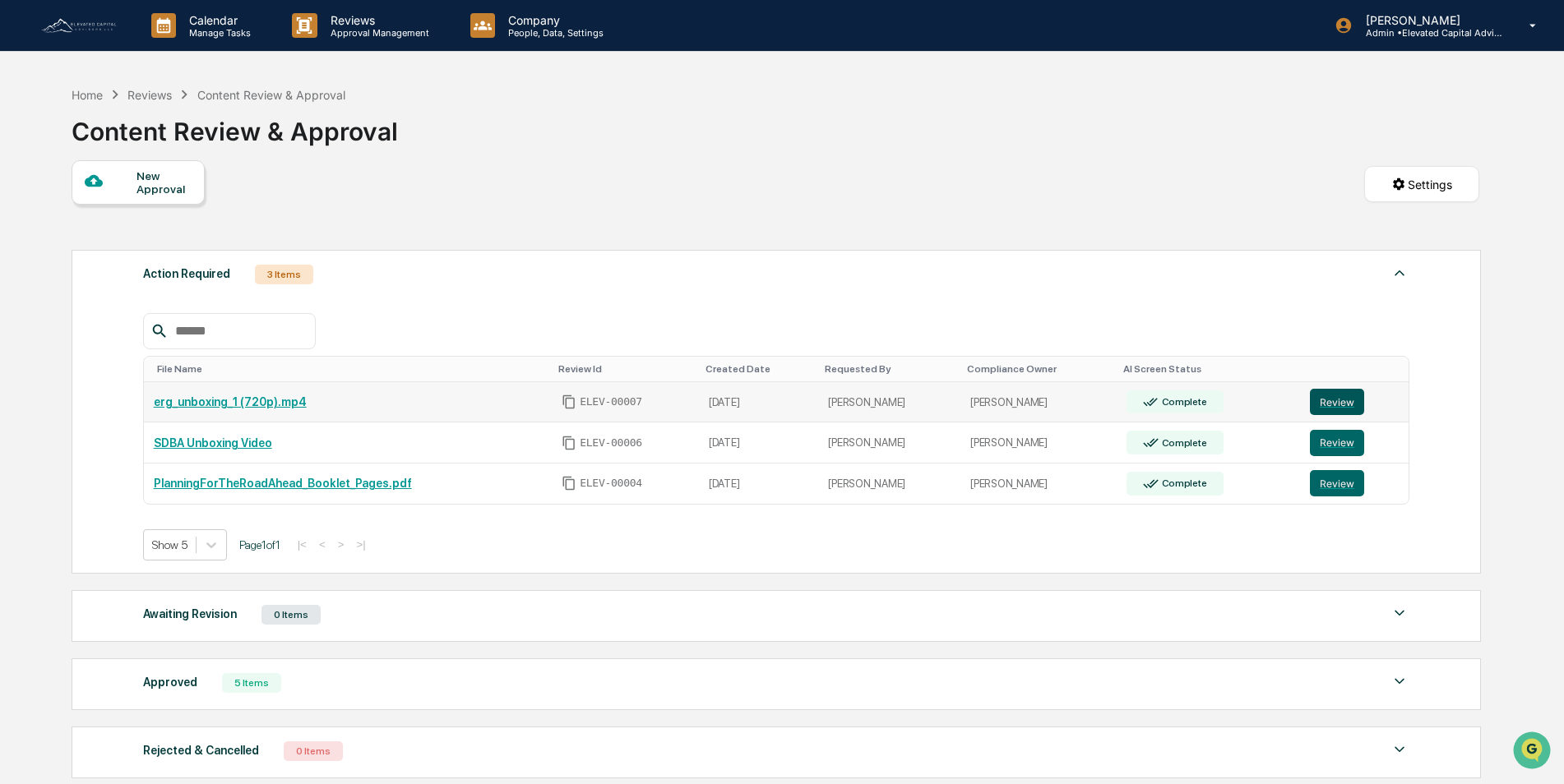
click at [1329, 402] on button "Review" at bounding box center [1337, 401] width 54 height 26
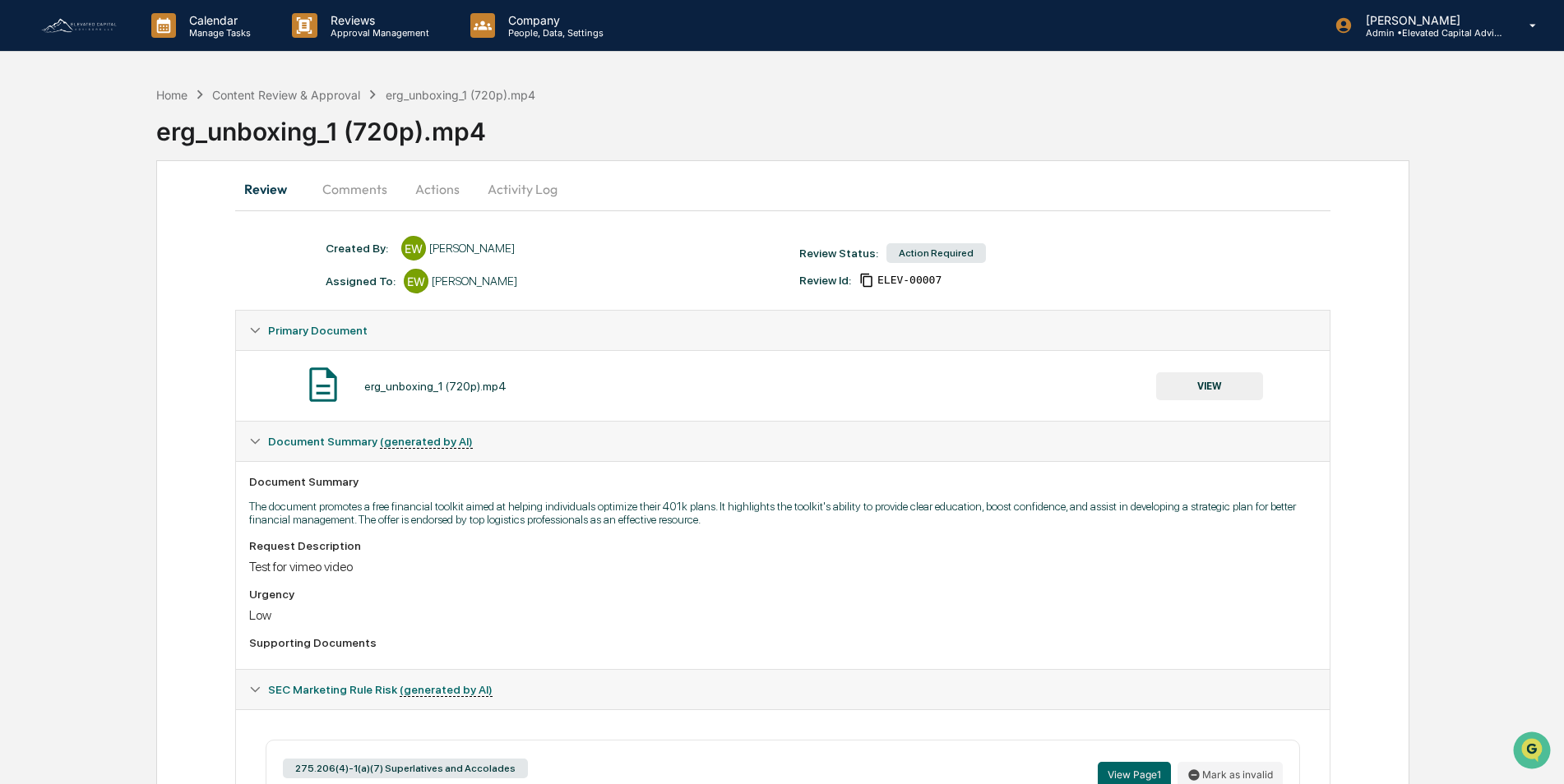
click at [500, 176] on button "Activity Log" at bounding box center [522, 189] width 96 height 40
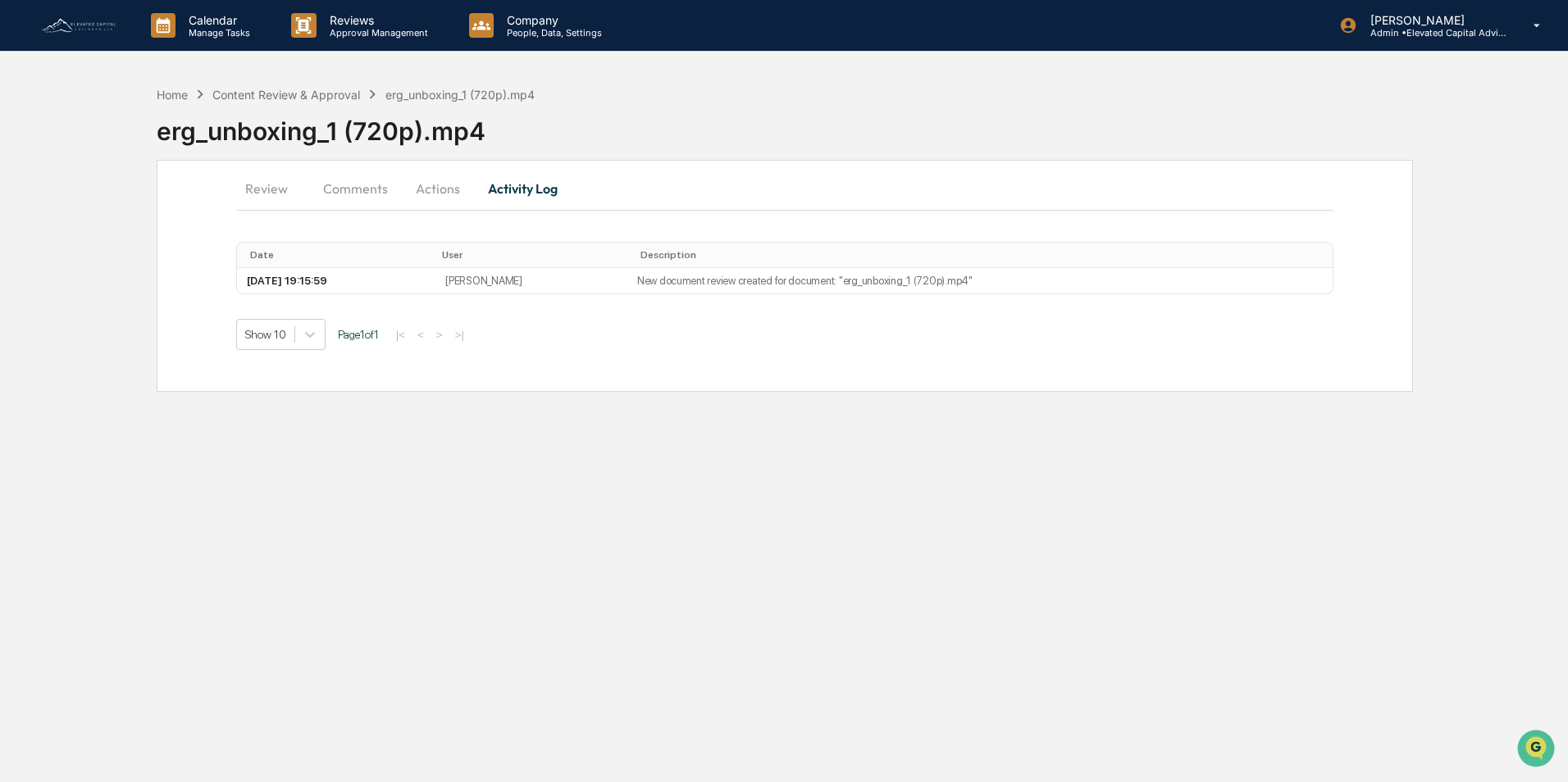
click at [434, 185] on button "Actions" at bounding box center [437, 189] width 74 height 40
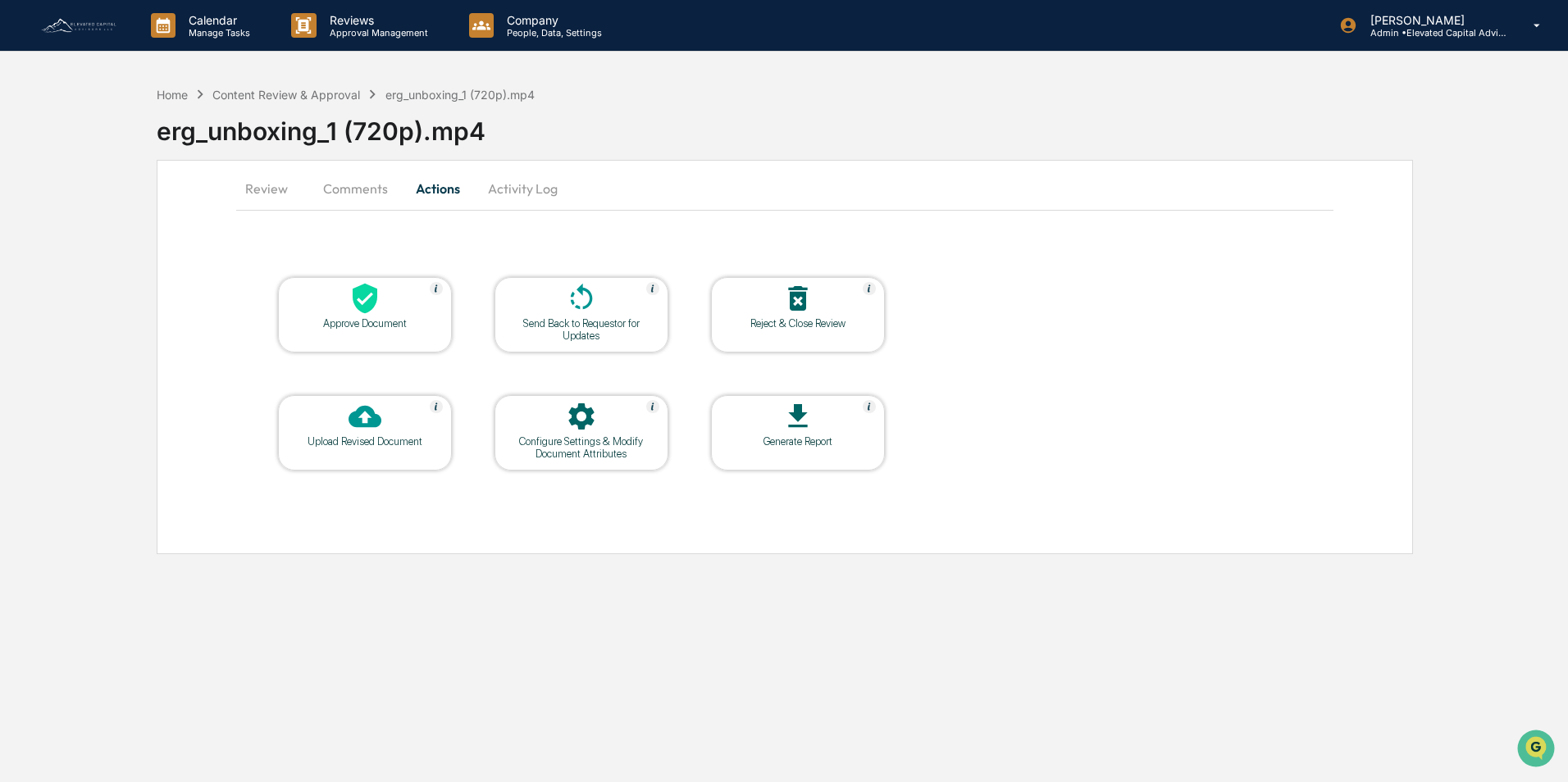
click at [792, 306] on icon at bounding box center [797, 298] width 19 height 25
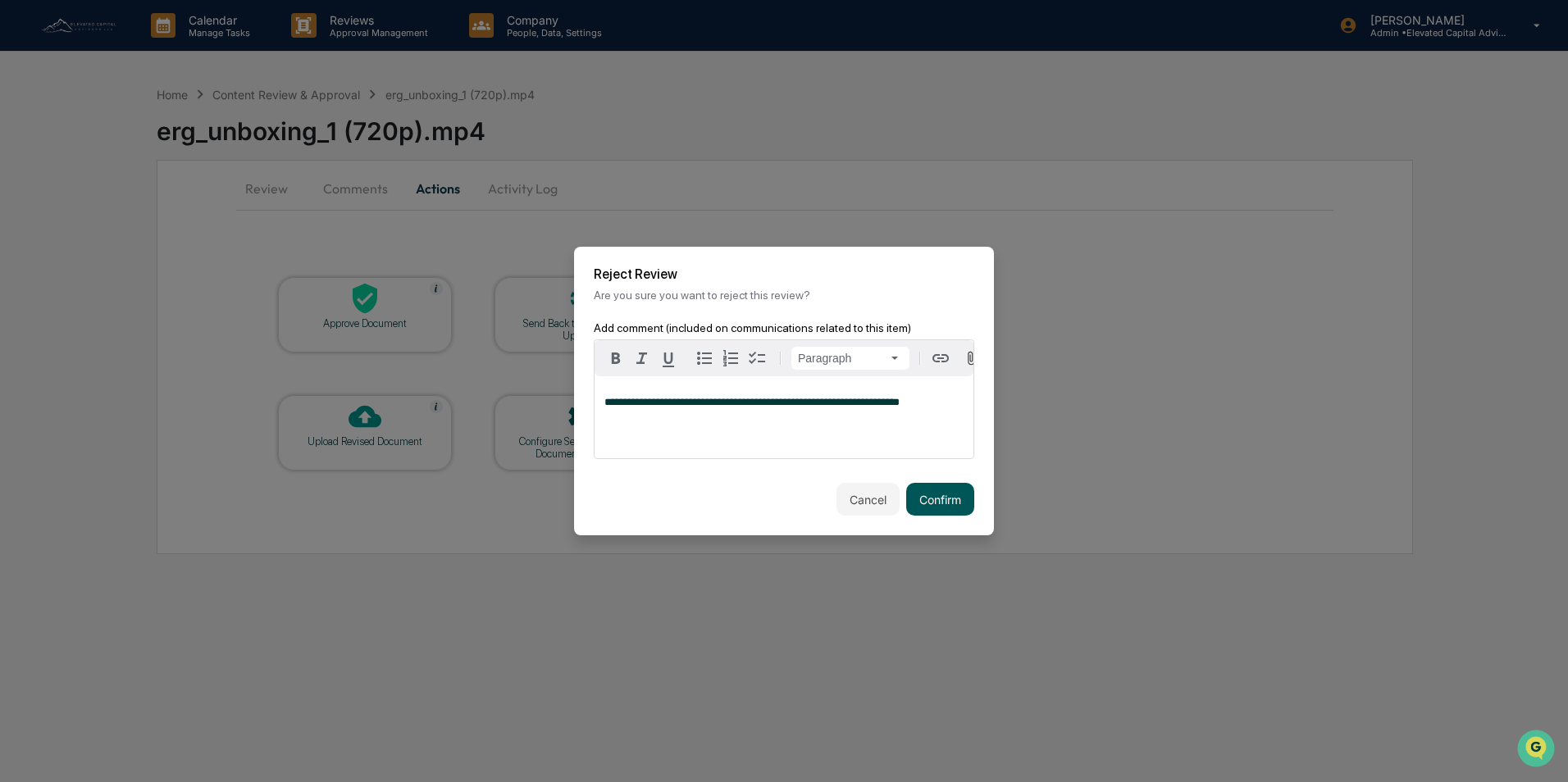
click at [936, 504] on button "Confirm" at bounding box center [940, 499] width 68 height 33
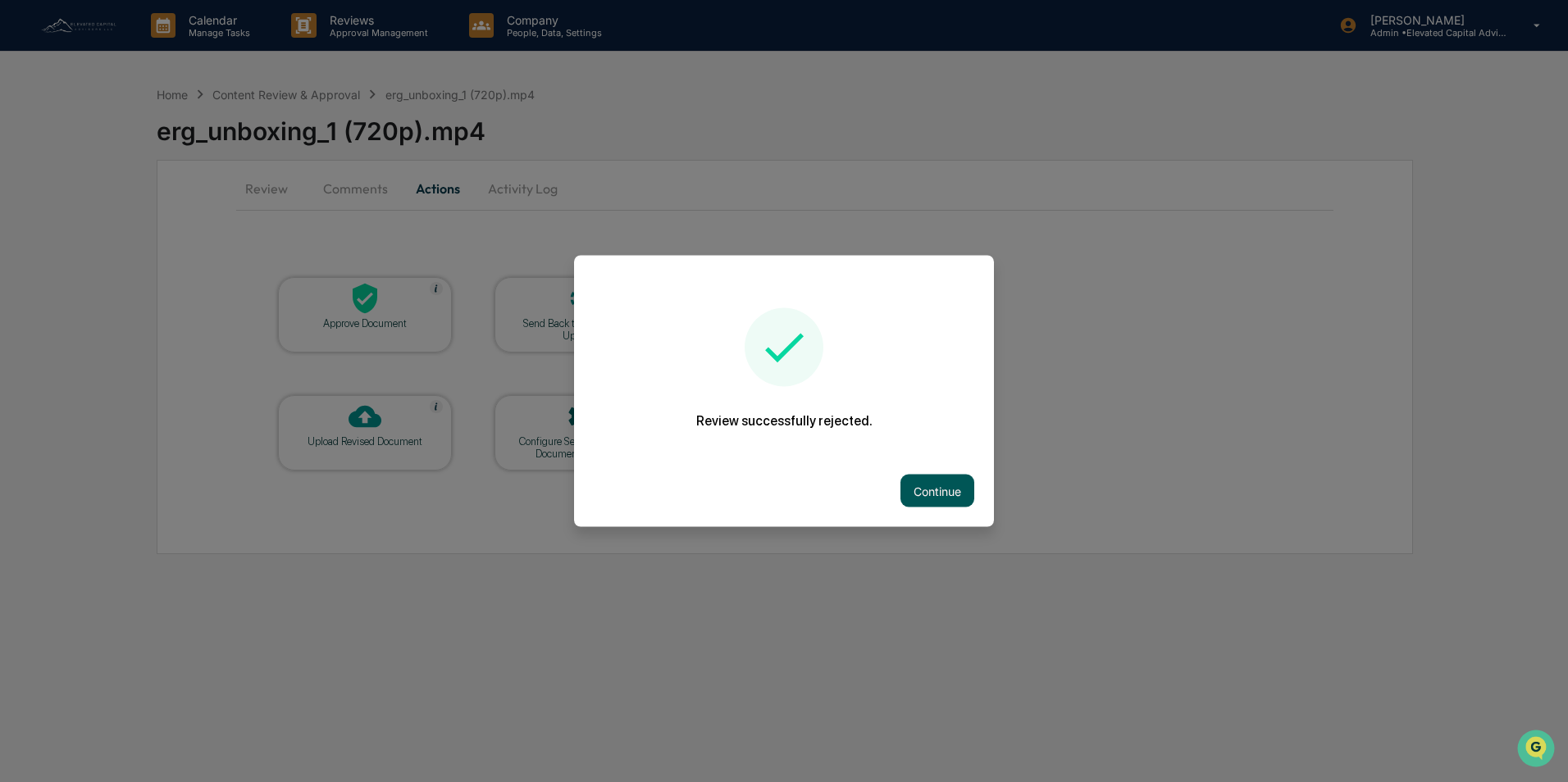
click at [918, 488] on button "Continue" at bounding box center [937, 491] width 74 height 33
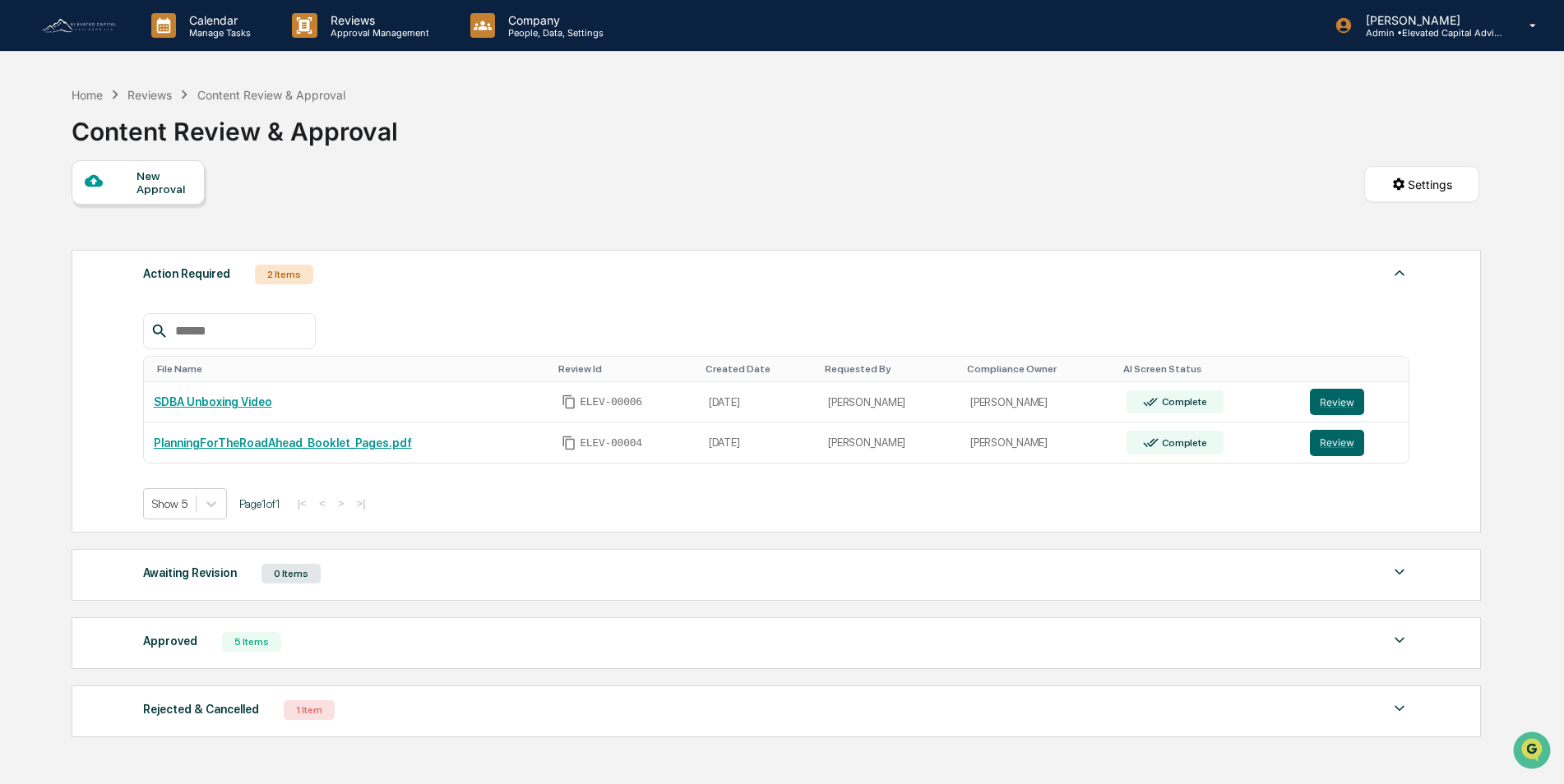
click at [255, 97] on div "Content Review & Approval" at bounding box center [272, 95] width 148 height 14
click at [1329, 403] on button "Review" at bounding box center [1337, 401] width 54 height 26
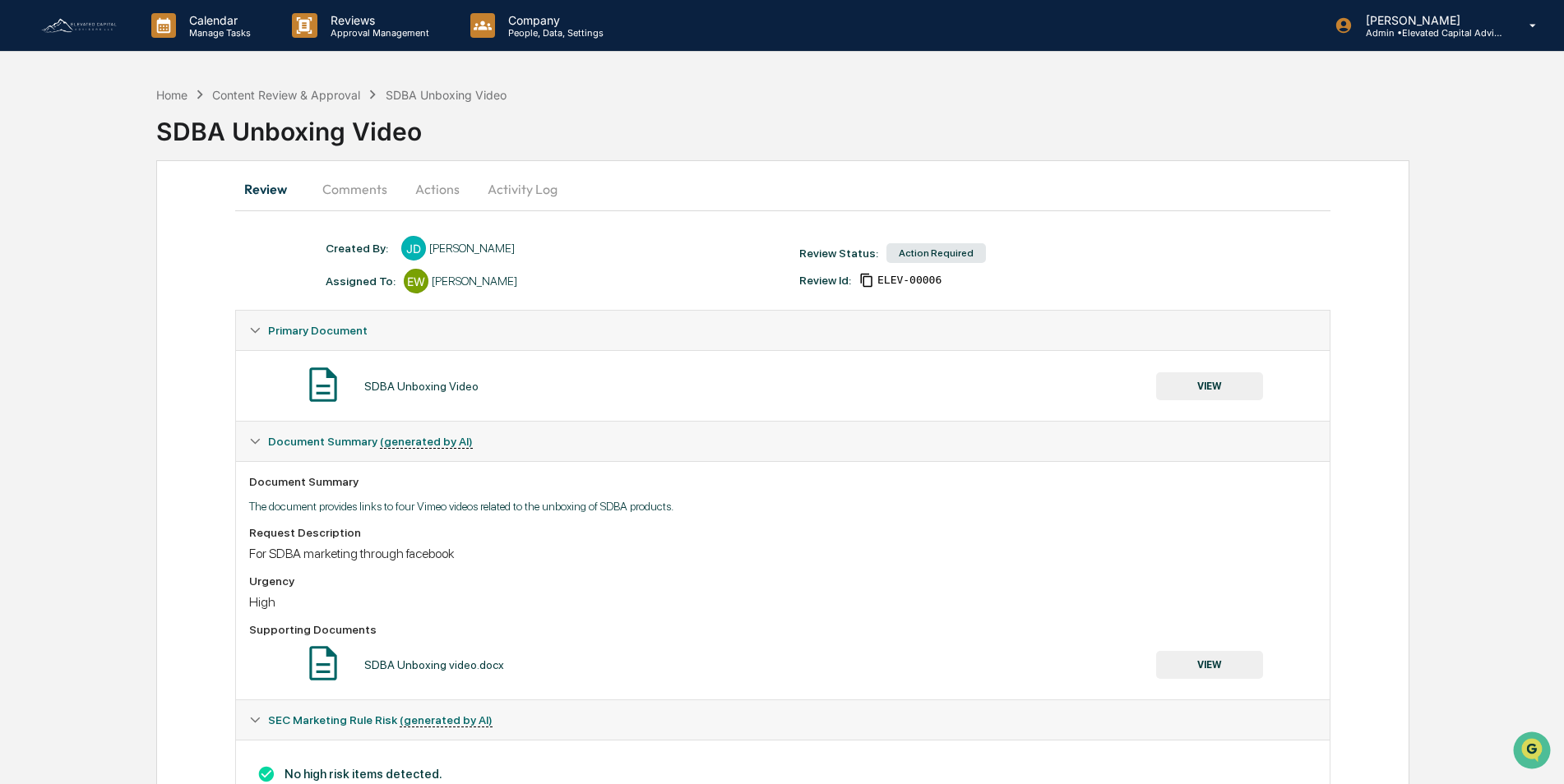
click at [432, 189] on button "Actions" at bounding box center [437, 189] width 74 height 40
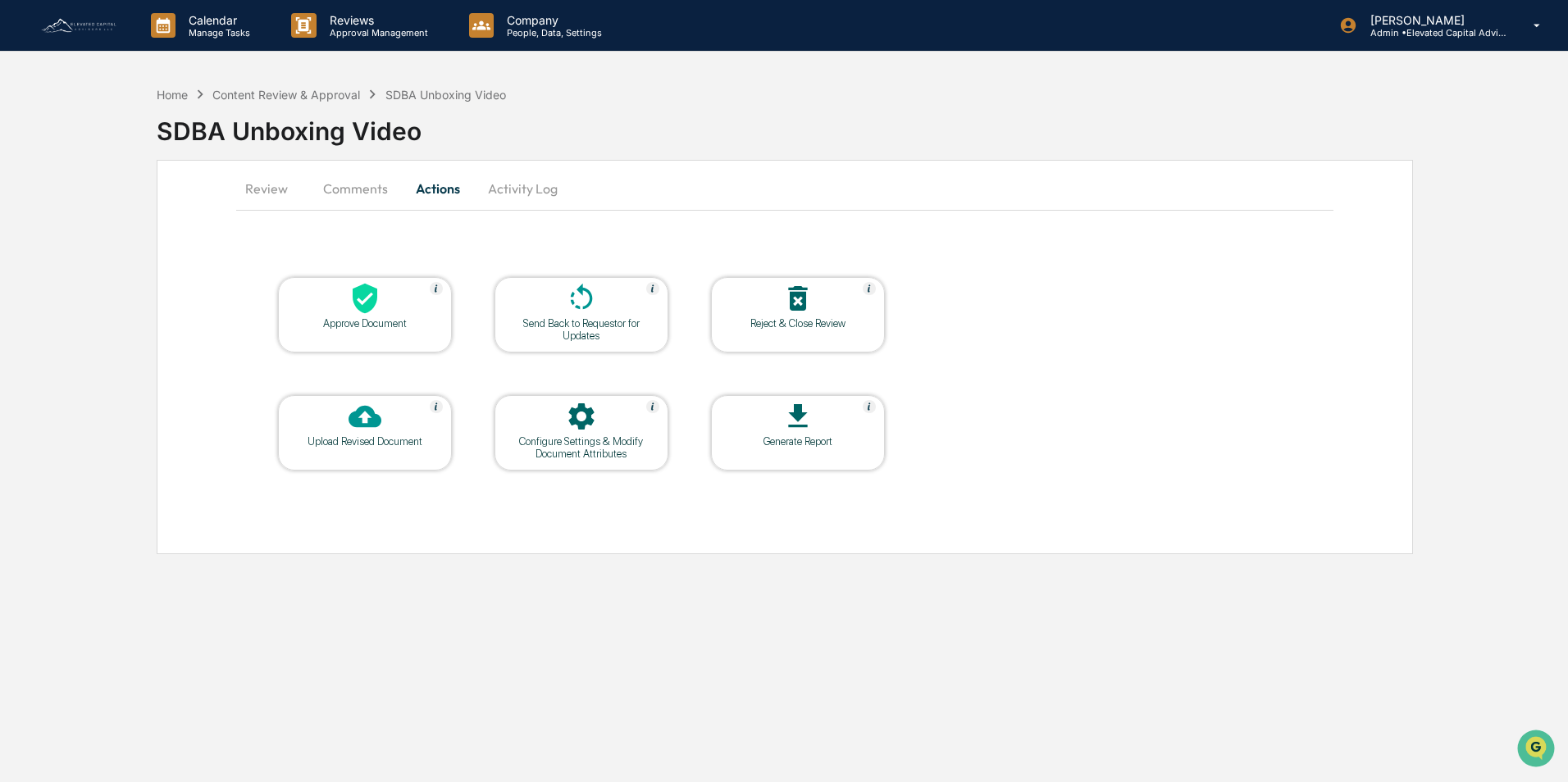
click at [278, 189] on button "Review" at bounding box center [272, 189] width 74 height 40
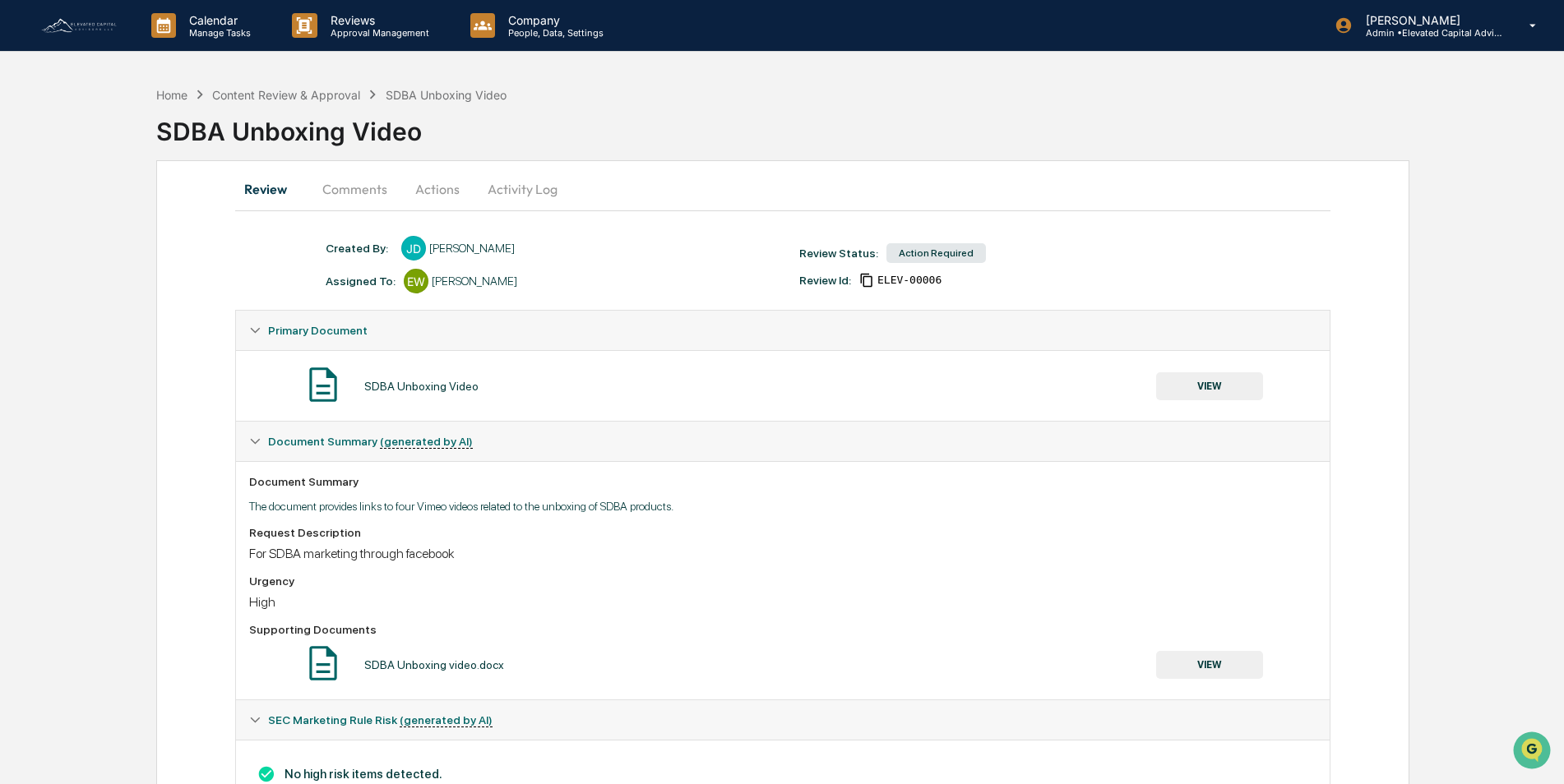
click at [1202, 386] on button "VIEW" at bounding box center [1209, 386] width 107 height 28
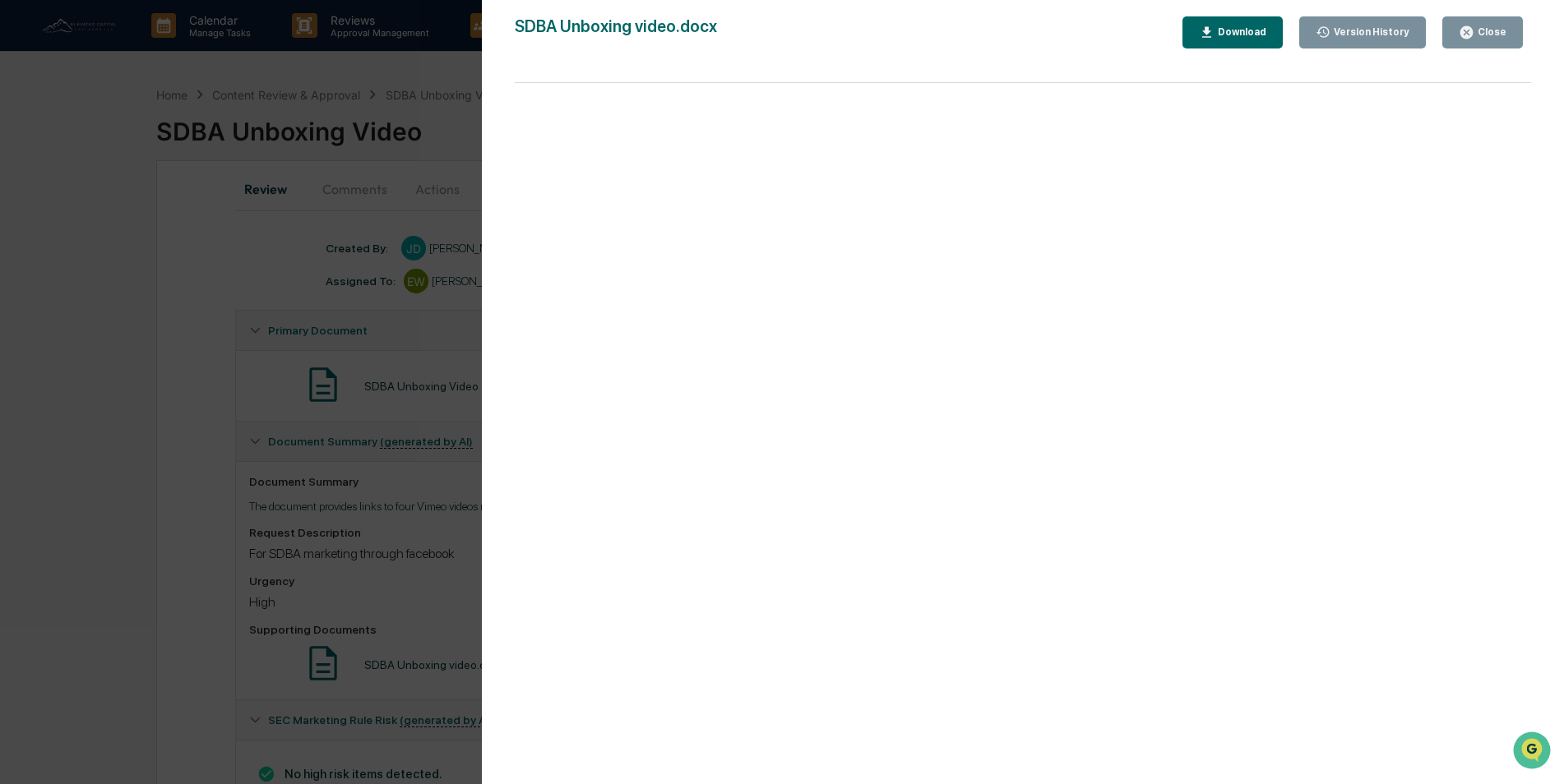
click at [1481, 30] on div "Close" at bounding box center [1490, 32] width 32 height 12
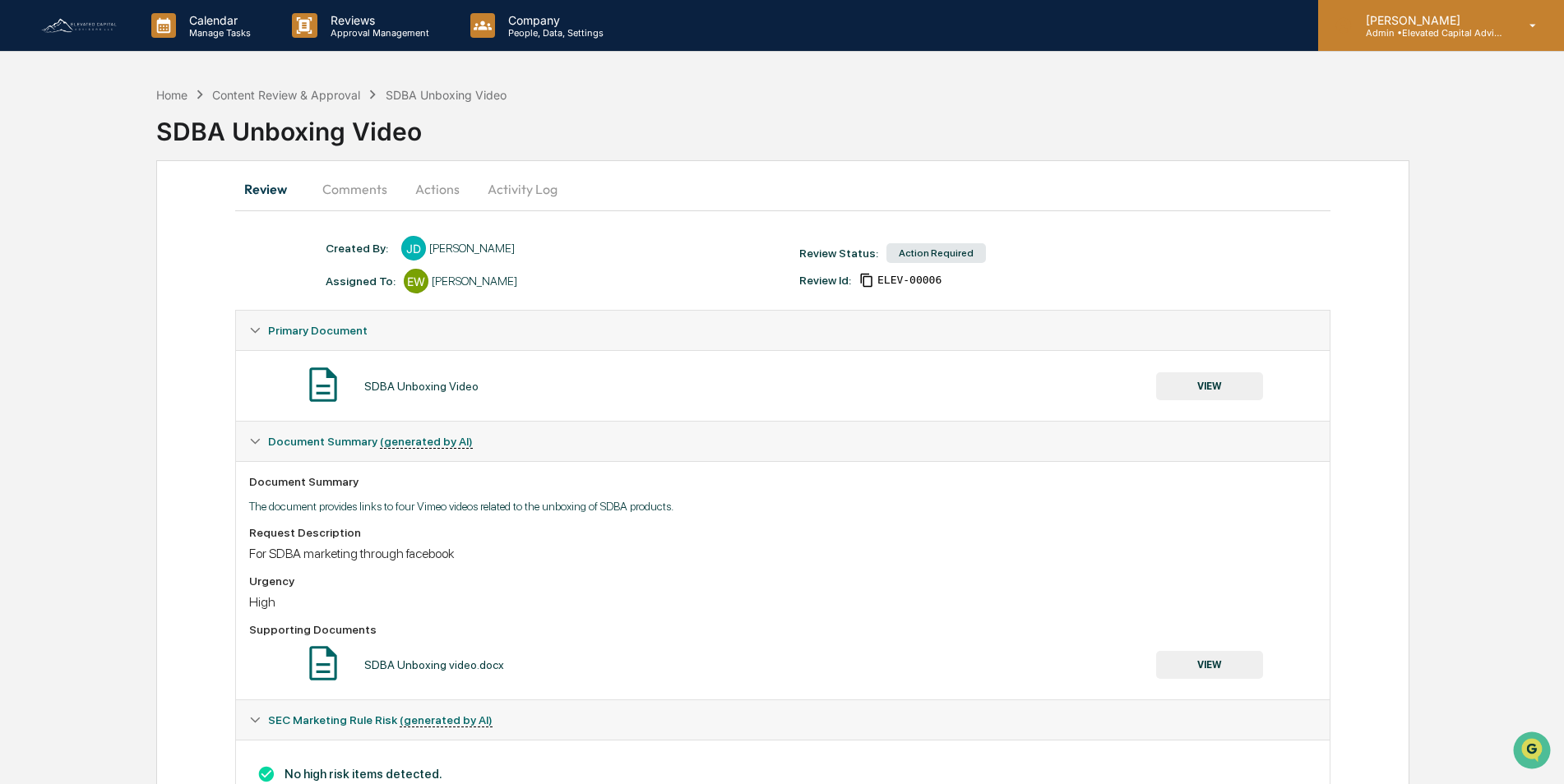
click at [1531, 30] on icon at bounding box center [1533, 25] width 29 height 15
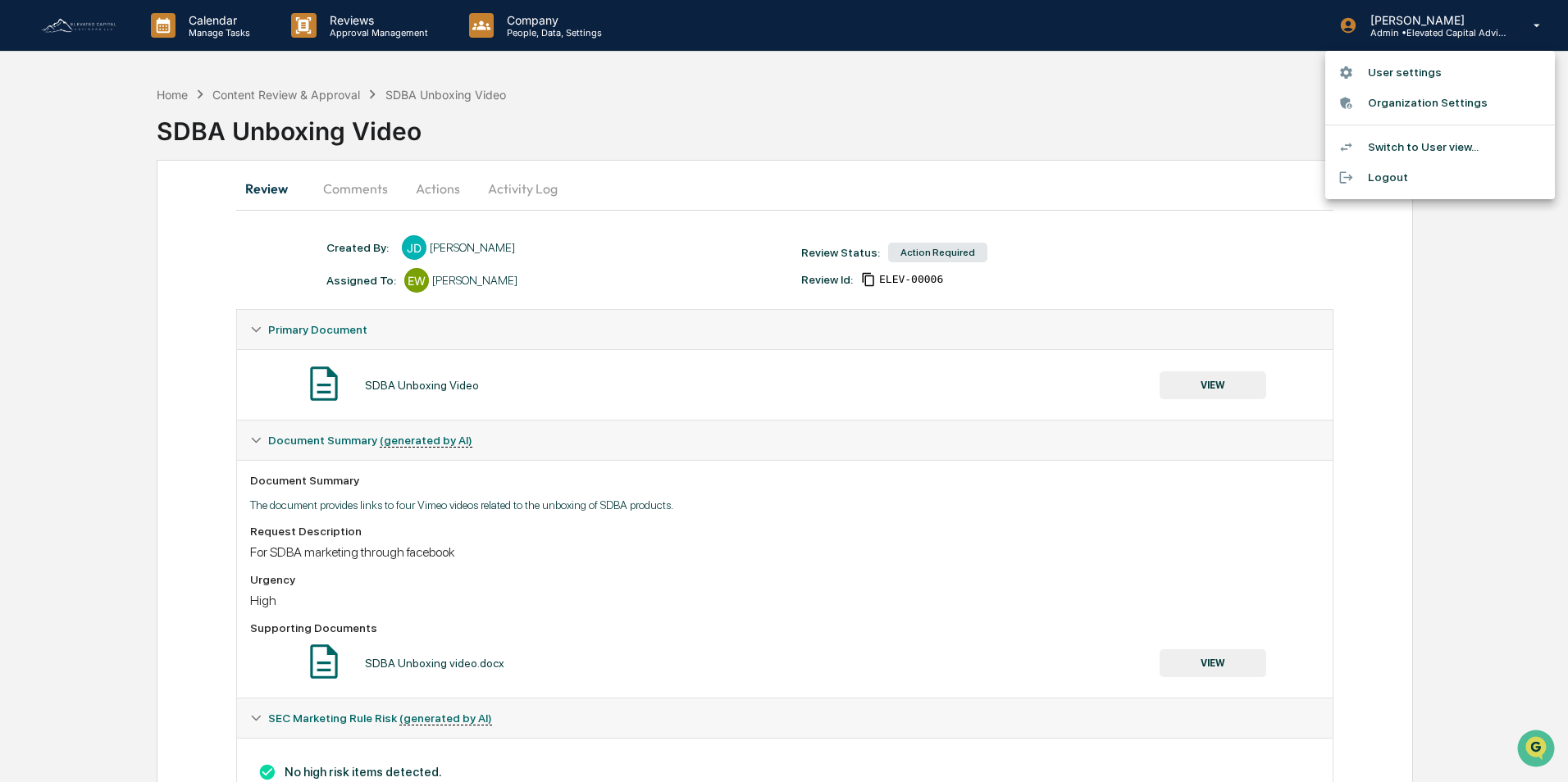
drag, startPoint x: 849, startPoint y: 129, endPoint x: 767, endPoint y: 115, distance: 83.2
click at [847, 129] on div at bounding box center [784, 391] width 1568 height 782
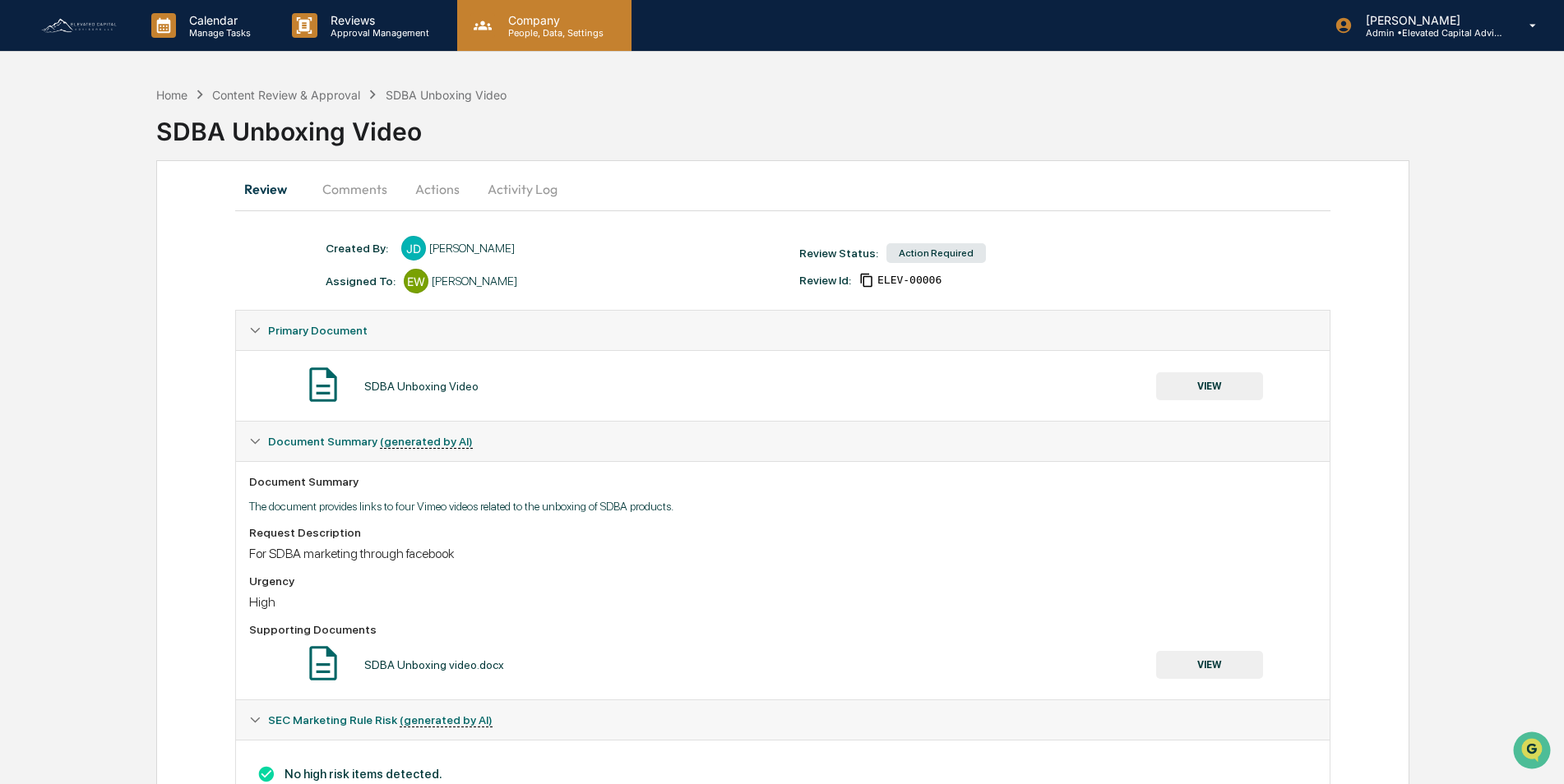
click at [528, 23] on p "Company" at bounding box center [553, 20] width 117 height 14
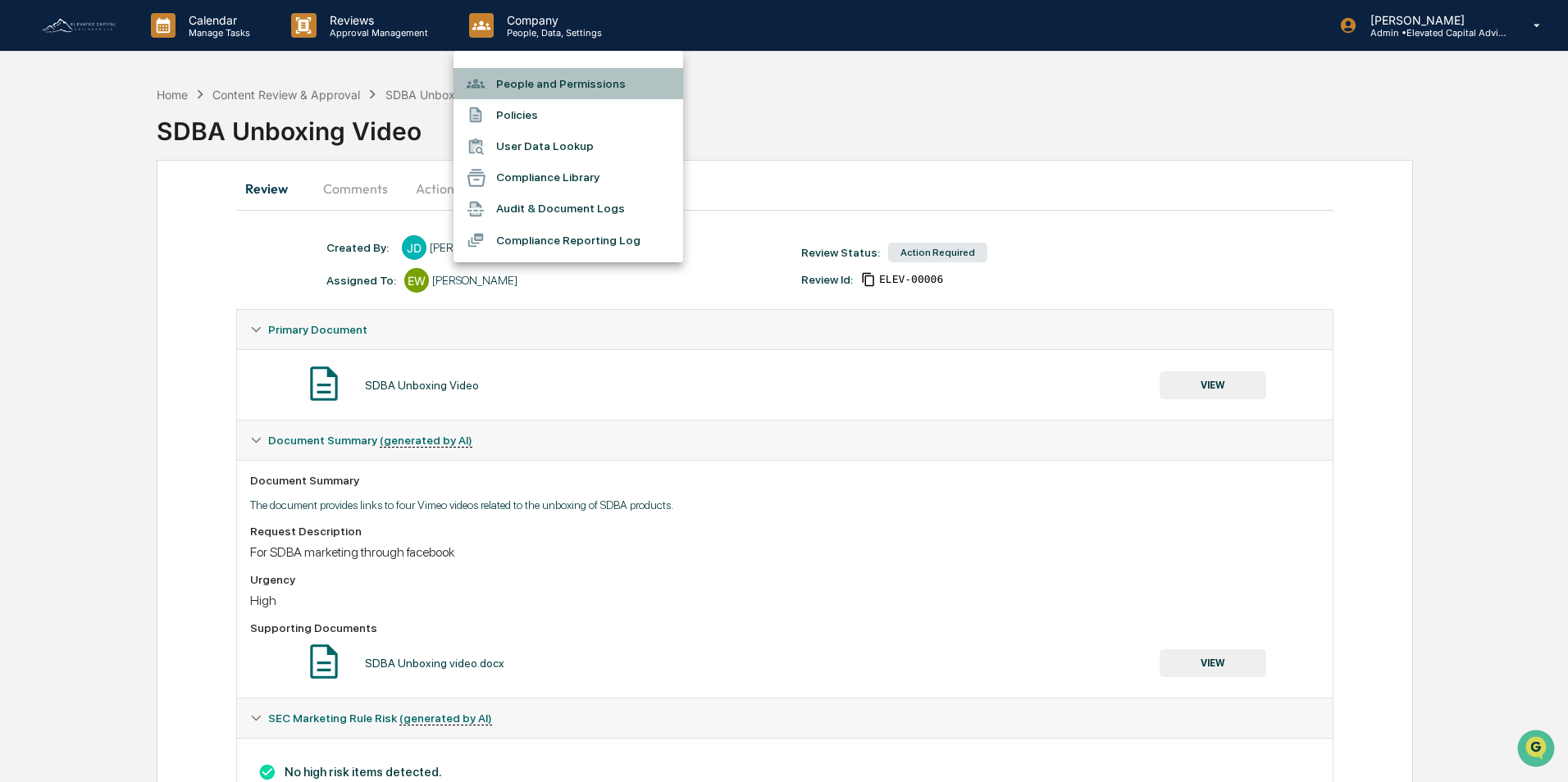
click at [548, 80] on li "People and Permissions" at bounding box center [568, 83] width 229 height 31
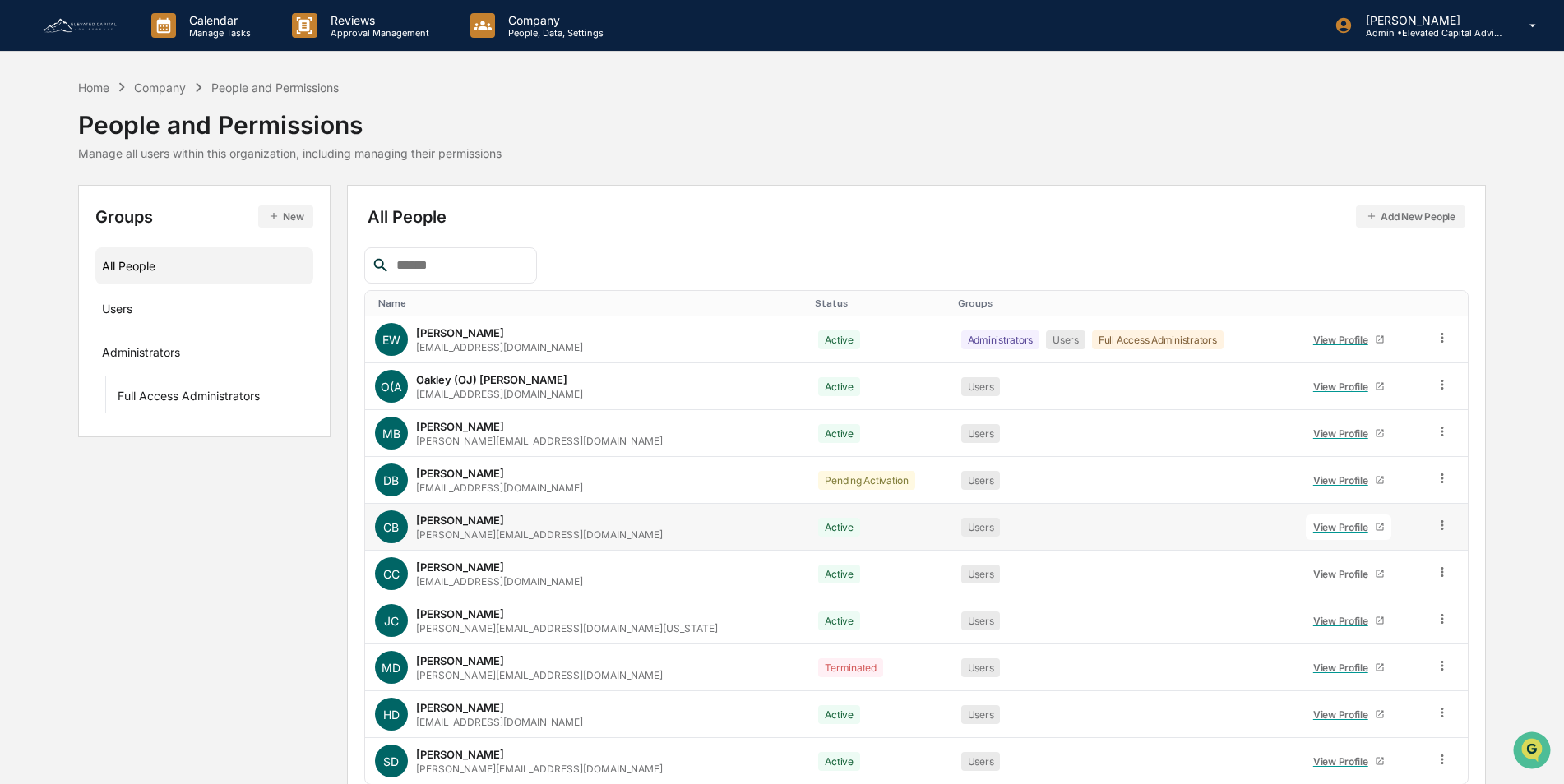
click at [450, 514] on div "[PERSON_NAME]" at bounding box center [460, 521] width 88 height 14
click at [1435, 526] on icon at bounding box center [1443, 525] width 15 height 15
click at [1319, 524] on div "View Profile" at bounding box center [1343, 527] width 62 height 13
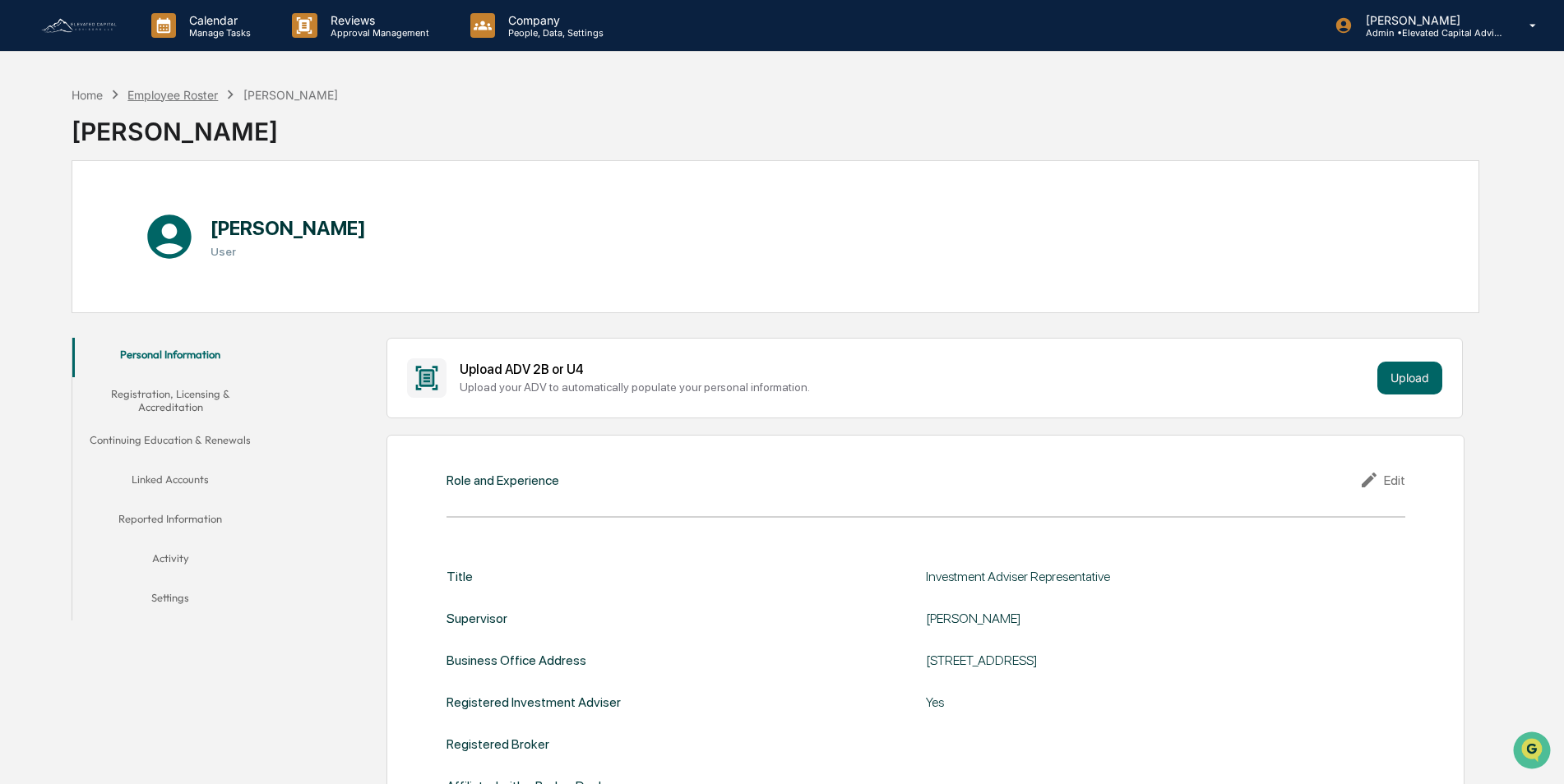
click at [159, 92] on div "Employee Roster" at bounding box center [172, 95] width 91 height 14
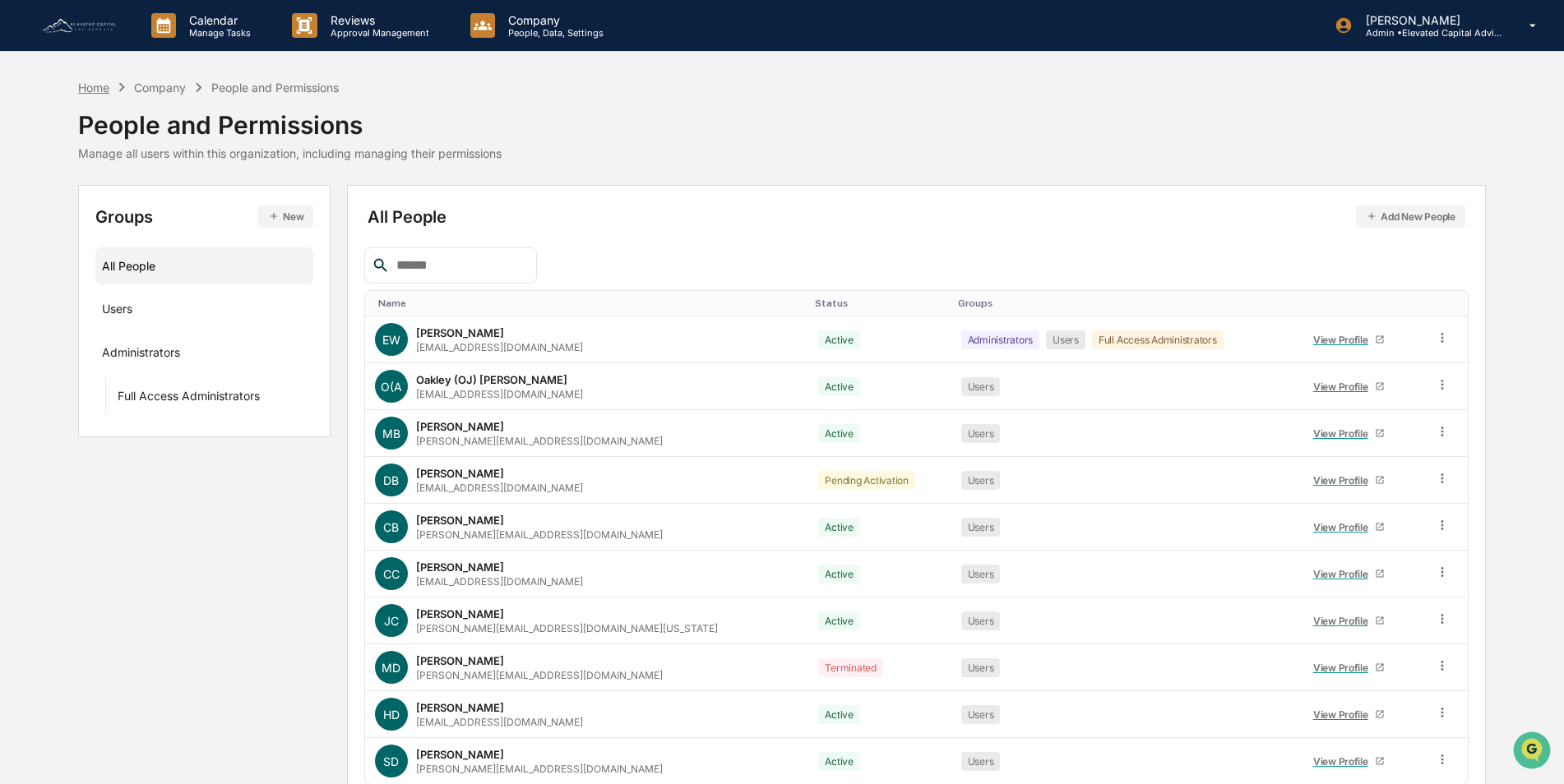
click at [89, 91] on div "Home" at bounding box center [93, 87] width 31 height 14
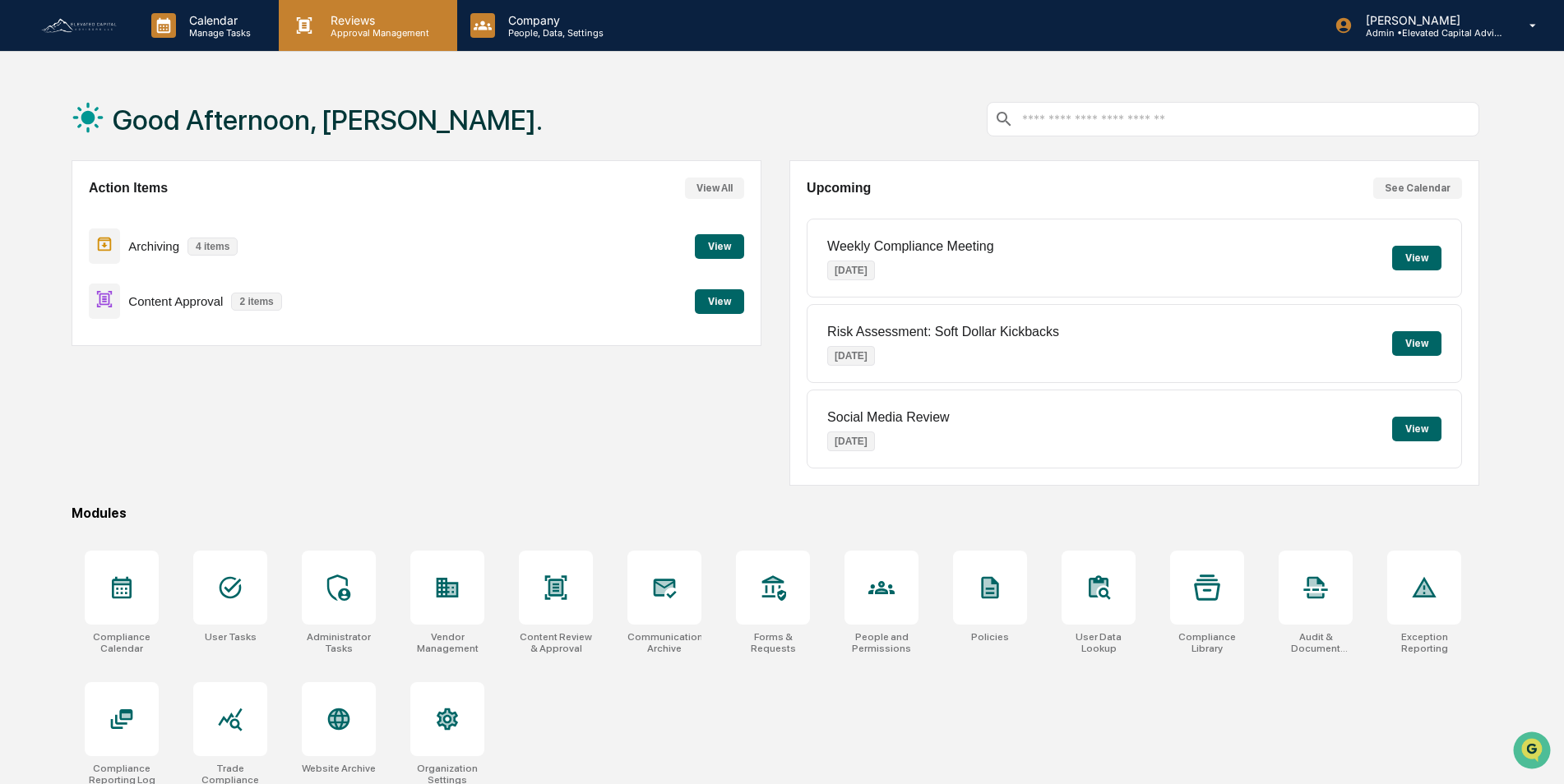
click at [362, 22] on p "Reviews" at bounding box center [377, 20] width 120 height 14
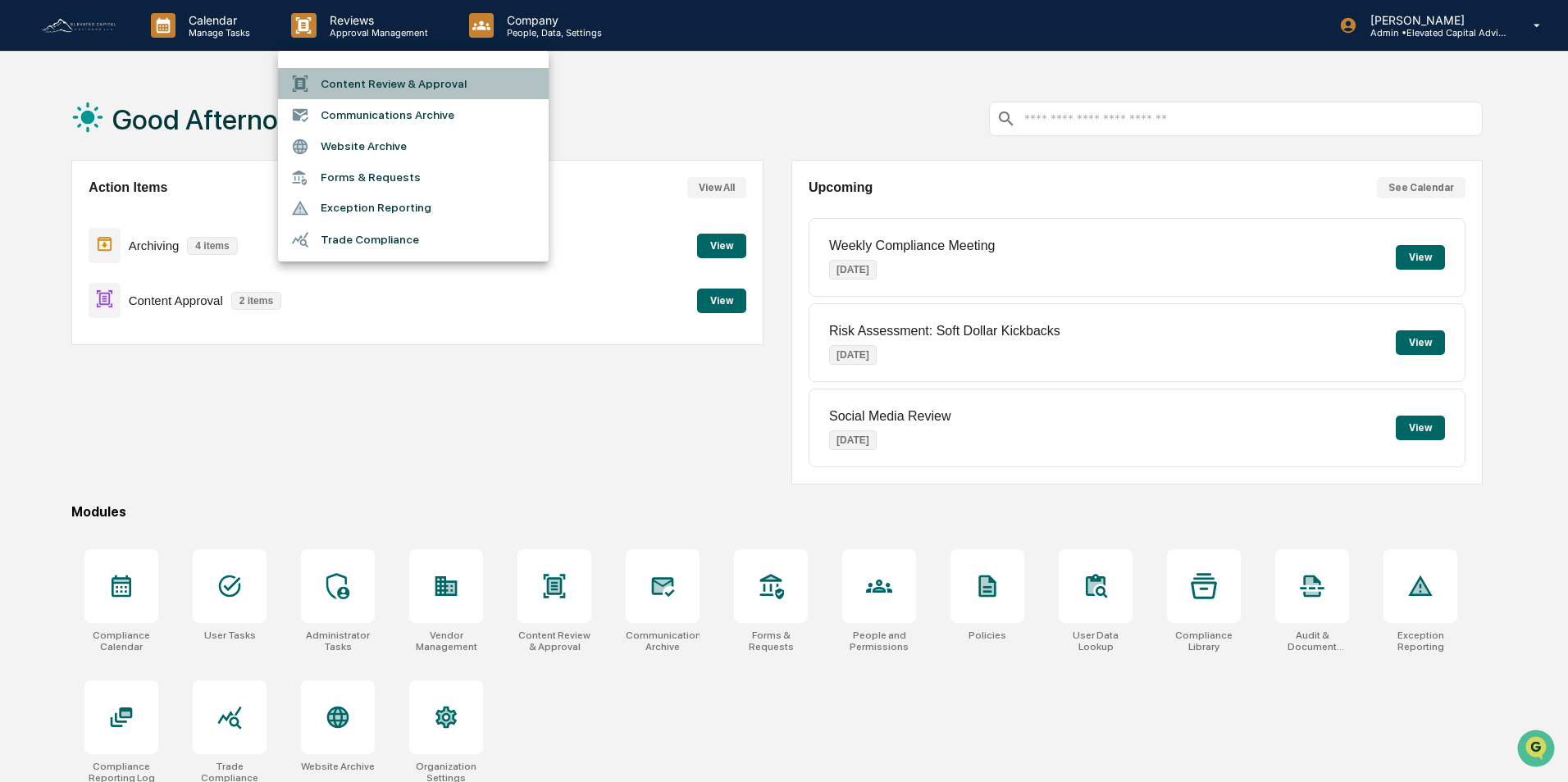
click at [382, 84] on li "Content Review & Approval" at bounding box center [413, 83] width 271 height 31
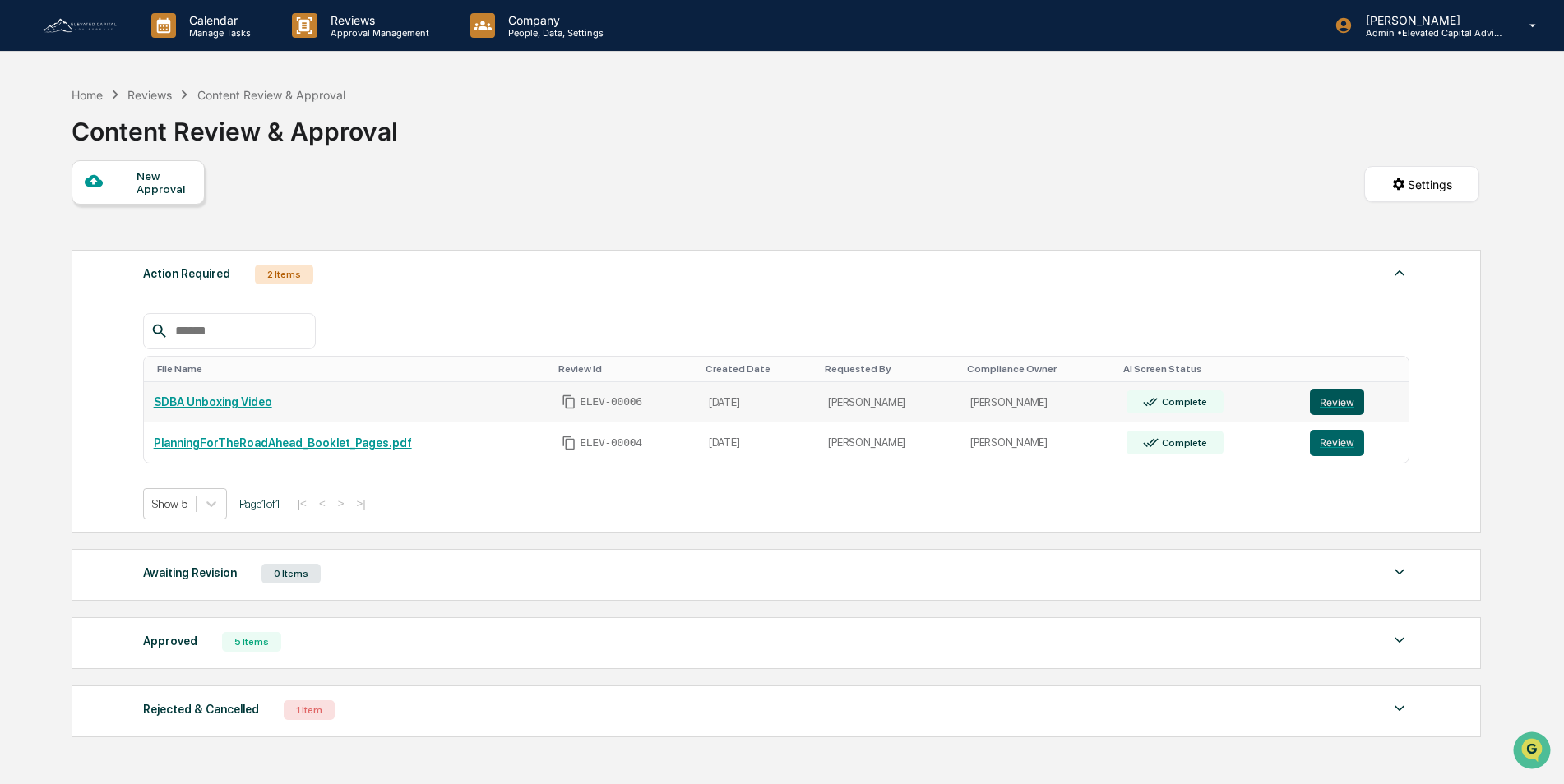
click at [1335, 406] on button "Review" at bounding box center [1337, 401] width 54 height 26
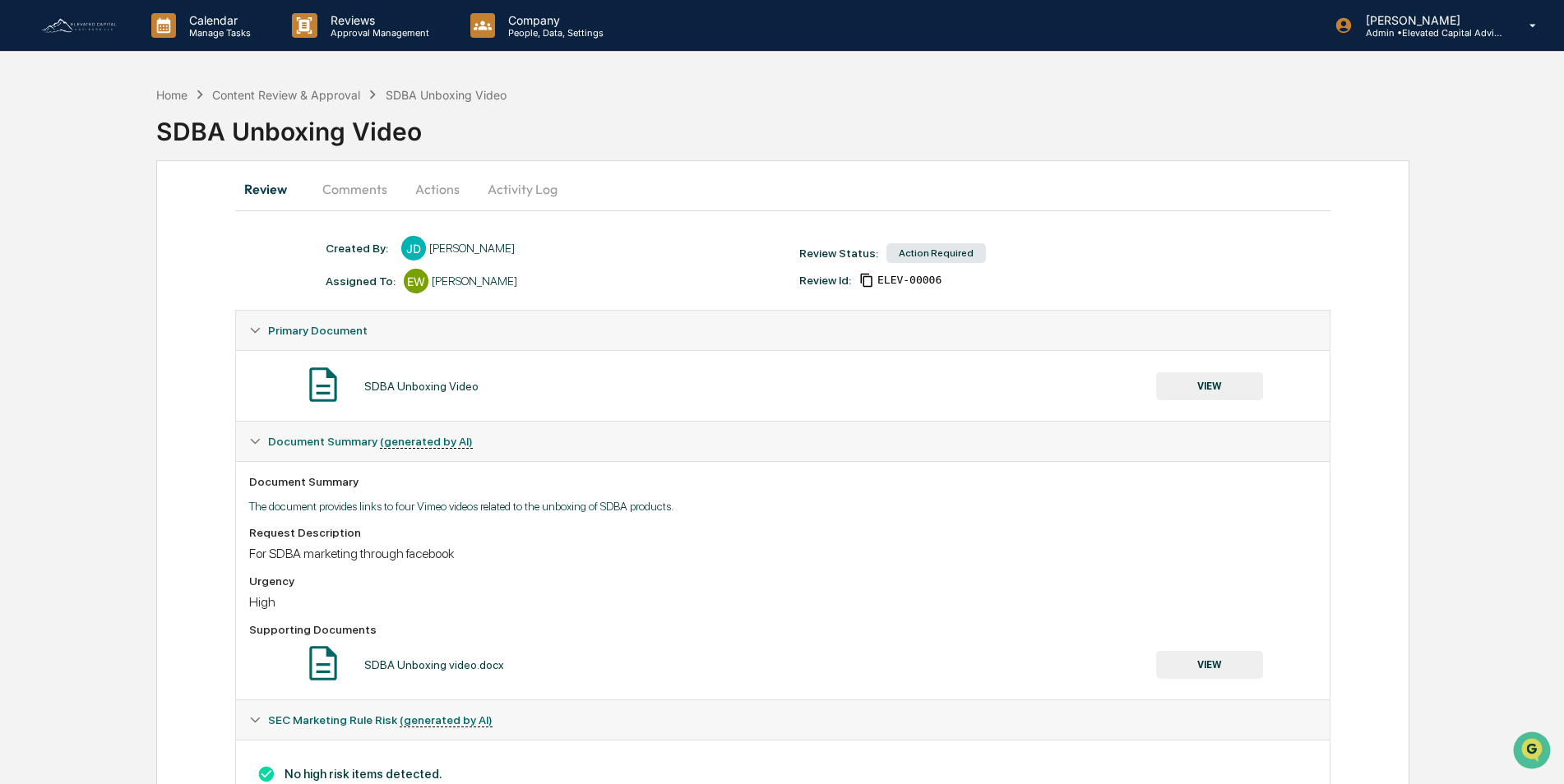
click at [431, 185] on button "Actions" at bounding box center [437, 189] width 74 height 40
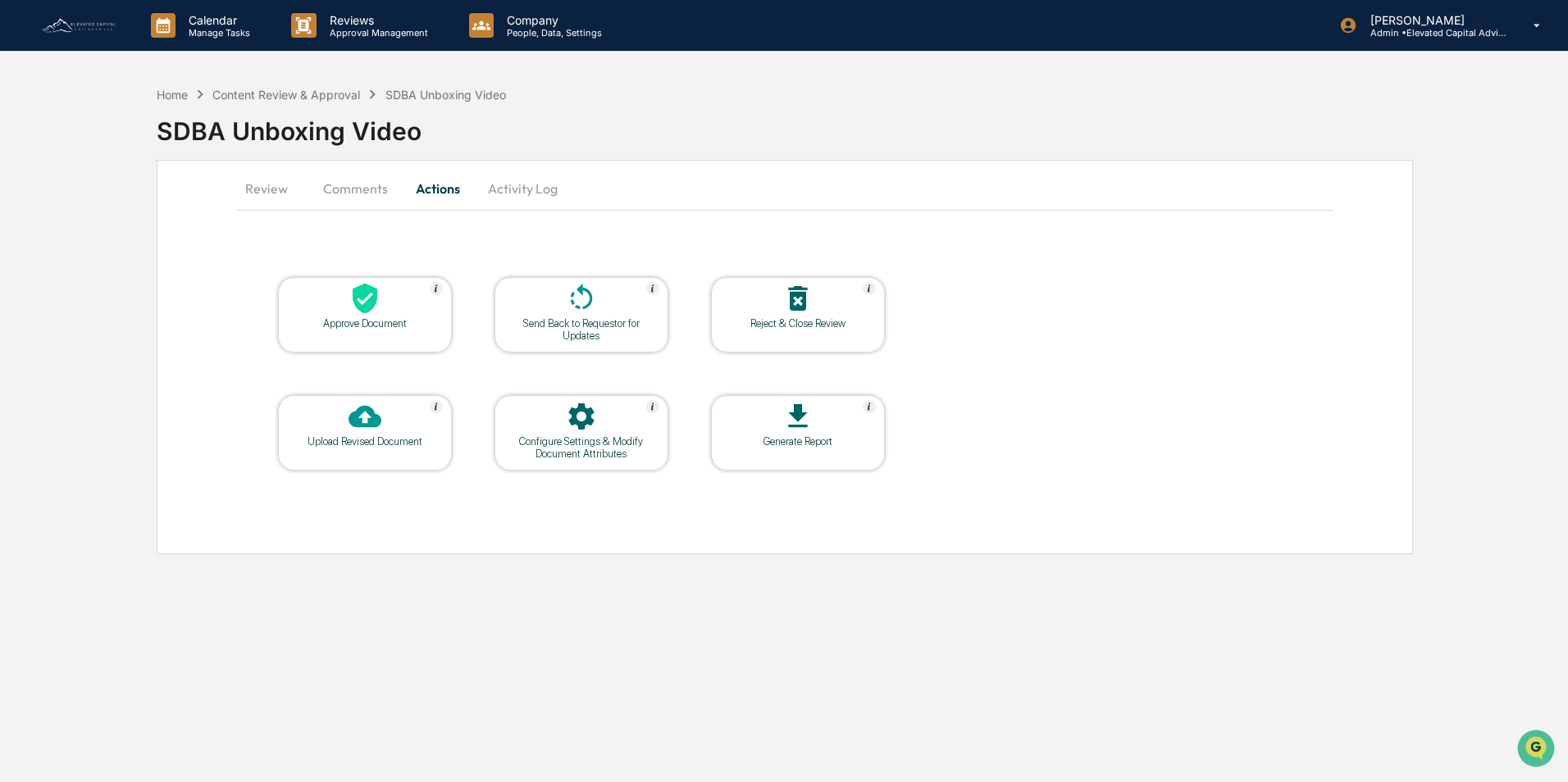
click at [582, 314] on icon at bounding box center [581, 298] width 33 height 33
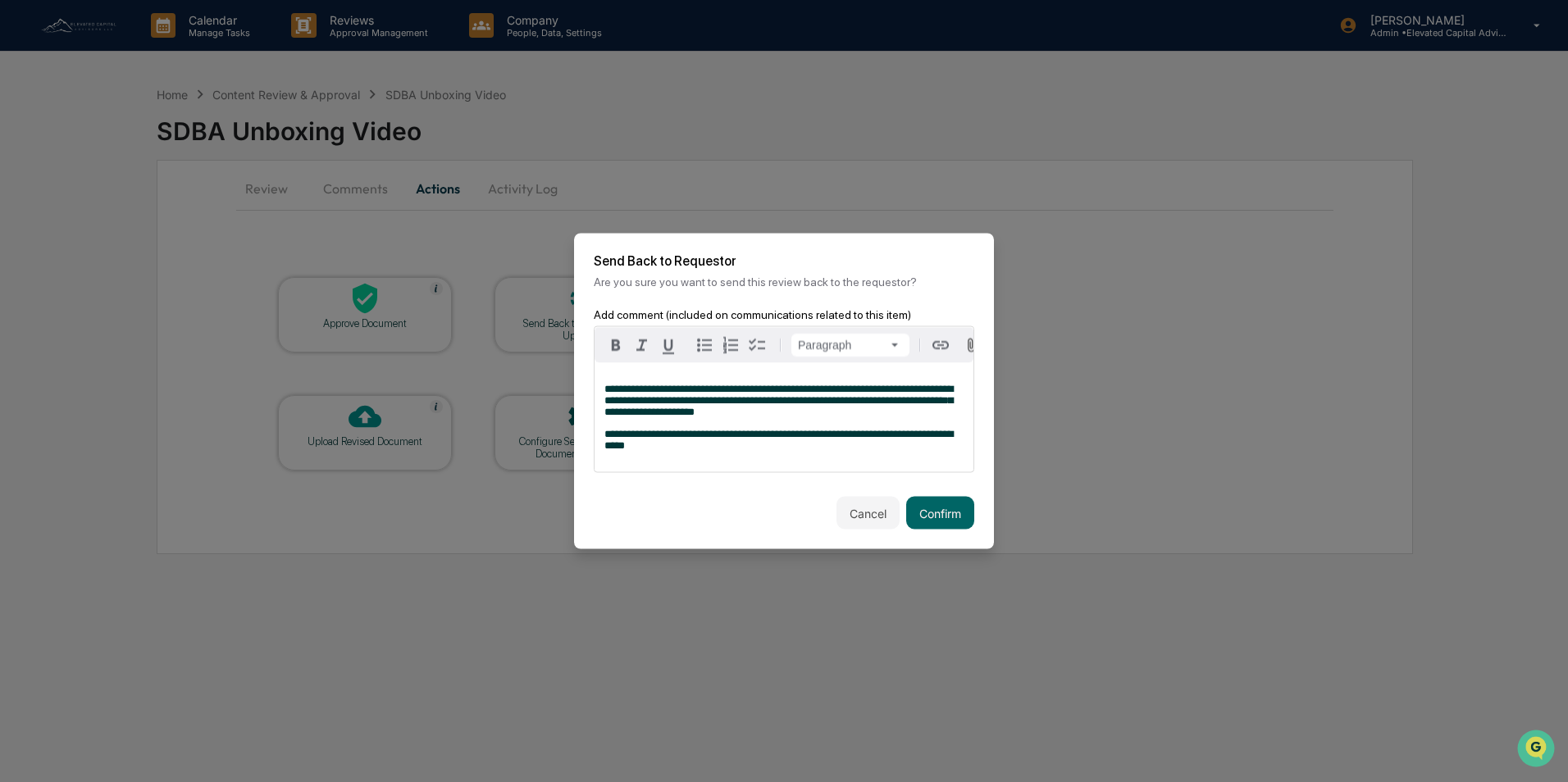
click at [606, 448] on span "**********" at bounding box center [778, 440] width 349 height 22
click at [775, 438] on span "**********" at bounding box center [778, 440] width 349 height 22
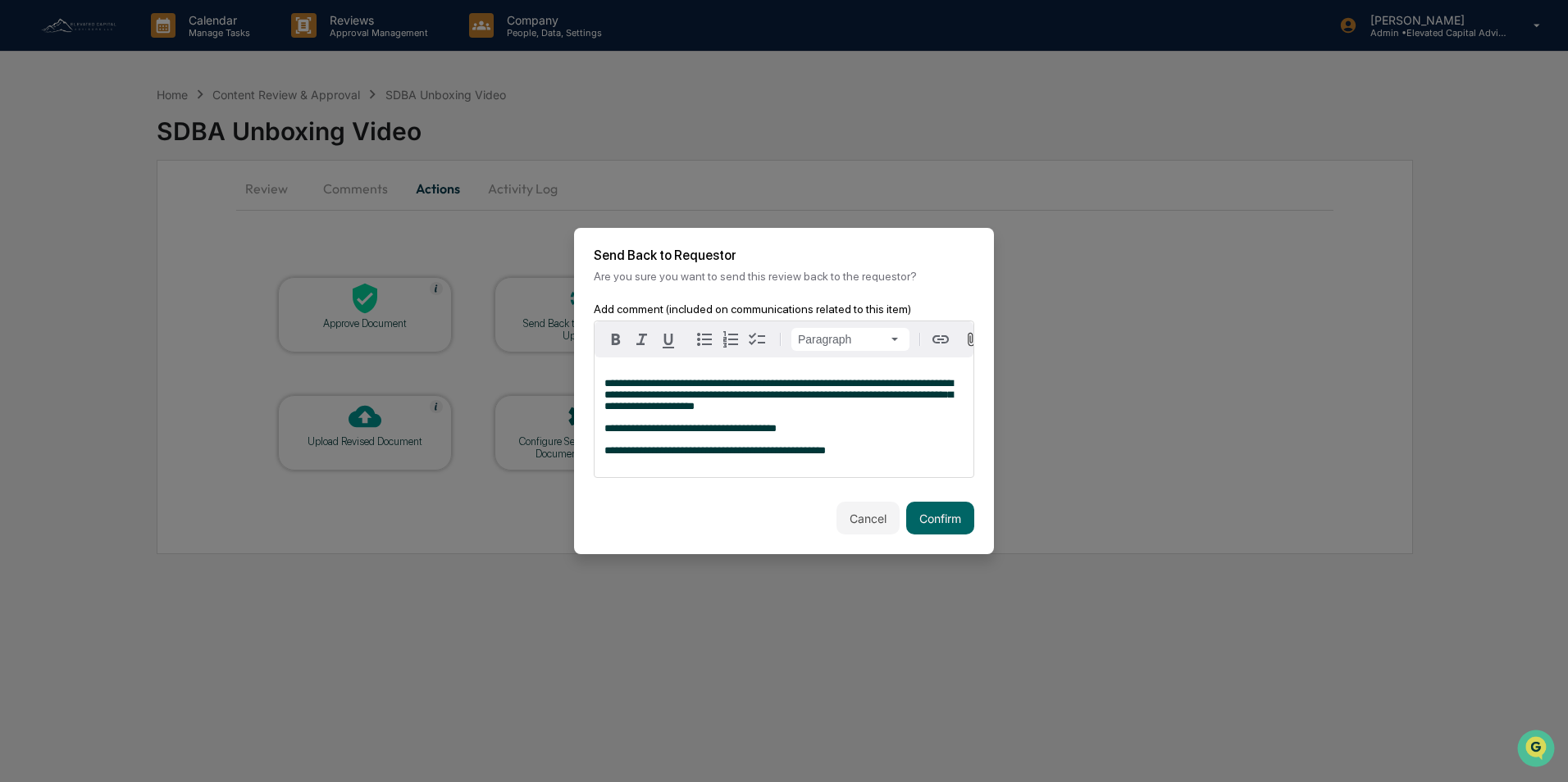
click at [818, 457] on p "**********" at bounding box center [784, 451] width 359 height 12
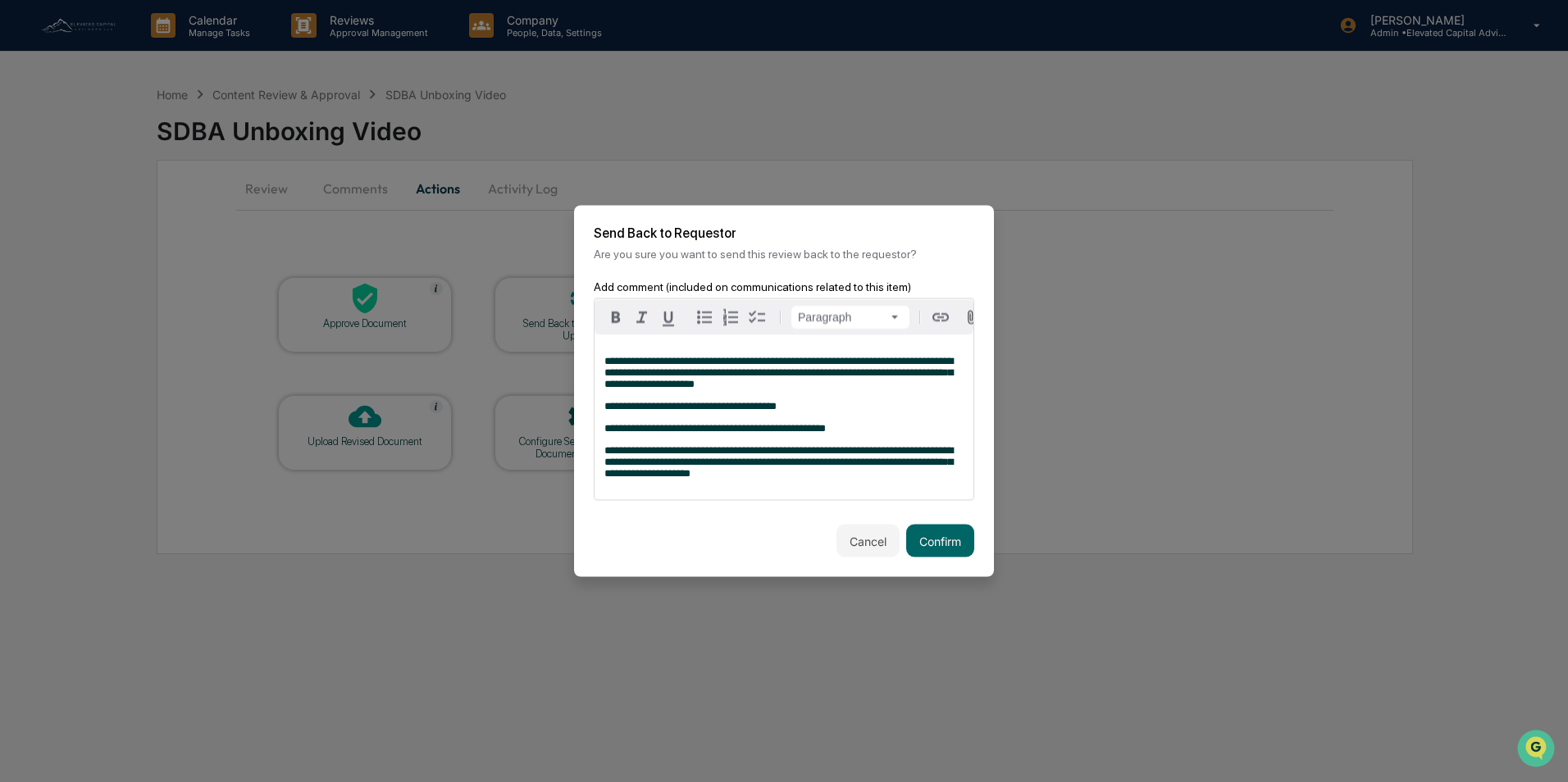
click at [812, 412] on p "**********" at bounding box center [784, 407] width 359 height 12
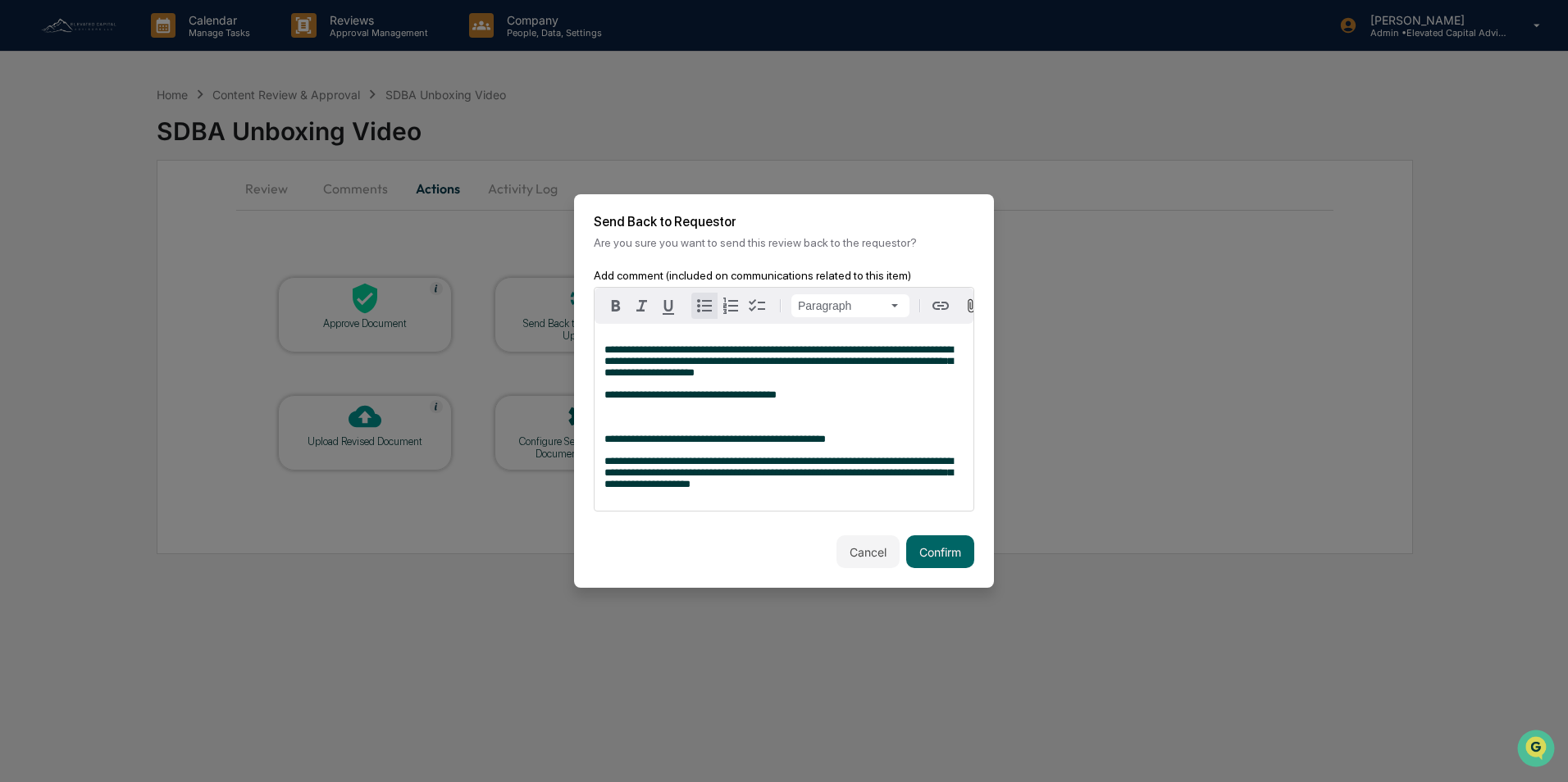
click at [703, 300] on icon "button" at bounding box center [704, 306] width 14 height 14
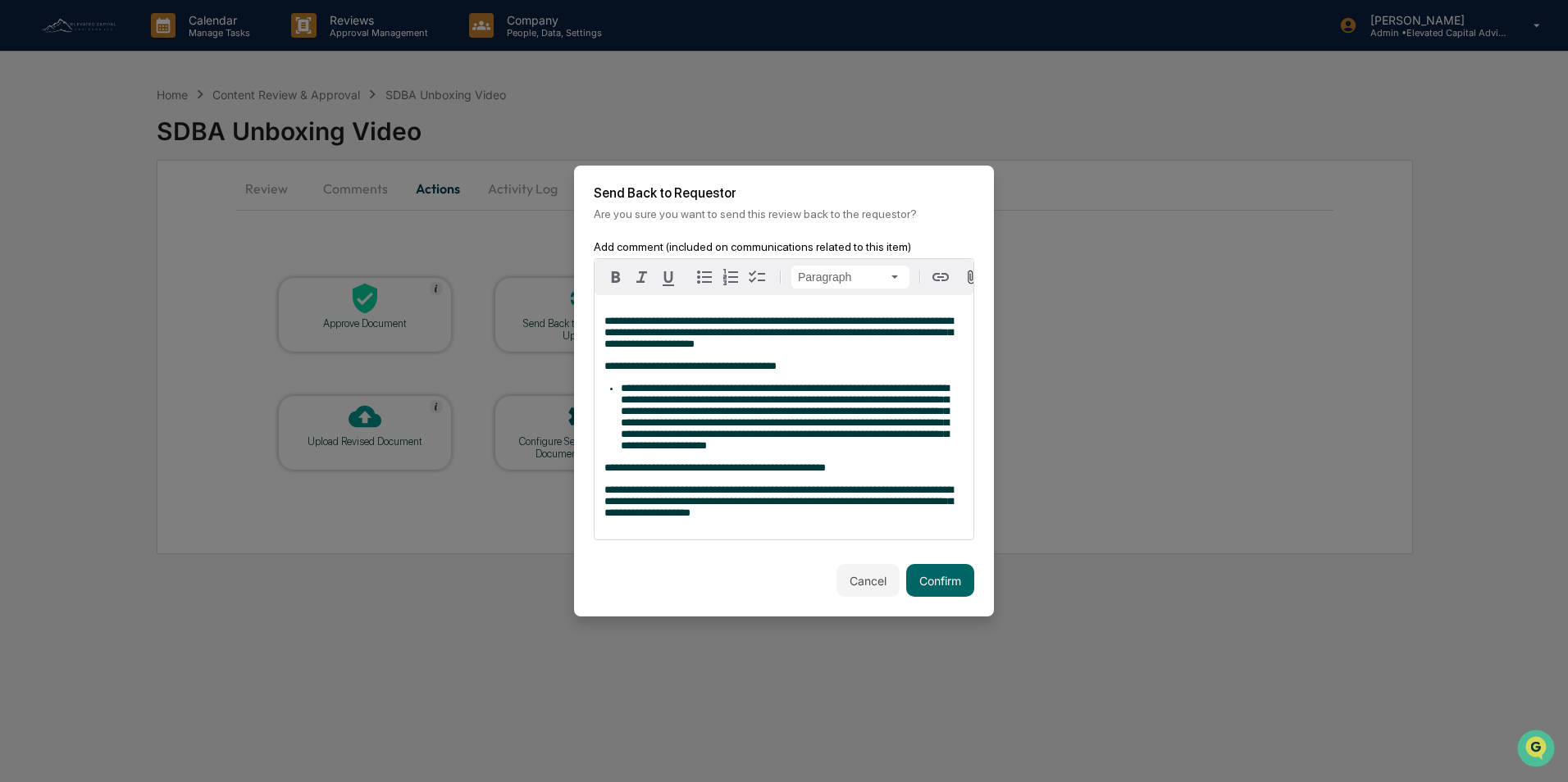
click at [602, 509] on div "**********" at bounding box center [784, 417] width 379 height 245
click at [711, 267] on icon "button" at bounding box center [704, 277] width 19 height 19
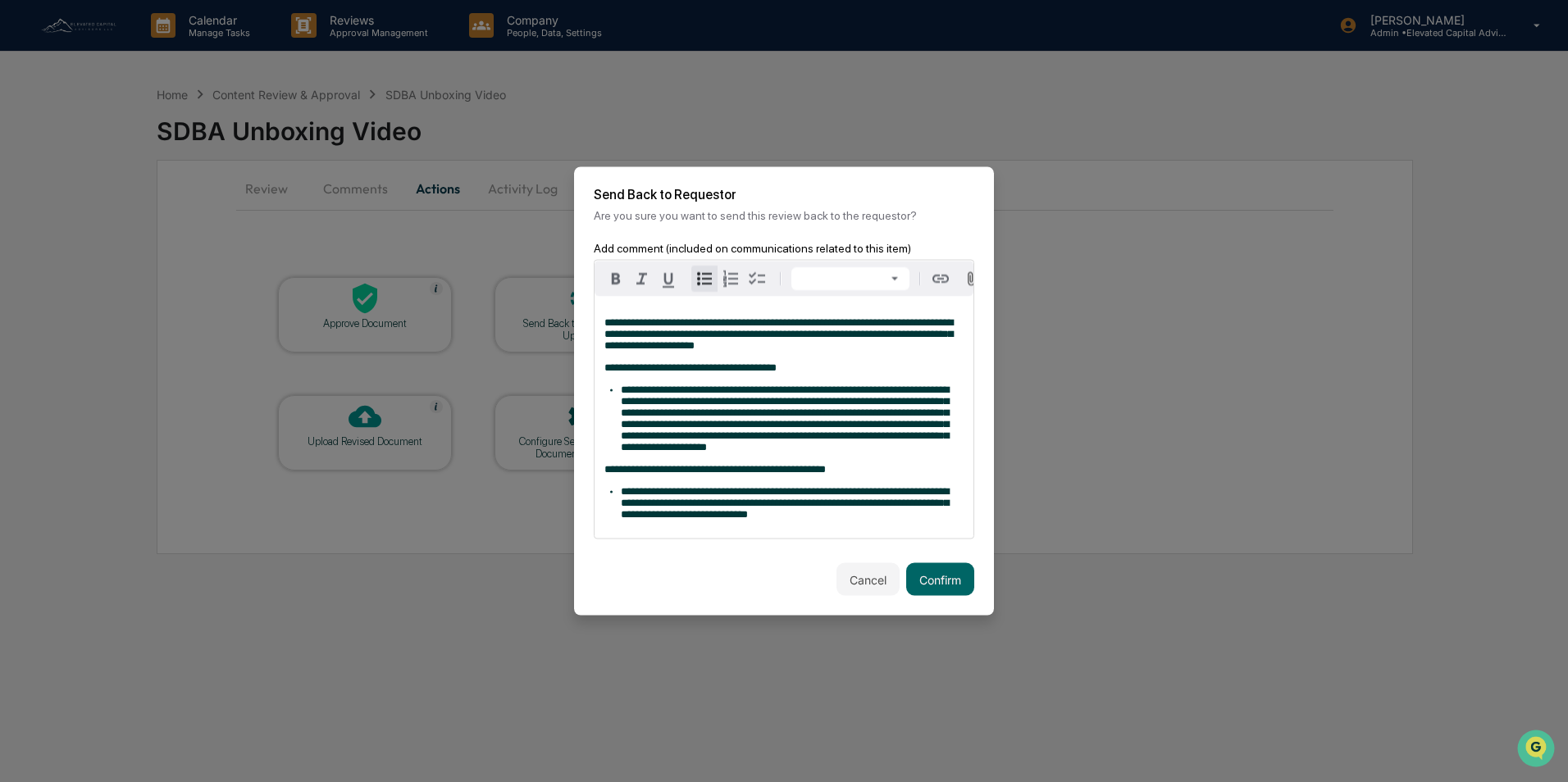
click at [823, 520] on span "**********" at bounding box center [784, 504] width 328 height 34
click at [887, 520] on span "**********" at bounding box center [784, 504] width 328 height 34
click at [937, 520] on li "**********" at bounding box center [791, 504] width 343 height 35
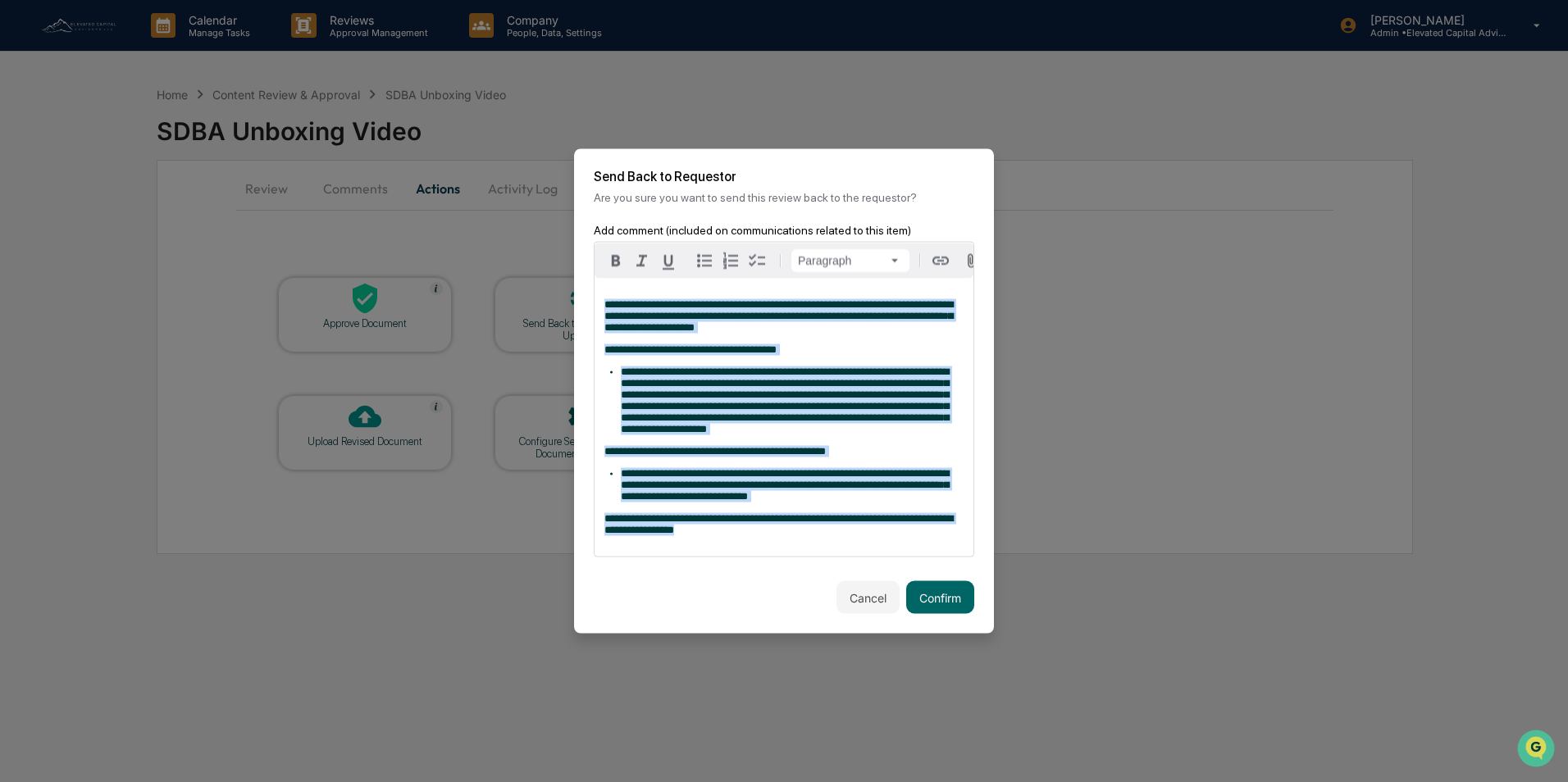
drag, startPoint x: 735, startPoint y: 553, endPoint x: 608, endPoint y: 296, distance: 286.7
click at [606, 288] on div "**********" at bounding box center [784, 417] width 379 height 278
click at [865, 614] on button "Cancel" at bounding box center [867, 598] width 63 height 33
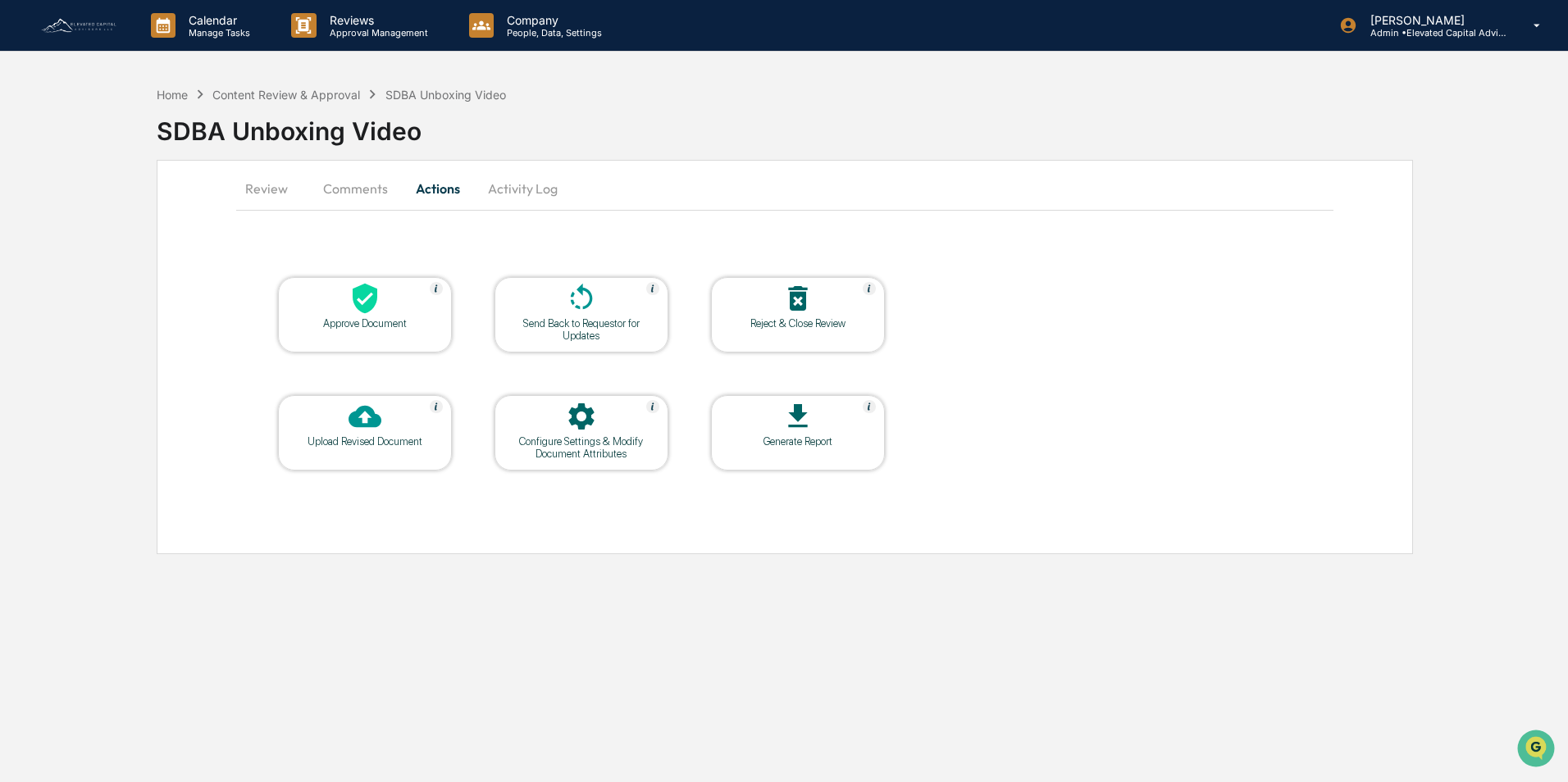
click at [770, 335] on div "Reject & Close Review" at bounding box center [797, 314] width 173 height 75
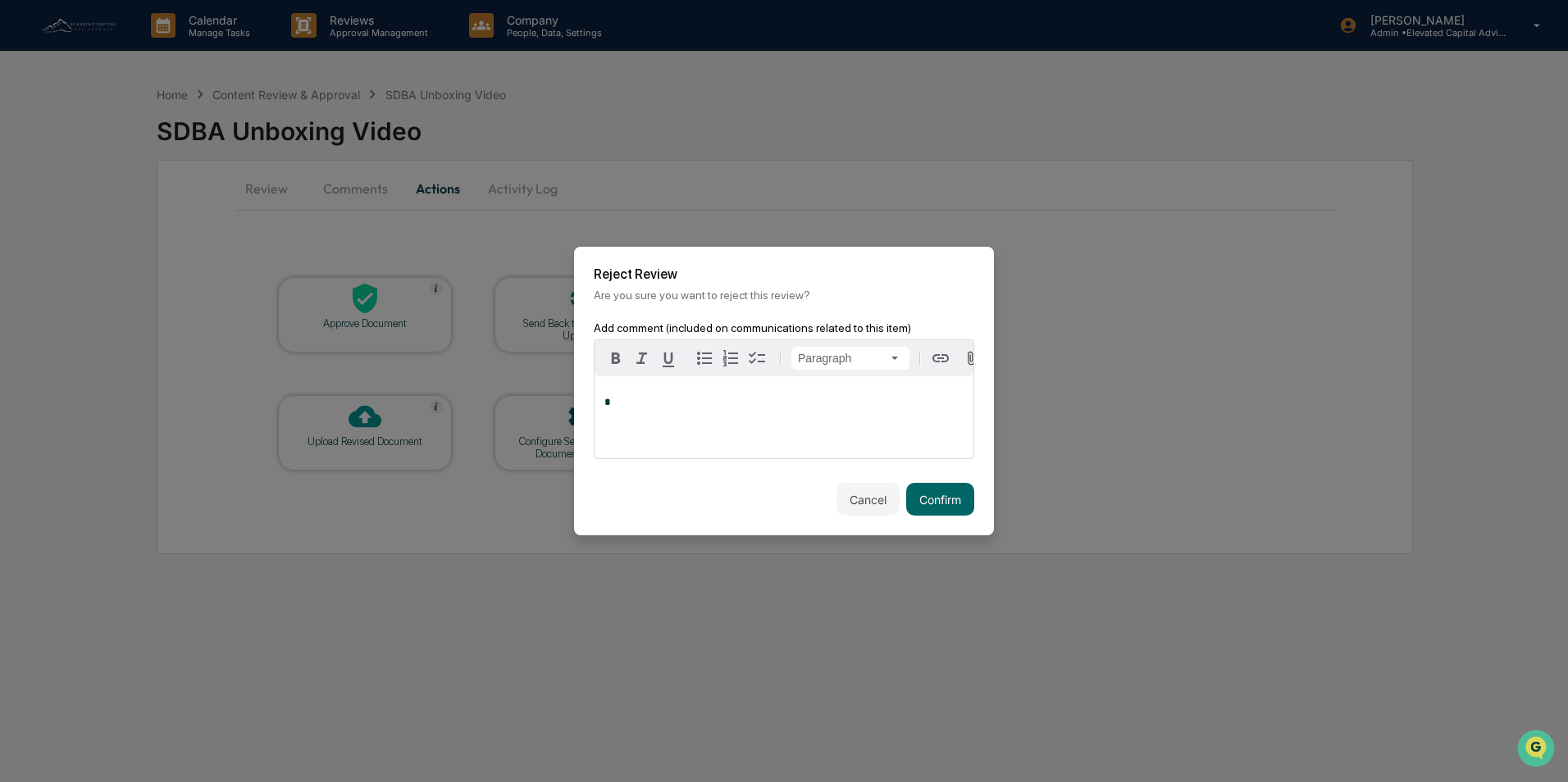
click at [635, 405] on p "*" at bounding box center [784, 403] width 359 height 12
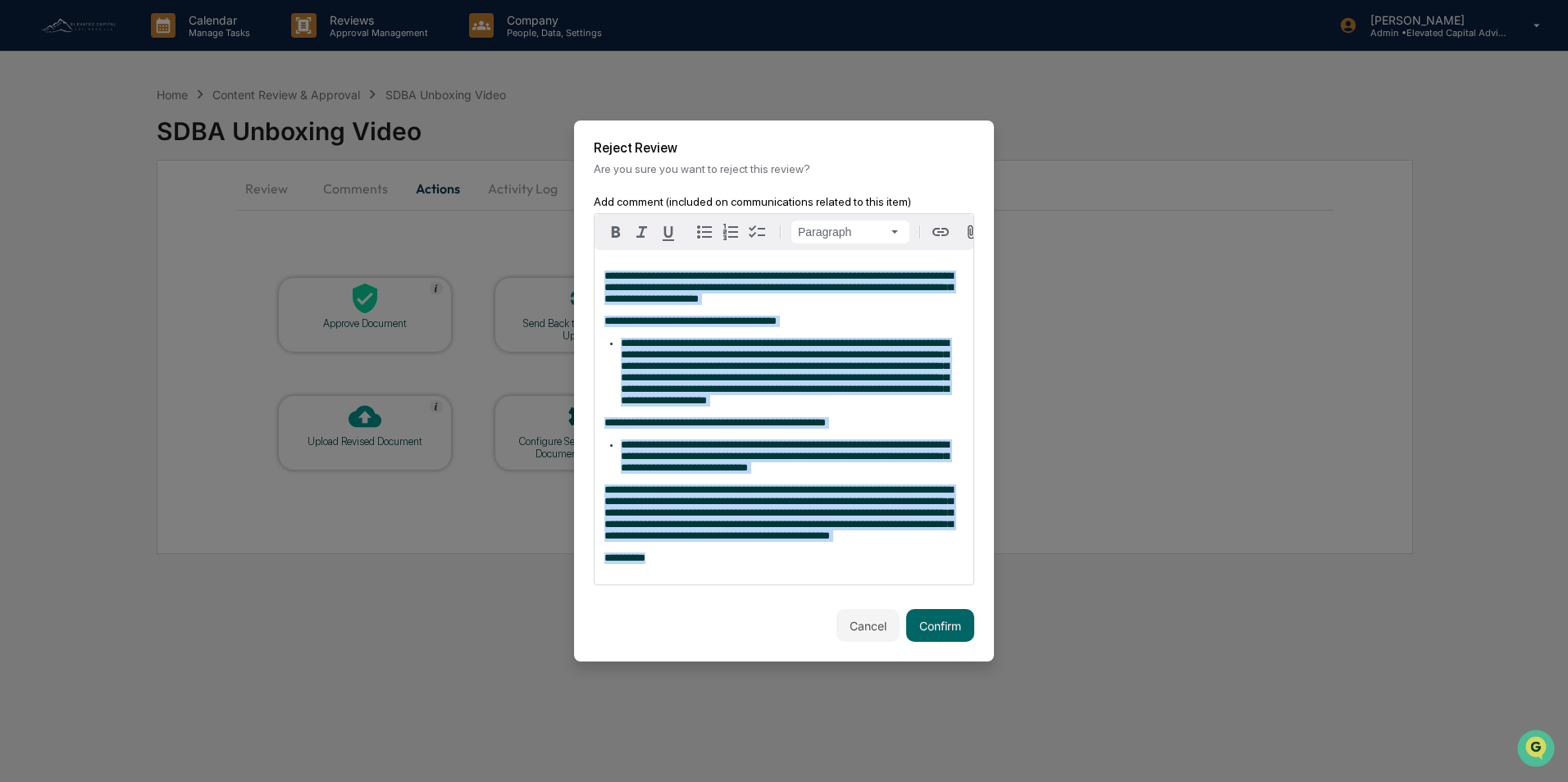
drag, startPoint x: 679, startPoint y: 586, endPoint x: 602, endPoint y: 252, distance: 342.8
click at [602, 253] on div "**********" at bounding box center [784, 417] width 379 height 334
copy div "**********"
click at [939, 642] on button "Confirm" at bounding box center [940, 625] width 68 height 33
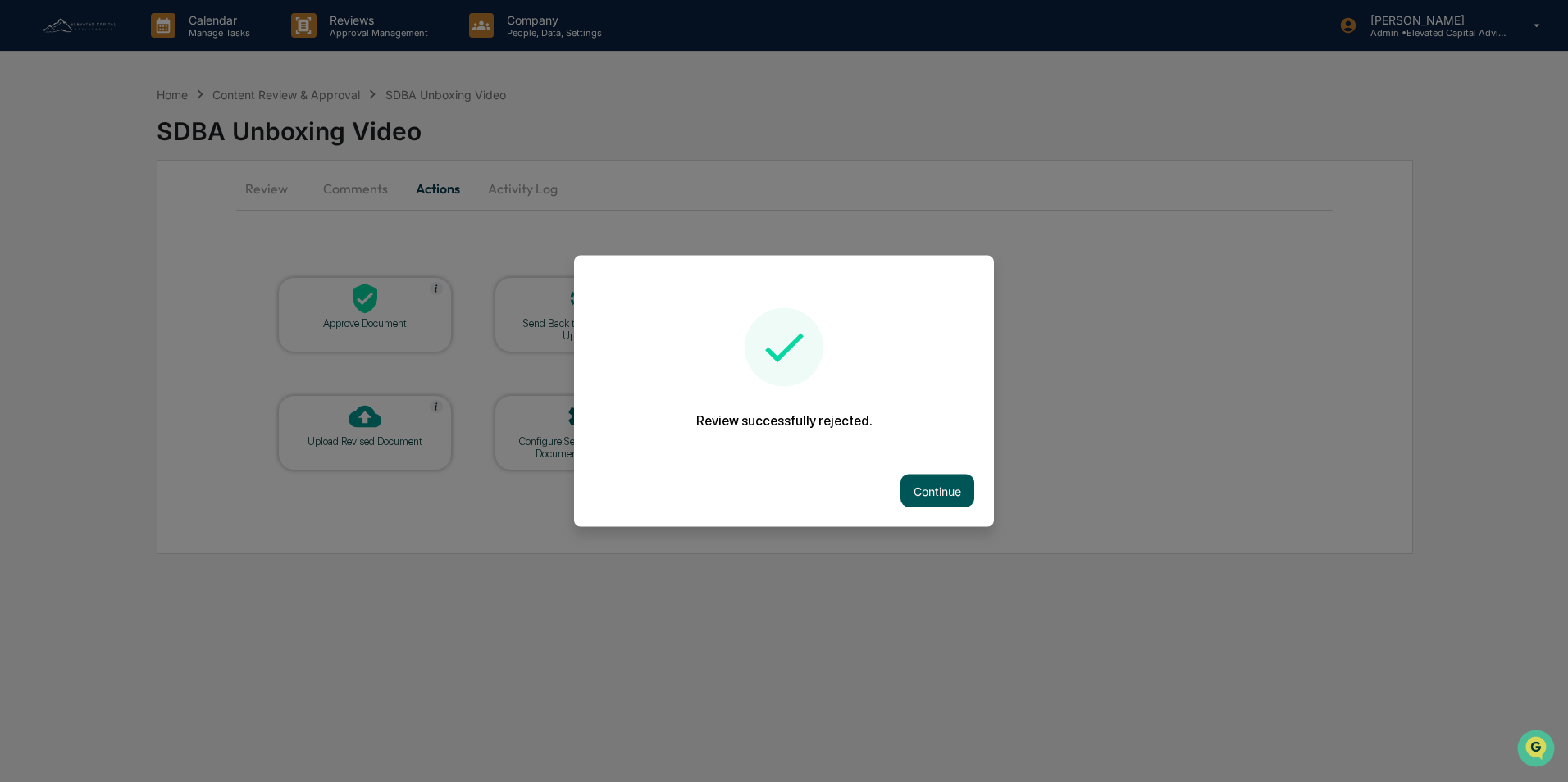
click at [934, 488] on button "Continue" at bounding box center [937, 491] width 74 height 33
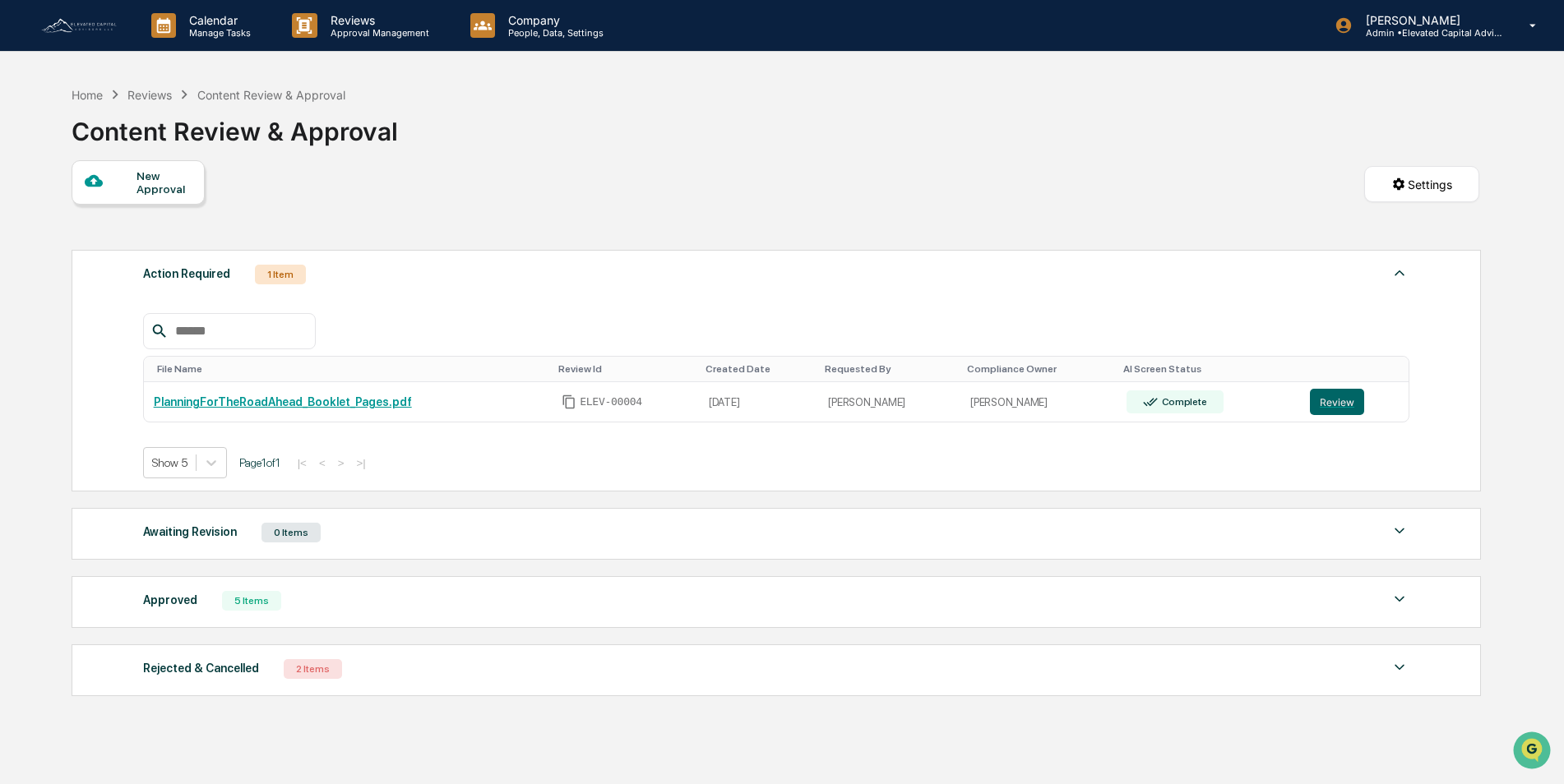
click at [160, 188] on div "New Approval" at bounding box center [164, 182] width 55 height 26
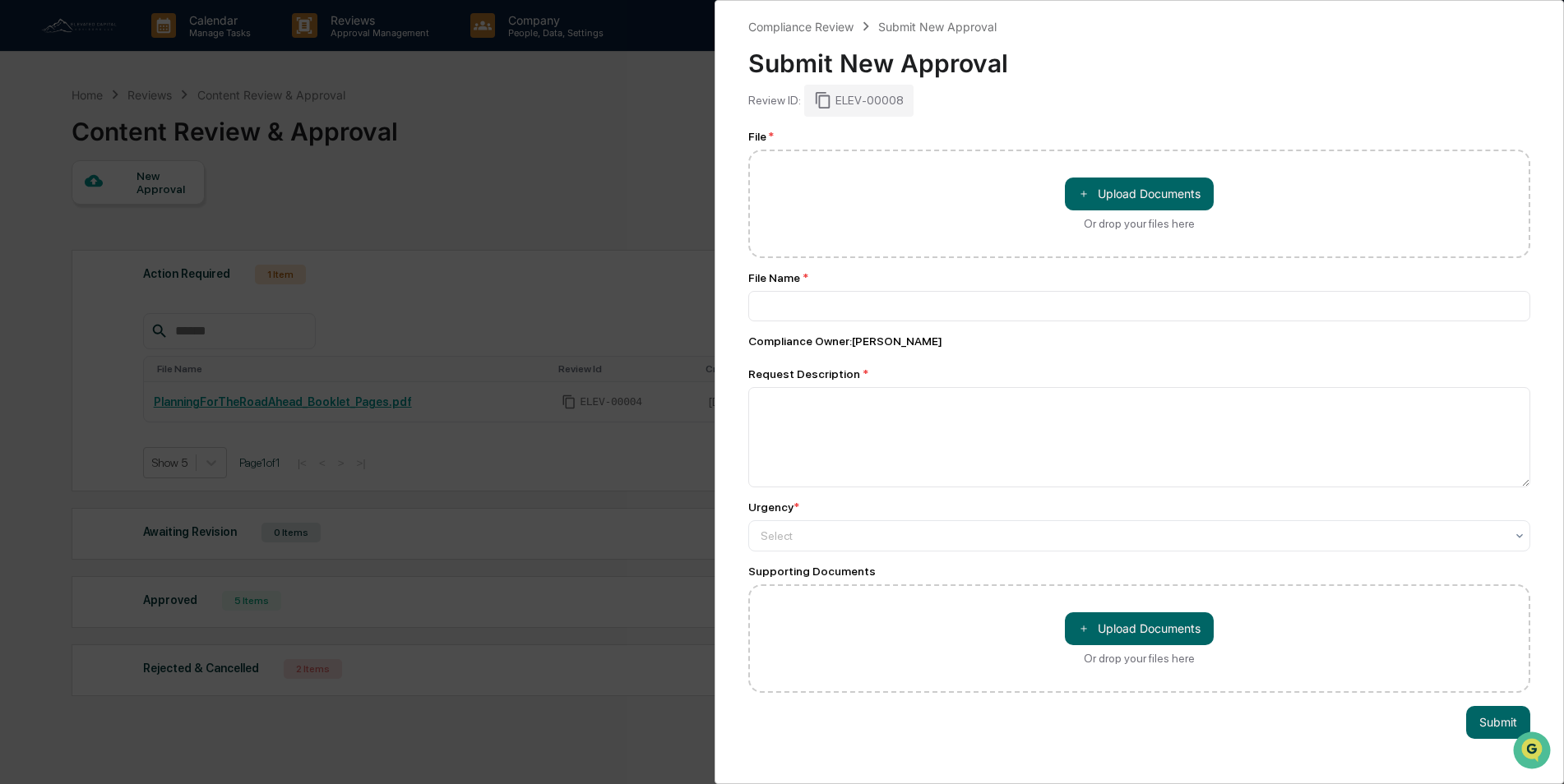
click at [600, 188] on div "Compliance Review Submit New Approval Submit New Approval Review ID: ELEV-00008…" at bounding box center [782, 392] width 1564 height 784
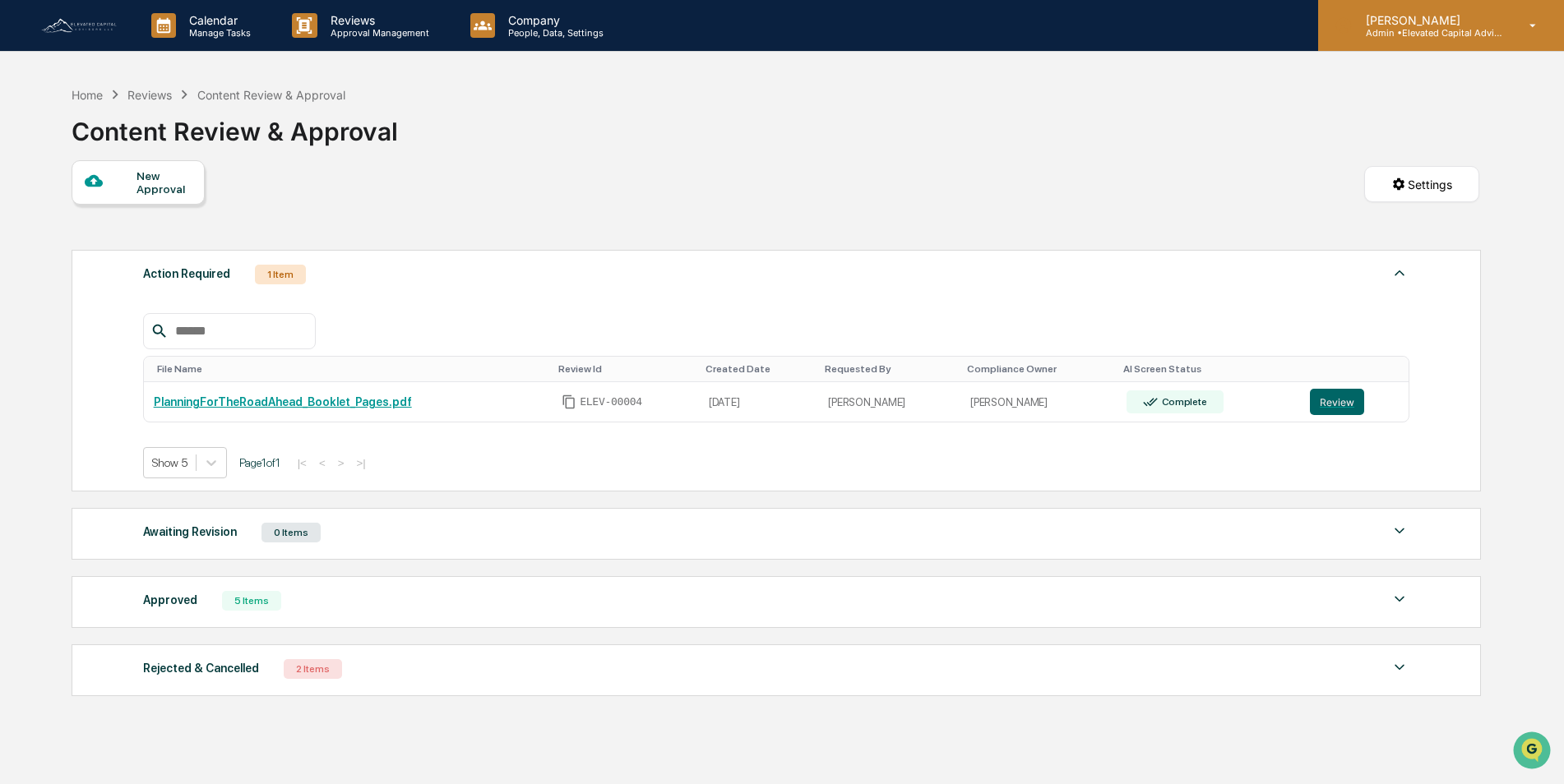
click at [1488, 27] on p "Admin • Elevated Capital Advisors" at bounding box center [1429, 33] width 153 height 12
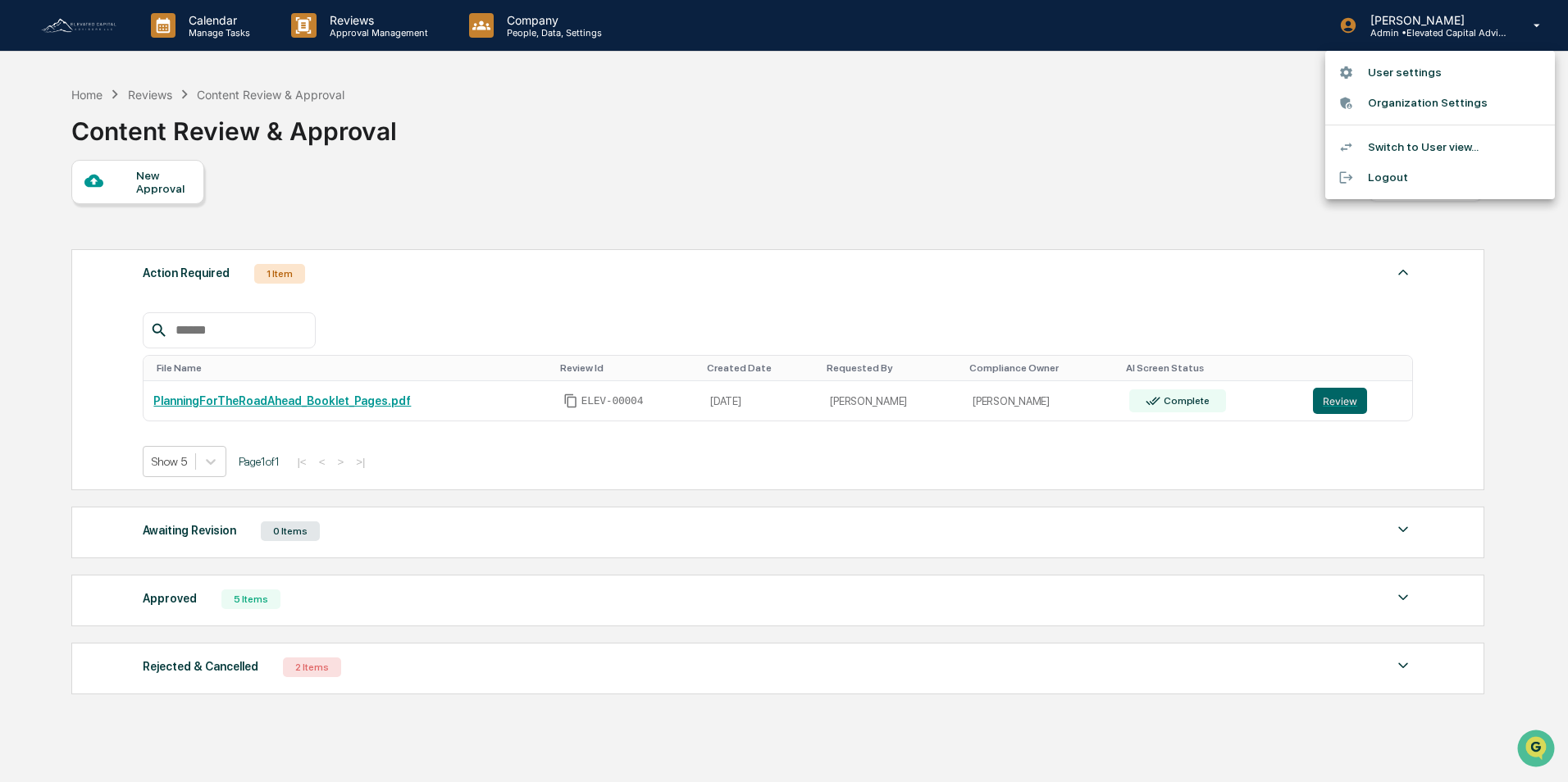
click at [1405, 149] on li "Switch to User view..." at bounding box center [1439, 147] width 229 height 30
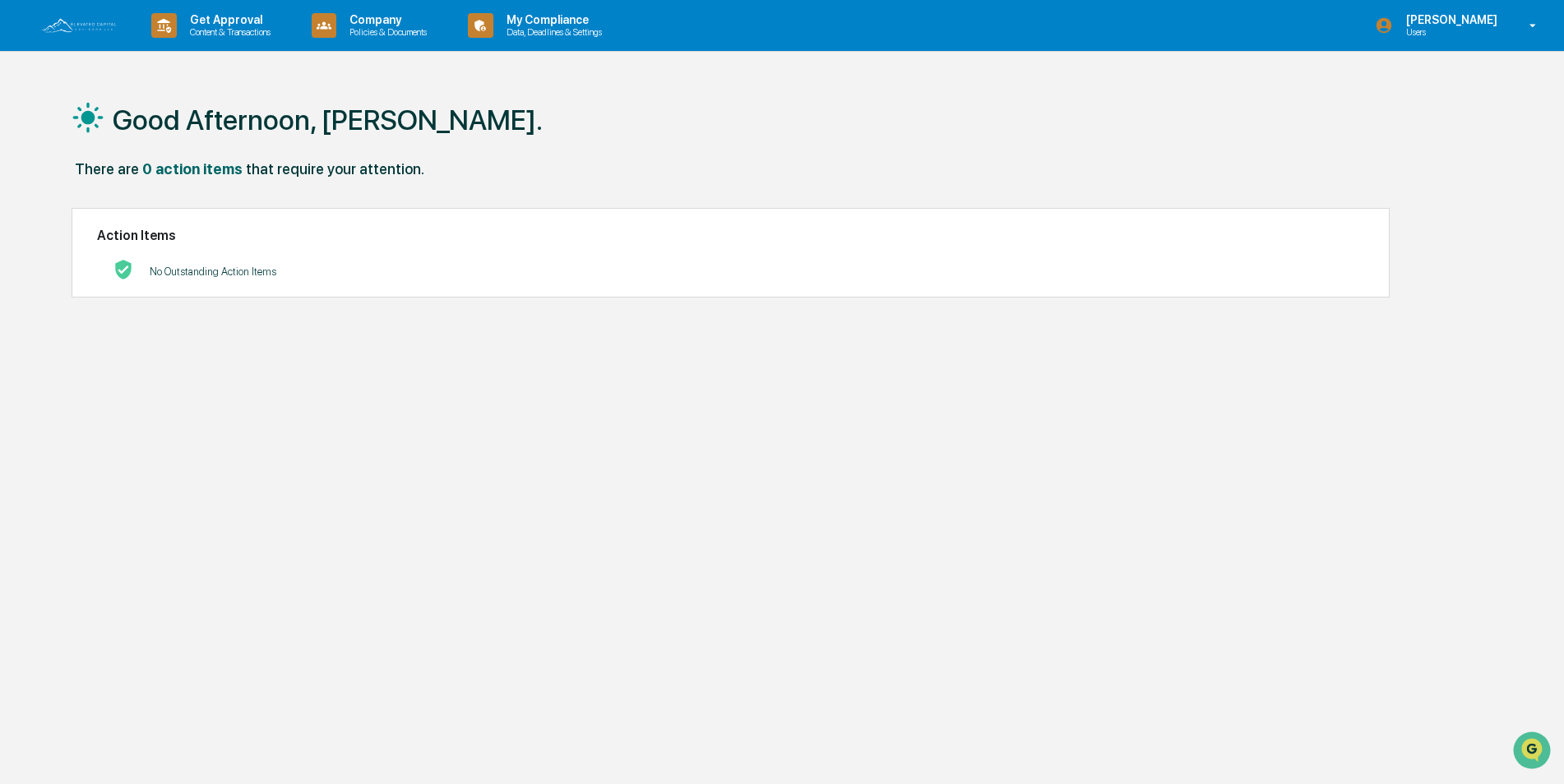
click at [1529, 26] on icon at bounding box center [1533, 25] width 29 height 15
click at [1431, 83] on li "Switch to Admin view..." at bounding box center [1443, 83] width 230 height 31
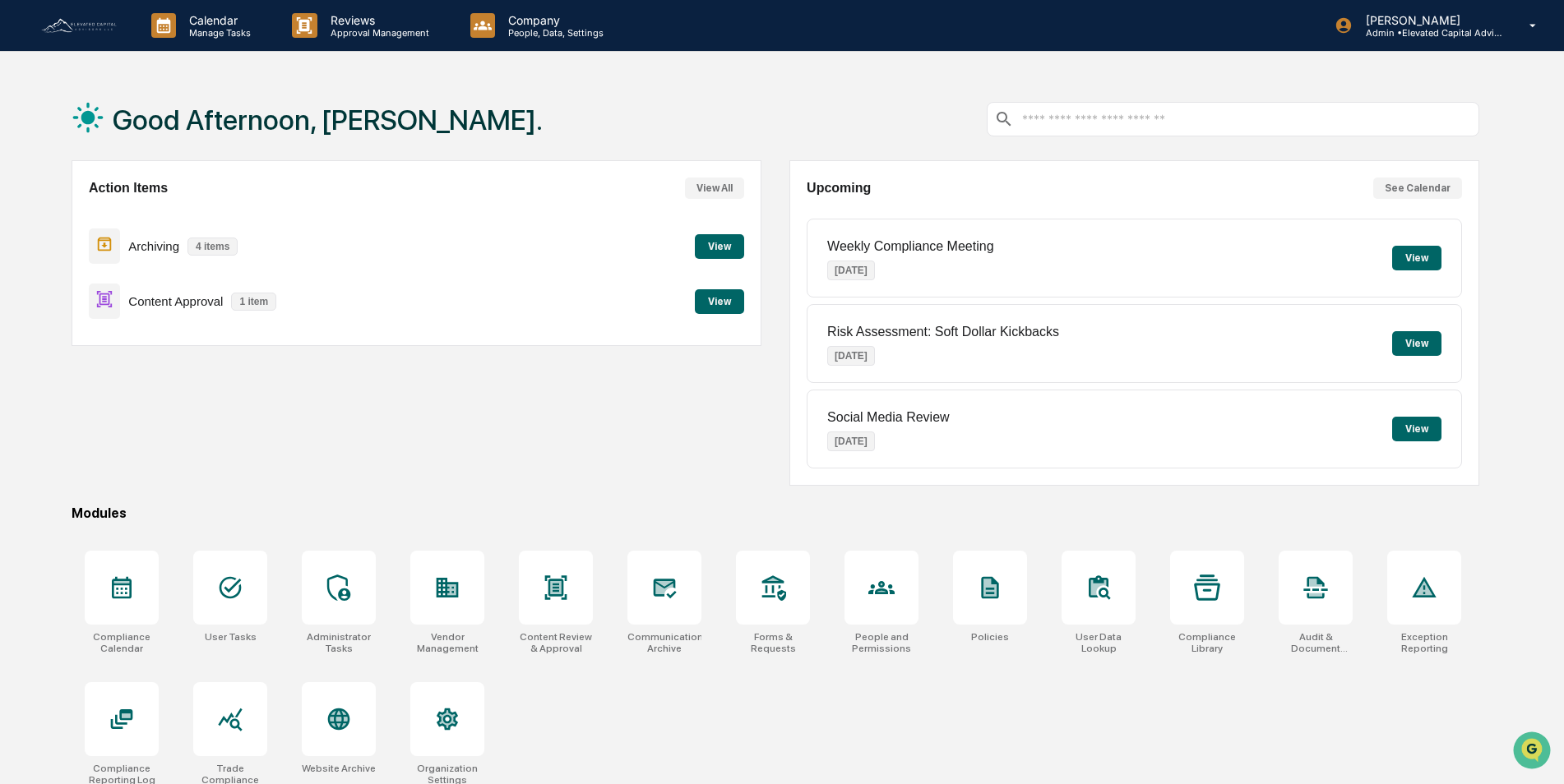
click at [726, 304] on button "View" at bounding box center [720, 301] width 49 height 25
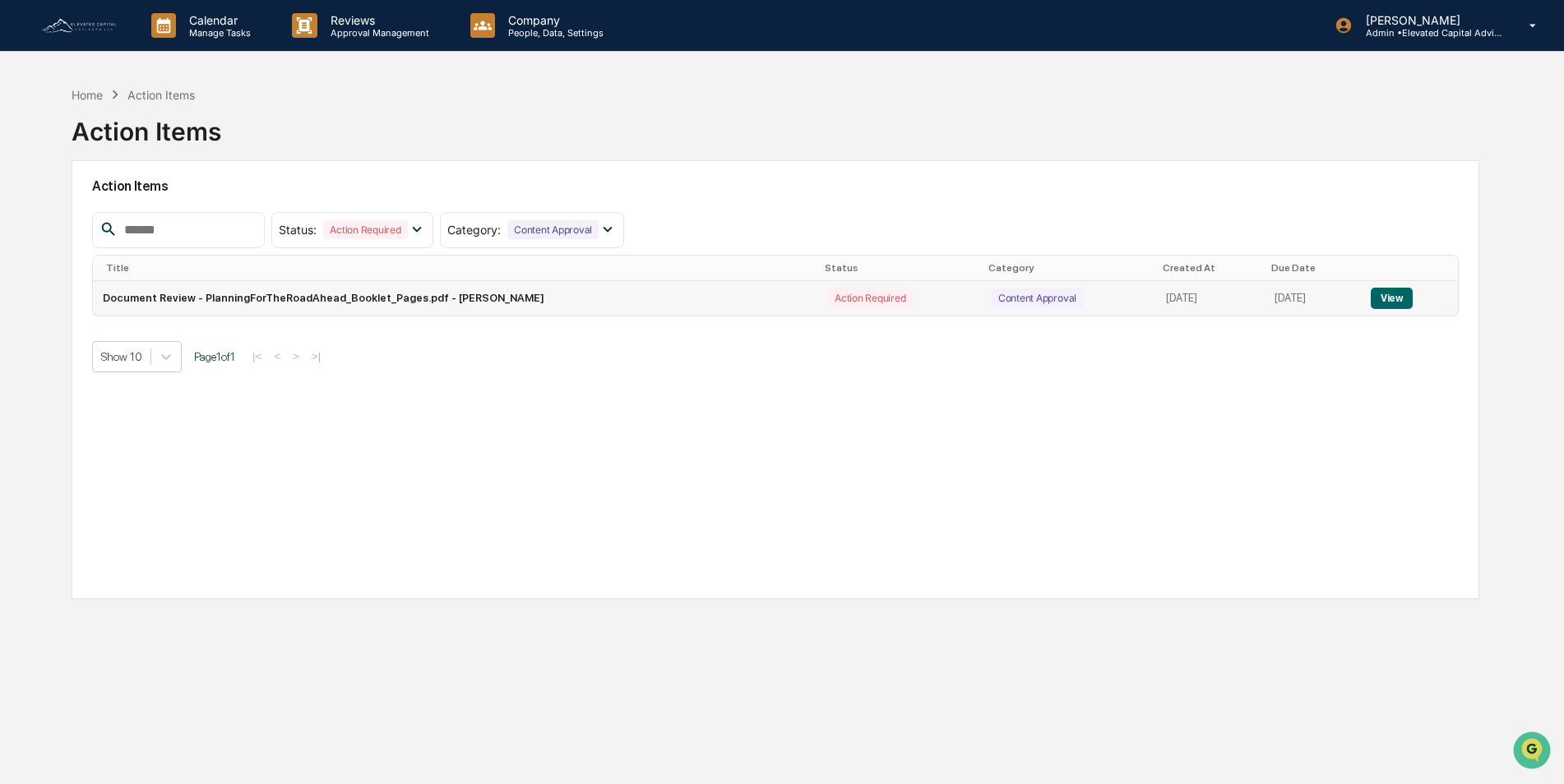
click at [1388, 299] on button "View" at bounding box center [1391, 298] width 42 height 21
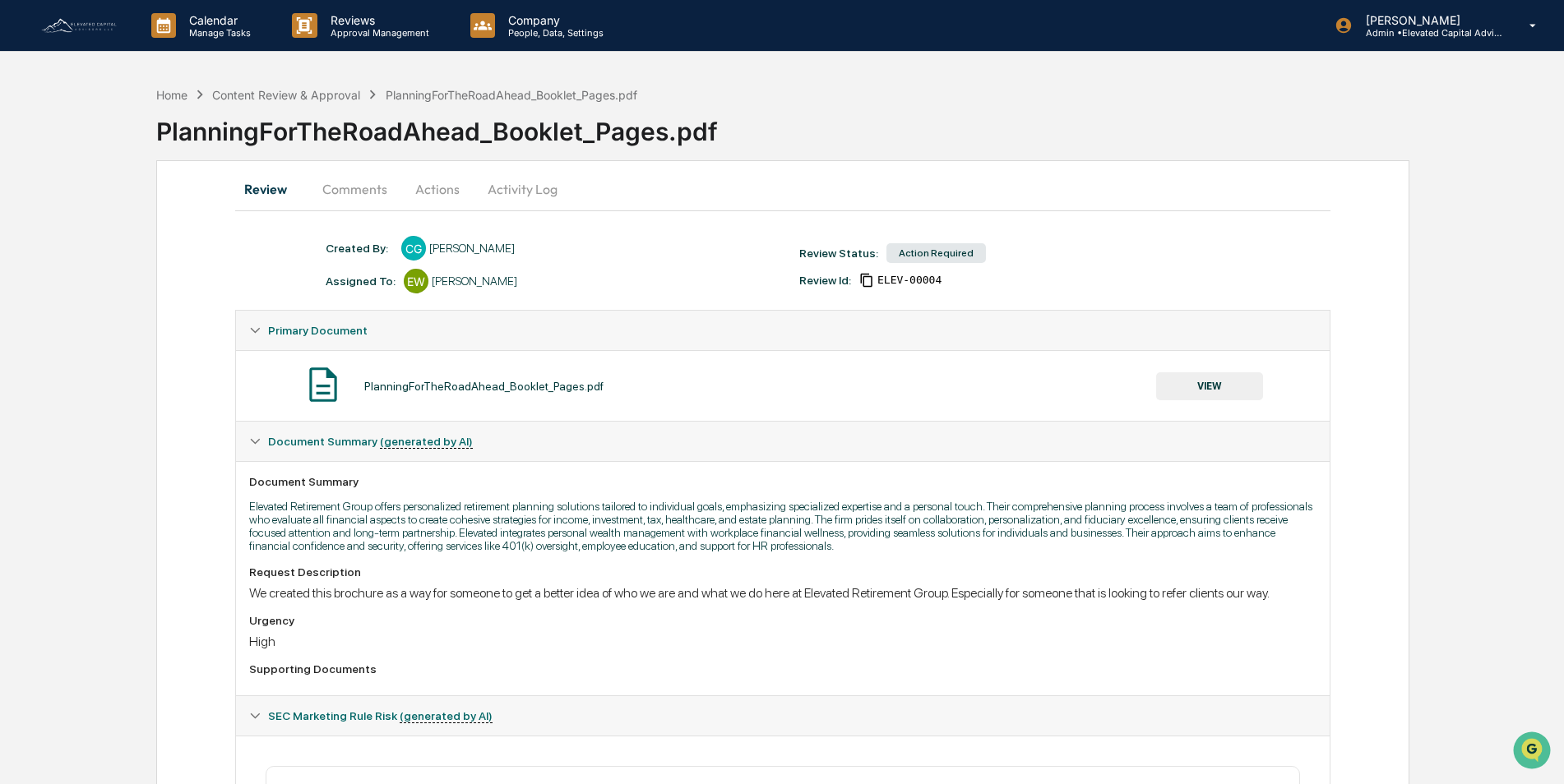
click at [1218, 384] on button "VIEW" at bounding box center [1209, 386] width 107 height 28
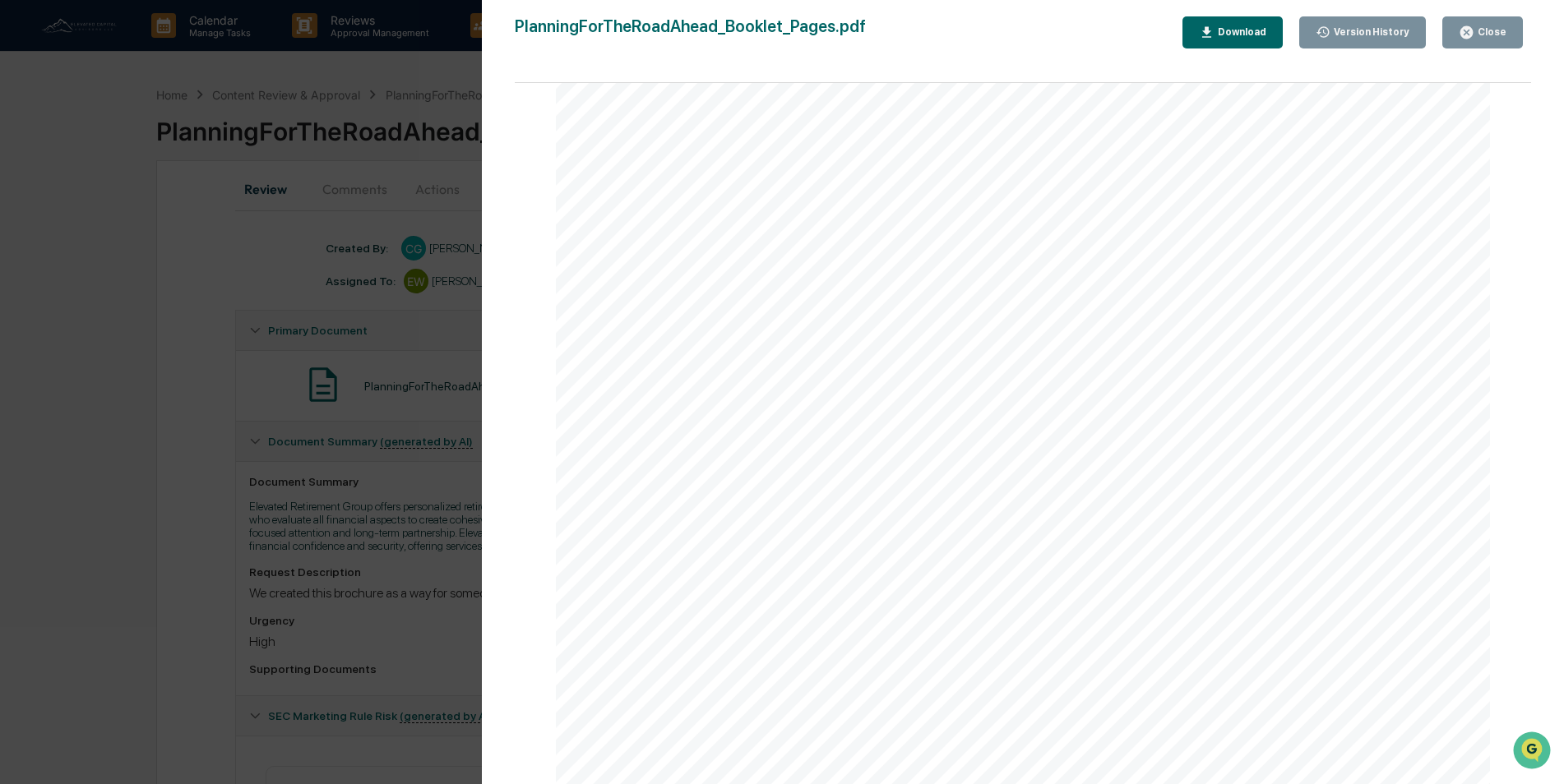
scroll to position [2960, 0]
click at [268, 262] on div "Version History [DATE] 11:03 PM [PERSON_NAME] PlanningForTheRoadAhead_Booklet_P…" at bounding box center [782, 392] width 1564 height 784
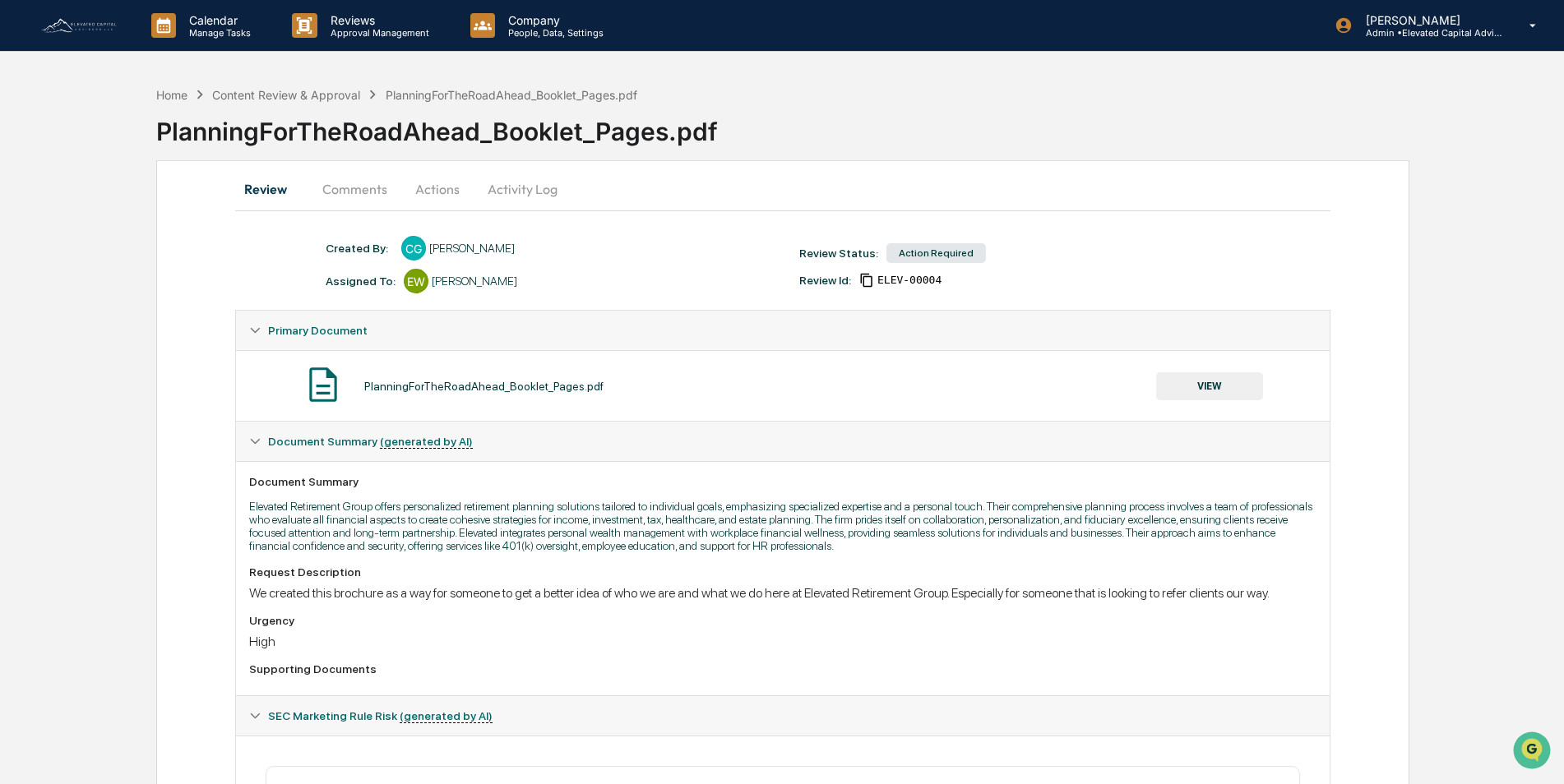
click at [369, 194] on button "Comments" at bounding box center [355, 189] width 92 height 40
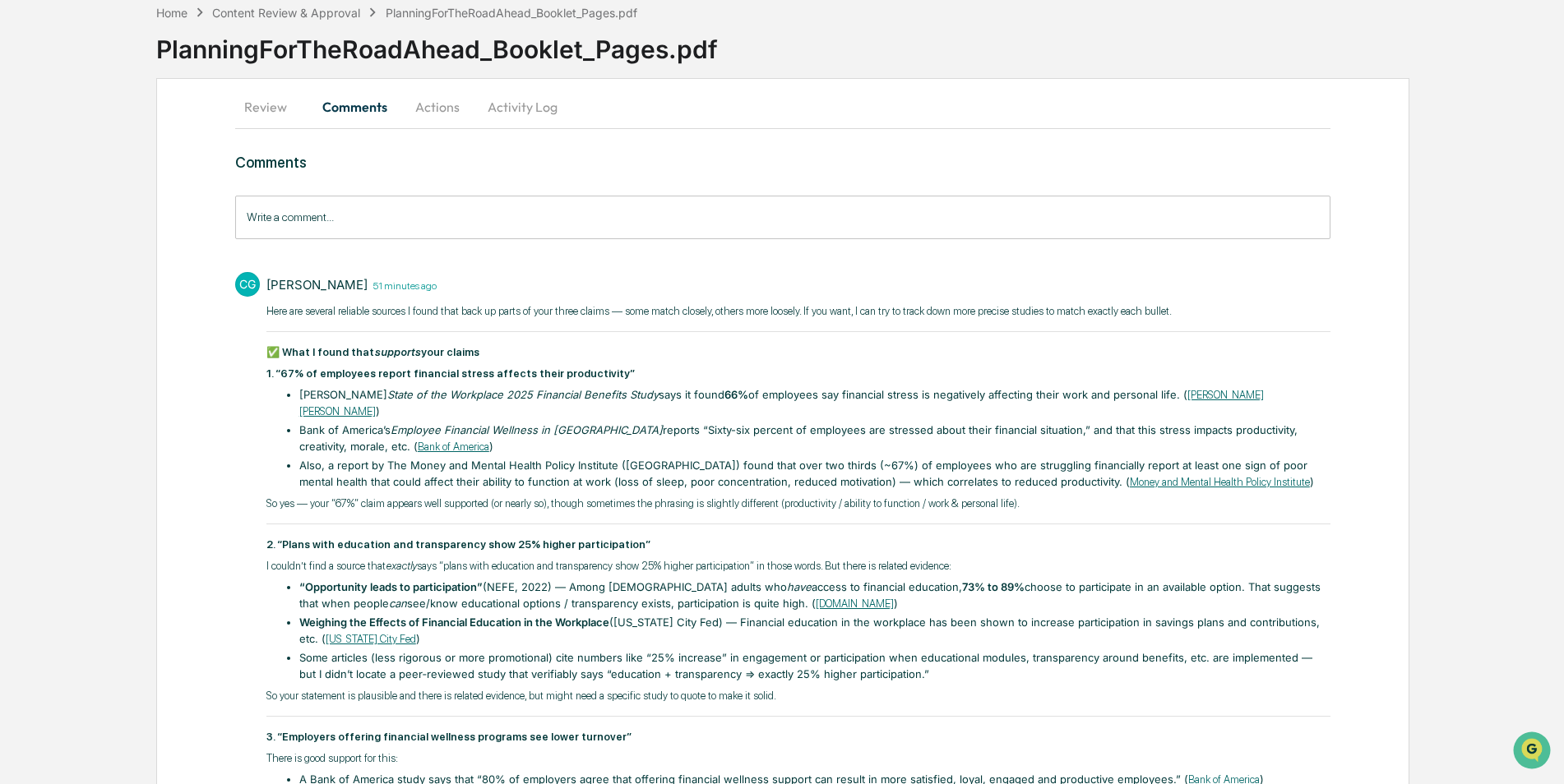
scroll to position [0, 0]
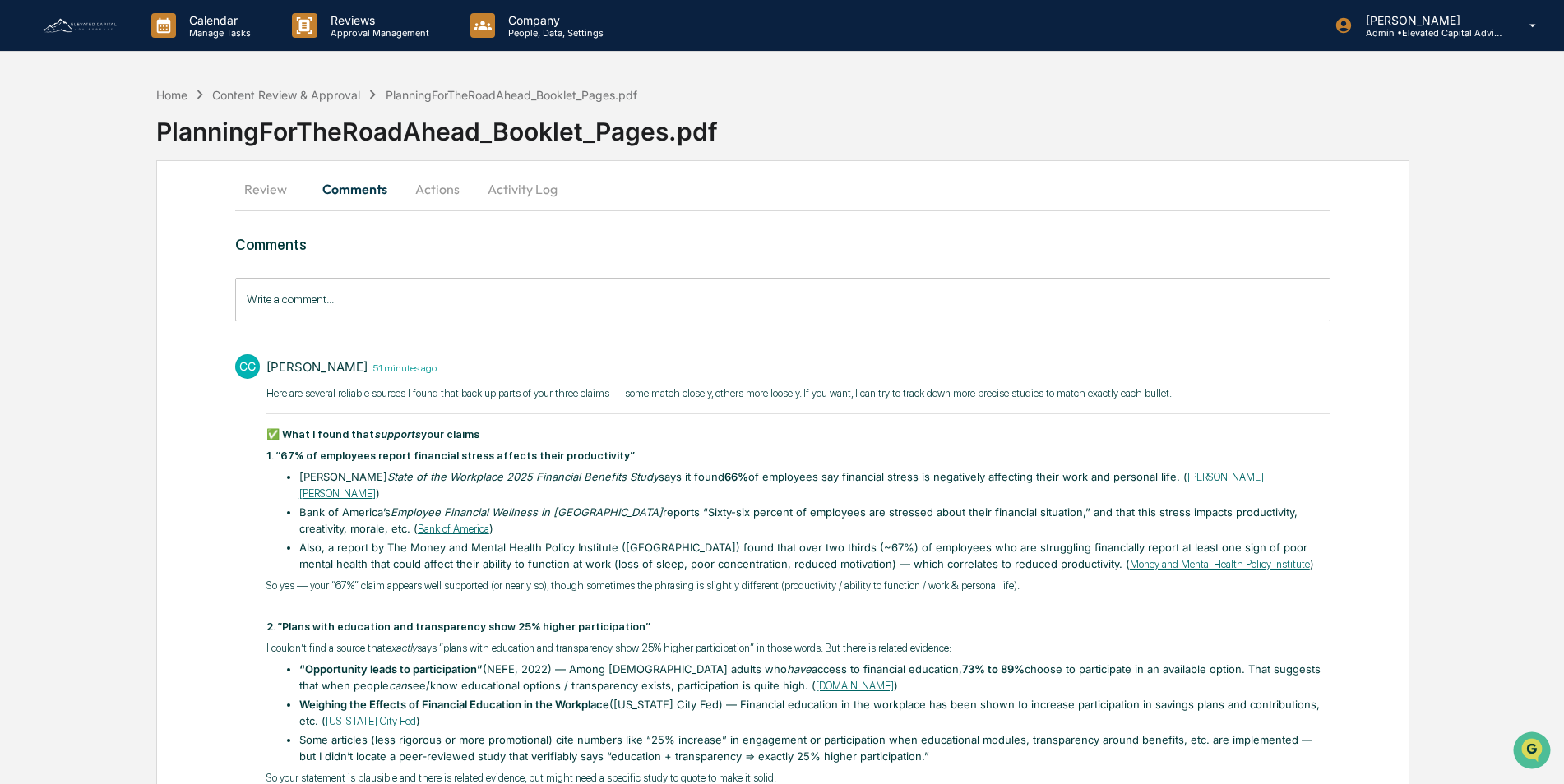
click at [448, 190] on button "Actions" at bounding box center [437, 189] width 74 height 40
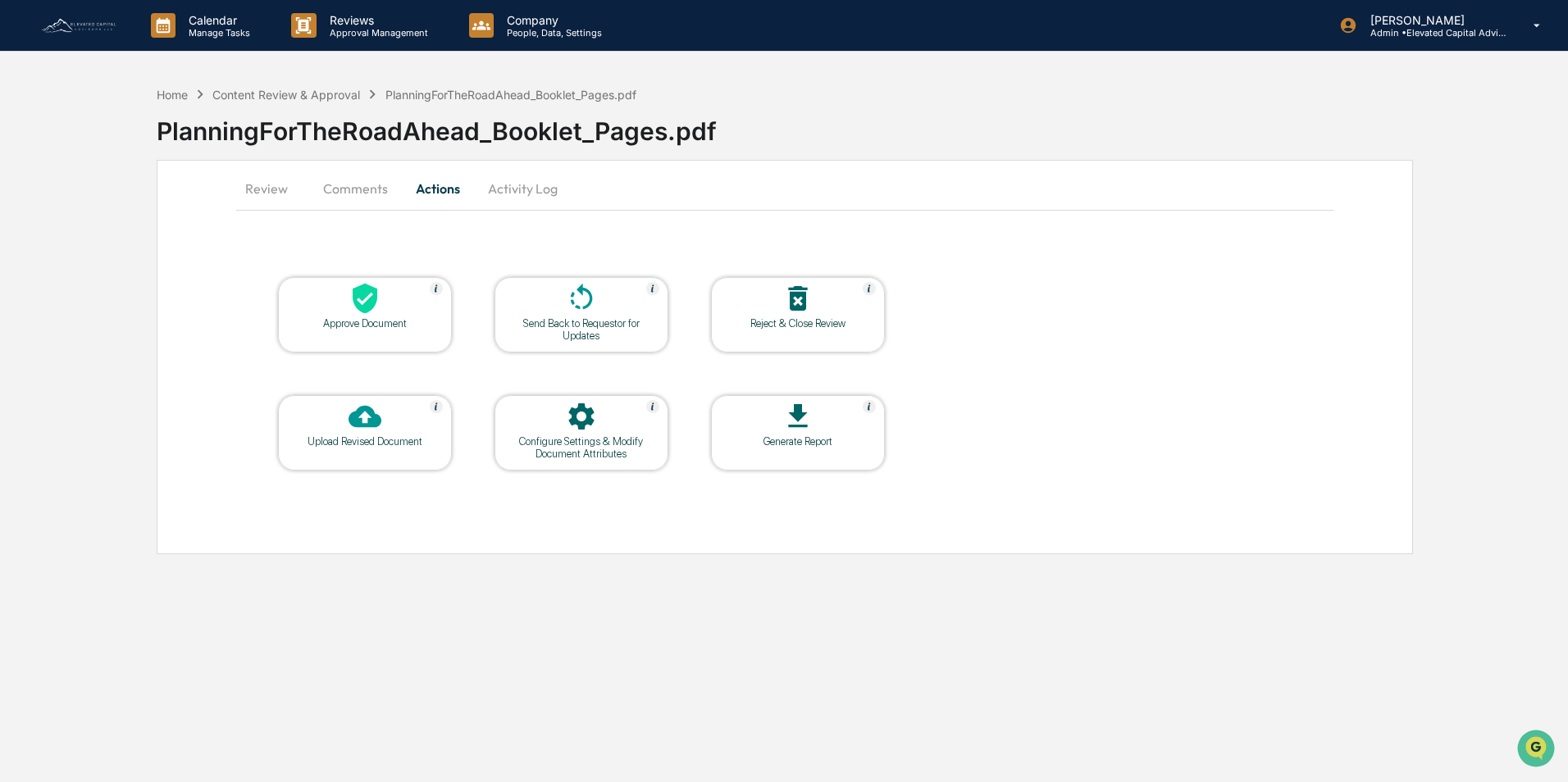
click at [520, 189] on button "Activity Log" at bounding box center [522, 189] width 96 height 40
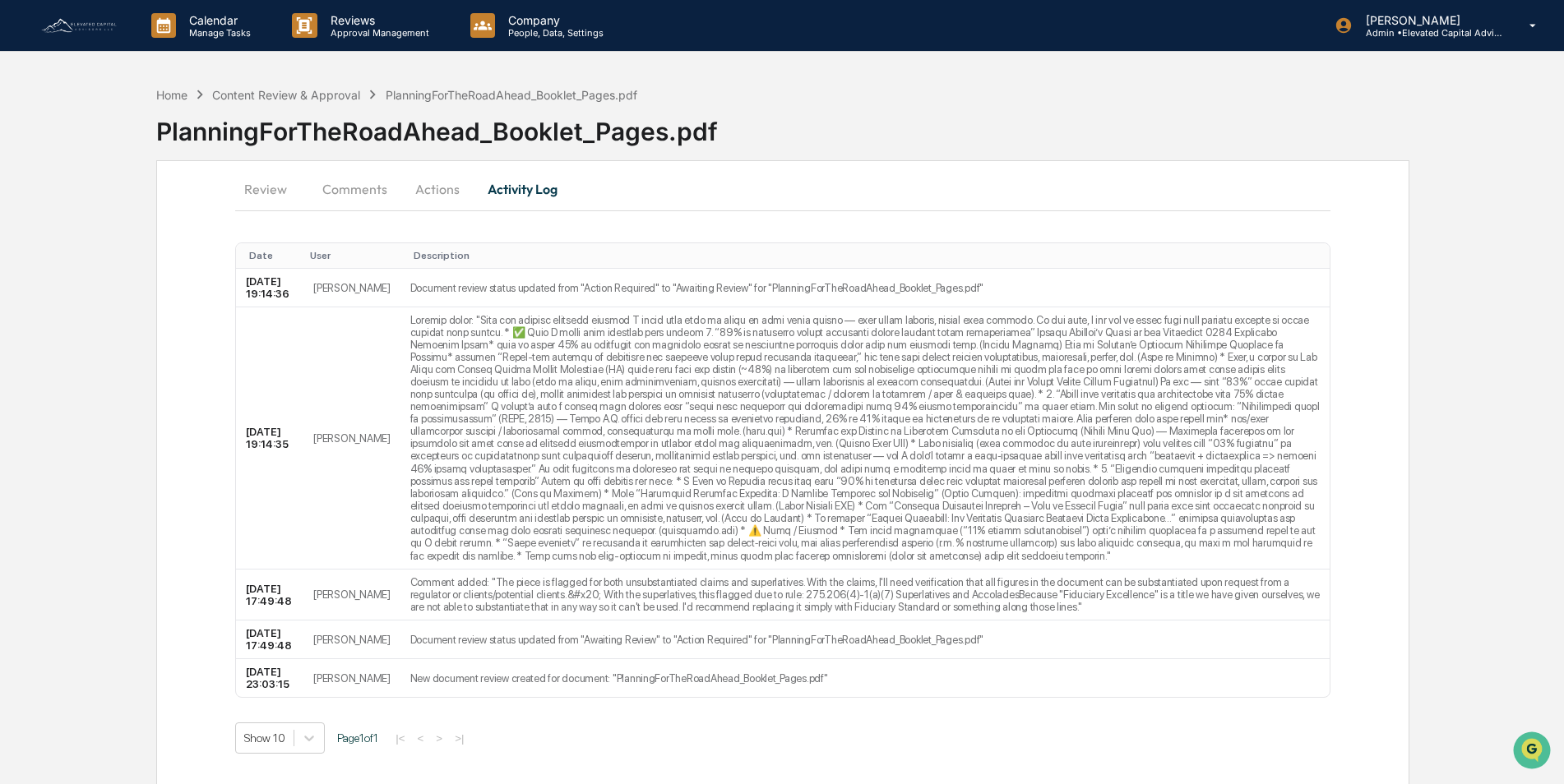
click at [265, 182] on button "Review" at bounding box center [272, 189] width 74 height 40
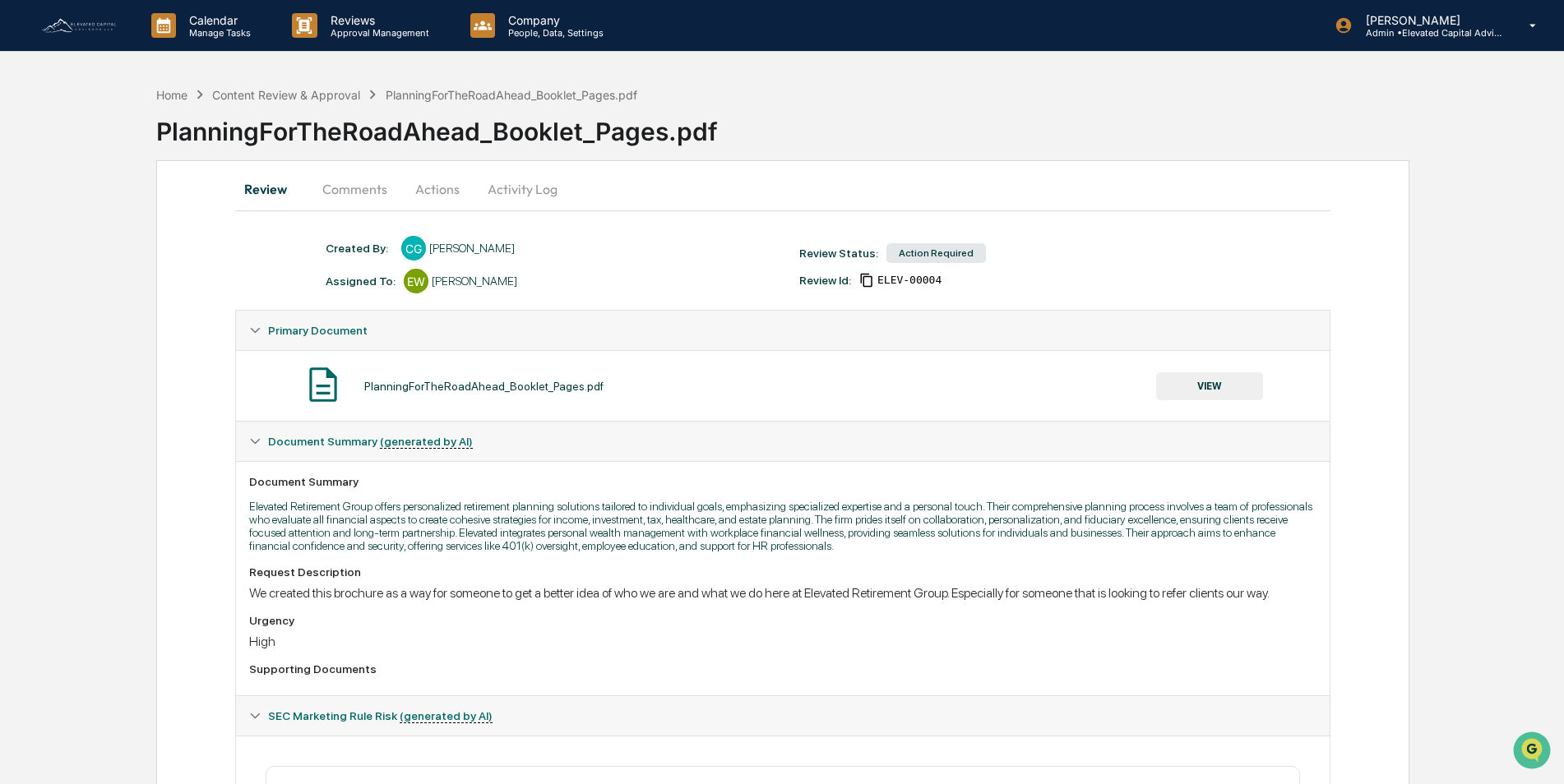
click at [434, 188] on button "Actions" at bounding box center [437, 189] width 74 height 40
